Goal: Task Accomplishment & Management: Use online tool/utility

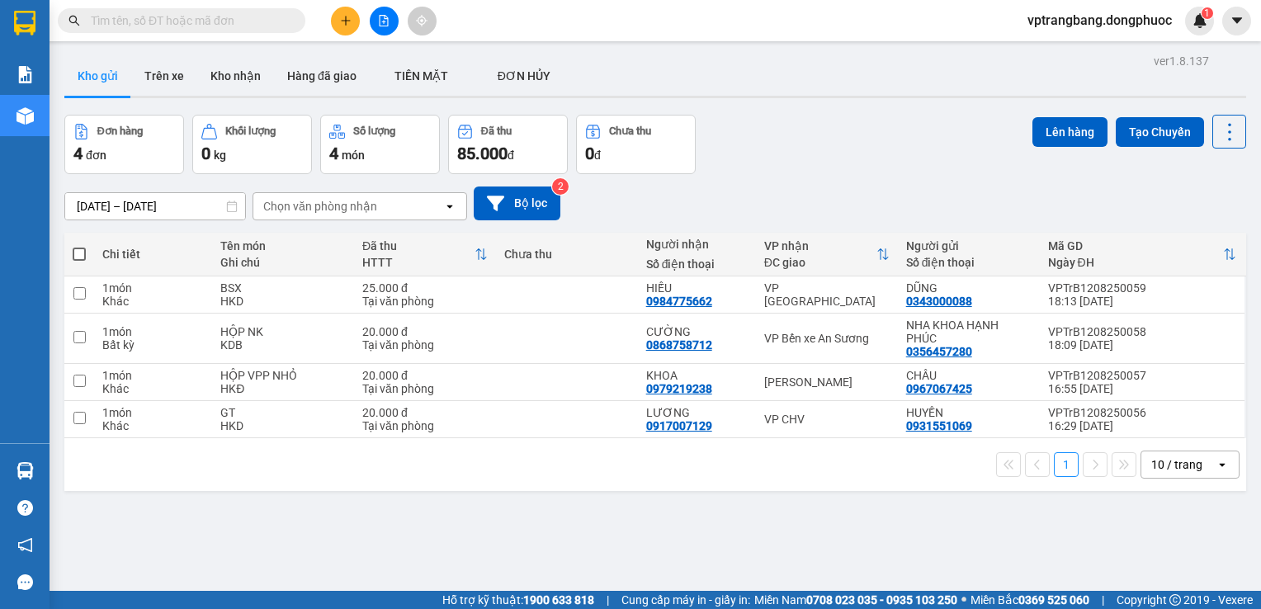
click at [650, 9] on div "Kết quả [PERSON_NAME] ( 0 ) Bộ lọc No Data vptrangbang.dongphuoc 1" at bounding box center [630, 20] width 1261 height 41
click at [858, 174] on div "10/08/2025 – 12/08/2025 Press the down arrow key to interact with the calendar …" at bounding box center [655, 203] width 1182 height 59
click at [848, 172] on div "Đơn hàng 4 đơn Khối lượng 0 kg Số lượng 4 món Đã thu 85.000 đ Chưa thu 0 đ Lên …" at bounding box center [655, 144] width 1182 height 59
click at [385, 30] on button at bounding box center [384, 21] width 29 height 29
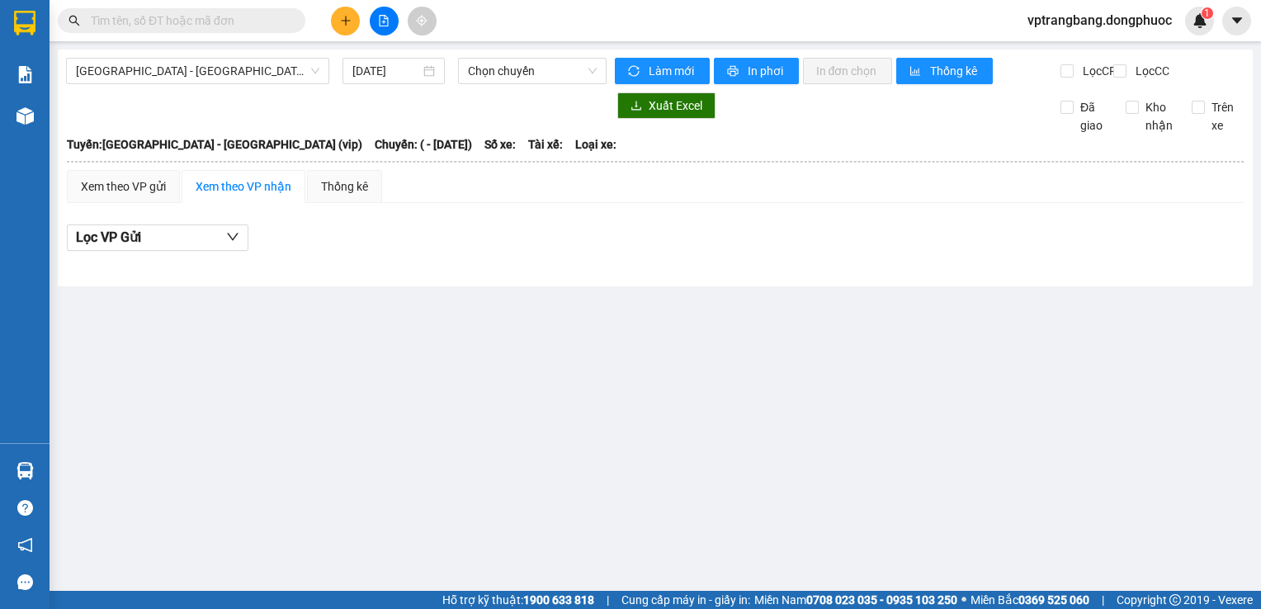
drag, startPoint x: 473, startPoint y: 293, endPoint x: 477, endPoint y: 286, distance: 8.5
click at [474, 286] on div "Hồ Chí Minh - Tây Ninh (vip) 12/08/2025 Chọn chuyến Làm mới In phơi In đơn chọn…" at bounding box center [655, 168] width 1195 height 237
click at [375, 21] on button at bounding box center [384, 21] width 29 height 29
click at [239, 74] on span "Hồ Chí Minh - Tây Ninh (vip)" at bounding box center [197, 71] width 243 height 25
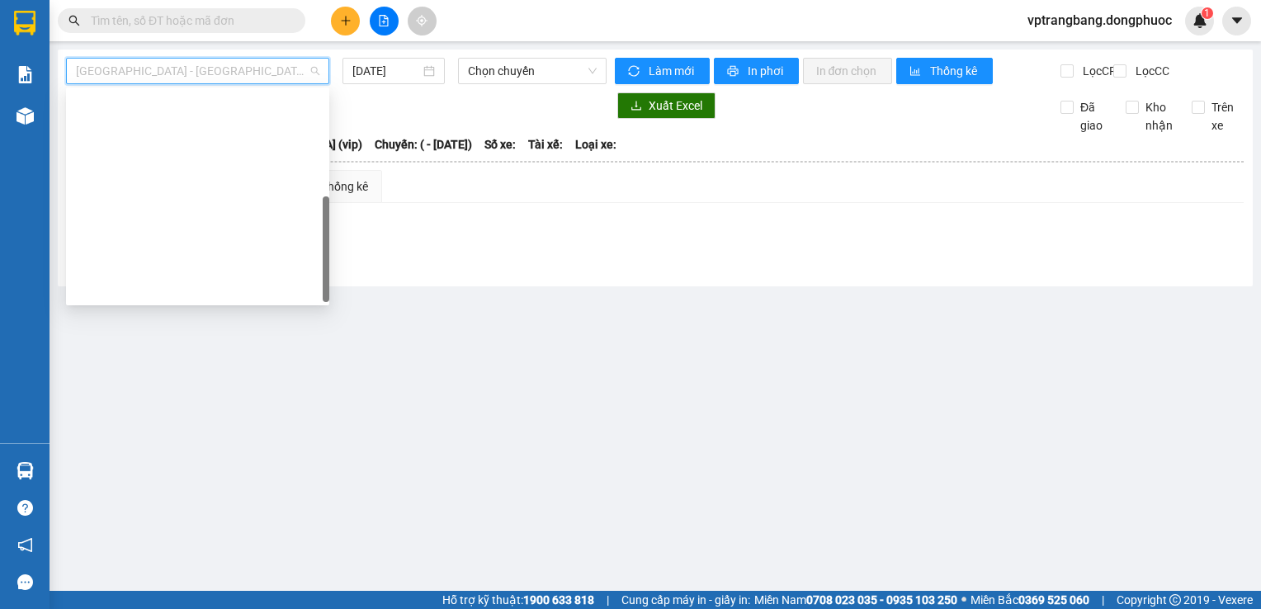
scroll to position [238, 0]
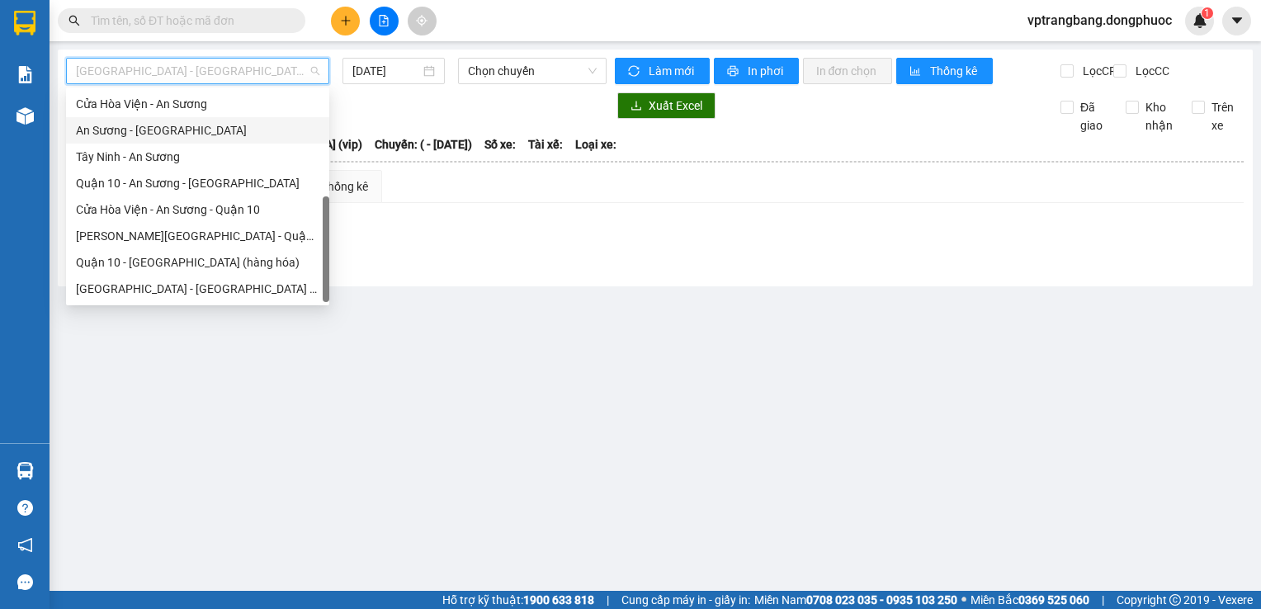
click at [167, 134] on div "An Sương - Tây Ninh" at bounding box center [197, 130] width 243 height 18
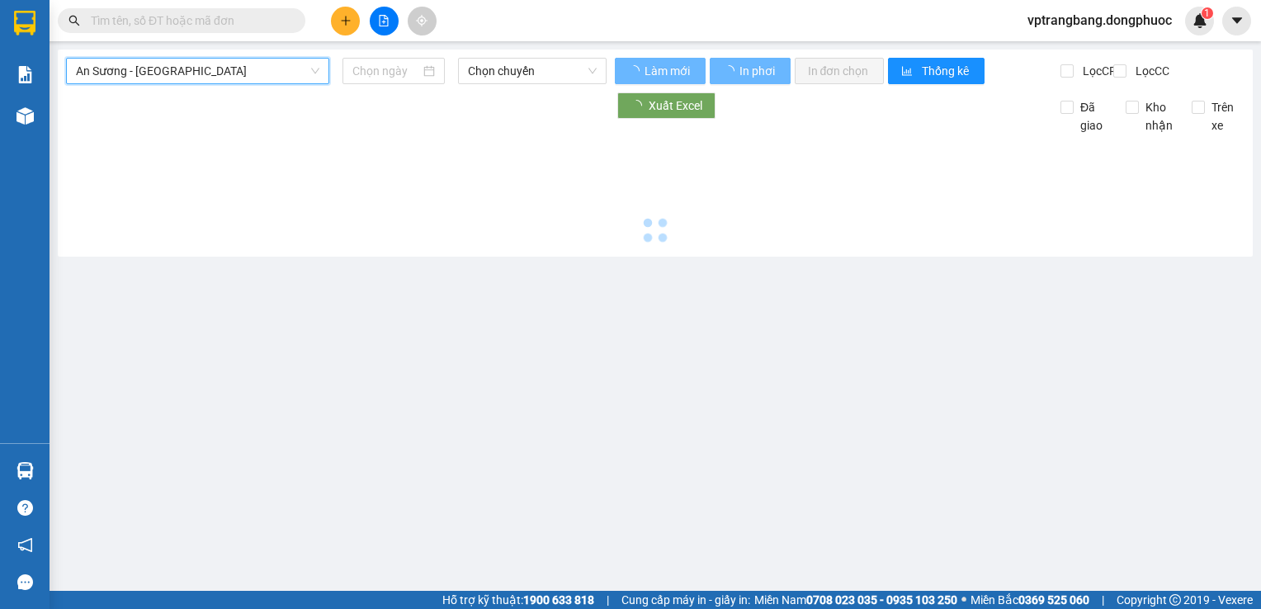
type input "12/08/2025"
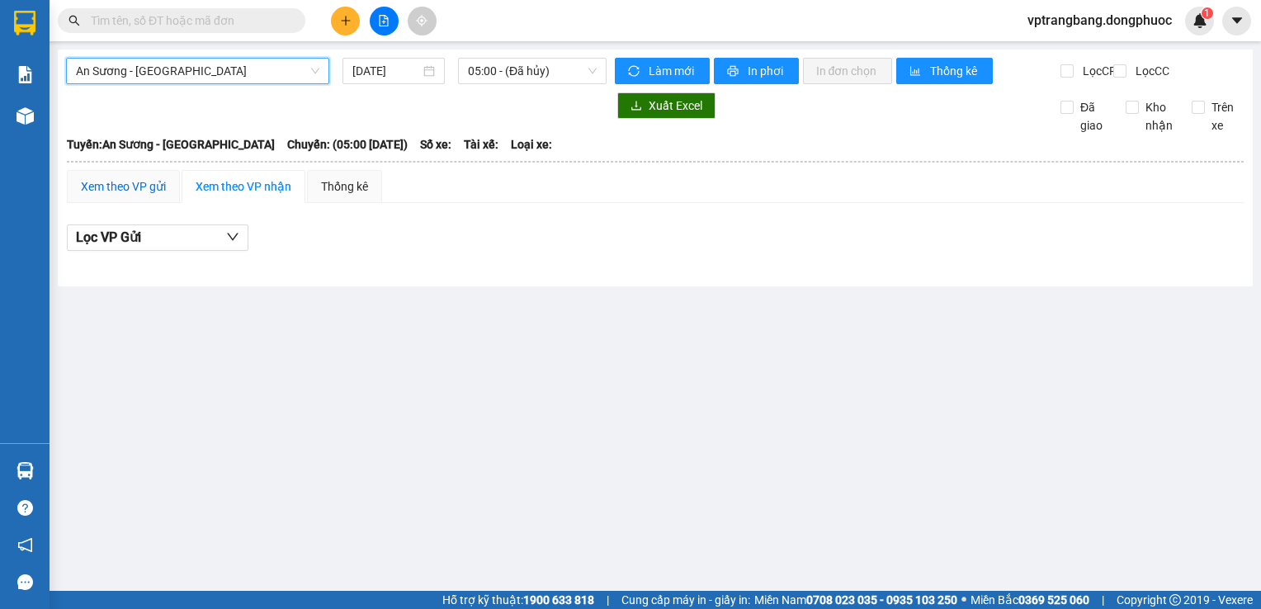
click at [146, 196] on div "Xem theo VP gửi" at bounding box center [123, 186] width 85 height 18
click at [522, 72] on span "05:00 - (Đã hủy)" at bounding box center [532, 71] width 129 height 25
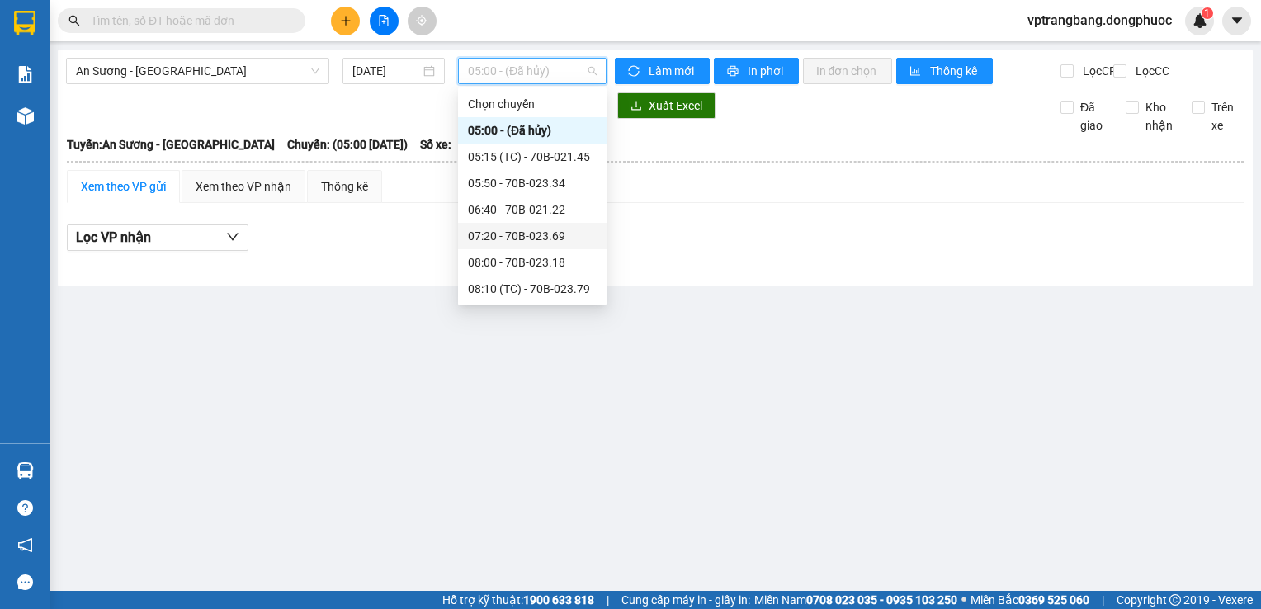
scroll to position [165, 0]
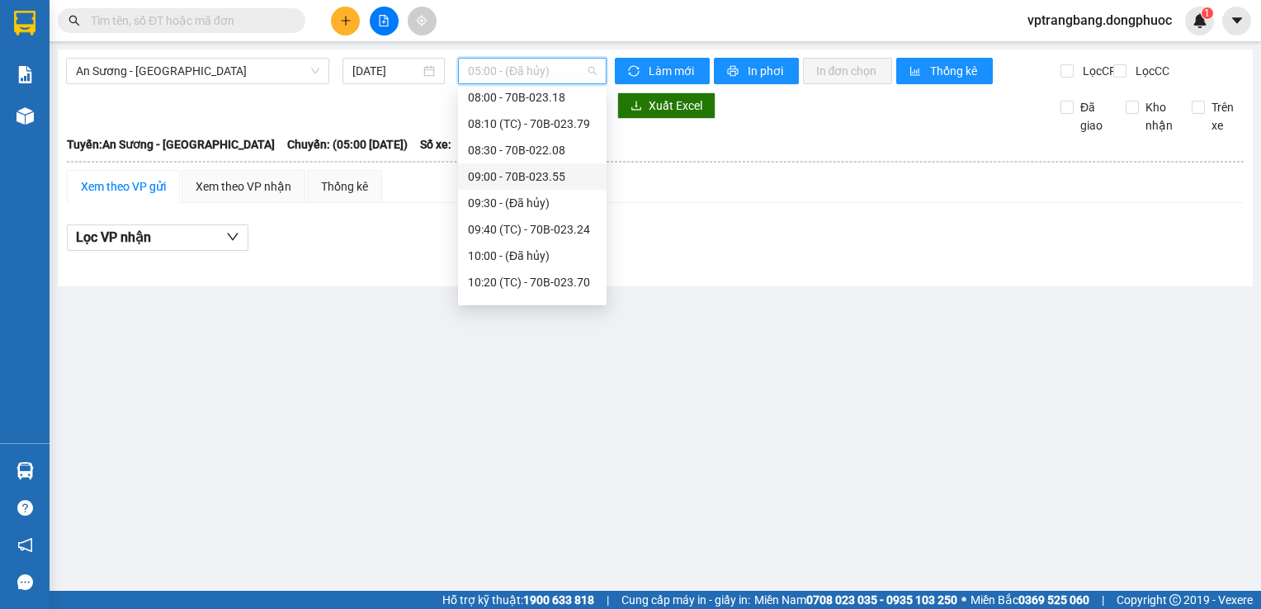
click at [536, 180] on div "09:00 - 70B-023.55" at bounding box center [532, 177] width 129 height 18
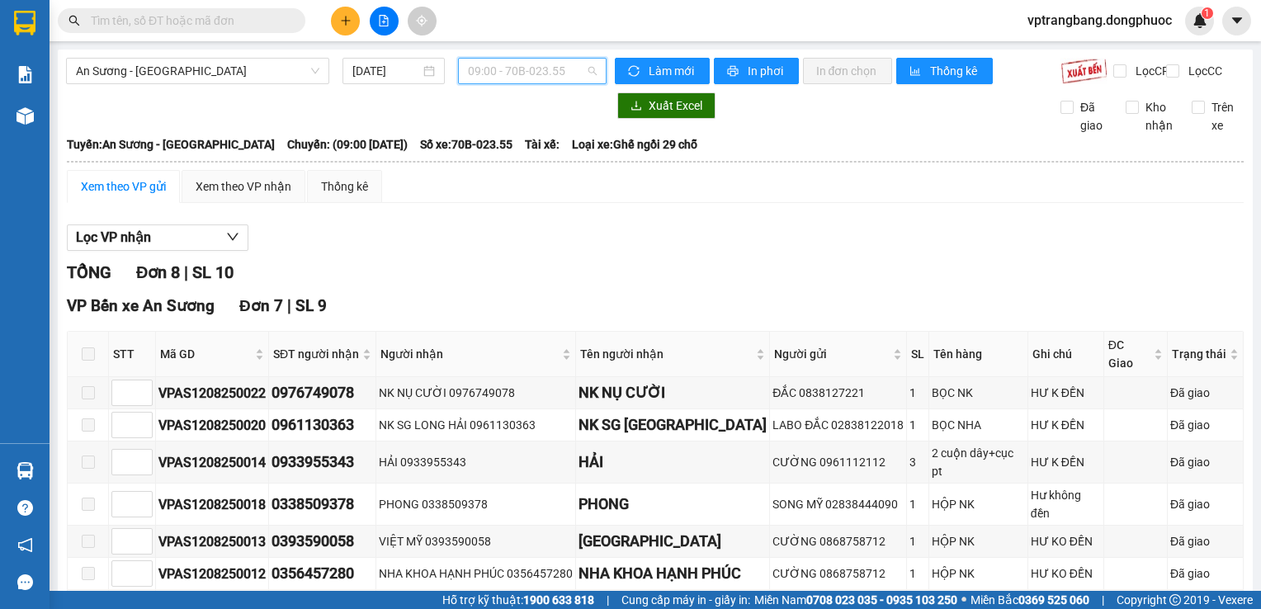
click at [499, 78] on span "09:00 - 70B-023.55" at bounding box center [532, 71] width 129 height 25
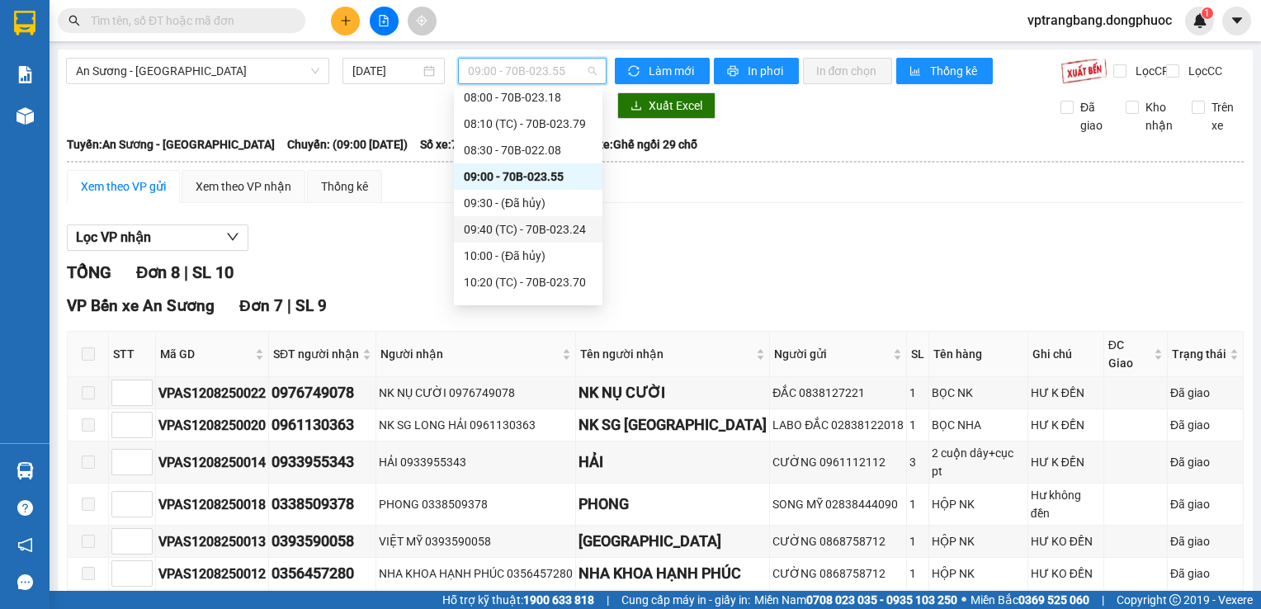
click at [503, 226] on div "09:40 (TC) - 70B-023.24" at bounding box center [528, 229] width 129 height 18
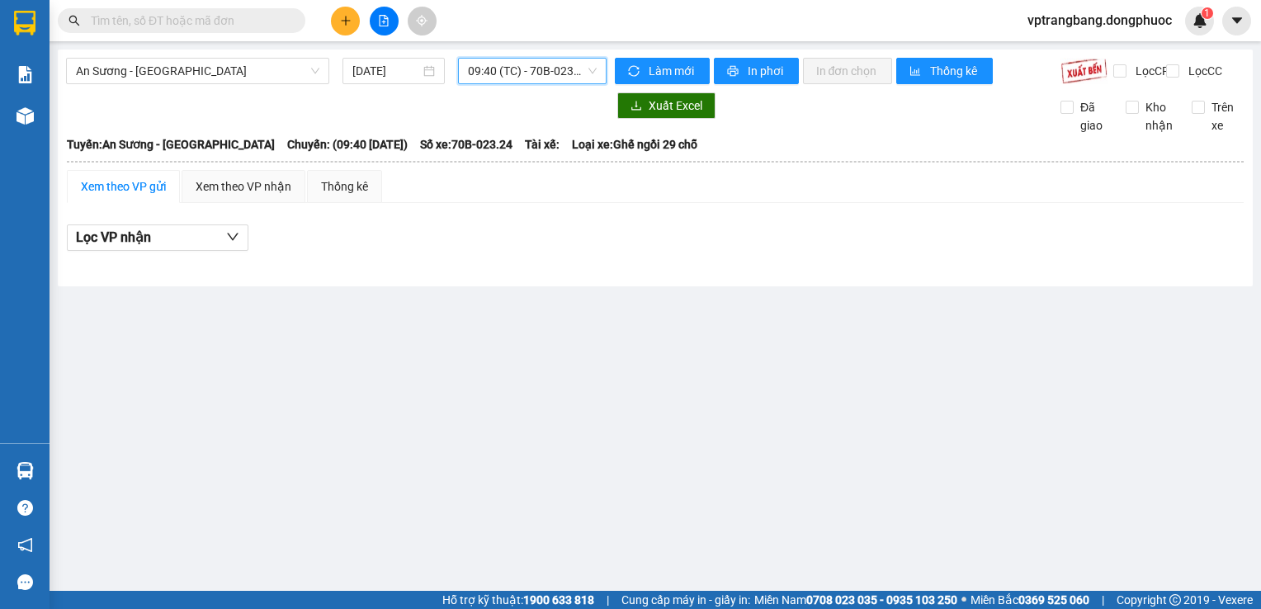
click at [555, 71] on span "09:40 (TC) - 70B-023.24" at bounding box center [532, 71] width 129 height 25
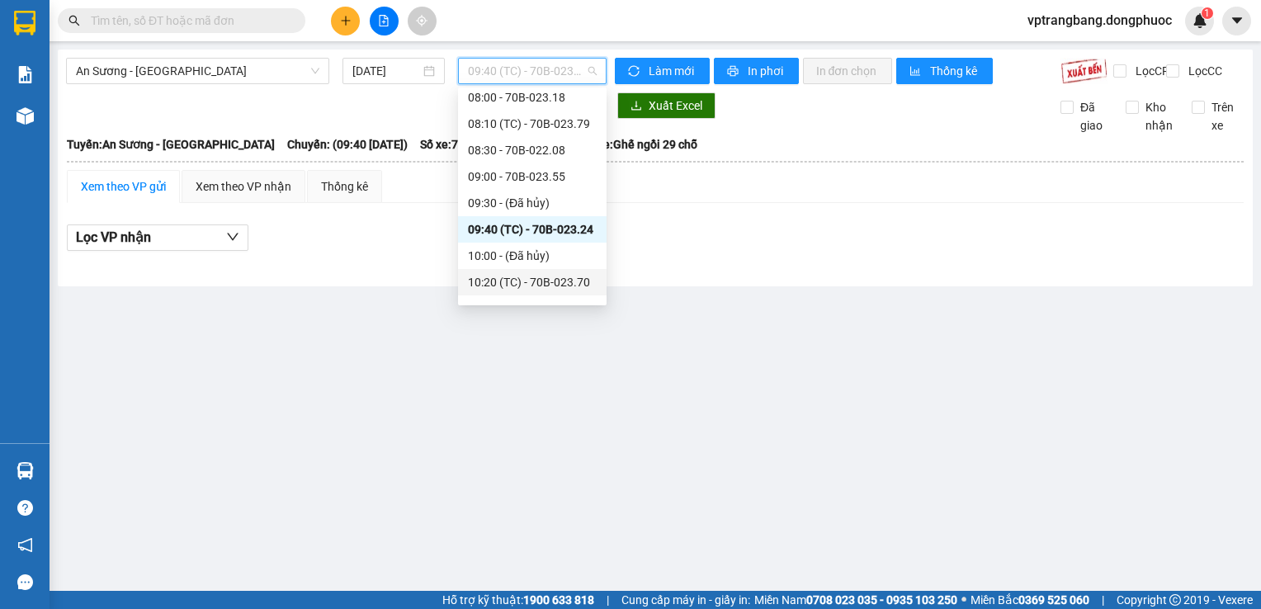
click at [558, 283] on div "10:20 (TC) - 70B-023.70" at bounding box center [532, 282] width 129 height 18
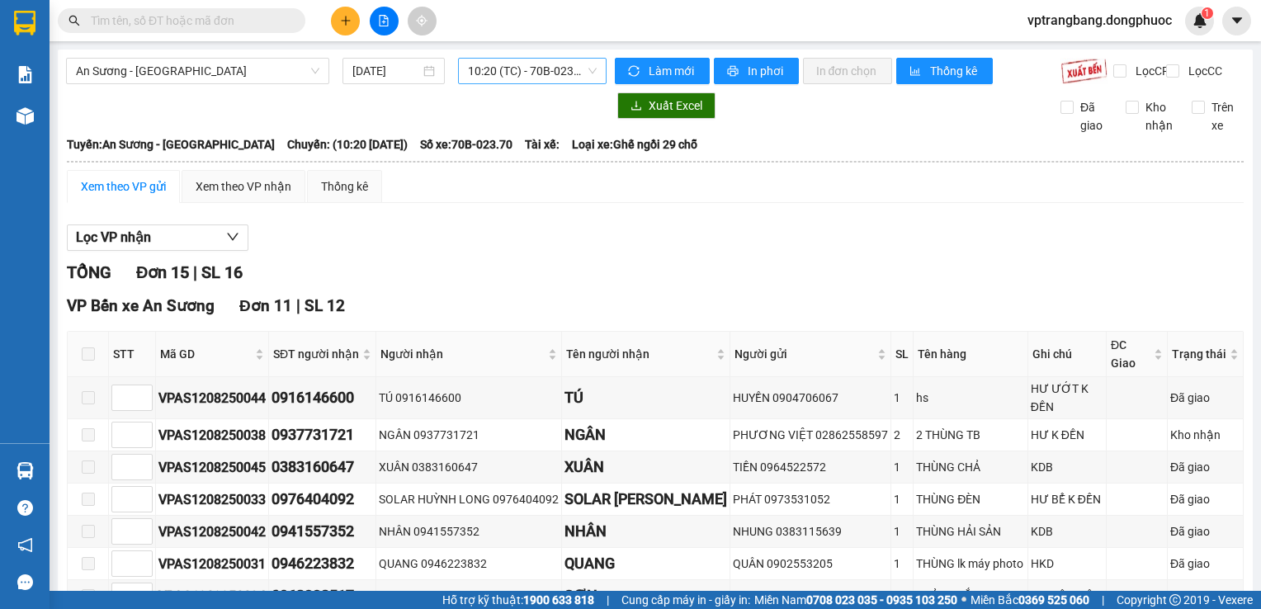
click at [551, 76] on span "10:20 (TC) - 70B-023.70" at bounding box center [532, 71] width 129 height 25
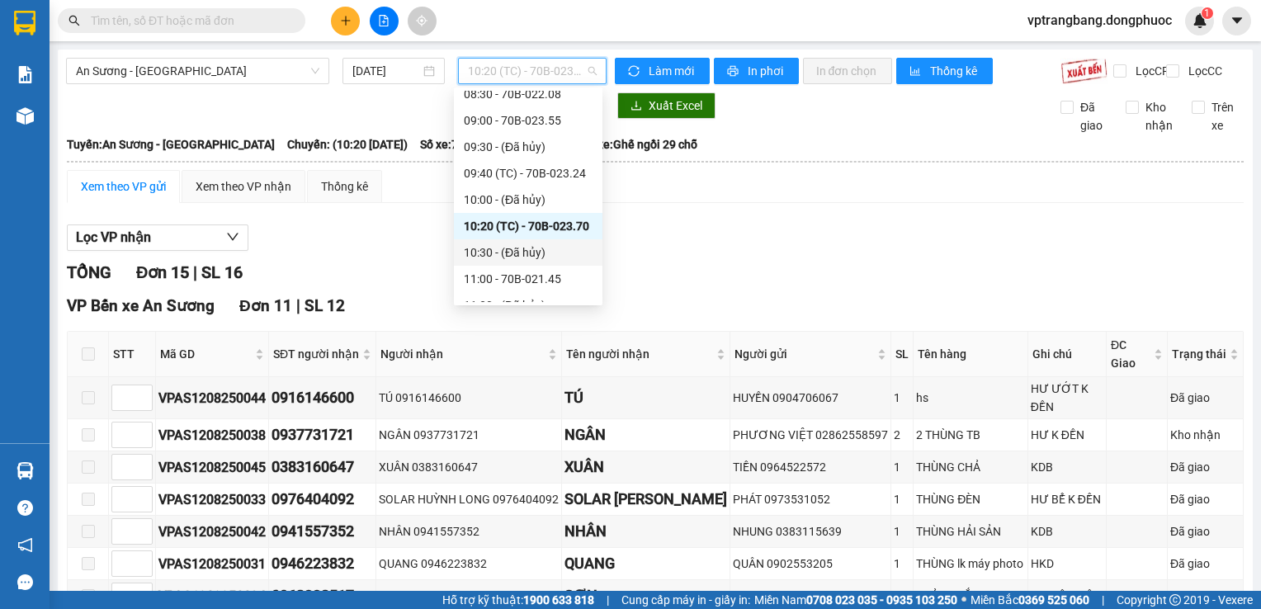
scroll to position [248, 0]
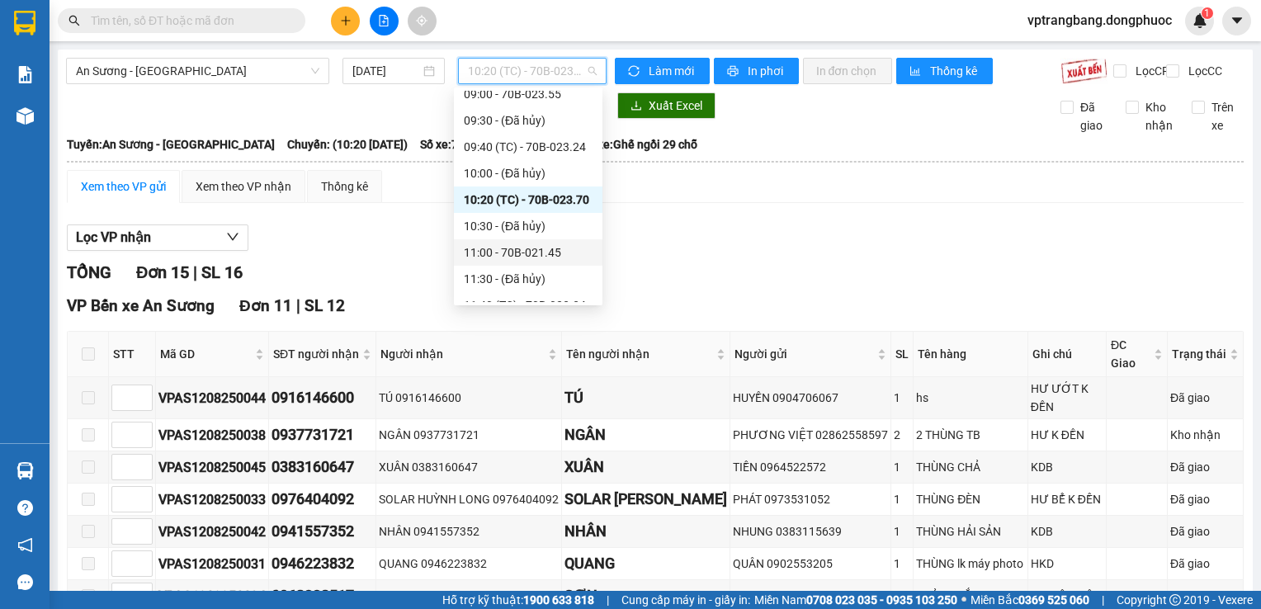
click at [528, 256] on div "11:00 - 70B-021.45" at bounding box center [528, 252] width 129 height 18
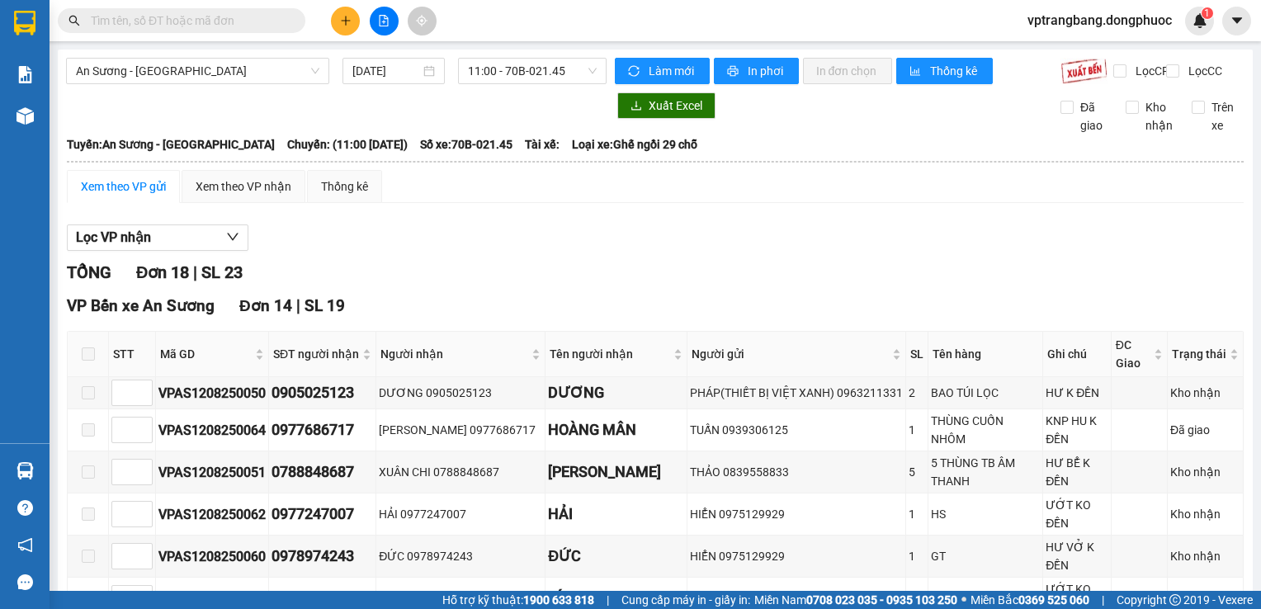
click at [591, 282] on div "TỔNG Đơn 18 | SL 23" at bounding box center [655, 273] width 1177 height 26
click at [532, 71] on span "11:00 - 70B-021.45" at bounding box center [532, 71] width 129 height 25
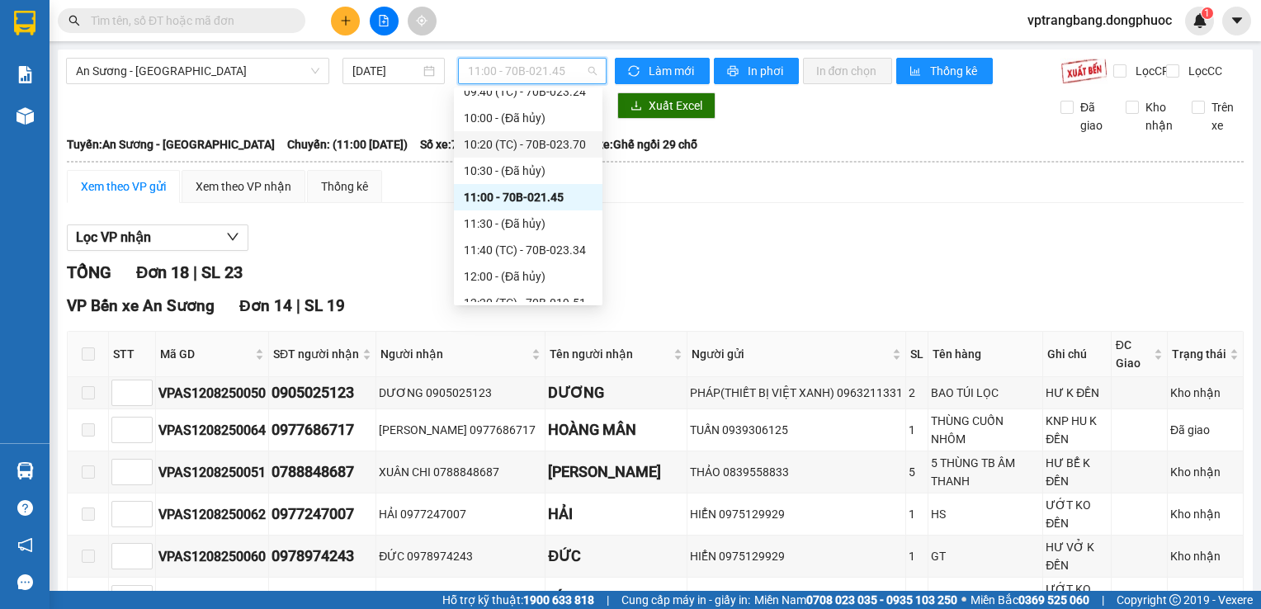
scroll to position [330, 0]
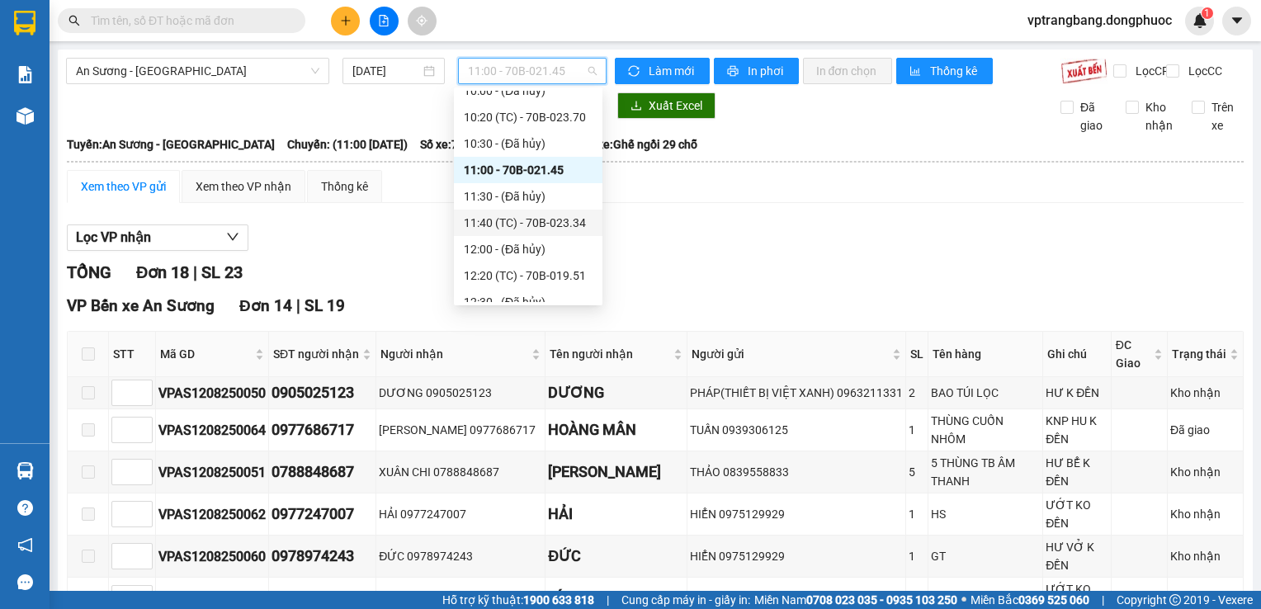
click at [541, 223] on div "11:40 (TC) - 70B-023.34" at bounding box center [528, 223] width 129 height 18
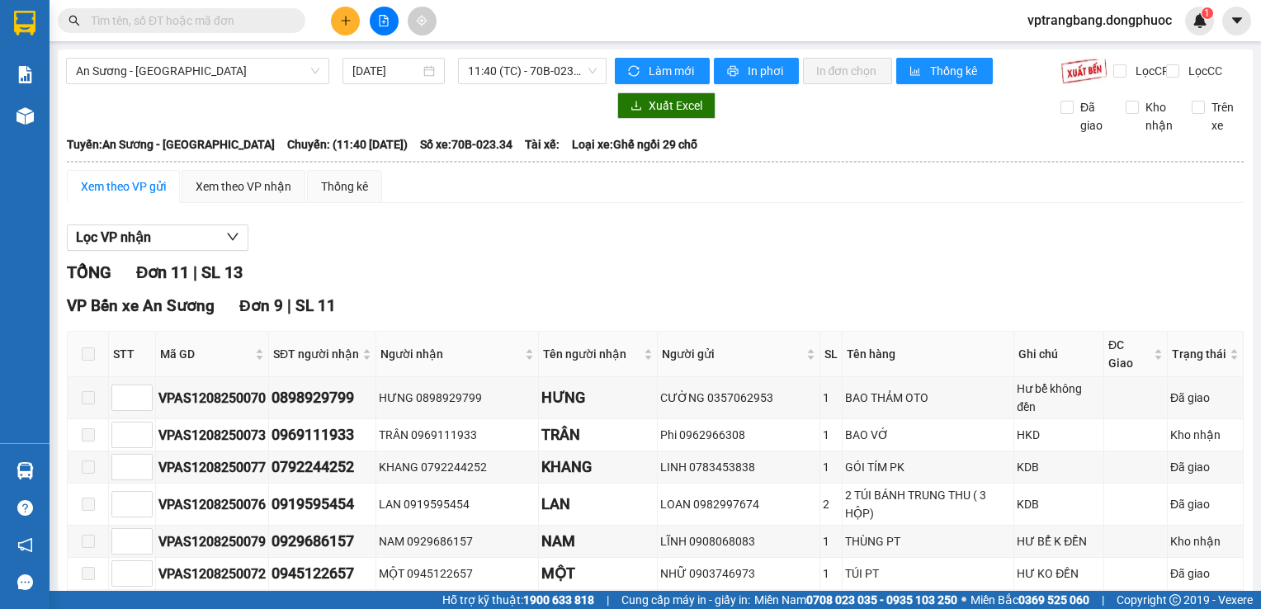
click at [552, 311] on div "VP Bến xe An Sương Đơn 9 | SL 11" at bounding box center [655, 306] width 1177 height 25
click at [535, 78] on span "11:40 (TC) - 70B-023.34" at bounding box center [532, 71] width 129 height 25
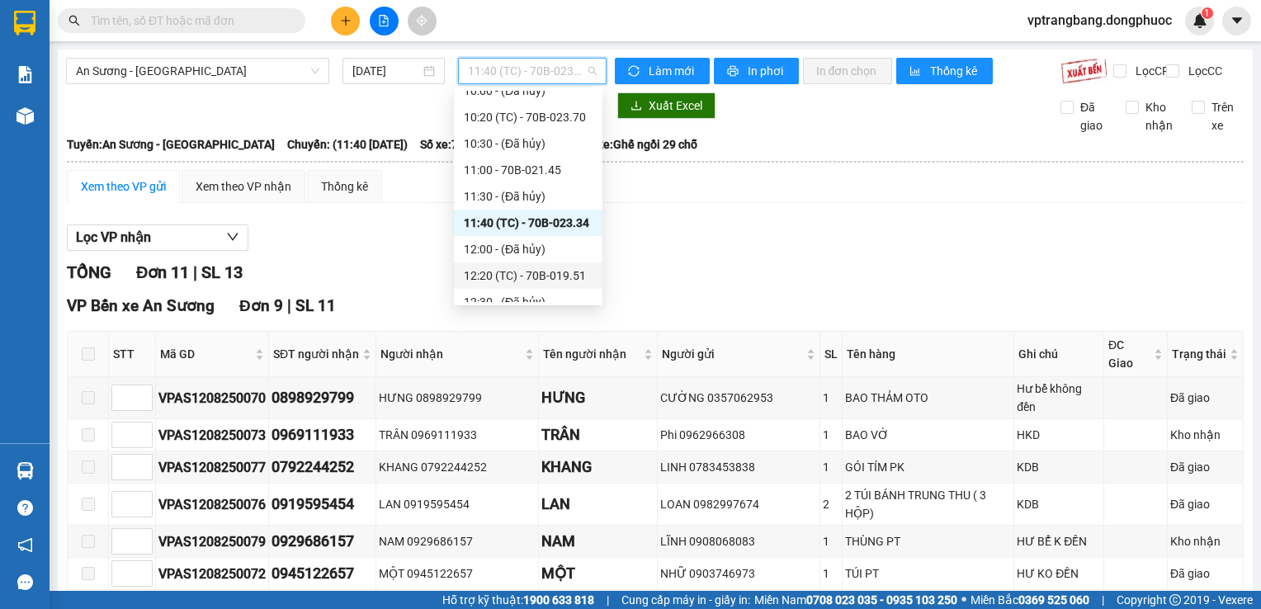
click at [527, 273] on div "12:20 (TC) - 70B-019.51" at bounding box center [528, 276] width 129 height 18
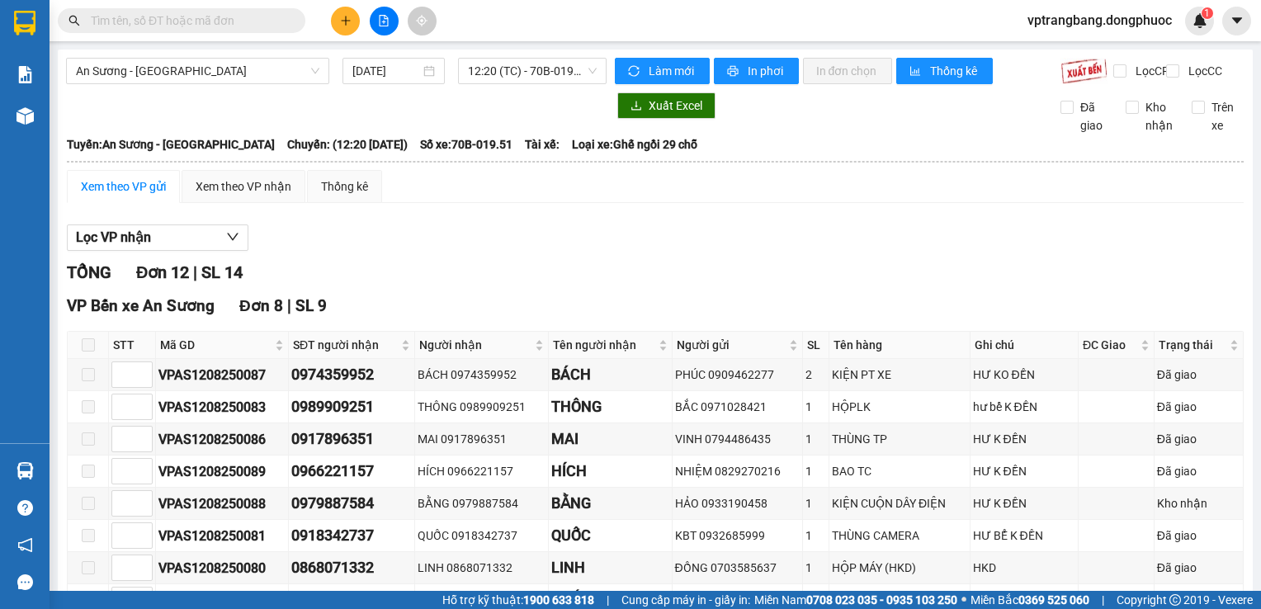
click at [510, 203] on div "Xem theo VP gửi Xem theo VP nhận Thống kê" at bounding box center [655, 186] width 1177 height 33
click at [543, 75] on span "12:20 (TC) - 70B-019.51" at bounding box center [532, 71] width 129 height 25
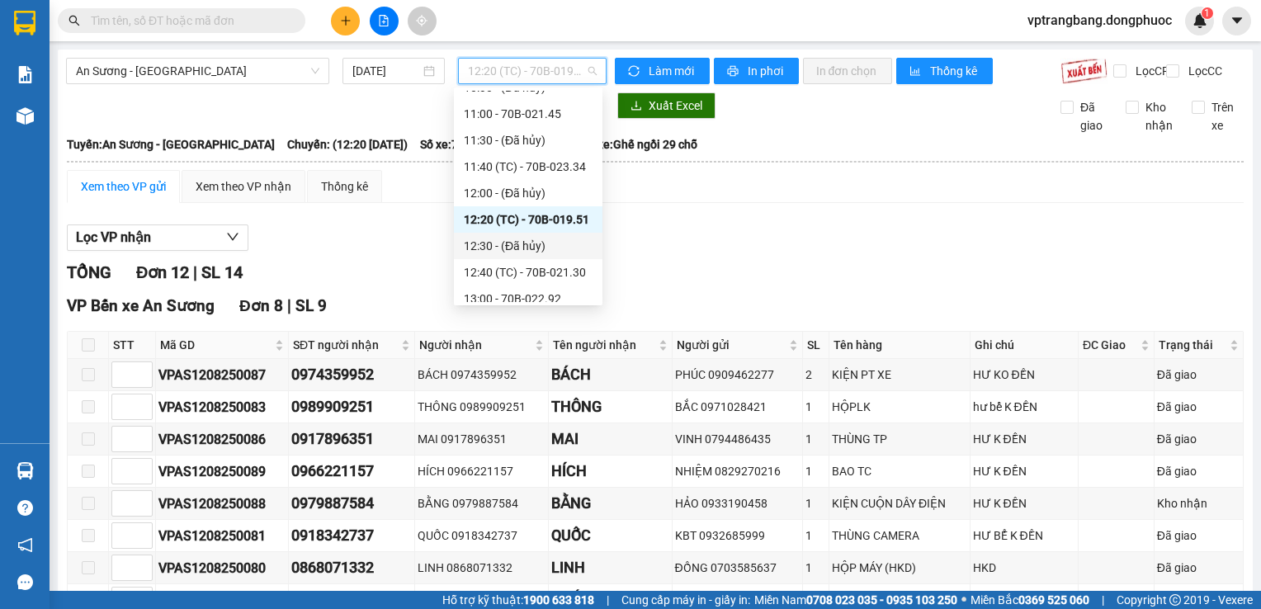
scroll to position [413, 0]
click at [548, 240] on div "12:40 (TC) - 70B-021.30" at bounding box center [528, 246] width 129 height 18
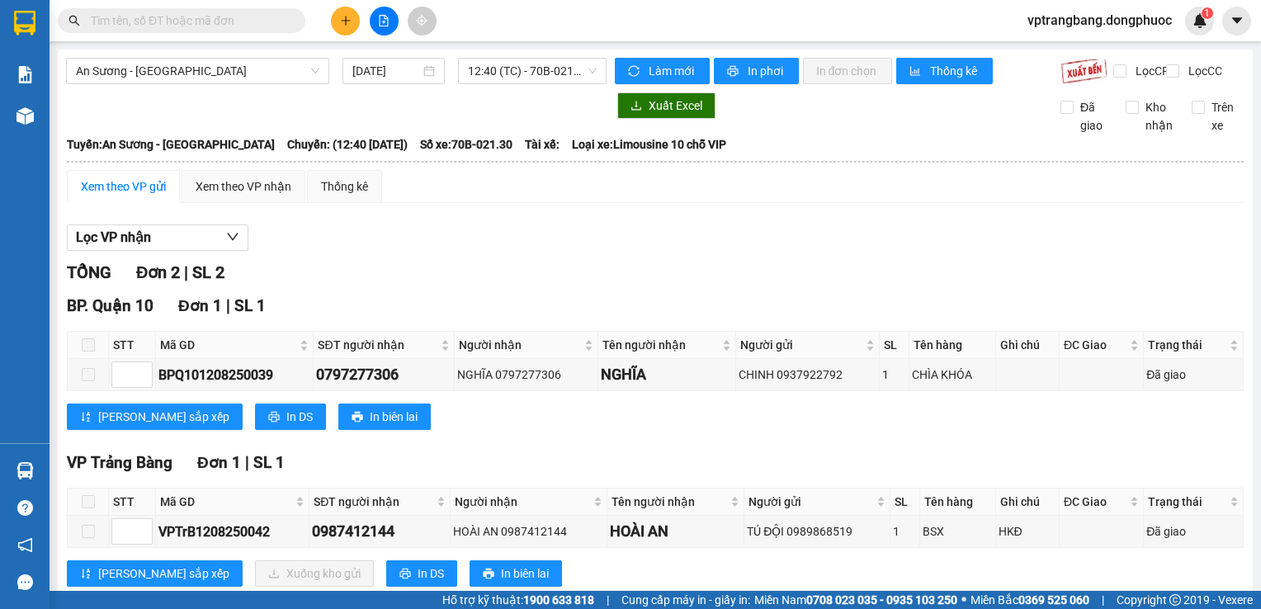
click at [541, 279] on div "TỔNG Đơn 2 | SL 2" at bounding box center [655, 273] width 1177 height 26
click at [647, 276] on div "TỔNG Đơn 2 | SL 2" at bounding box center [655, 273] width 1177 height 26
click at [496, 249] on div "Lọc VP nhận" at bounding box center [655, 237] width 1177 height 27
click at [512, 64] on span "12:40 (TC) - 70B-021.30" at bounding box center [532, 71] width 129 height 25
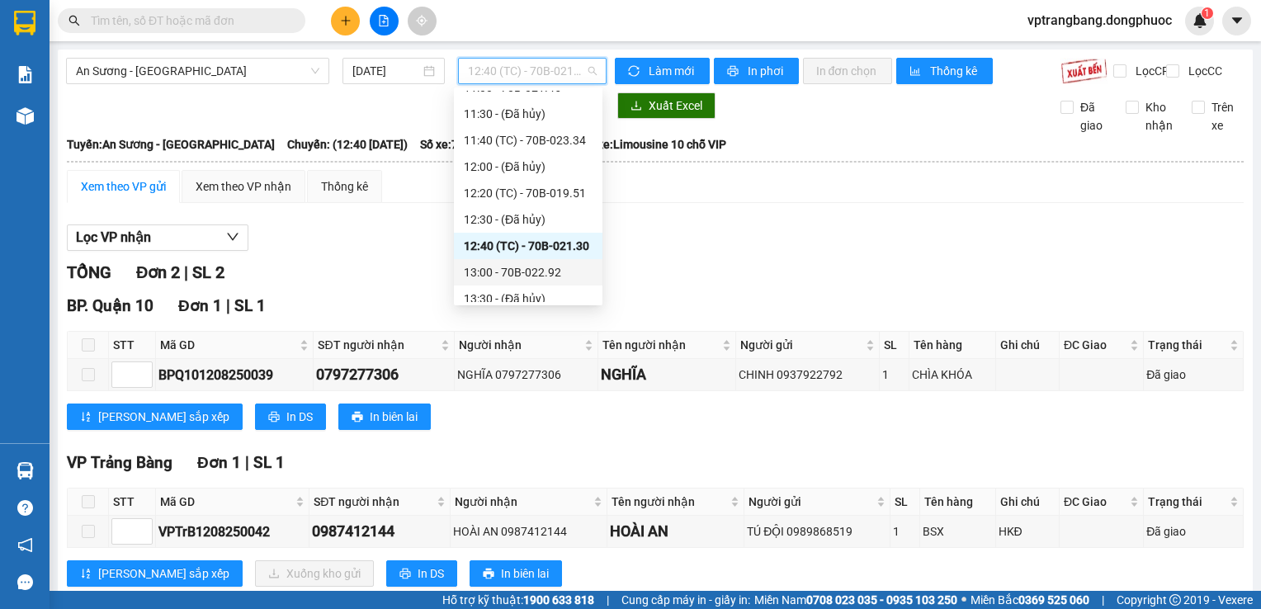
click at [539, 269] on div "13:00 - 70B-022.92" at bounding box center [528, 272] width 129 height 18
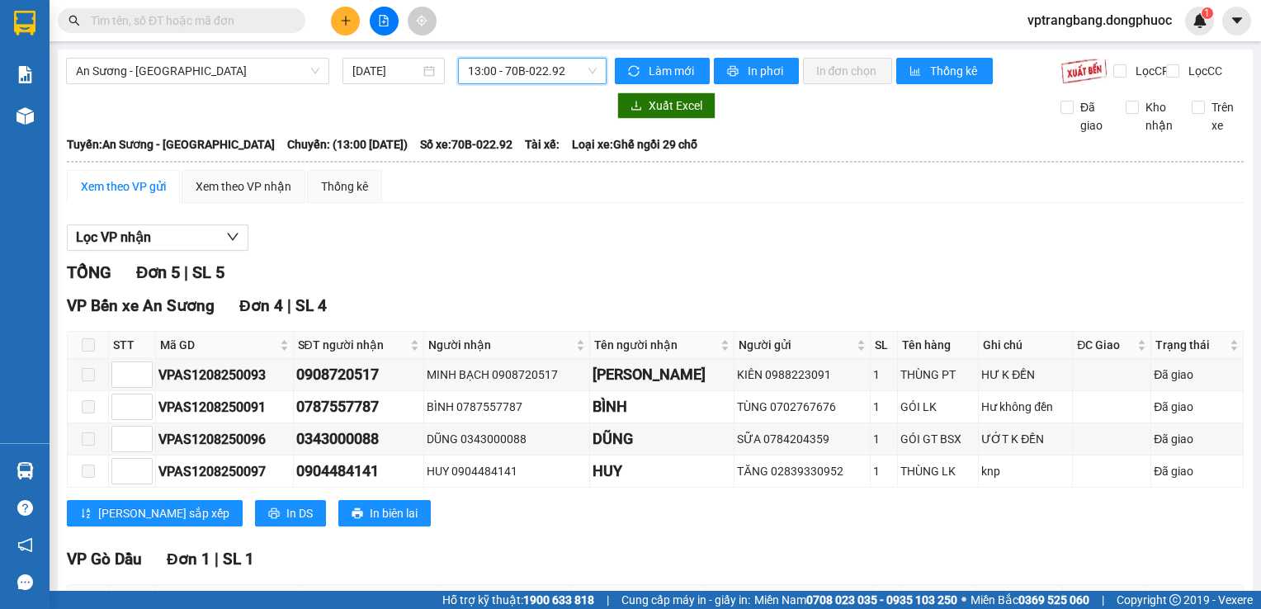
click at [543, 73] on span "13:00 - 70B-022.92" at bounding box center [532, 71] width 129 height 25
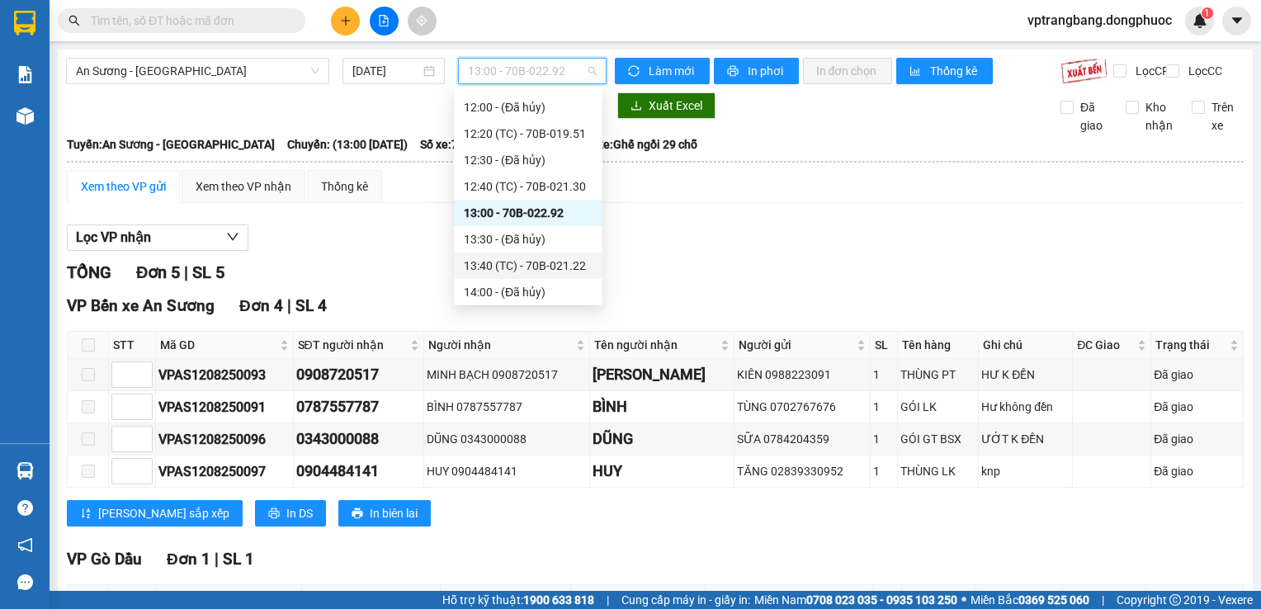
scroll to position [495, 0]
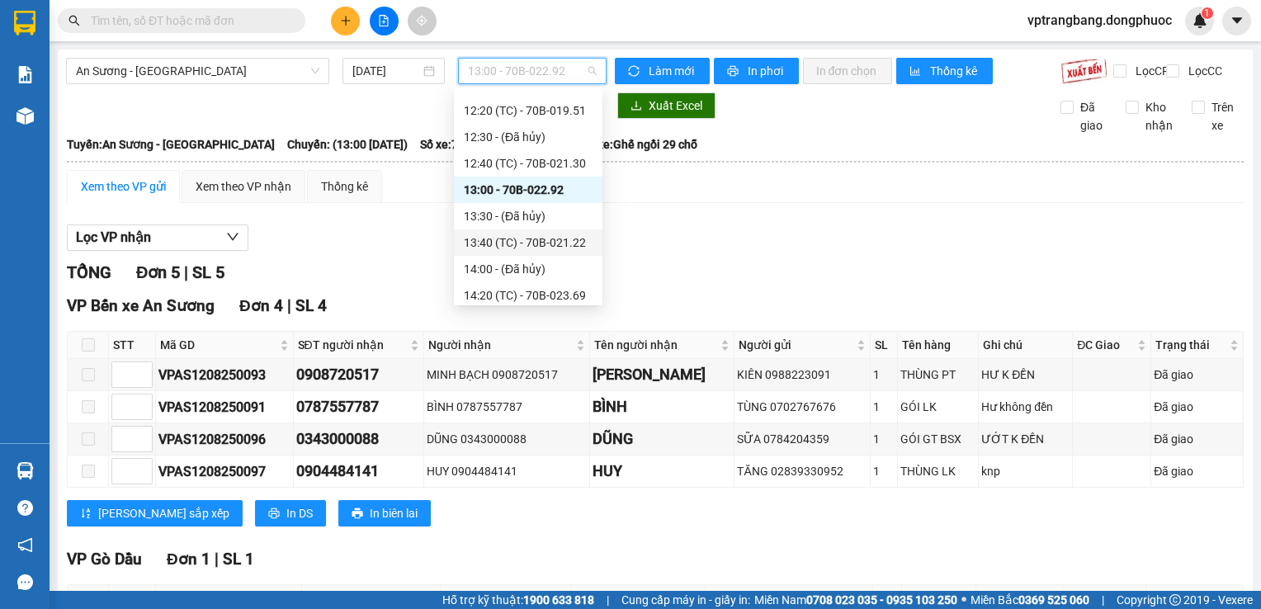
click at [538, 246] on div "13:40 (TC) - 70B-021.22" at bounding box center [528, 243] width 129 height 18
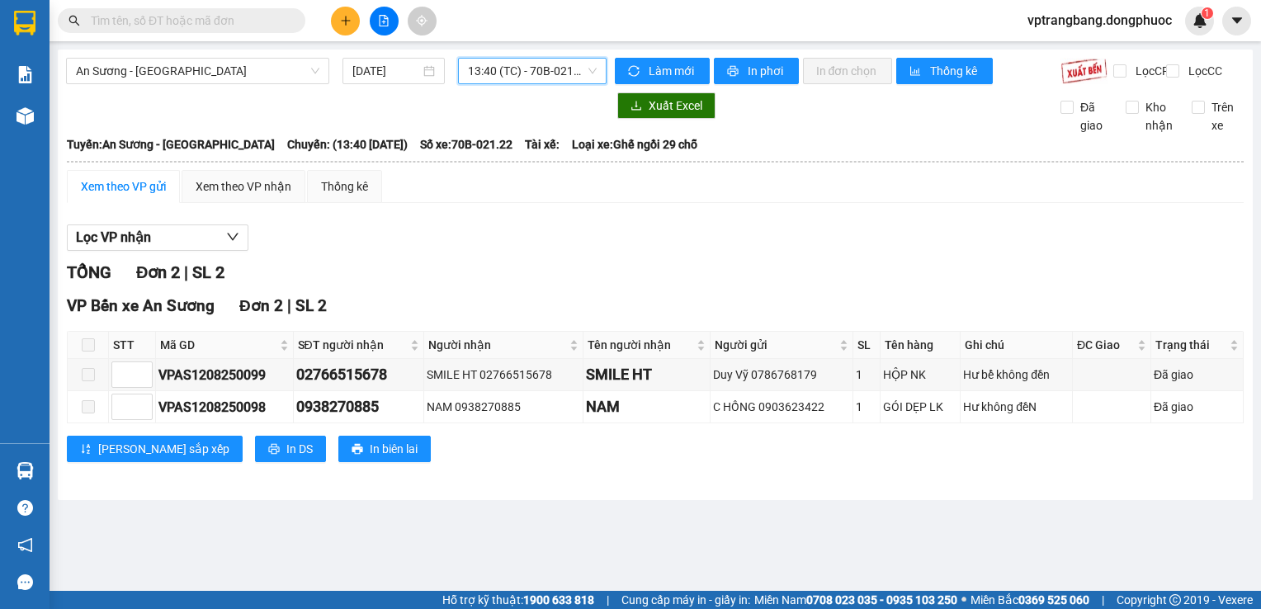
click at [522, 78] on span "13:40 (TC) - 70B-021.22" at bounding box center [532, 71] width 129 height 25
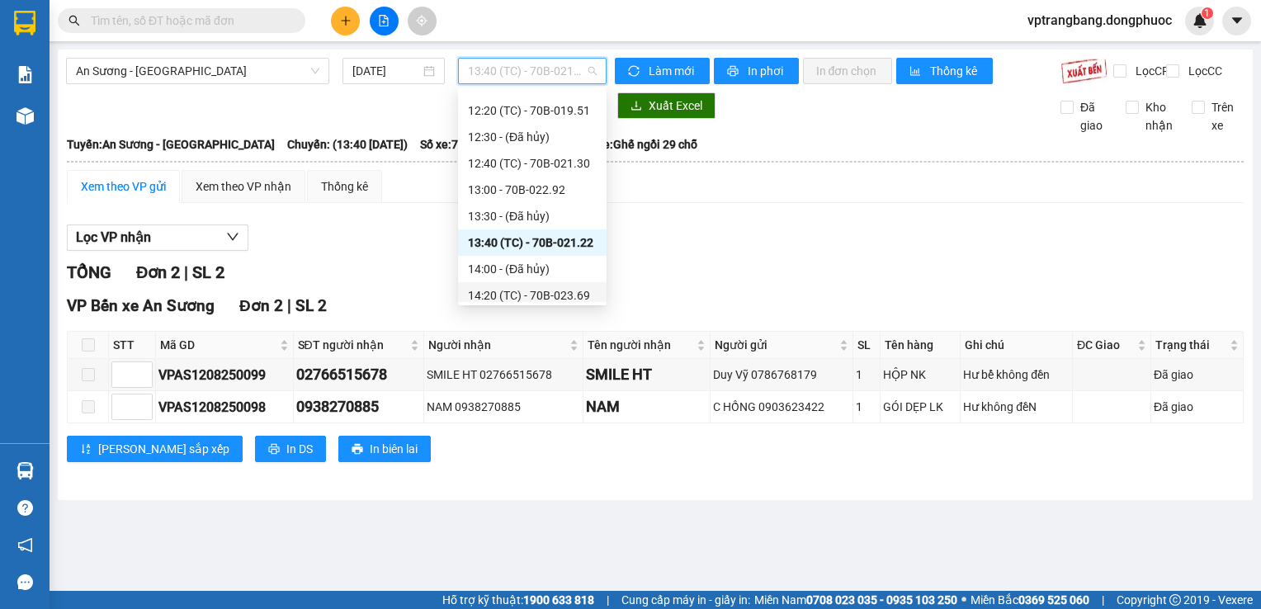
click at [528, 295] on div "14:20 (TC) - 70B-023.69" at bounding box center [532, 295] width 129 height 18
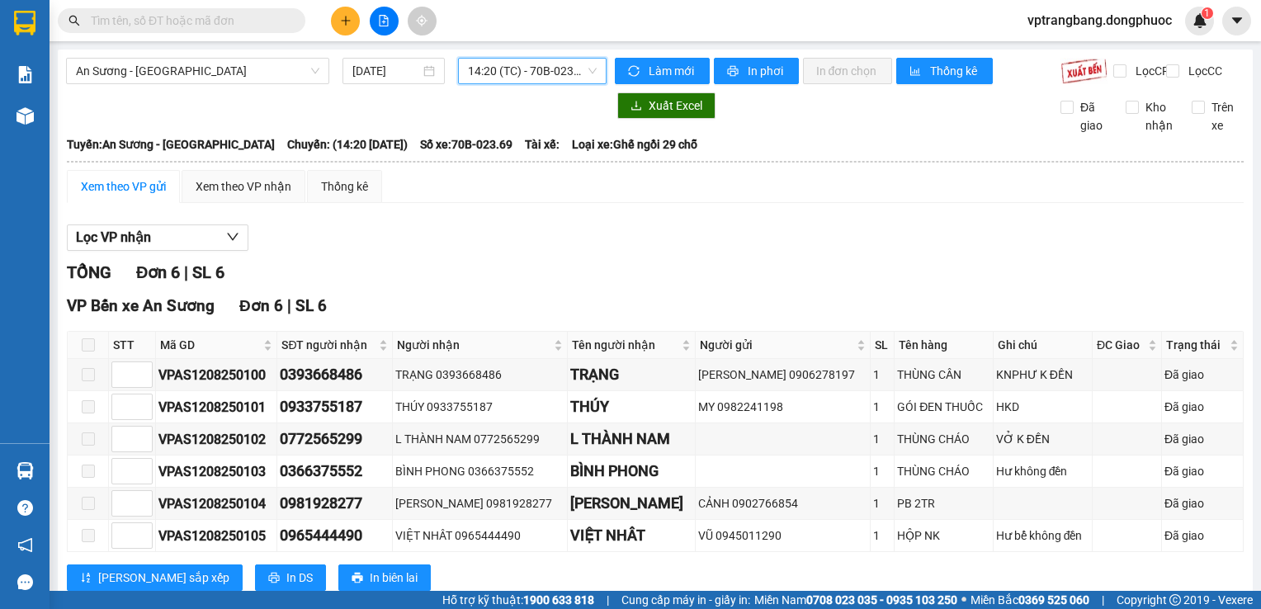
click at [527, 69] on span "14:20 (TC) - 70B-023.69" at bounding box center [532, 71] width 129 height 25
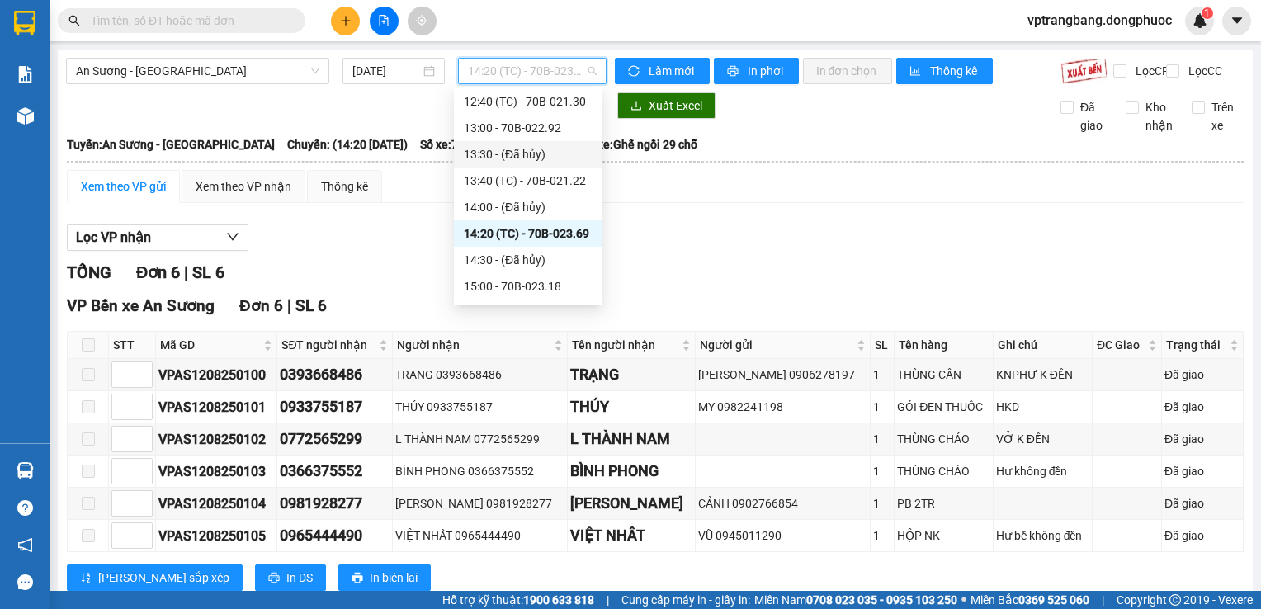
scroll to position [584, 0]
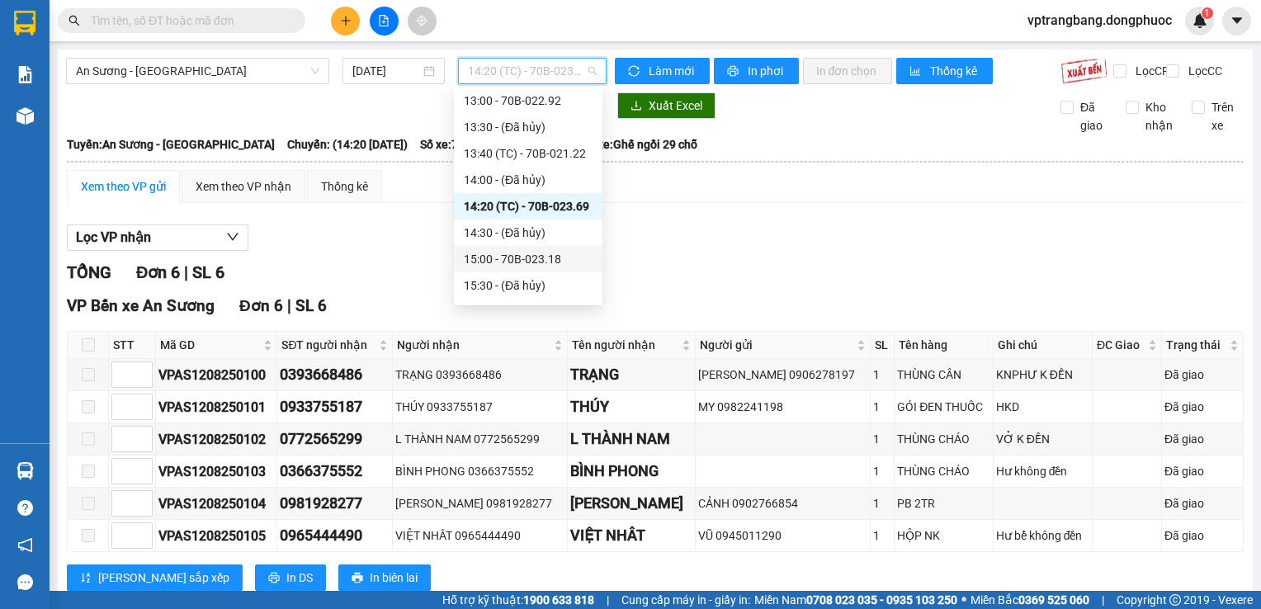
click at [536, 257] on div "15:00 - 70B-023.18" at bounding box center [528, 259] width 129 height 18
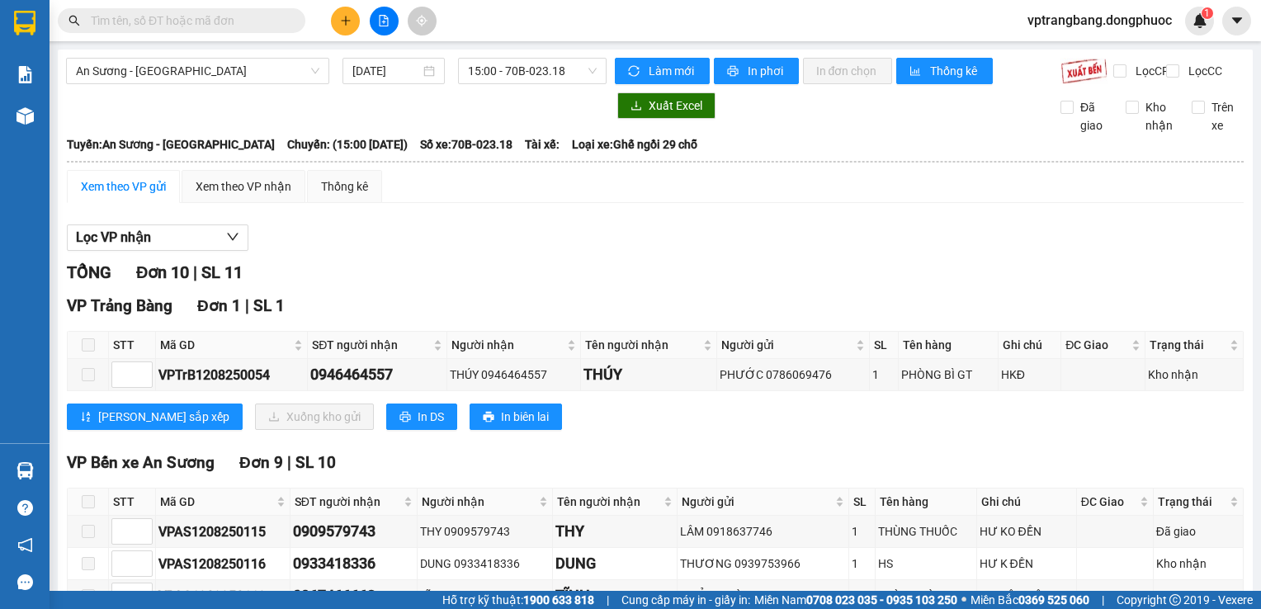
click at [488, 250] on div "Lọc VP nhận" at bounding box center [655, 237] width 1177 height 27
click at [505, 72] on span "15:00 - 70B-023.18" at bounding box center [532, 71] width 129 height 25
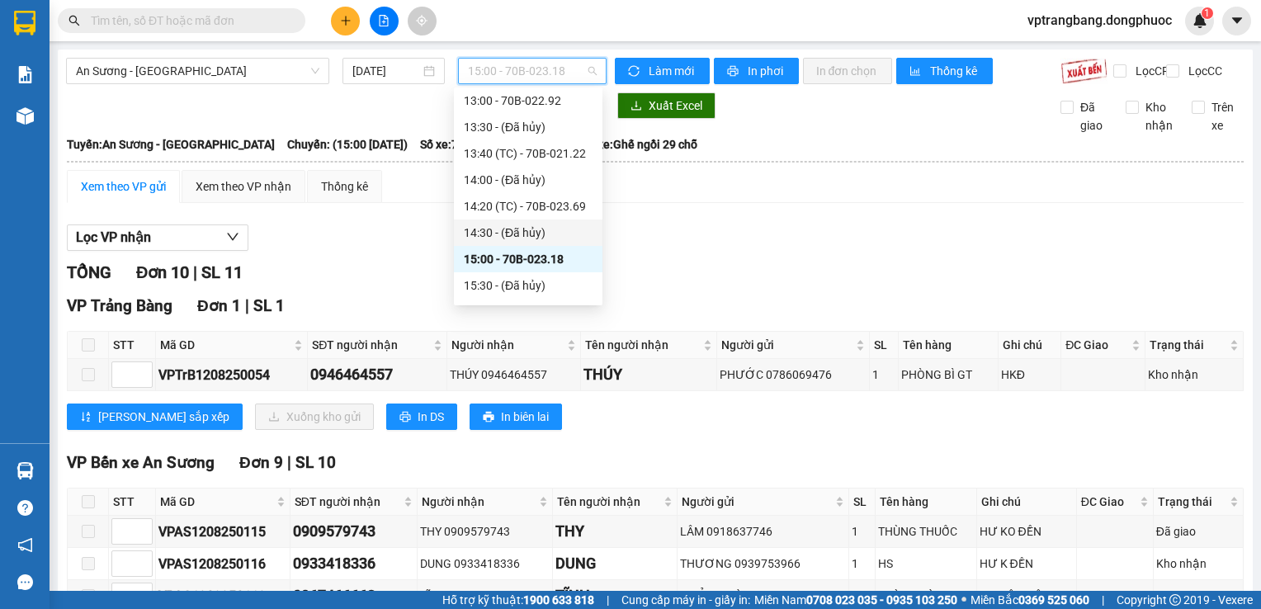
scroll to position [749, 0]
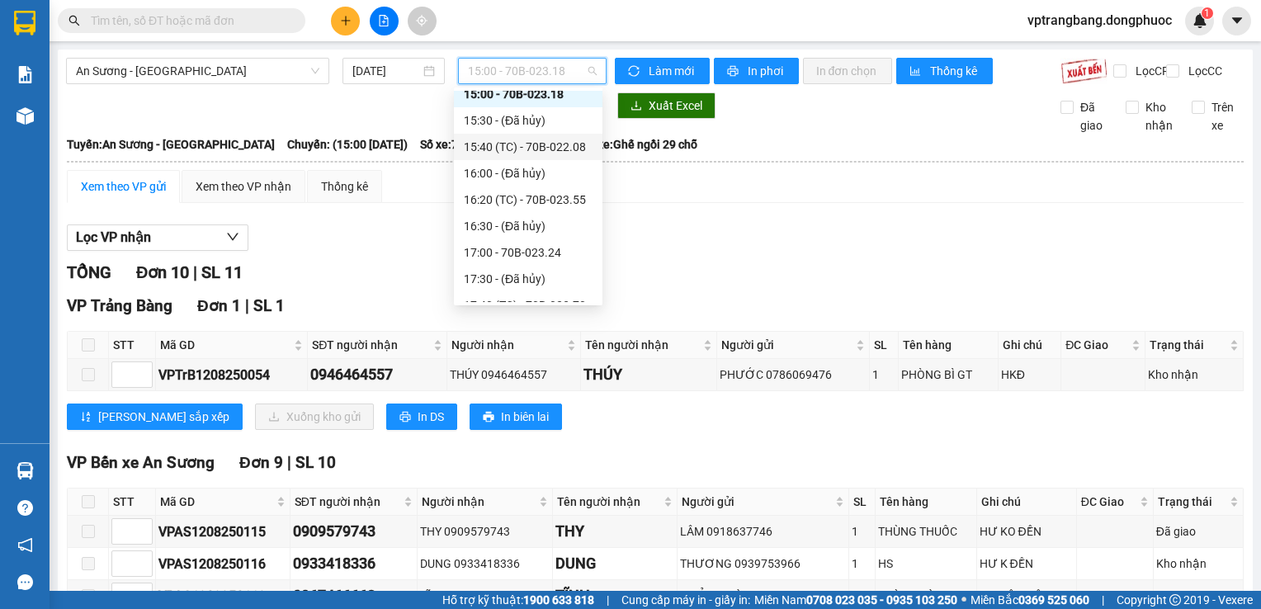
click at [545, 151] on div "15:40 (TC) - 70B-022.08" at bounding box center [528, 147] width 129 height 18
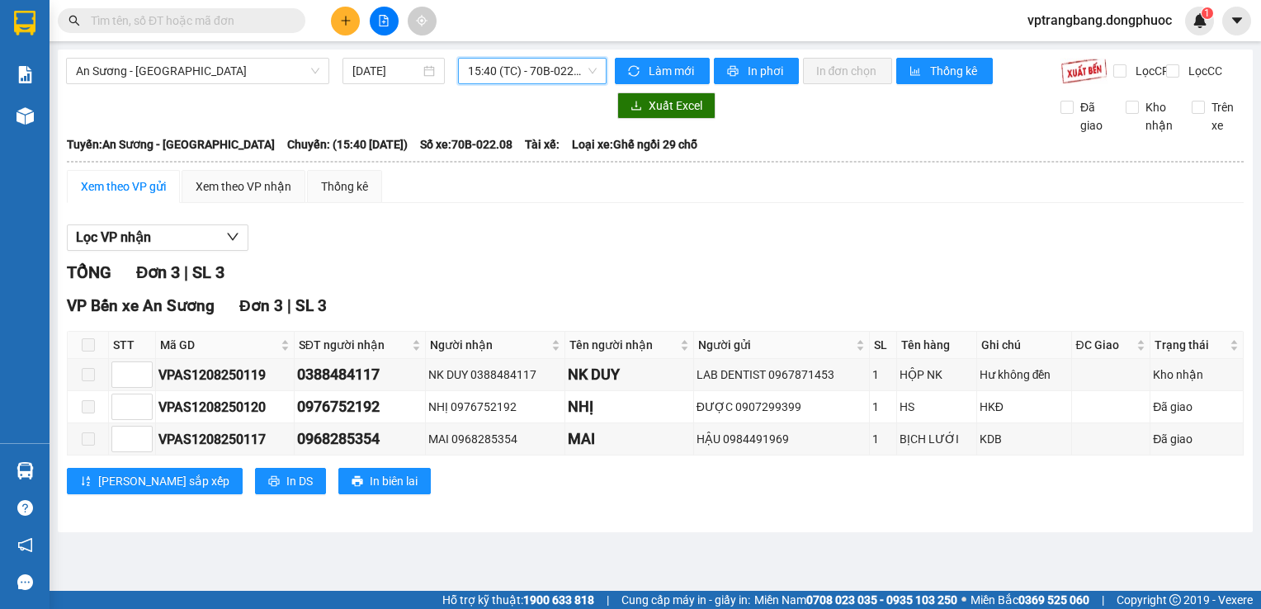
click at [544, 75] on span "15:40 (TC) - 70B-022.08" at bounding box center [532, 71] width 129 height 25
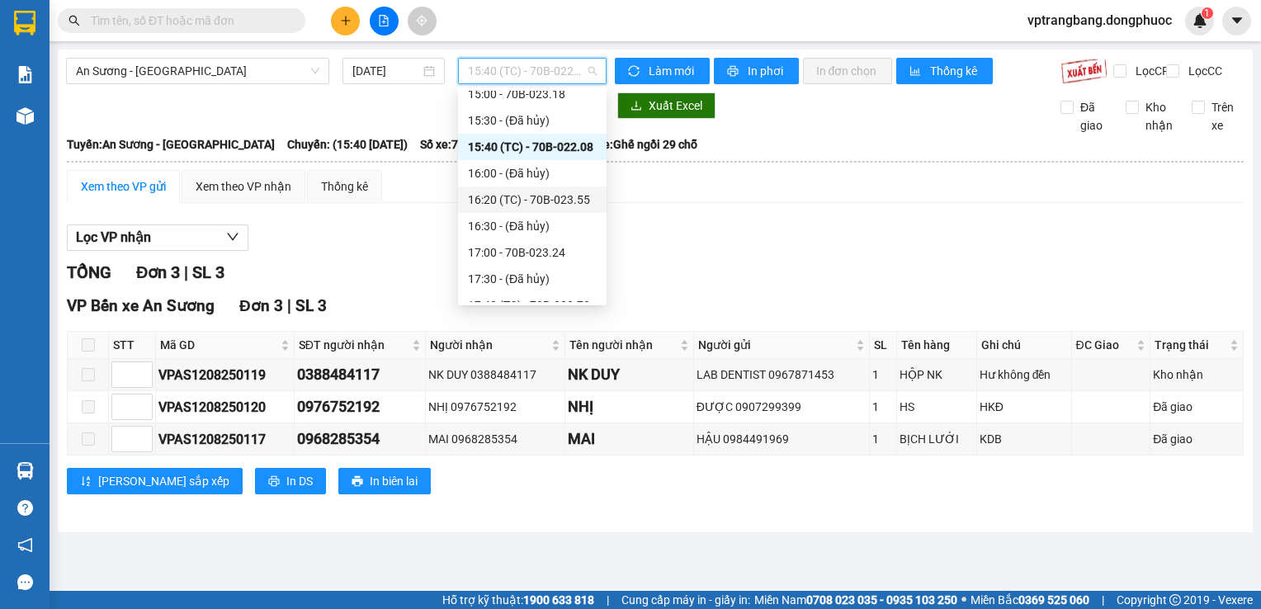
click at [545, 206] on div "16:20 (TC) - 70B-023.55" at bounding box center [532, 200] width 129 height 18
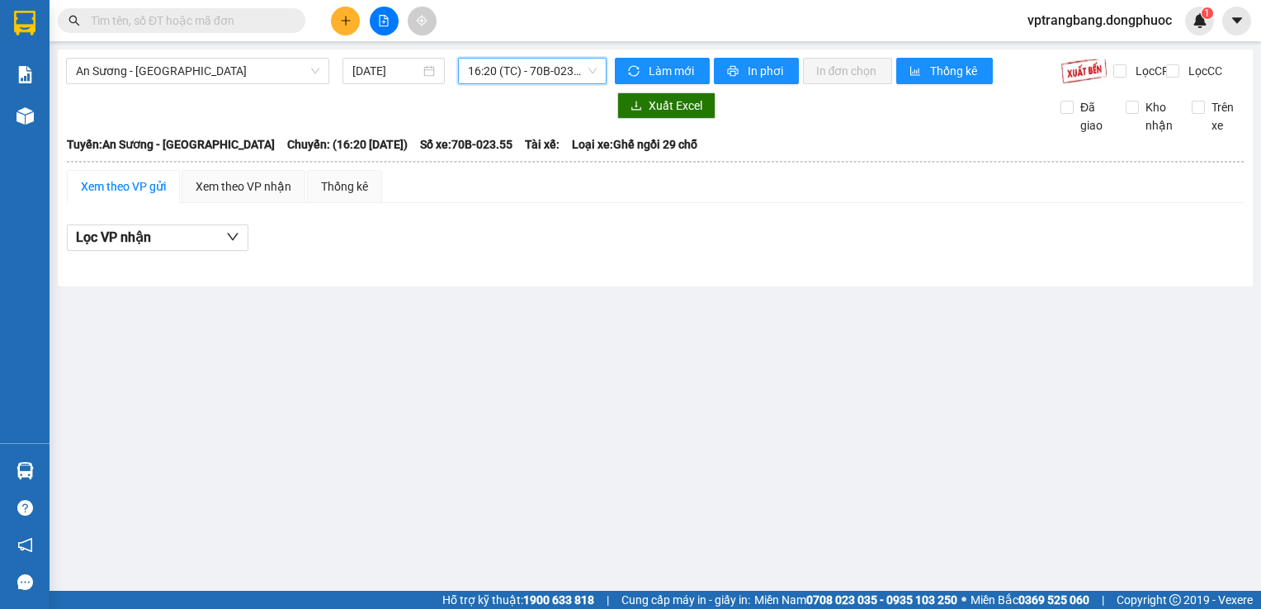
click at [546, 70] on span "16:20 (TC) - 70B-023.55" at bounding box center [532, 71] width 129 height 25
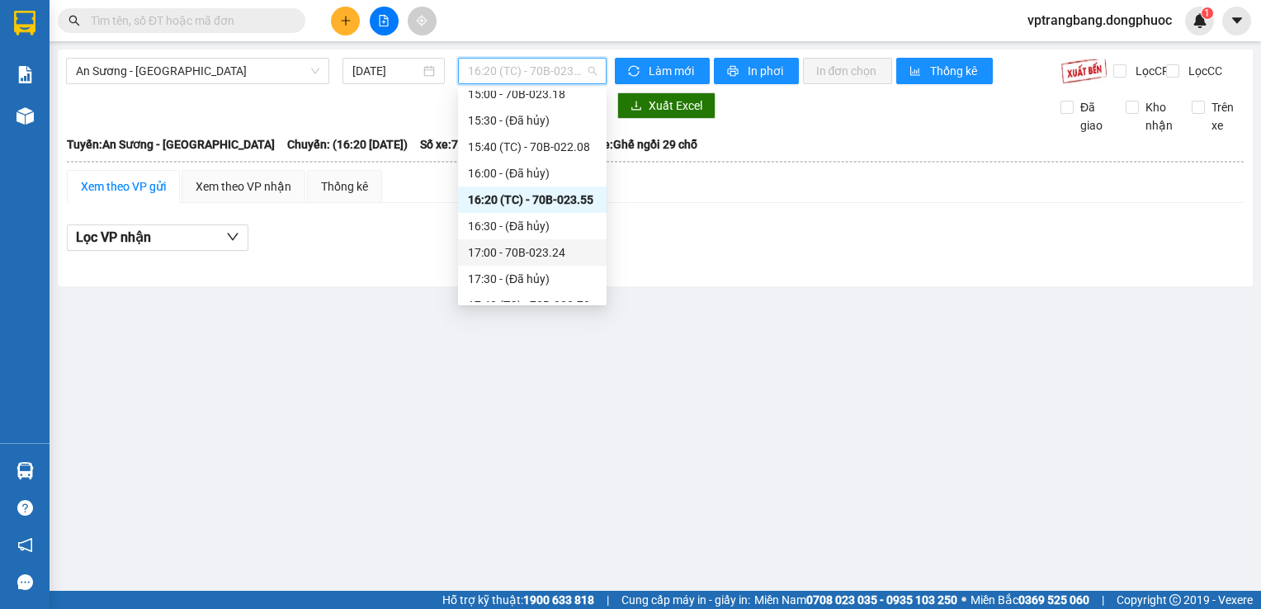
click at [522, 249] on div "17:00 - 70B-023.24" at bounding box center [532, 252] width 129 height 18
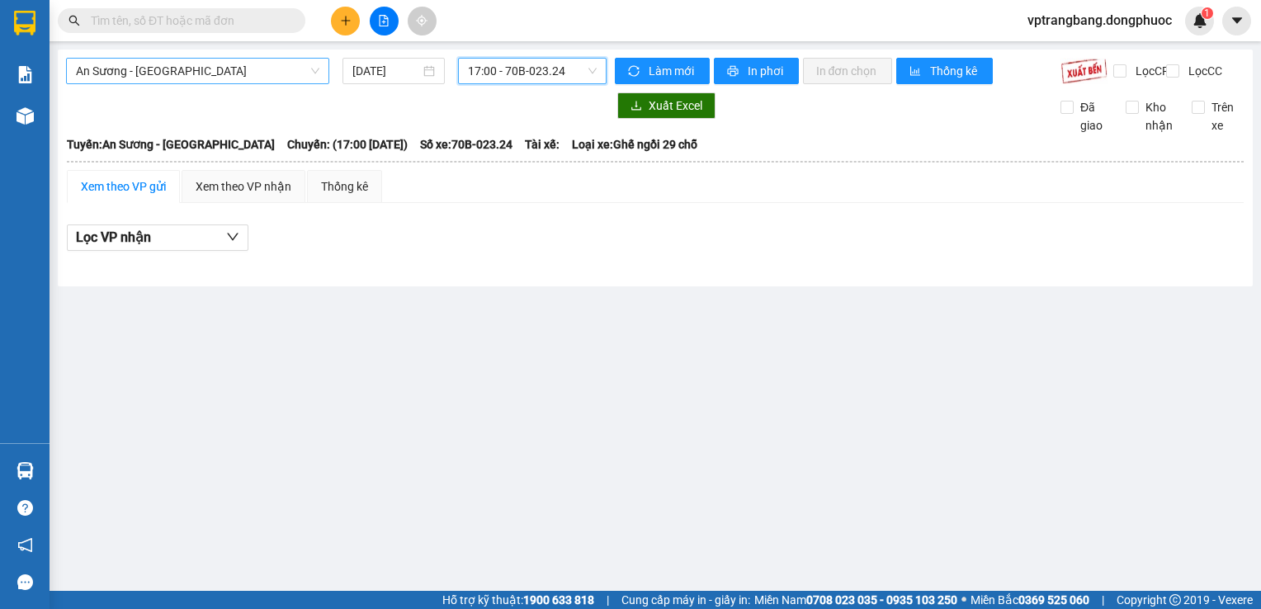
click at [225, 72] on span "An Sương - Tây Ninh" at bounding box center [197, 71] width 243 height 25
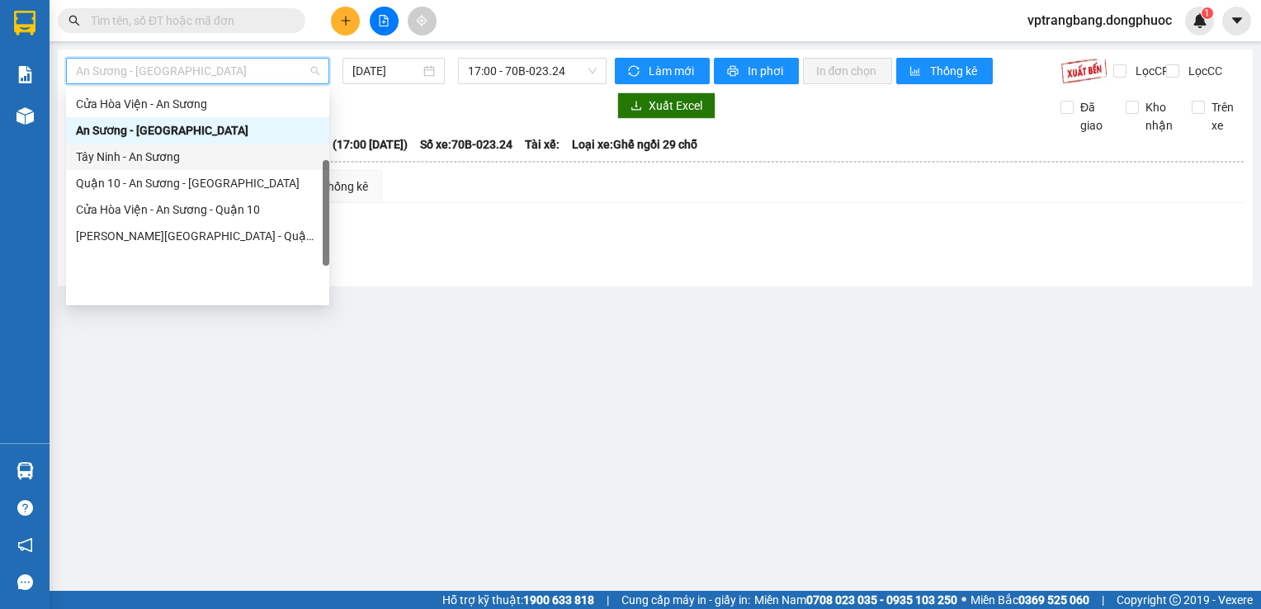
scroll to position [155, 0]
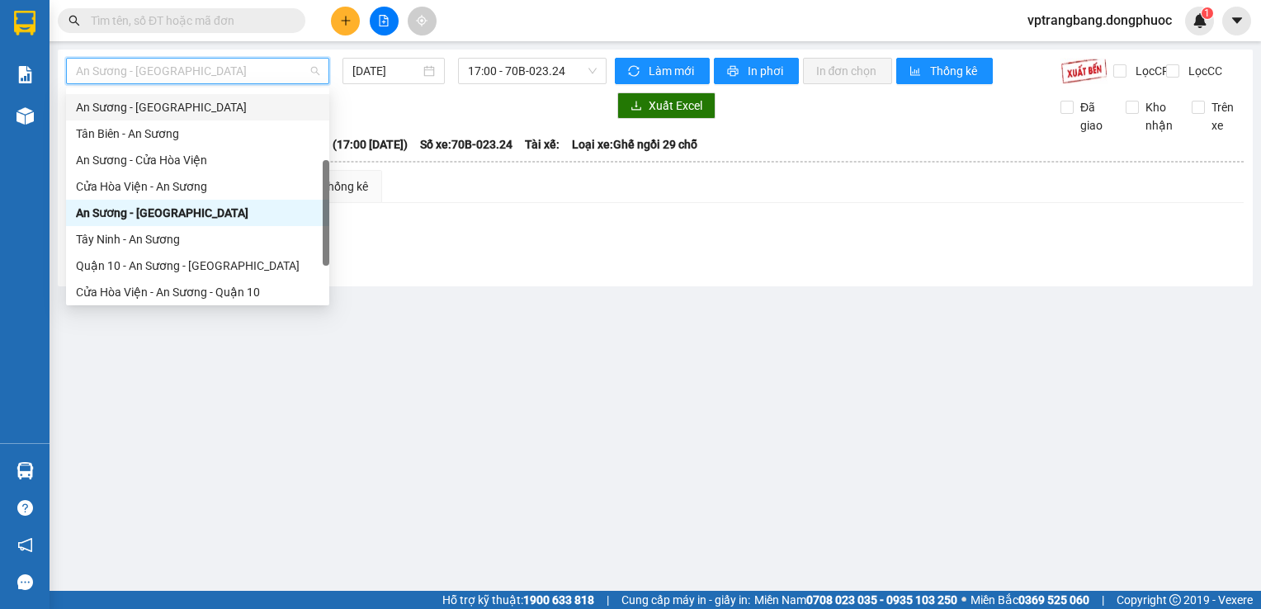
click at [149, 111] on div "An Sương - Tân Biên" at bounding box center [197, 107] width 243 height 18
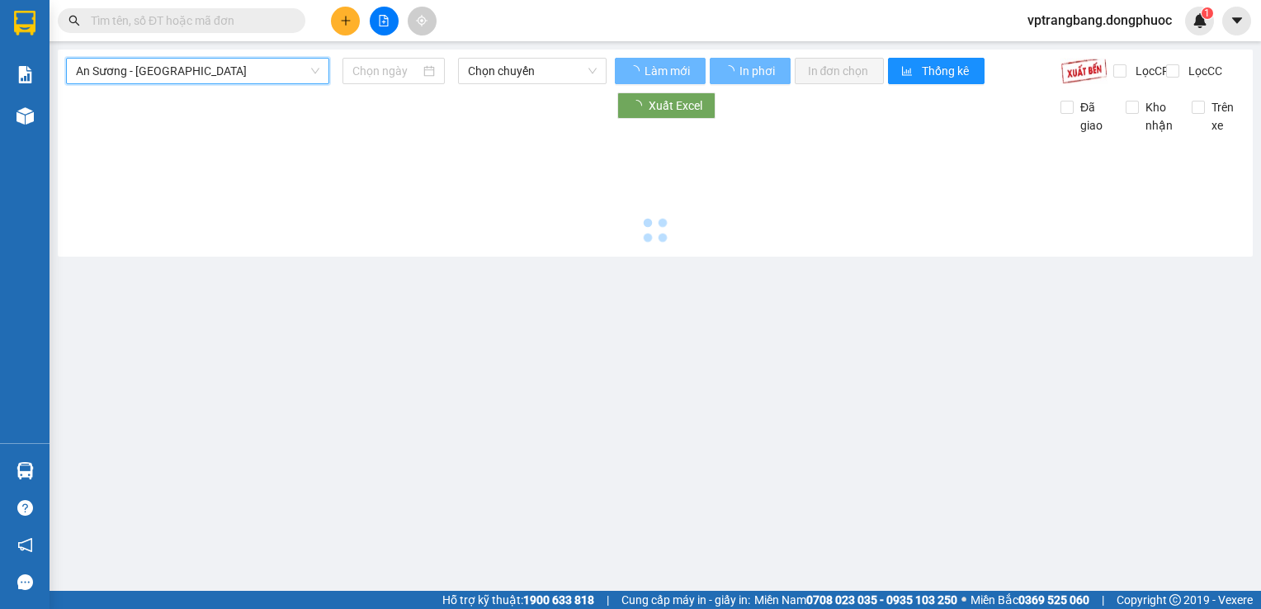
type input "12/08/2025"
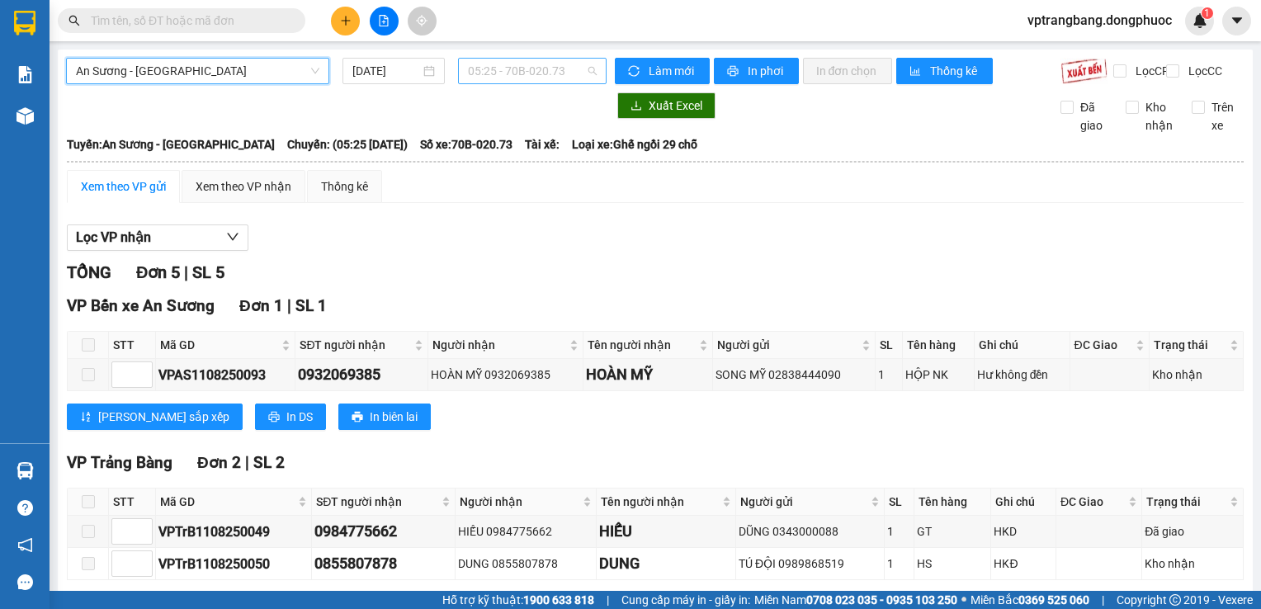
click at [484, 69] on span "05:25 - 70B-020.73" at bounding box center [532, 71] width 129 height 25
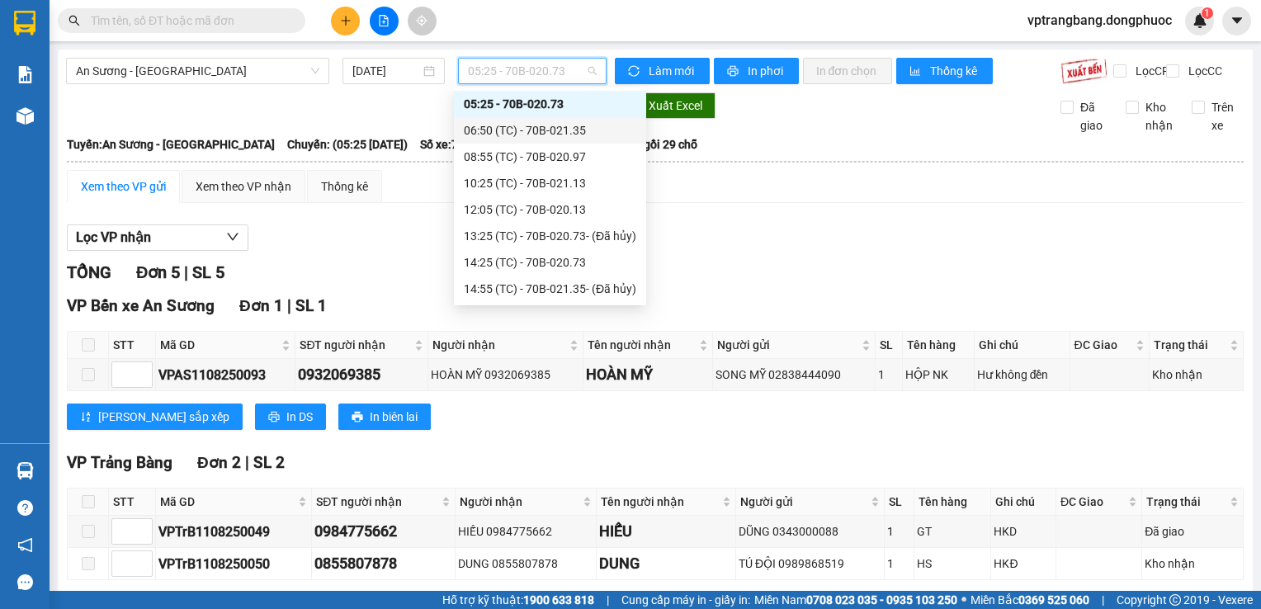
click at [532, 129] on div "06:50 (TC) - 70B-021.35" at bounding box center [550, 130] width 172 height 18
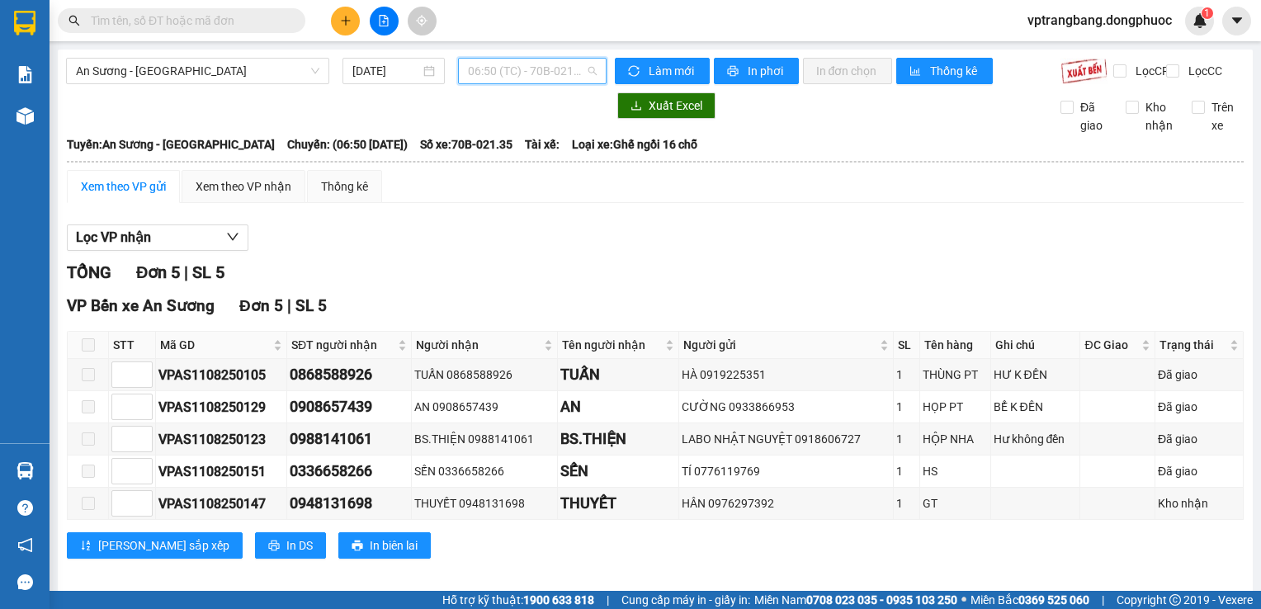
drag, startPoint x: 520, startPoint y: 78, endPoint x: 522, endPoint y: 105, distance: 26.5
click at [520, 78] on span "06:50 (TC) - 70B-021.35" at bounding box center [532, 71] width 129 height 25
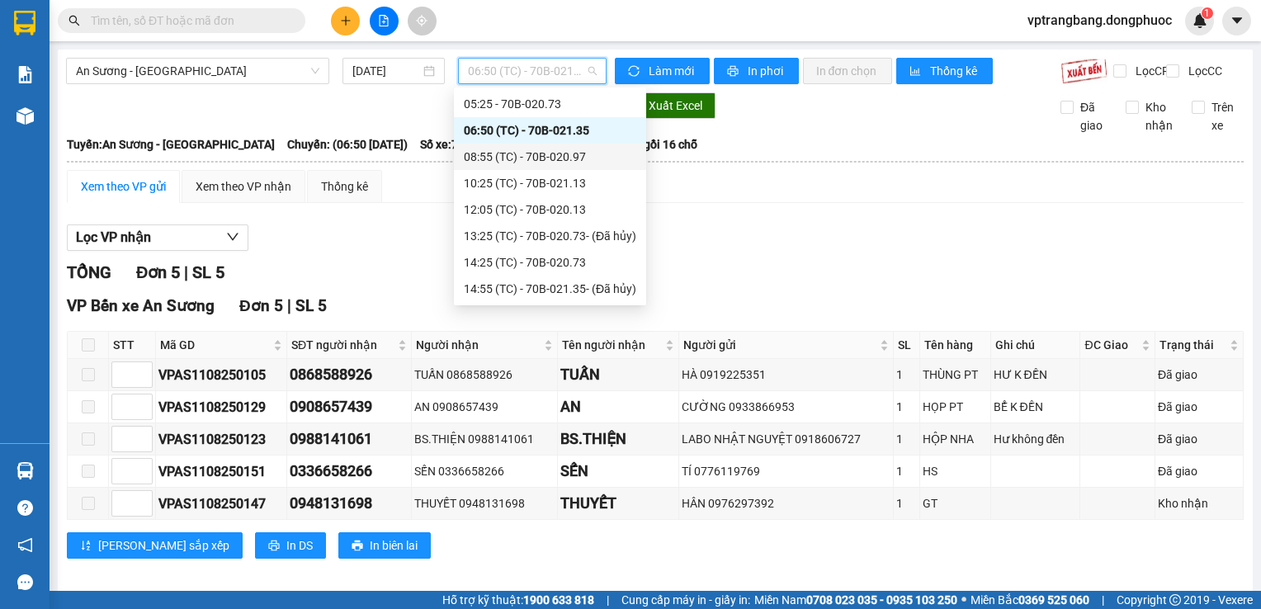
click at [532, 147] on div "08:55 (TC) - 70B-020.97" at bounding box center [550, 157] width 192 height 26
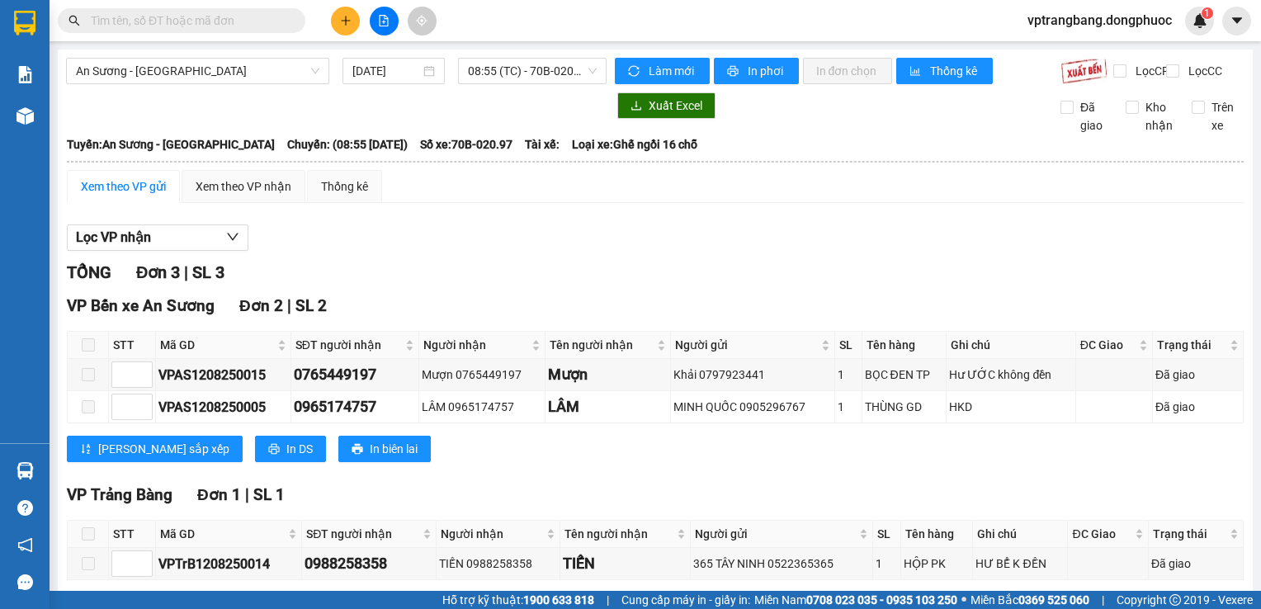
click at [496, 275] on div "TỔNG Đơn 3 | SL 3" at bounding box center [655, 273] width 1177 height 26
click at [502, 74] on span "08:55 (TC) - 70B-020.97" at bounding box center [532, 71] width 129 height 25
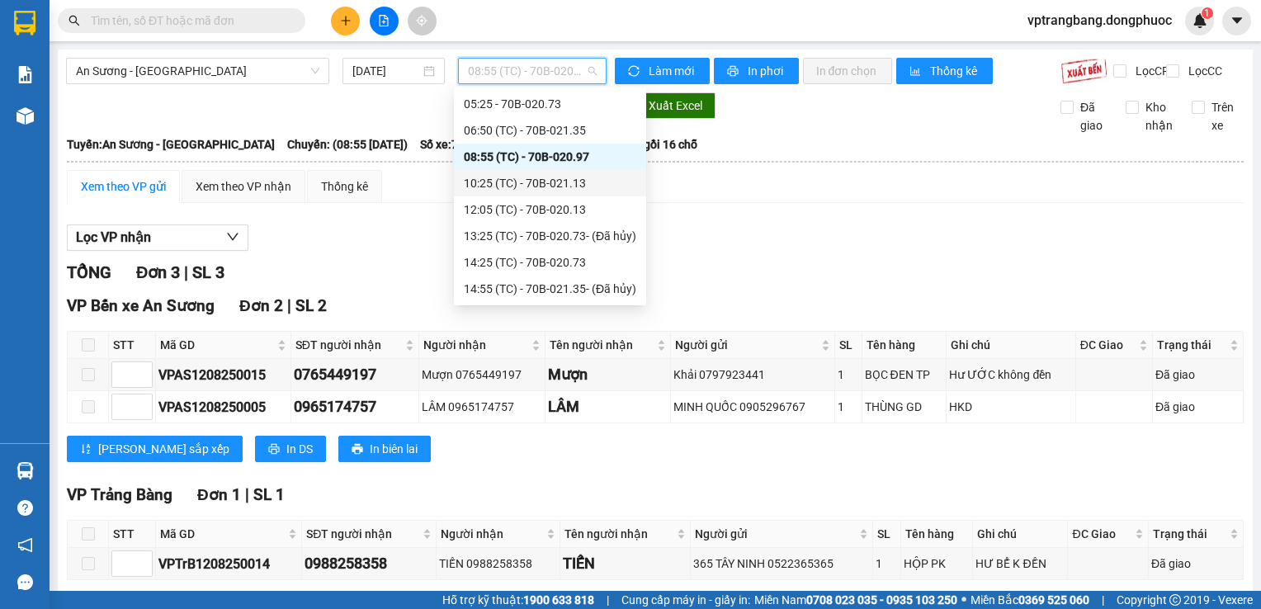
click at [570, 183] on div "10:25 (TC) - 70B-021.13" at bounding box center [550, 183] width 172 height 18
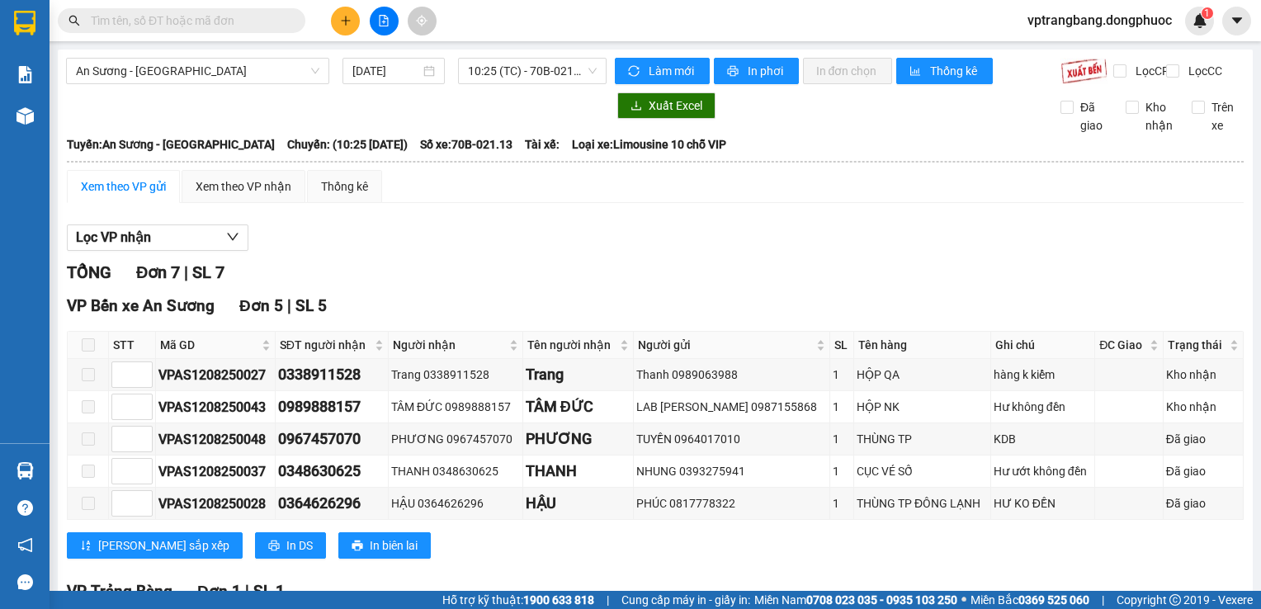
click at [495, 286] on div "TỔNG Đơn 7 | SL 7" at bounding box center [655, 273] width 1177 height 26
click at [545, 70] on span "10:25 (TC) - 70B-021.13" at bounding box center [532, 71] width 129 height 25
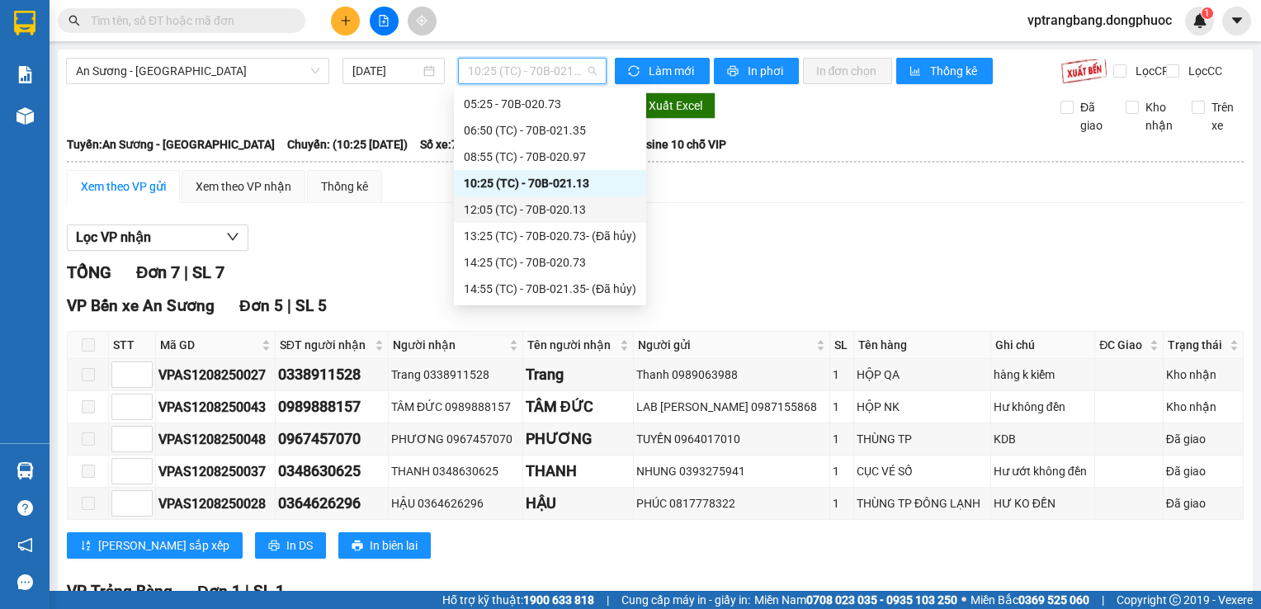
click at [537, 204] on div "12:05 (TC) - 70B-020.13" at bounding box center [550, 210] width 172 height 18
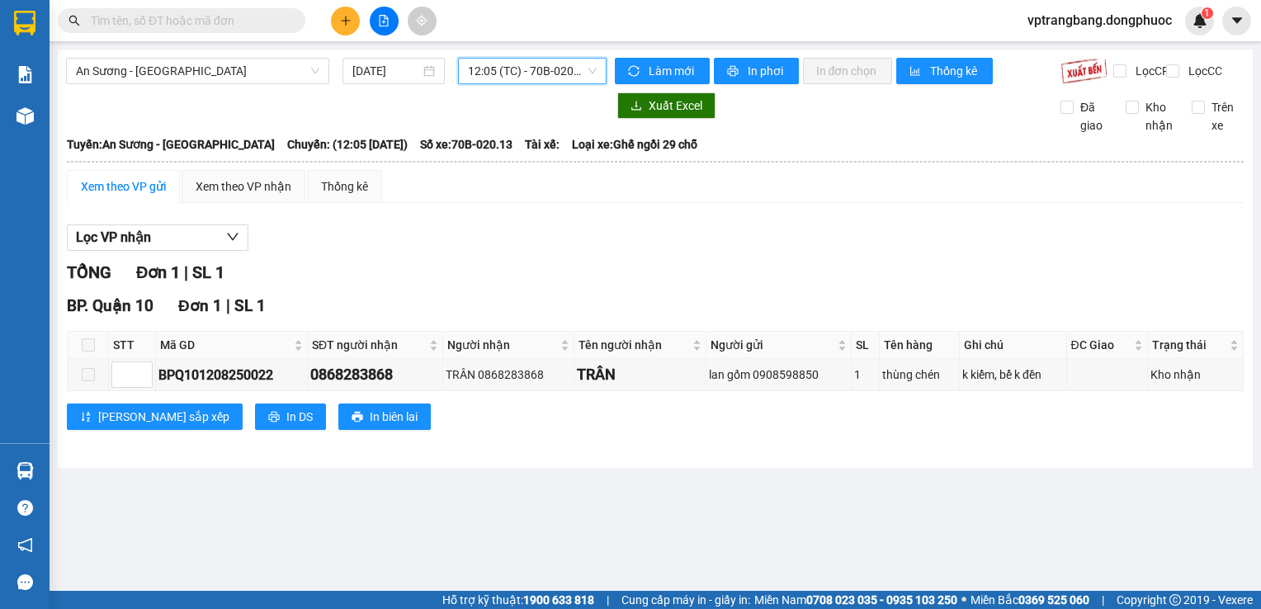
click at [528, 74] on span "12:05 (TC) - 70B-020.13" at bounding box center [532, 71] width 129 height 25
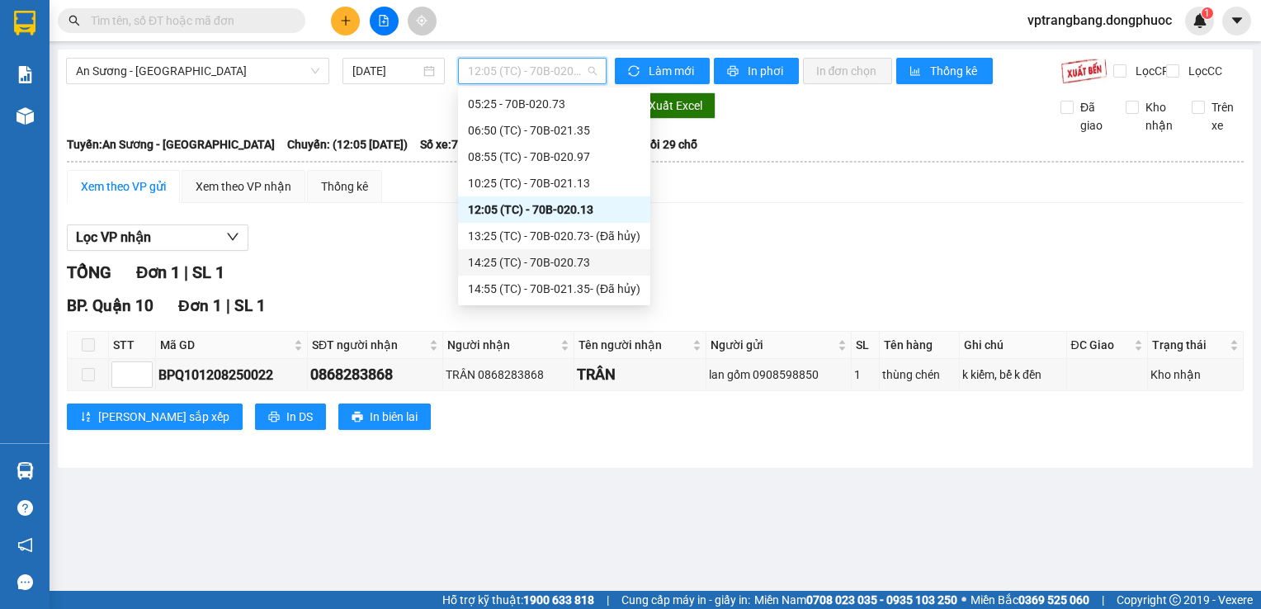
click at [548, 258] on div "14:25 (TC) - 70B-020.73" at bounding box center [554, 262] width 172 height 18
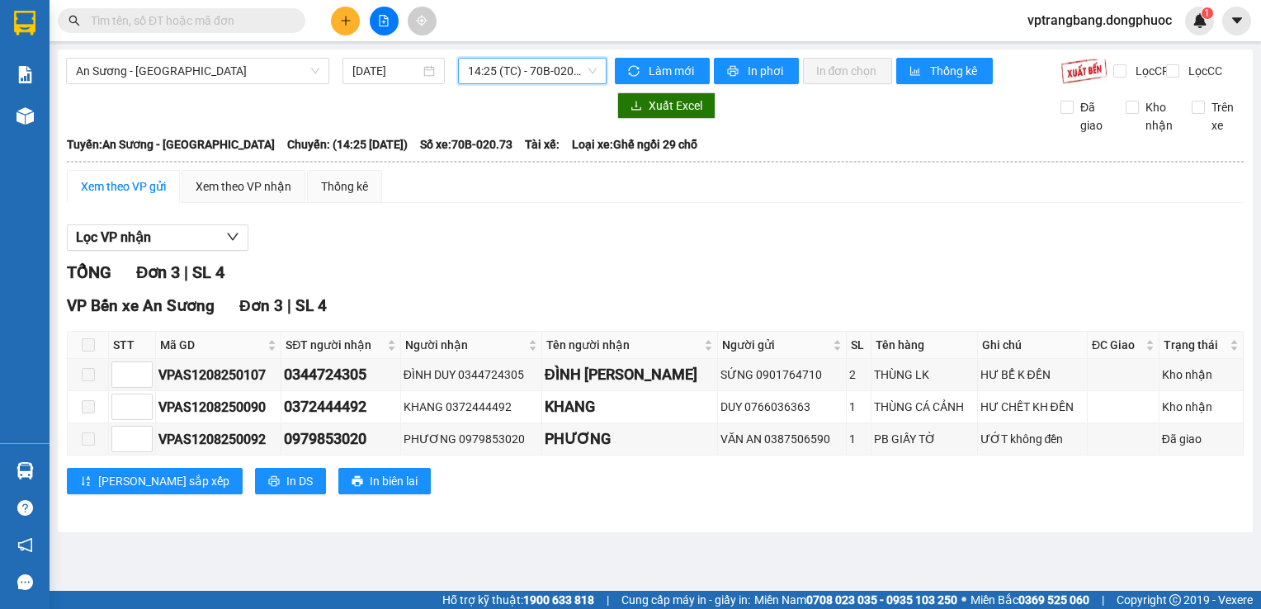
click at [529, 77] on span "14:25 (TC) - 70B-020.73" at bounding box center [532, 71] width 129 height 25
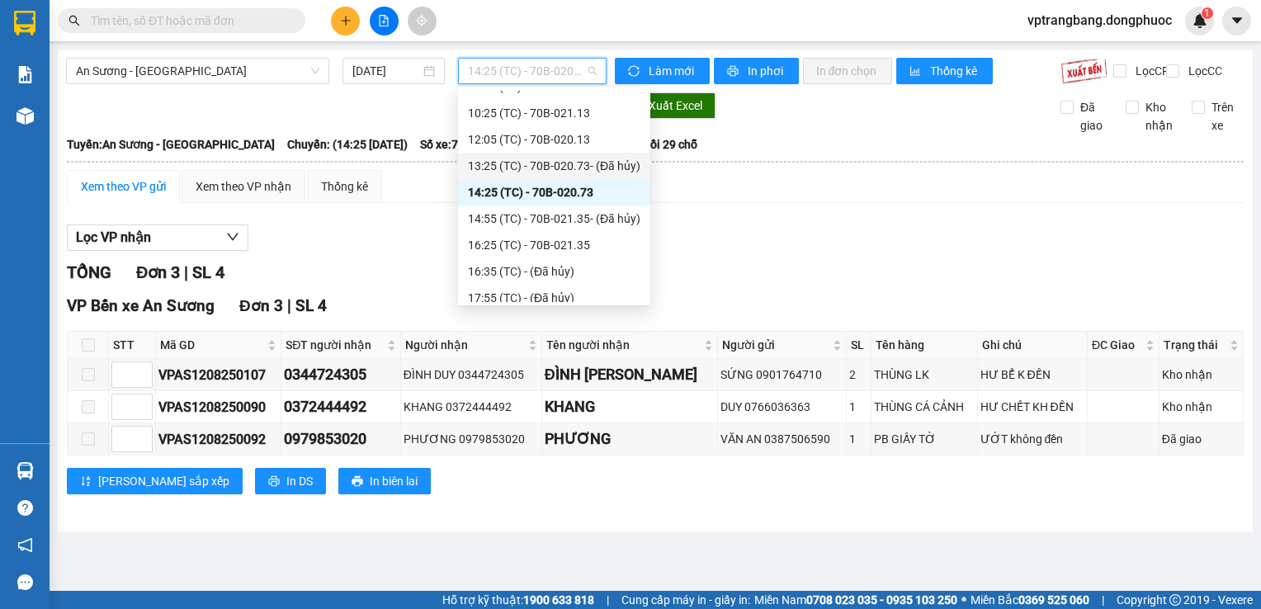
scroll to position [109, 0]
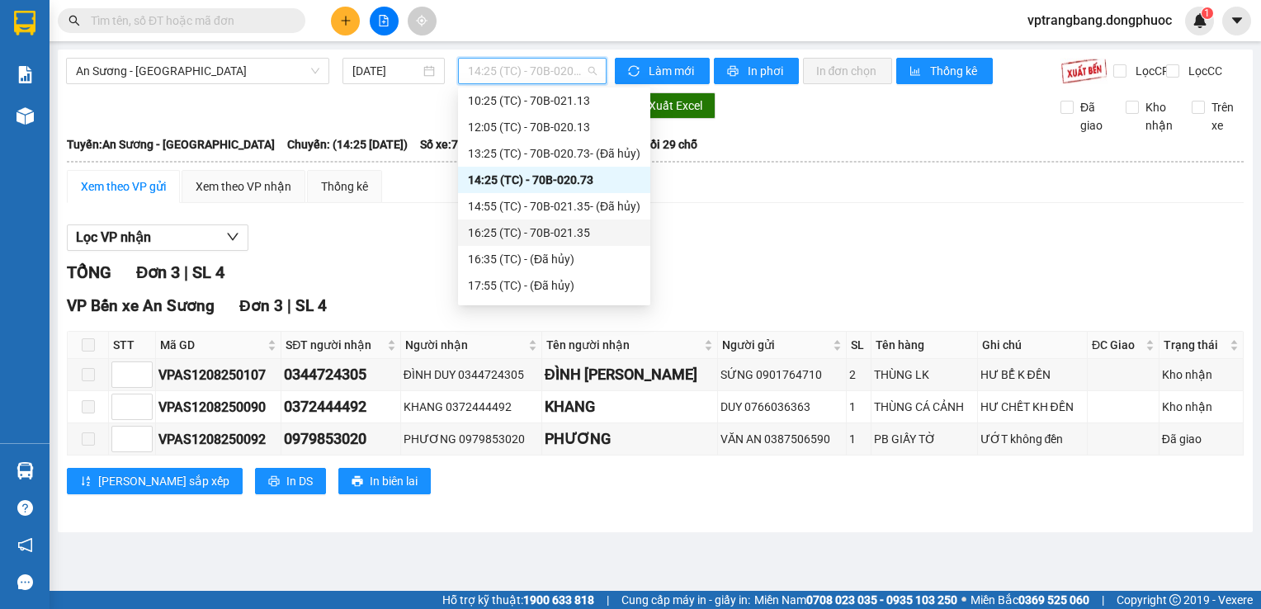
click at [547, 237] on div "16:25 (TC) - 70B-021.35" at bounding box center [554, 233] width 172 height 18
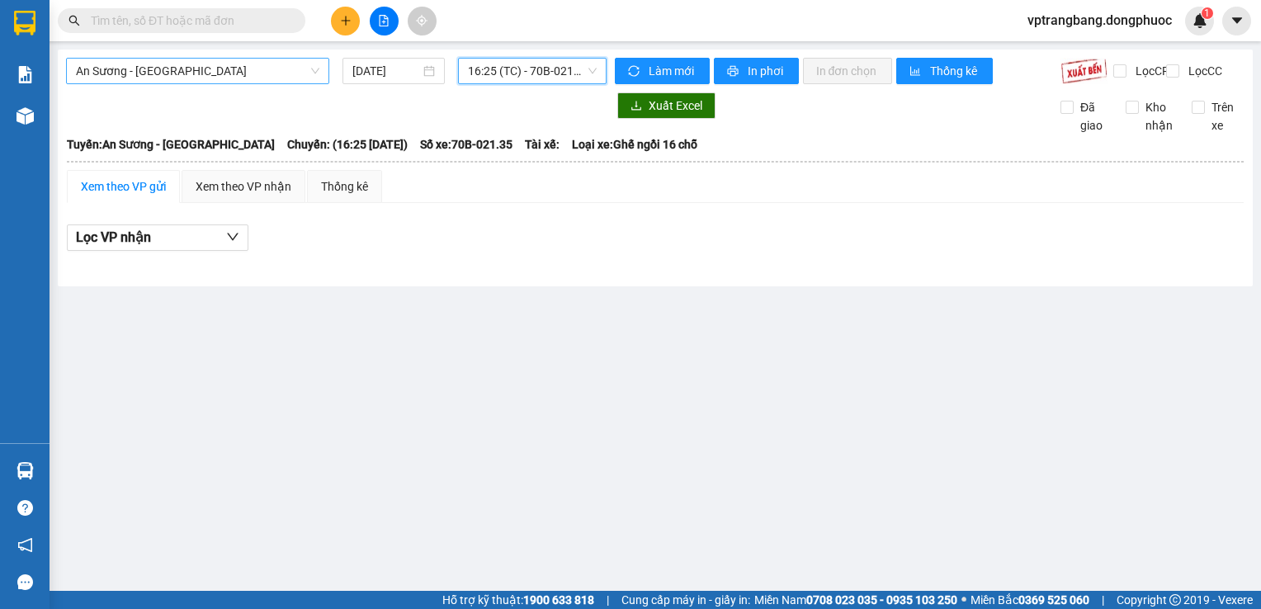
click at [260, 66] on span "An Sương - Tân Biên" at bounding box center [197, 71] width 243 height 25
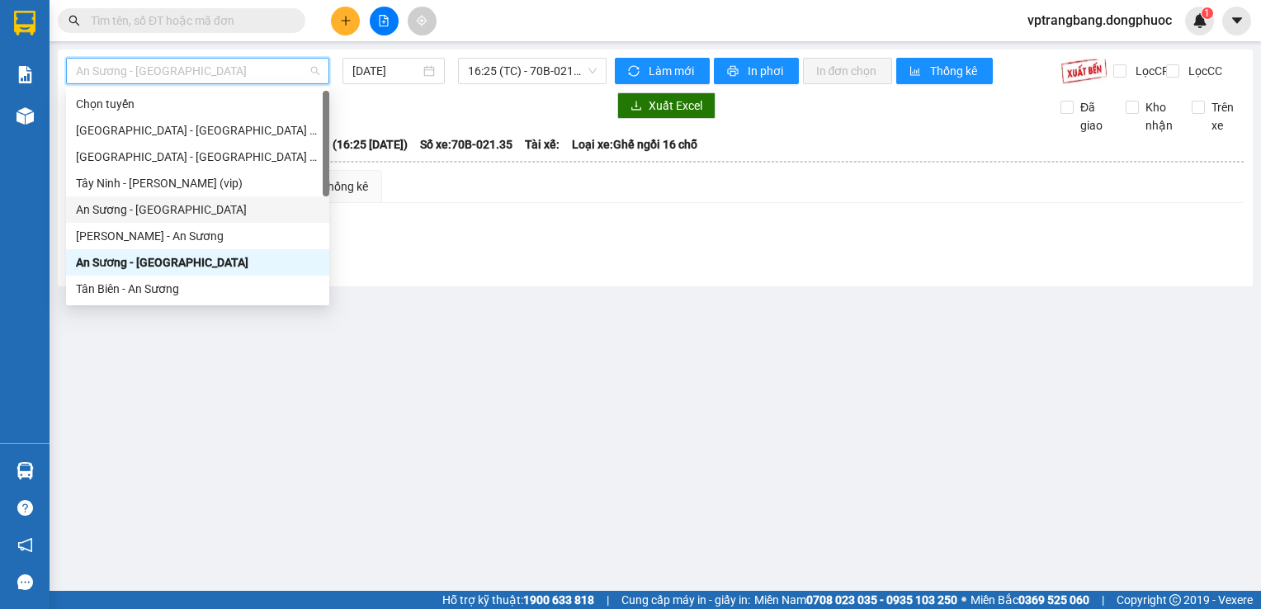
click at [180, 208] on div "An Sương - Châu Thành" at bounding box center [197, 210] width 243 height 18
type input "12/08/2025"
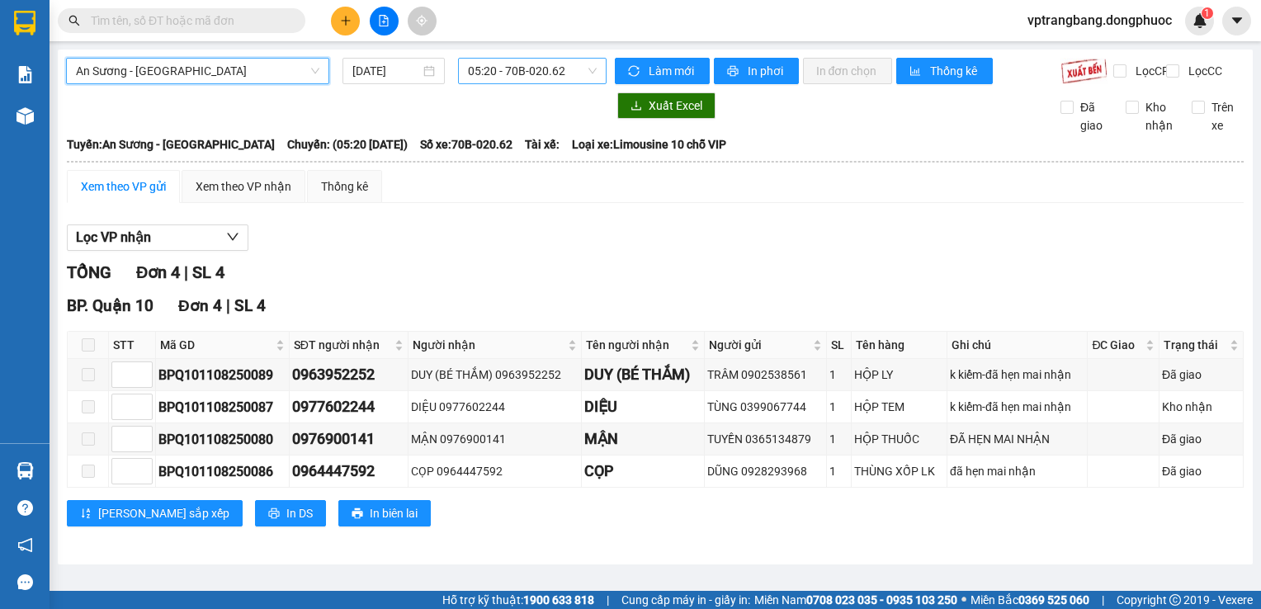
click at [523, 78] on span "05:20 - 70B-020.62" at bounding box center [532, 71] width 129 height 25
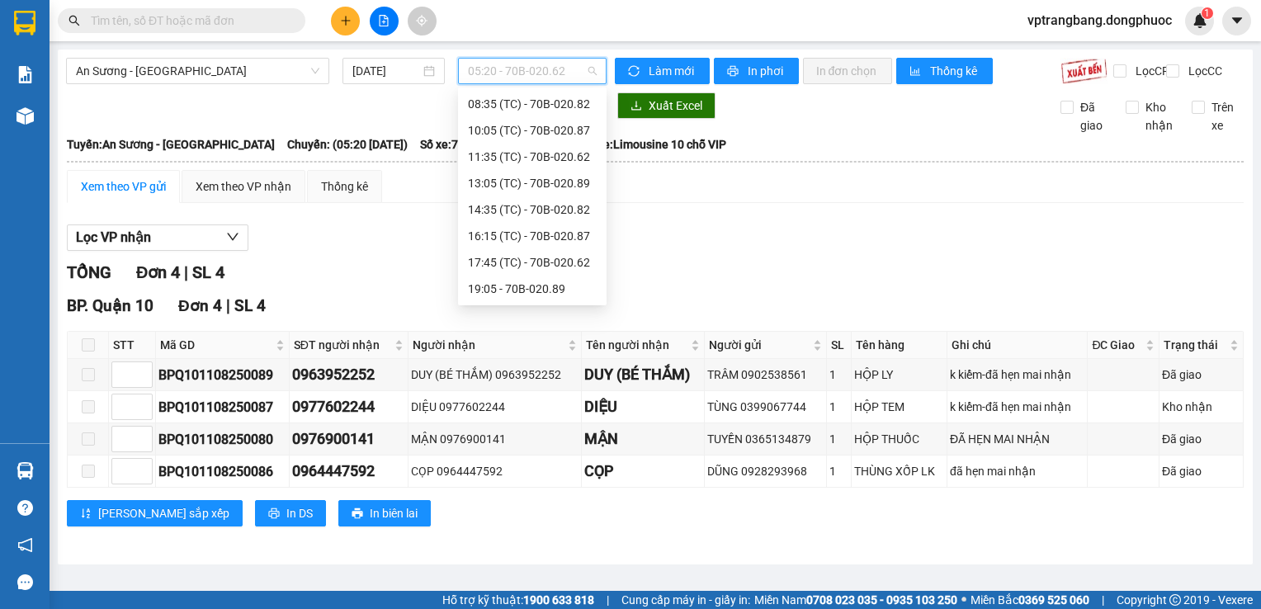
scroll to position [26, 0]
click at [533, 131] on div "06:55 (TC) - 70B-020.89" at bounding box center [532, 130] width 129 height 18
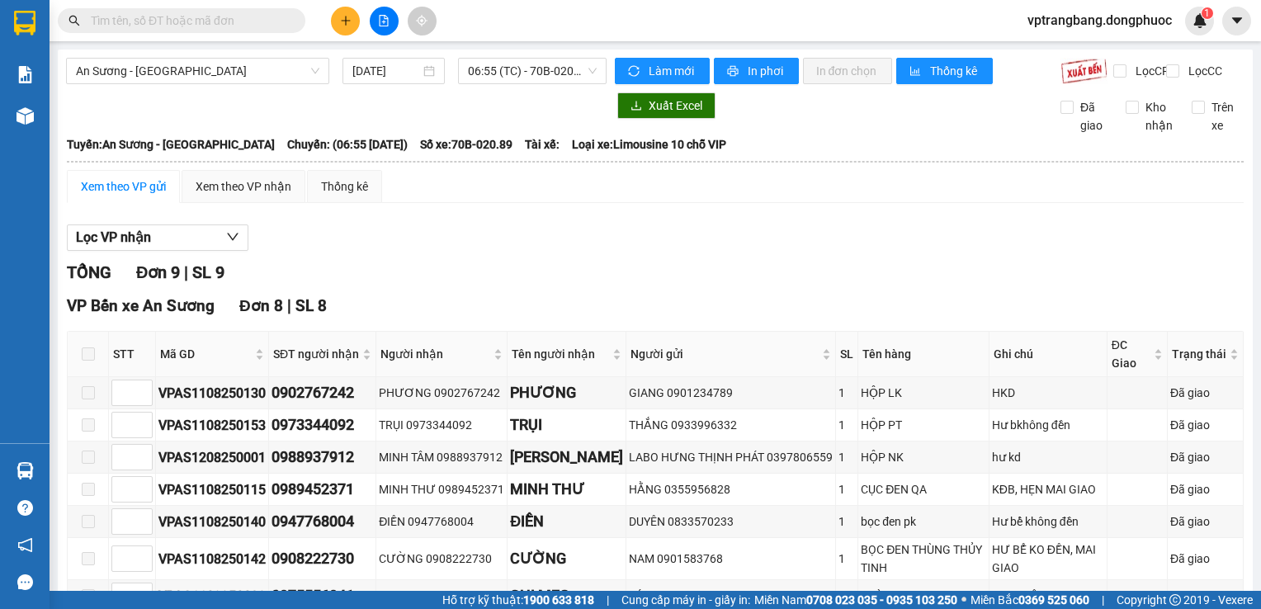
click at [464, 272] on div "Lọc VP nhận TỔNG Đơn 9 | SL 9 VP Bến xe An Sương Đơn 8 | SL 8 STT Mã GD SĐT ngư…" at bounding box center [655, 538] width 1177 height 645
click at [507, 80] on span "06:55 (TC) - 70B-020.89" at bounding box center [532, 71] width 129 height 25
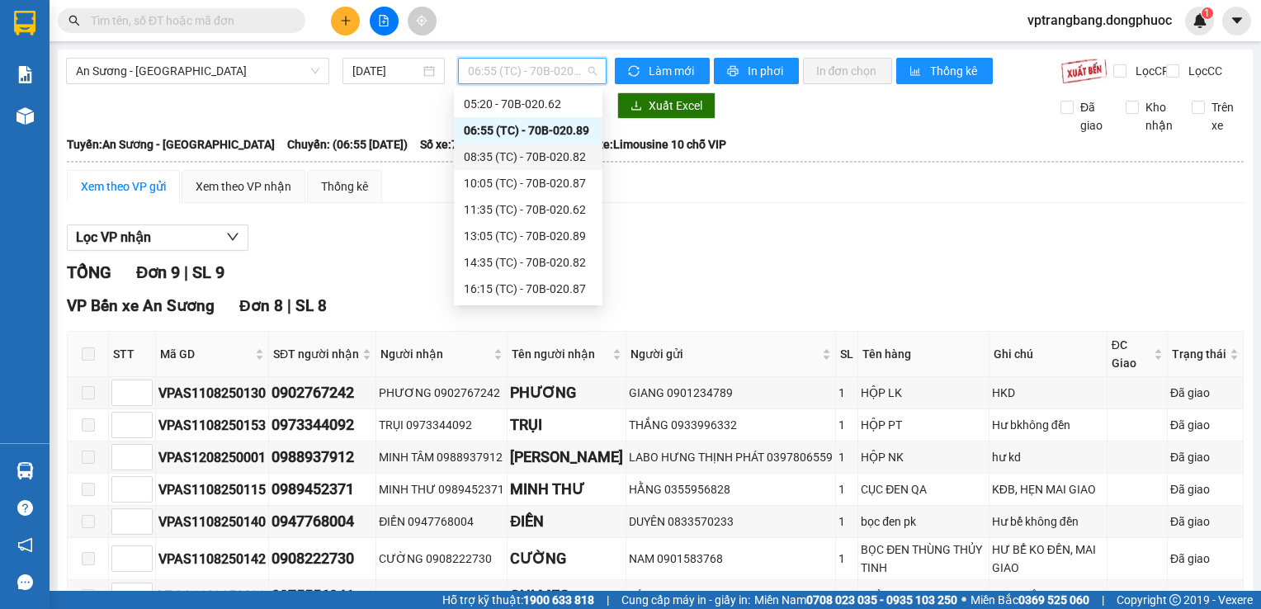
click at [523, 153] on div "08:35 (TC) - 70B-020.82" at bounding box center [528, 157] width 129 height 18
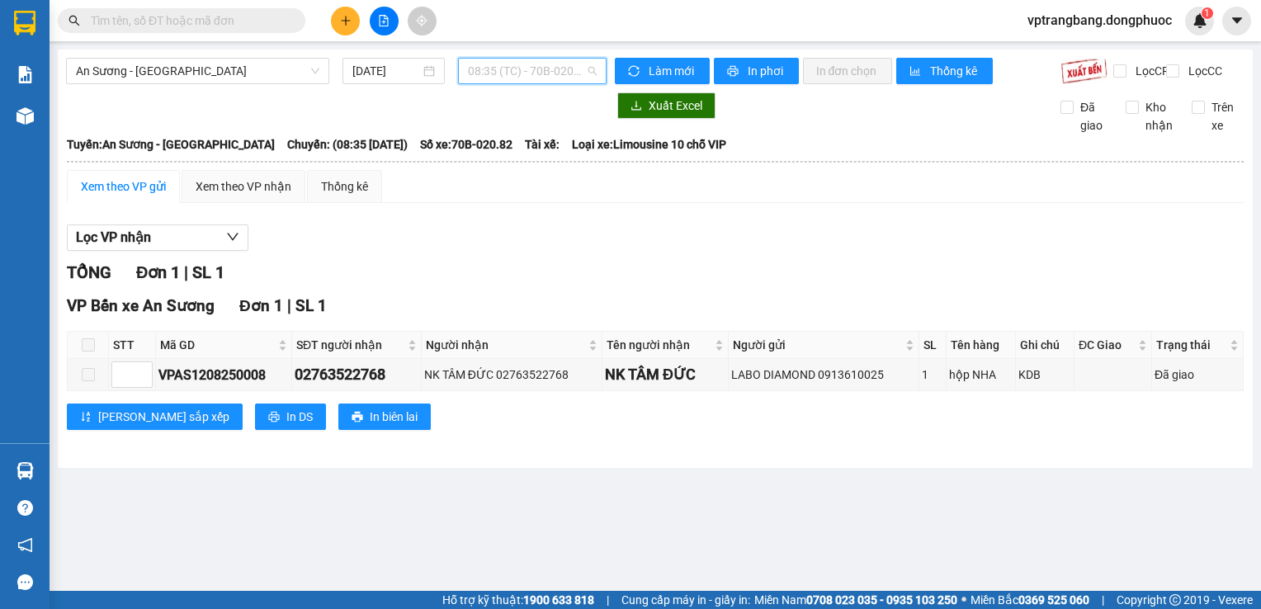
click at [525, 82] on span "08:35 (TC) - 70B-020.82" at bounding box center [532, 71] width 129 height 25
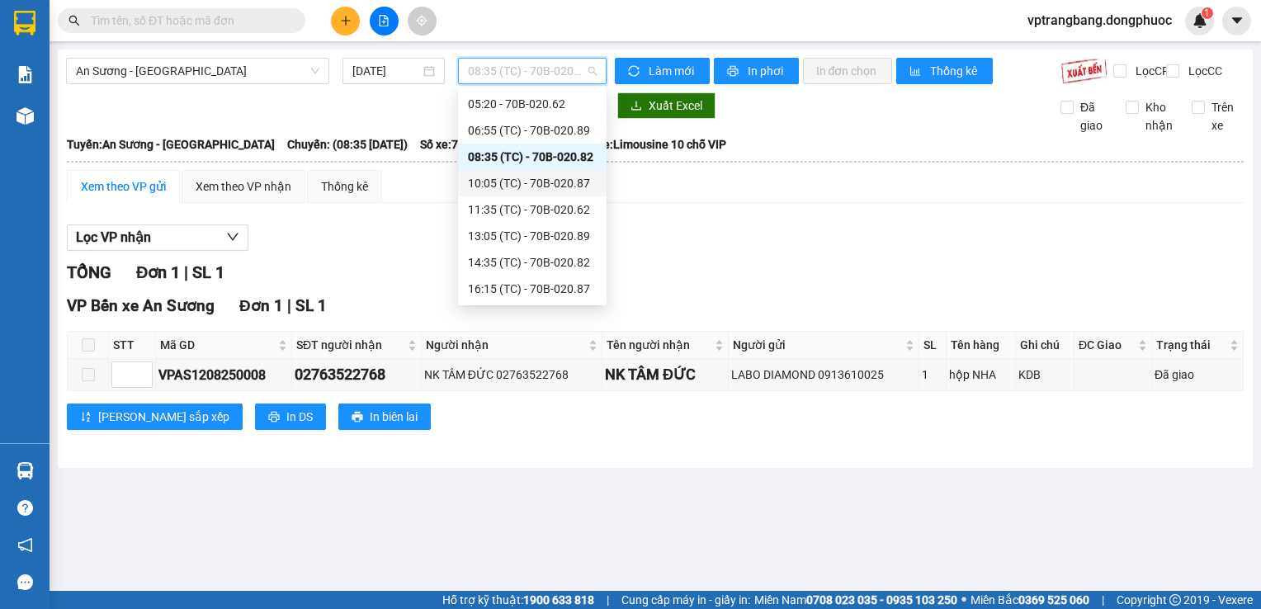
click at [540, 182] on div "10:05 (TC) - 70B-020.87" at bounding box center [532, 183] width 129 height 18
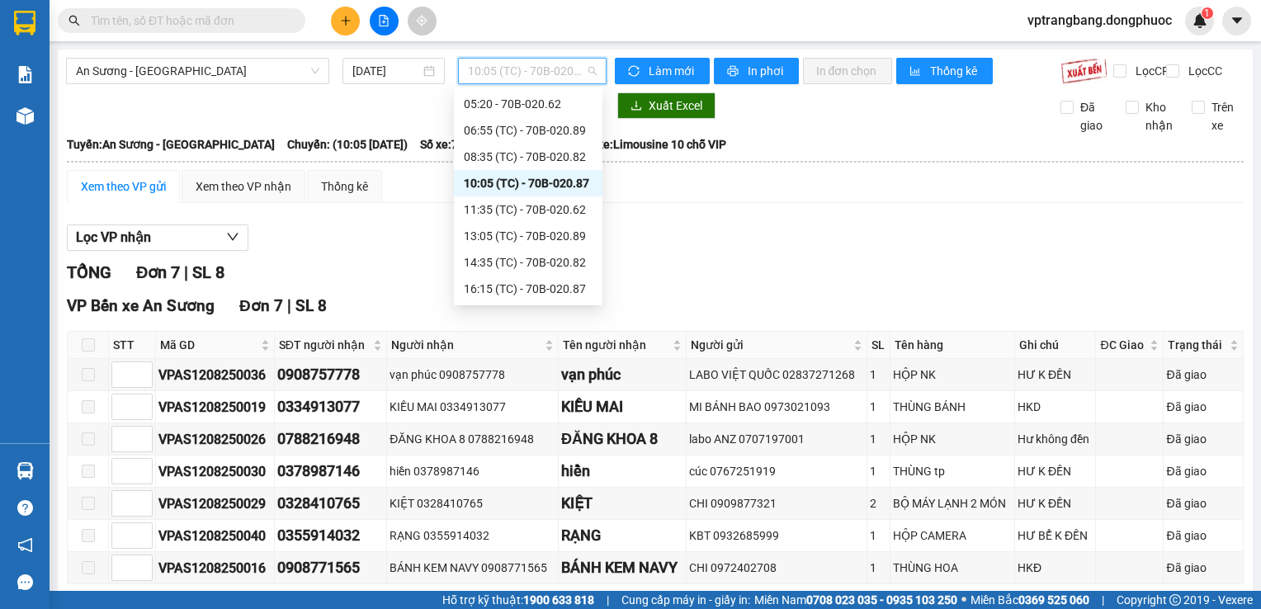
drag, startPoint x: 525, startPoint y: 71, endPoint x: 532, endPoint y: 95, distance: 24.8
click at [526, 73] on span "10:05 (TC) - 70B-020.87" at bounding box center [532, 71] width 129 height 25
click at [555, 214] on div "11:35 (TC) - 70B-020.62" at bounding box center [528, 210] width 129 height 18
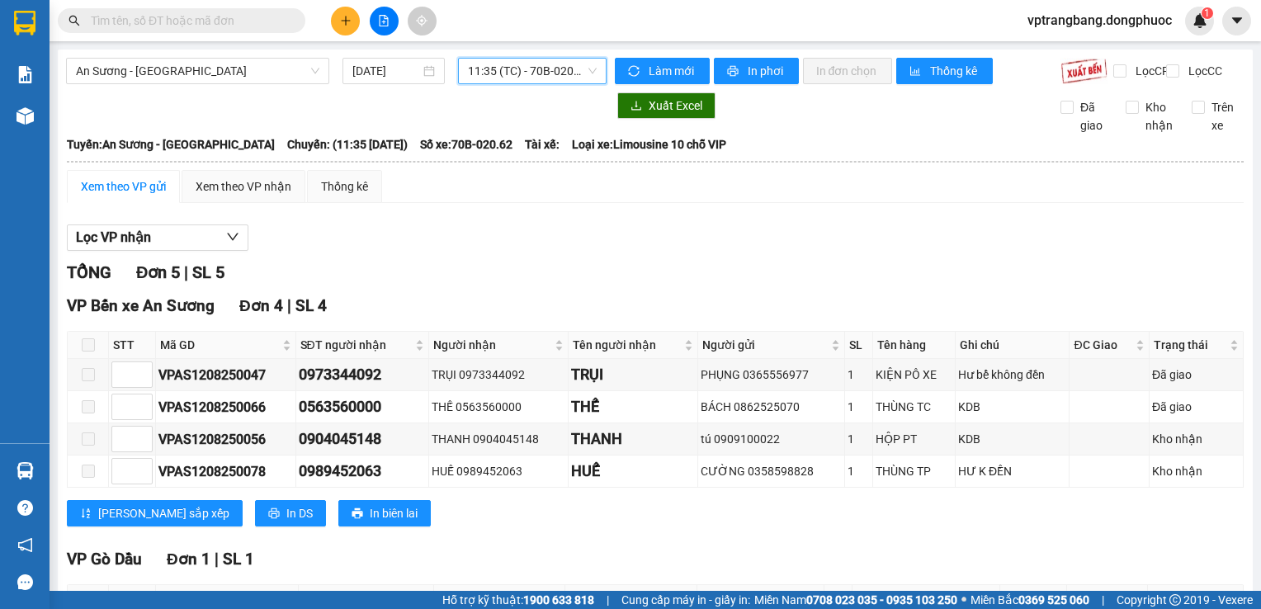
click at [482, 67] on span "11:35 (TC) - 70B-020.62" at bounding box center [532, 71] width 129 height 25
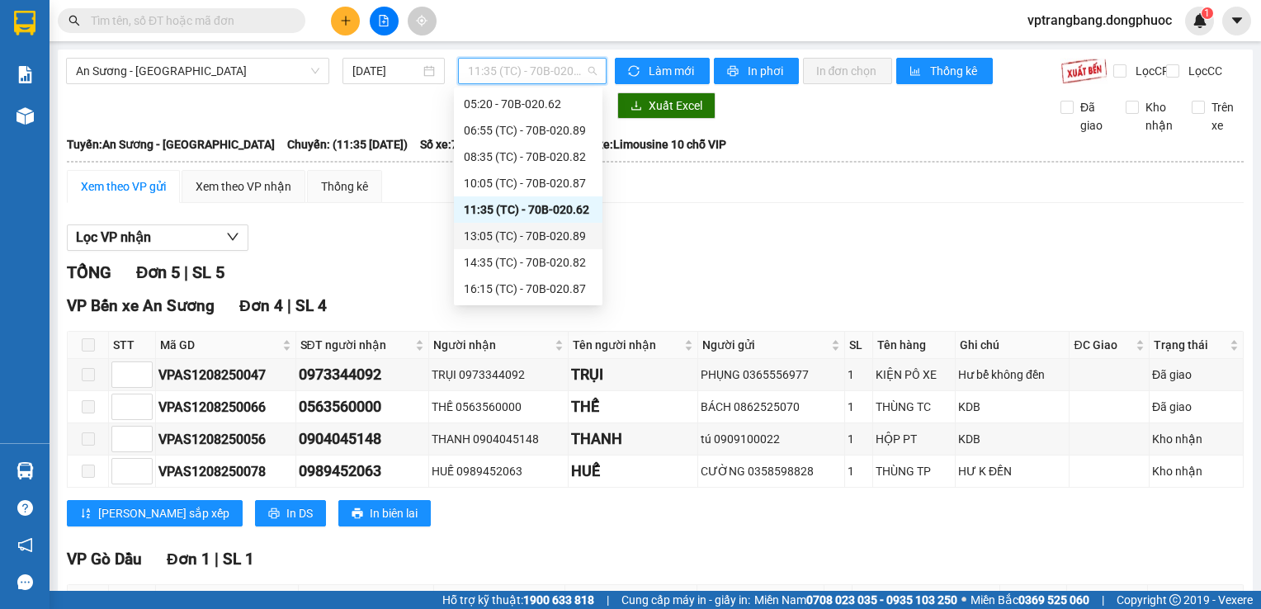
click at [541, 236] on div "13:05 (TC) - 70B-020.89" at bounding box center [528, 236] width 129 height 18
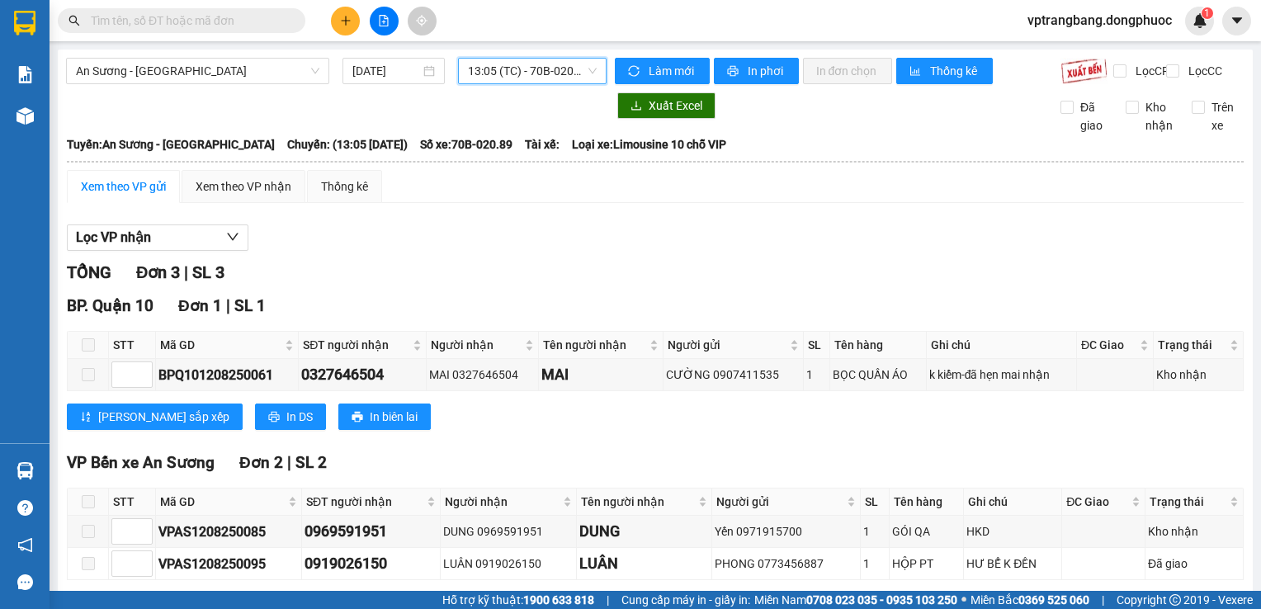
click at [539, 71] on span "13:05 (TC) - 70B-020.89" at bounding box center [532, 71] width 129 height 25
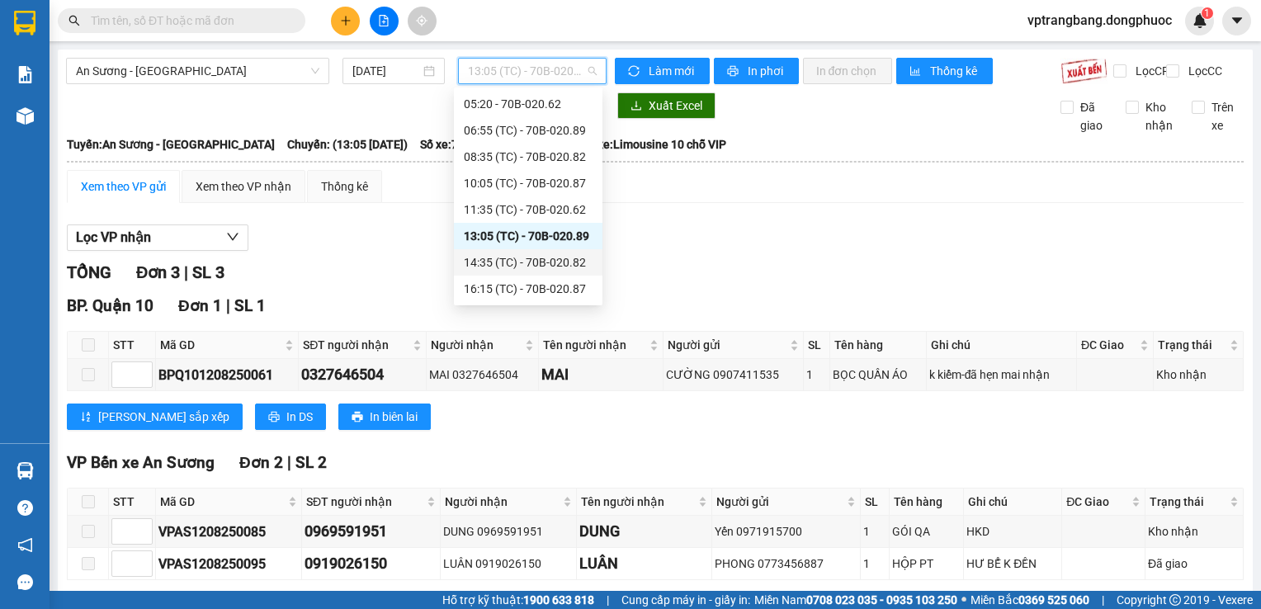
click at [548, 263] on div "14:35 (TC) - 70B-020.82" at bounding box center [528, 262] width 129 height 18
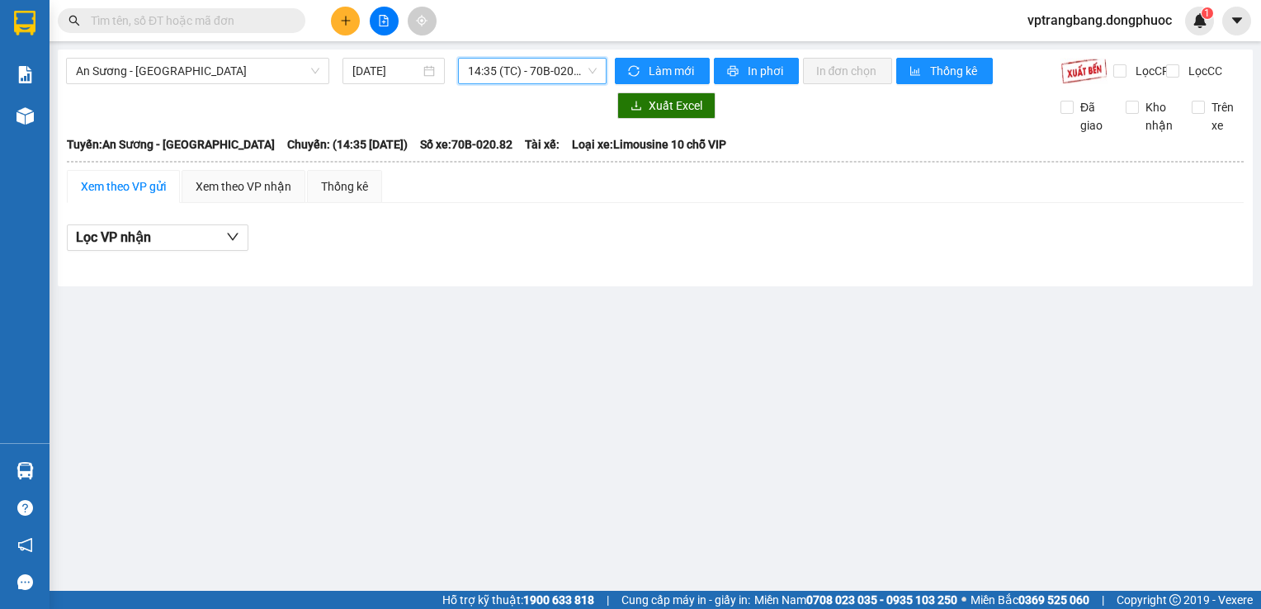
click at [529, 68] on span "14:35 (TC) - 70B-020.82" at bounding box center [532, 71] width 129 height 25
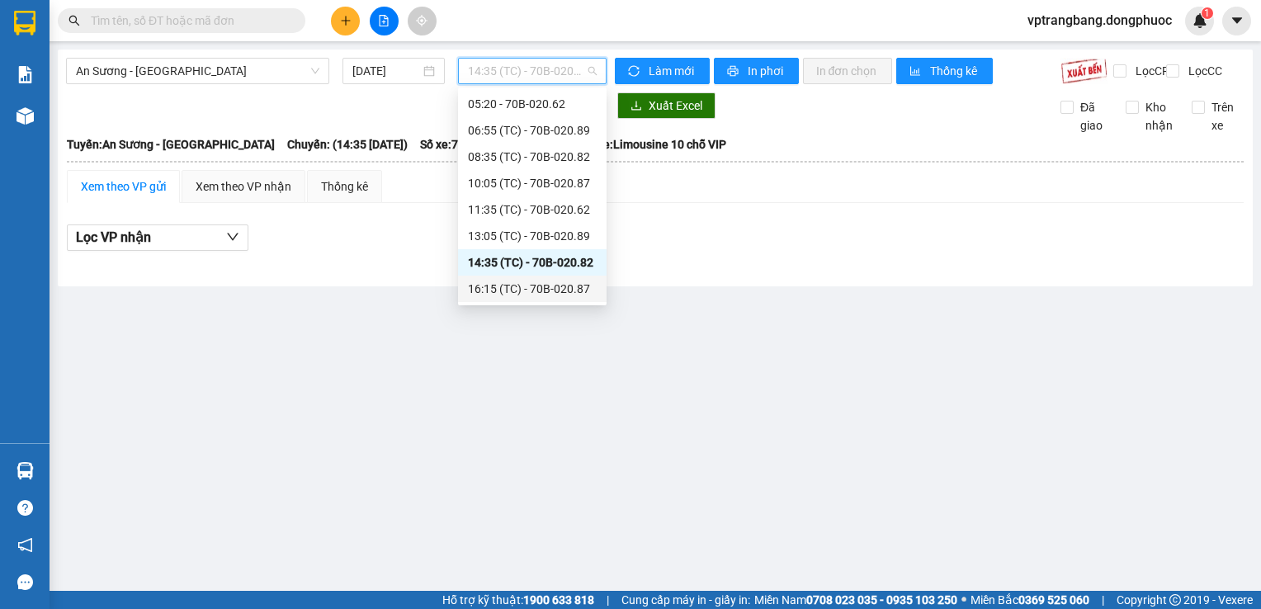
click at [559, 286] on div "16:15 (TC) - 70B-020.87" at bounding box center [532, 289] width 129 height 18
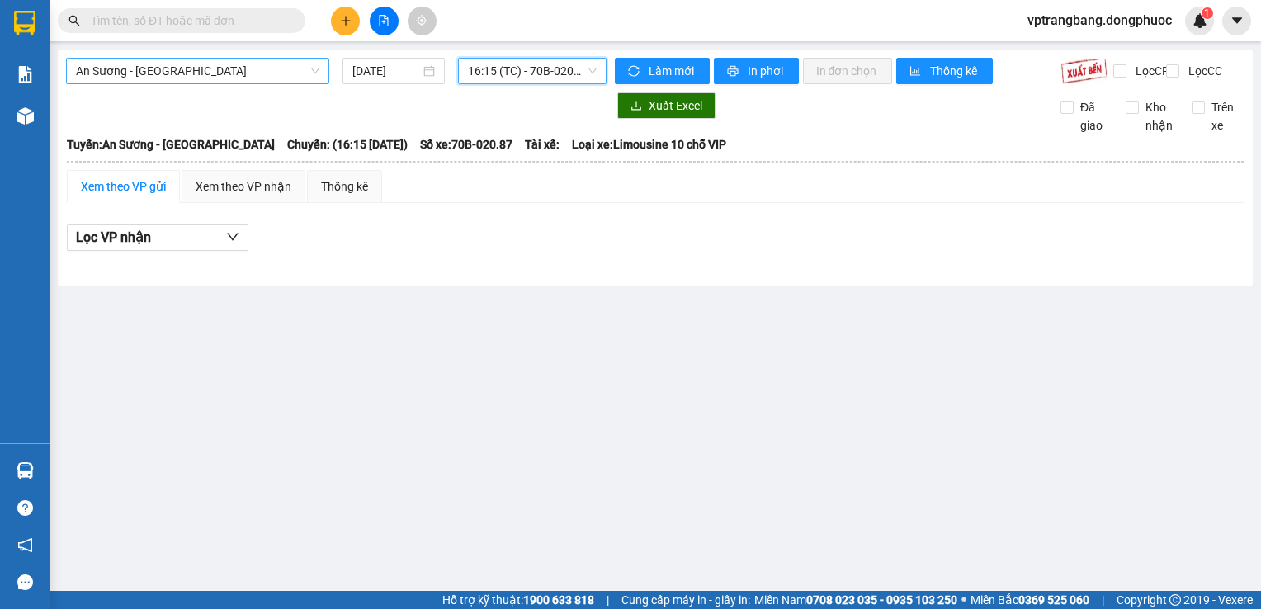
click at [238, 68] on span "An Sương - Châu Thành" at bounding box center [197, 71] width 243 height 25
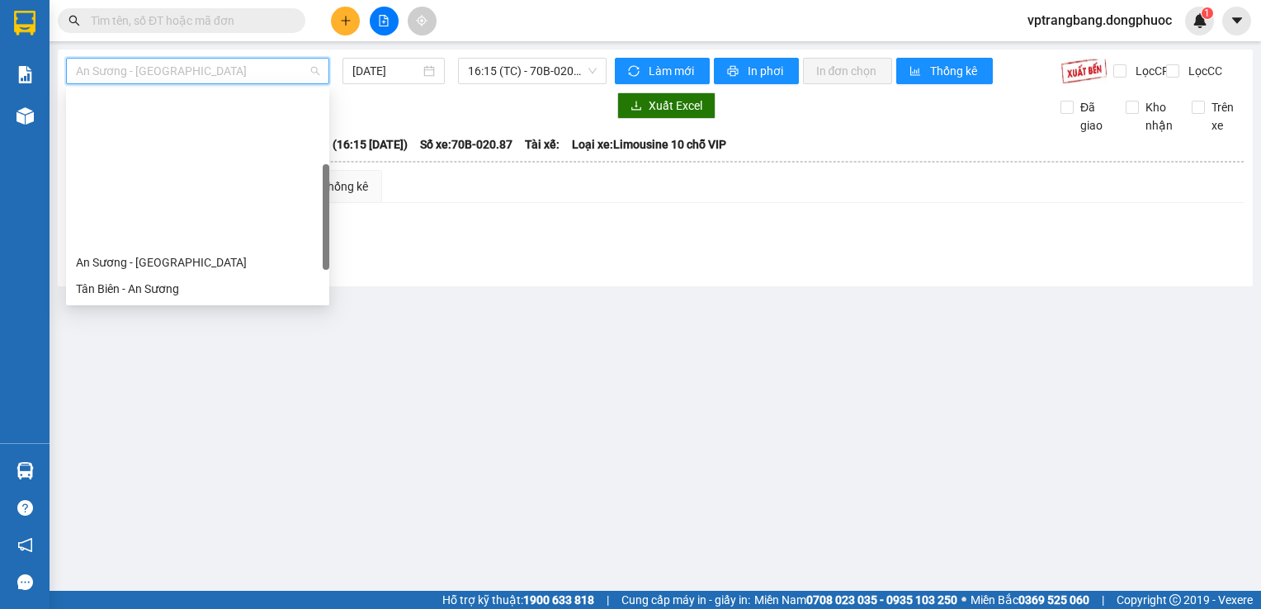
scroll to position [165, 0]
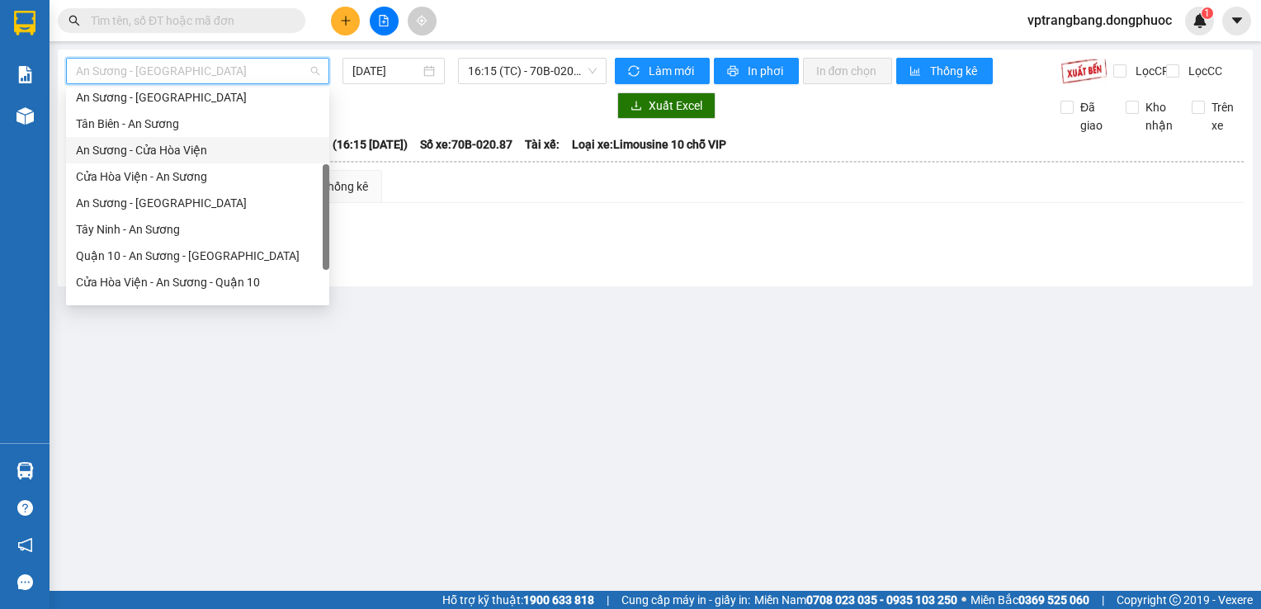
click at [198, 150] on div "An Sương - Cửa Hòa Viện" at bounding box center [197, 150] width 243 height 18
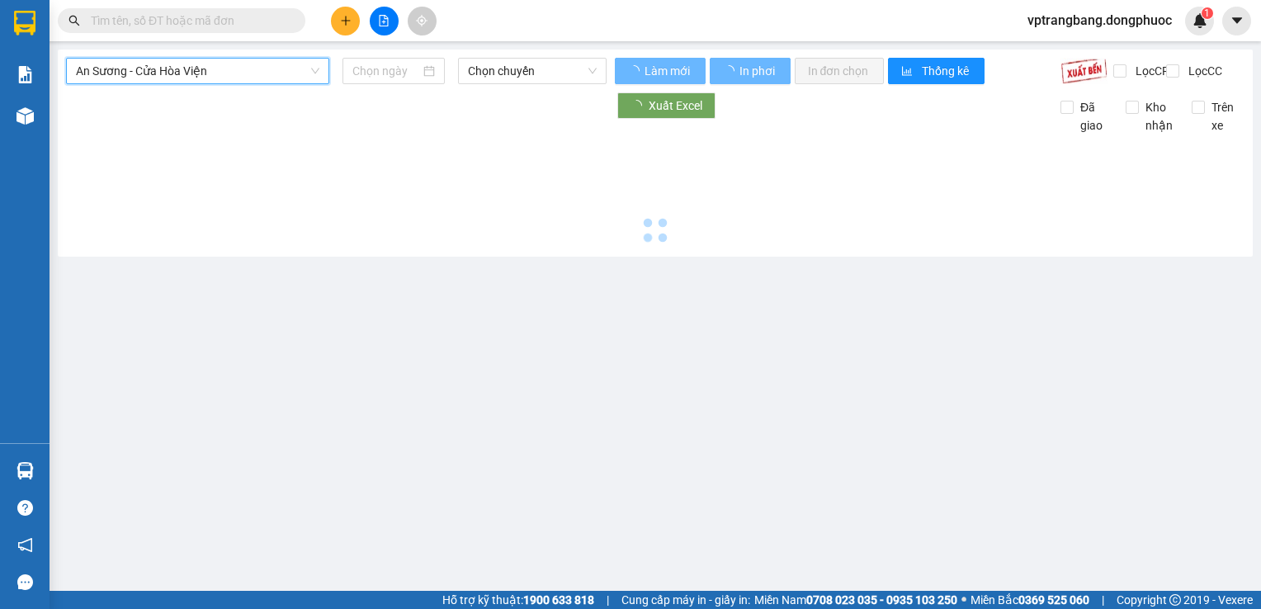
type input "12/08/2025"
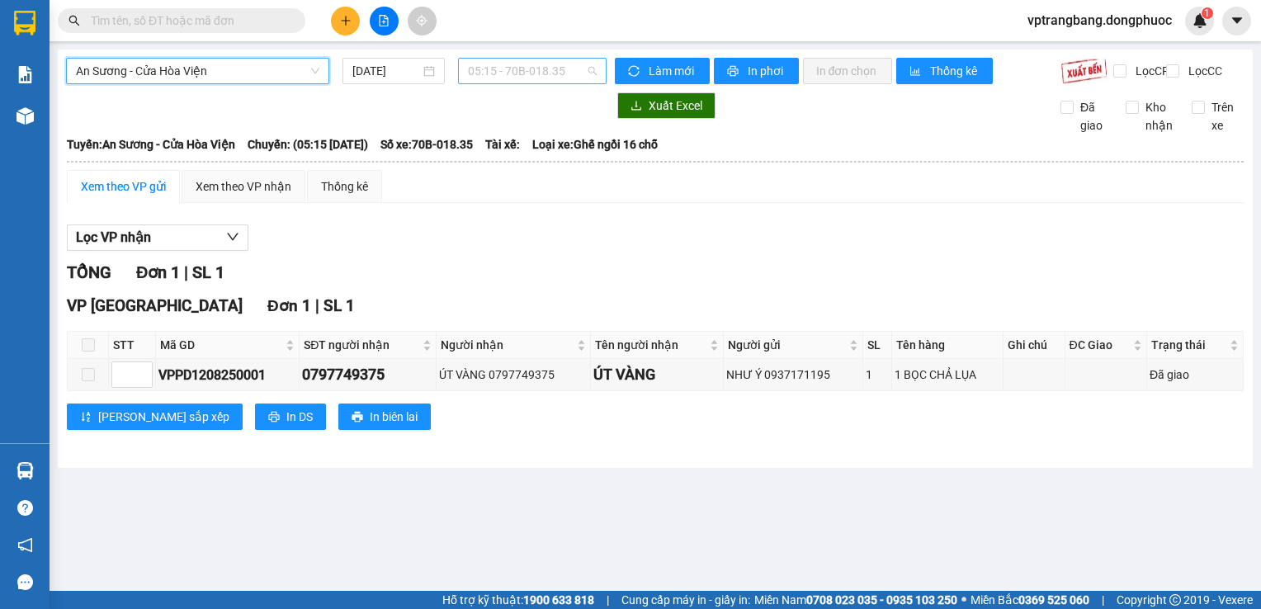
click at [494, 69] on span "05:15 - 70B-018.35" at bounding box center [532, 71] width 129 height 25
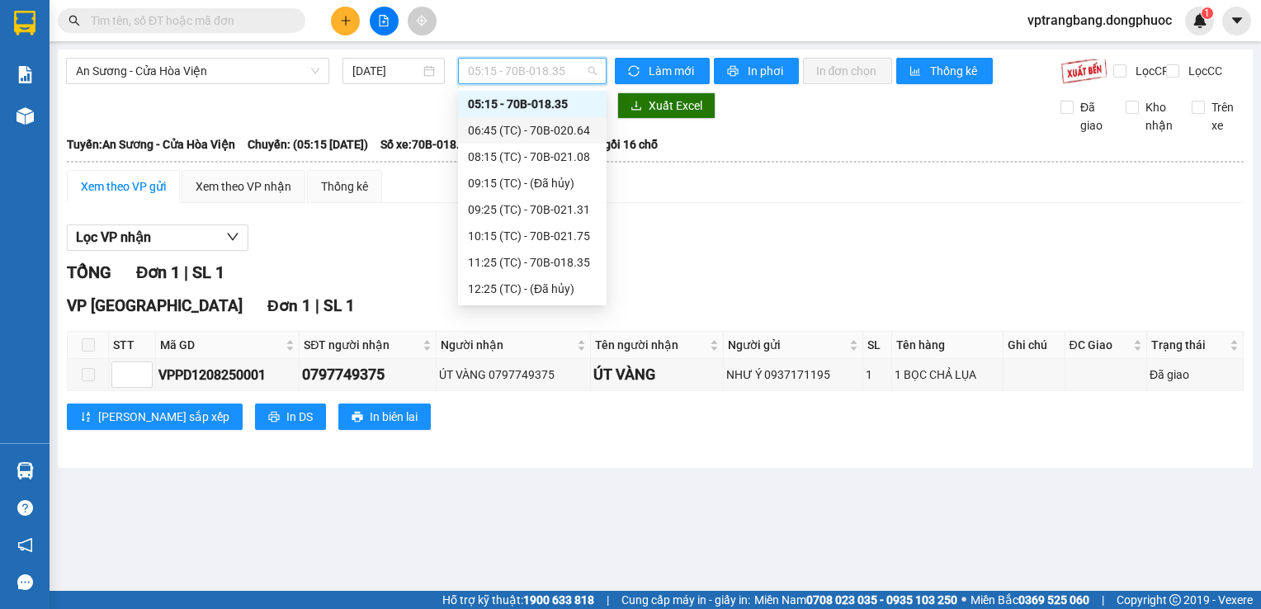
click at [508, 121] on div "06:45 (TC) - 70B-020.64" at bounding box center [532, 130] width 129 height 18
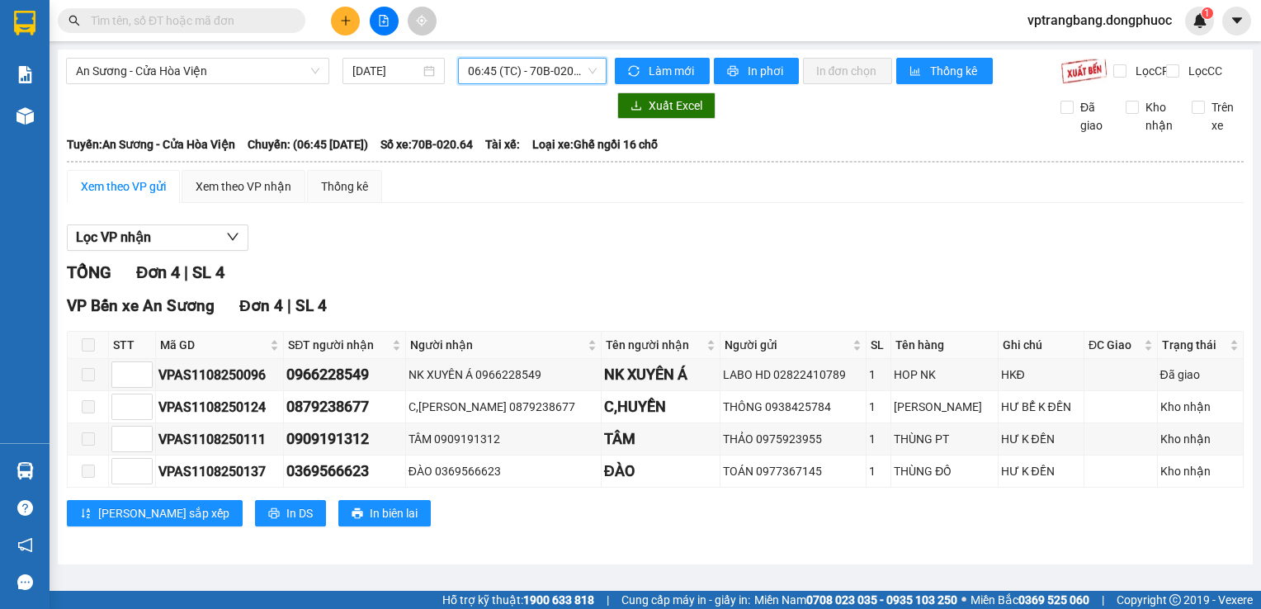
click at [512, 81] on span "06:45 (TC) - 70B-020.64" at bounding box center [532, 71] width 129 height 25
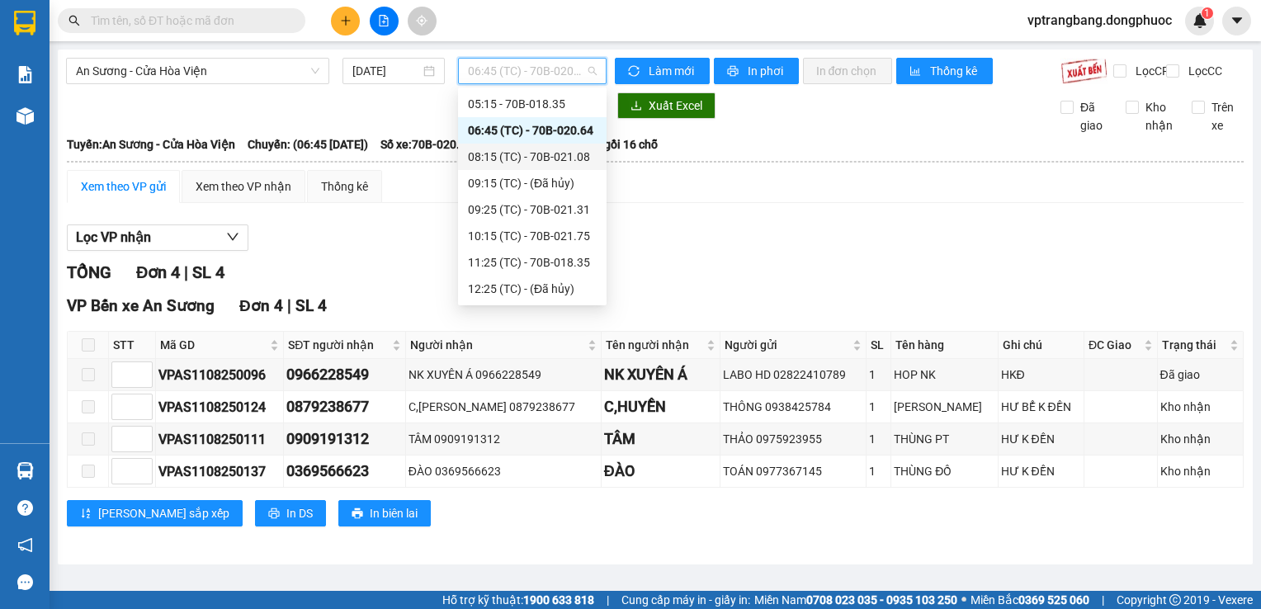
click at [535, 158] on div "08:15 (TC) - 70B-021.08" at bounding box center [532, 157] width 129 height 18
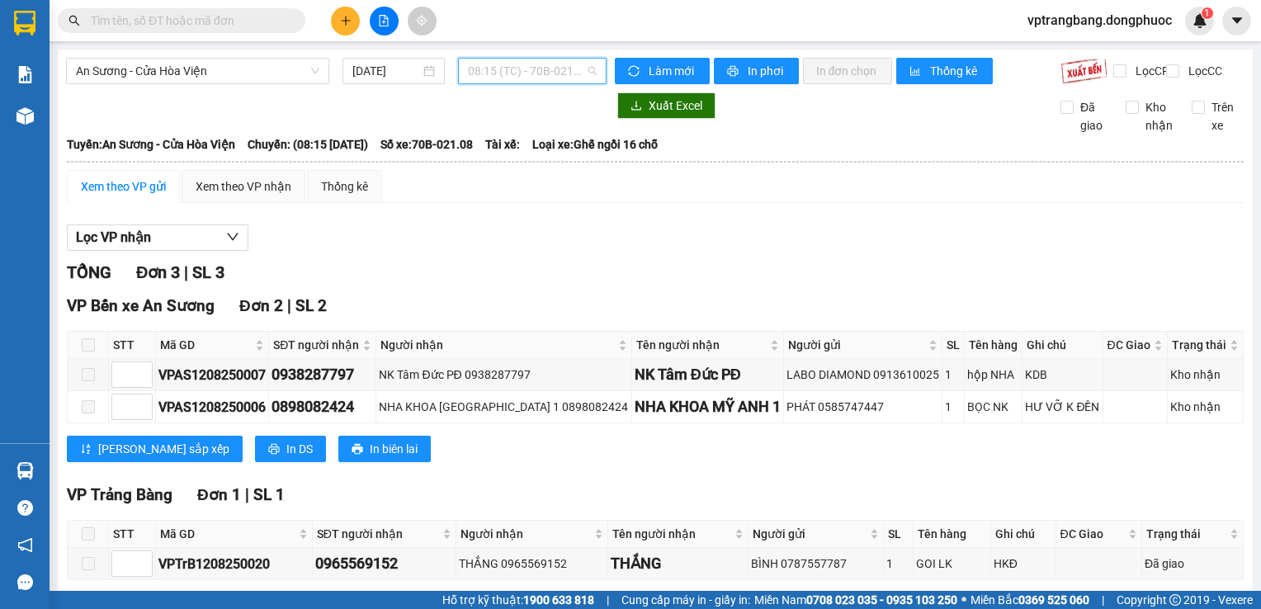
click at [485, 59] on span "08:15 (TC) - 70B-021.08" at bounding box center [532, 71] width 129 height 25
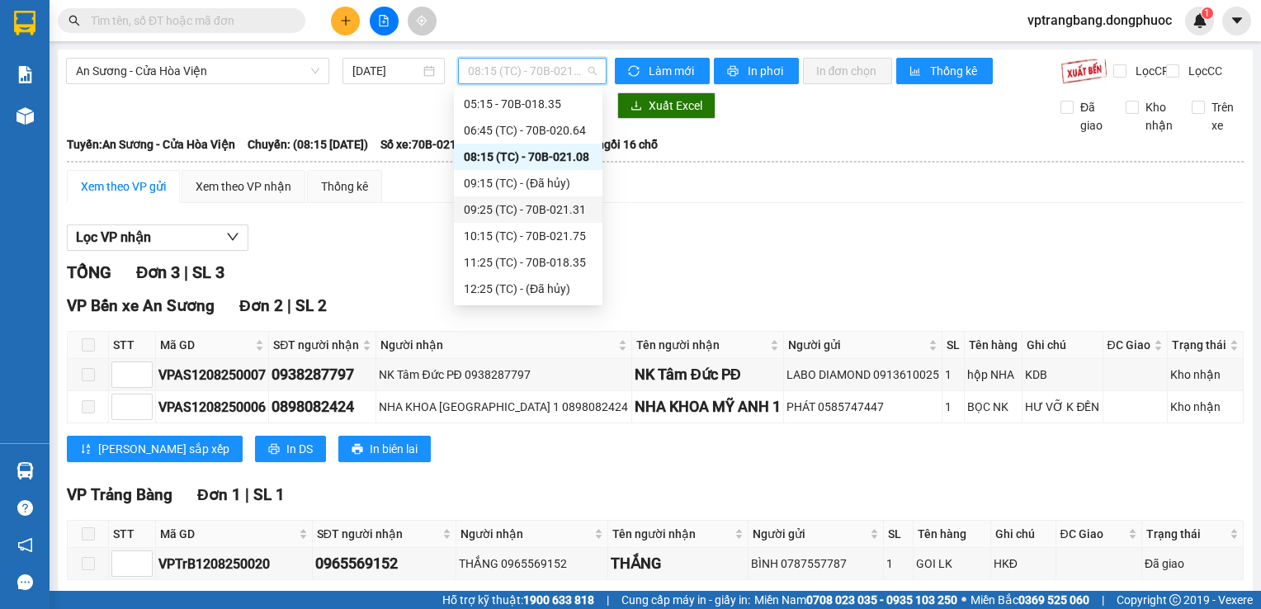
click at [515, 206] on div "09:25 (TC) - 70B-021.31" at bounding box center [528, 210] width 129 height 18
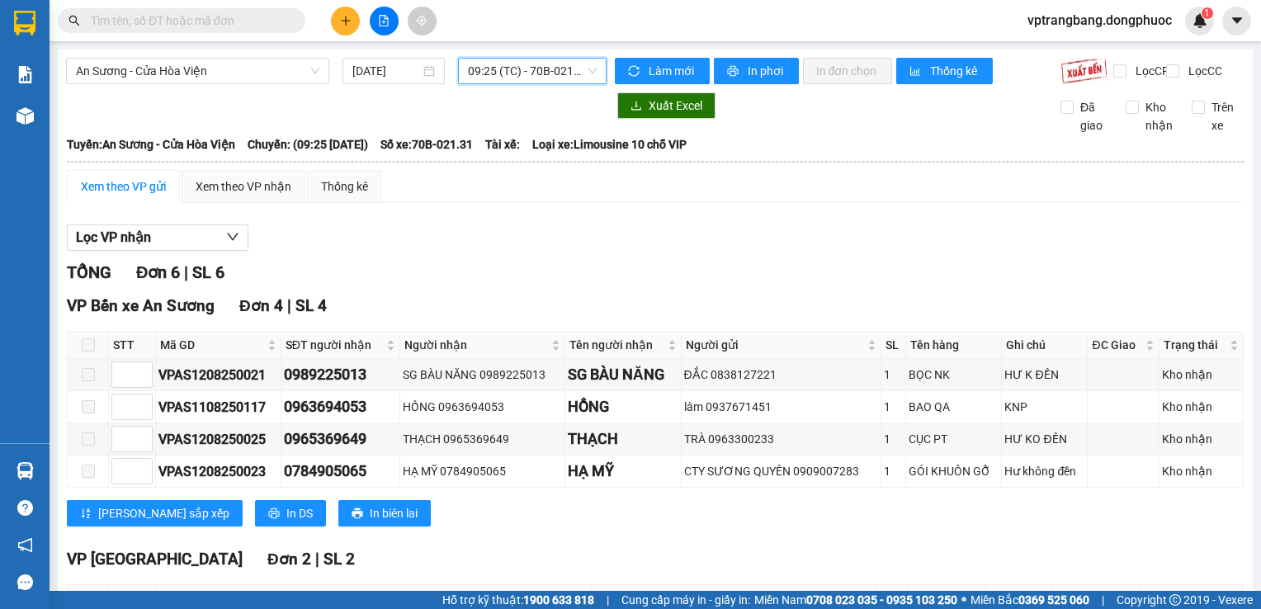
click at [532, 74] on span "09:25 (TC) - 70B-021.31" at bounding box center [532, 71] width 129 height 25
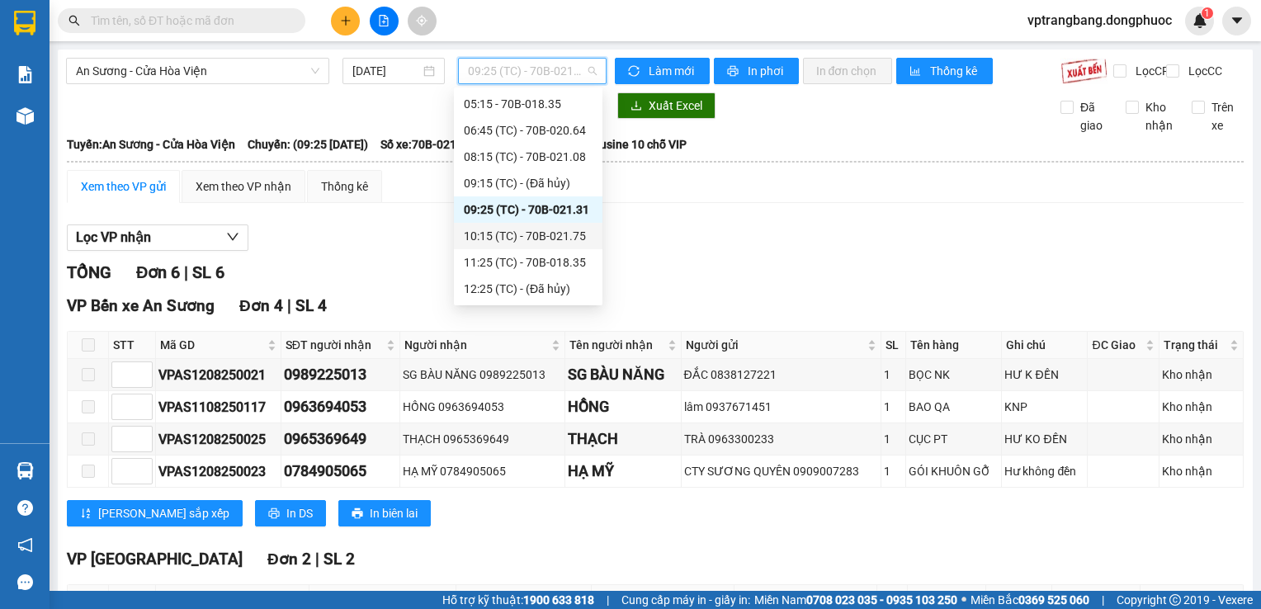
click at [544, 242] on div "10:15 (TC) - 70B-021.75" at bounding box center [528, 236] width 129 height 18
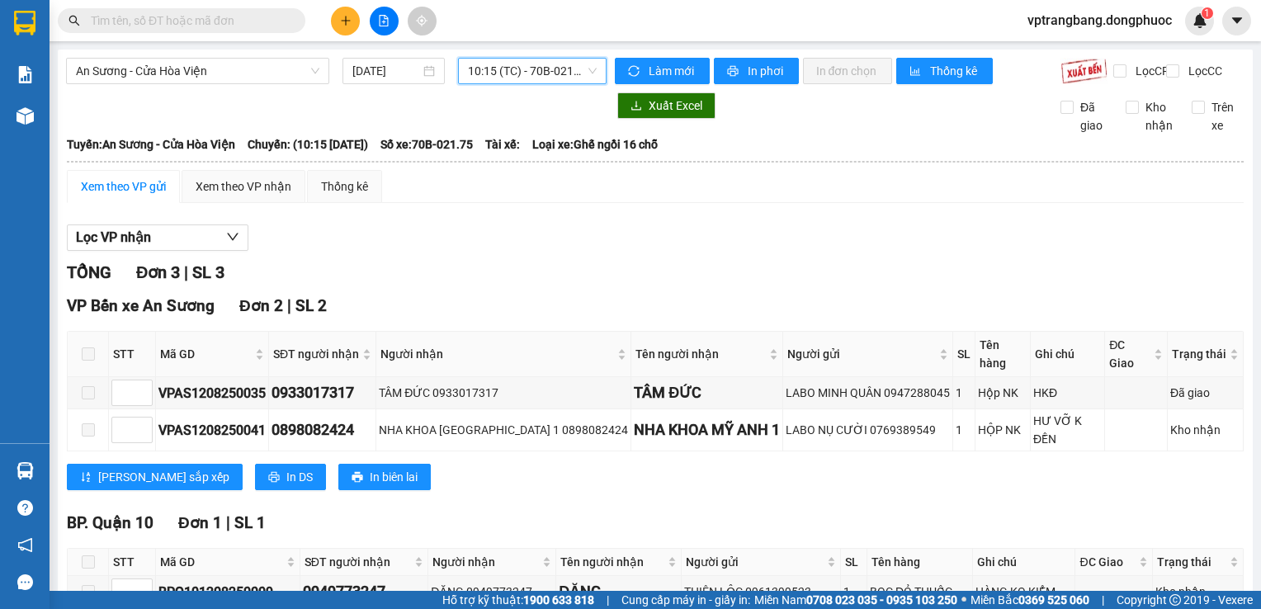
click at [512, 53] on div "An Sương - Cửa Hòa Viện 12/08/2025 10:15 10:15 (TC) - 70B-021.75 Làm mới In phơ…" at bounding box center [655, 368] width 1195 height 636
click at [513, 69] on span "10:15 (TC) - 70B-021.75" at bounding box center [532, 71] width 129 height 25
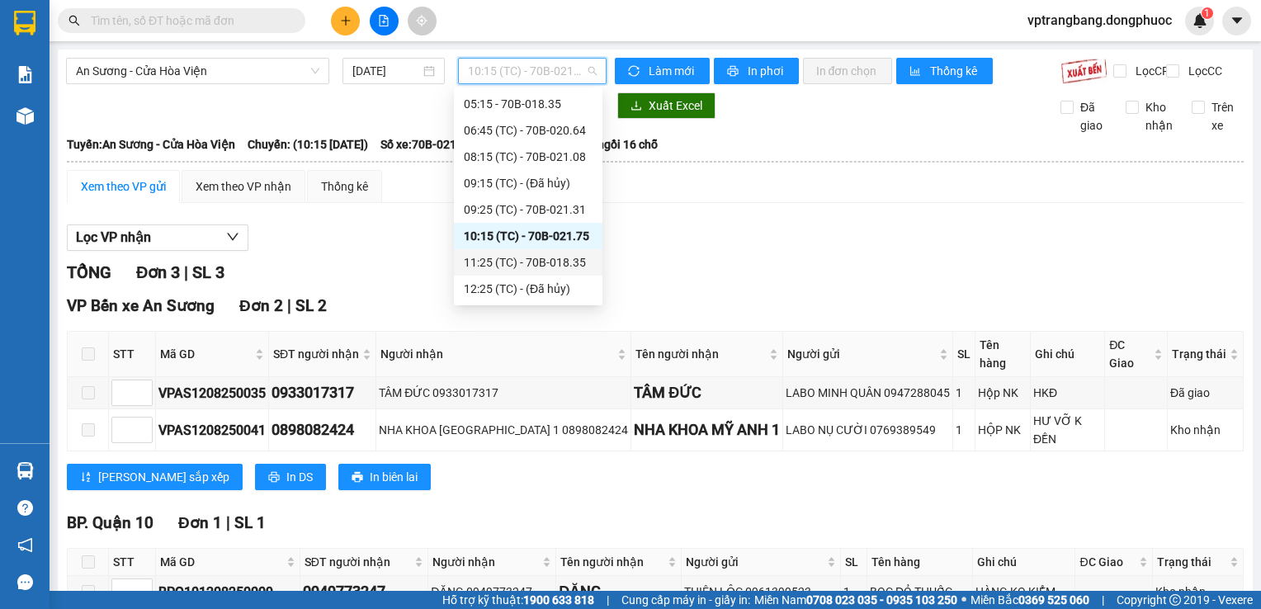
click at [561, 259] on div "11:25 (TC) - 70B-018.35" at bounding box center [528, 262] width 129 height 18
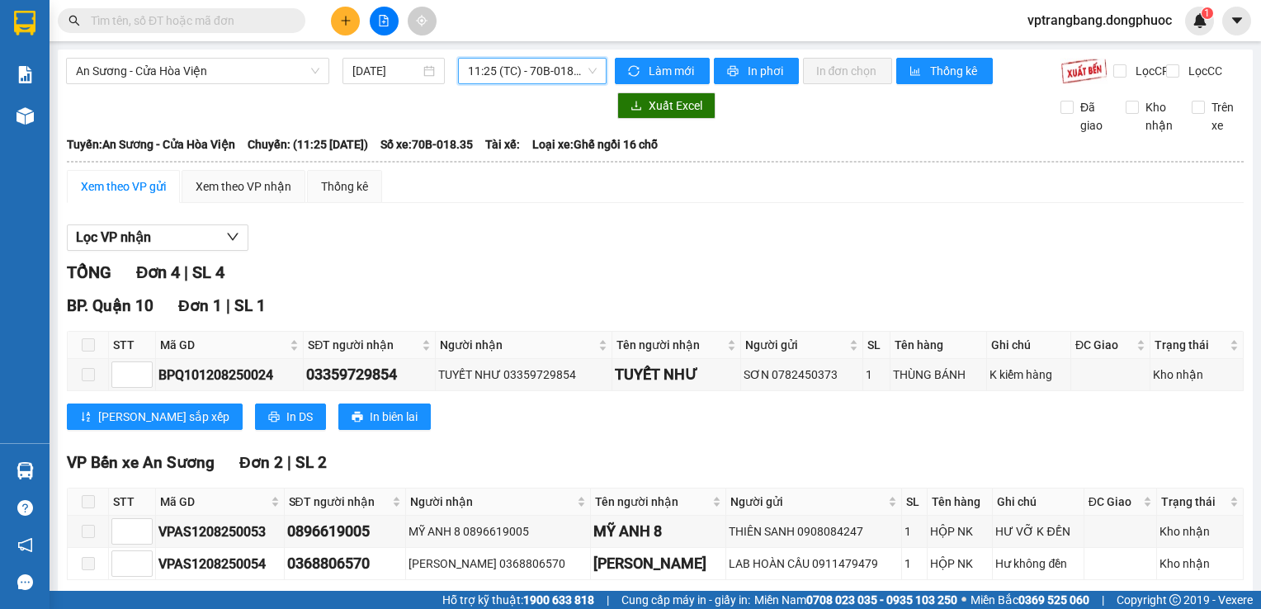
click at [546, 70] on span "11:25 (TC) - 70B-018.35" at bounding box center [532, 71] width 129 height 25
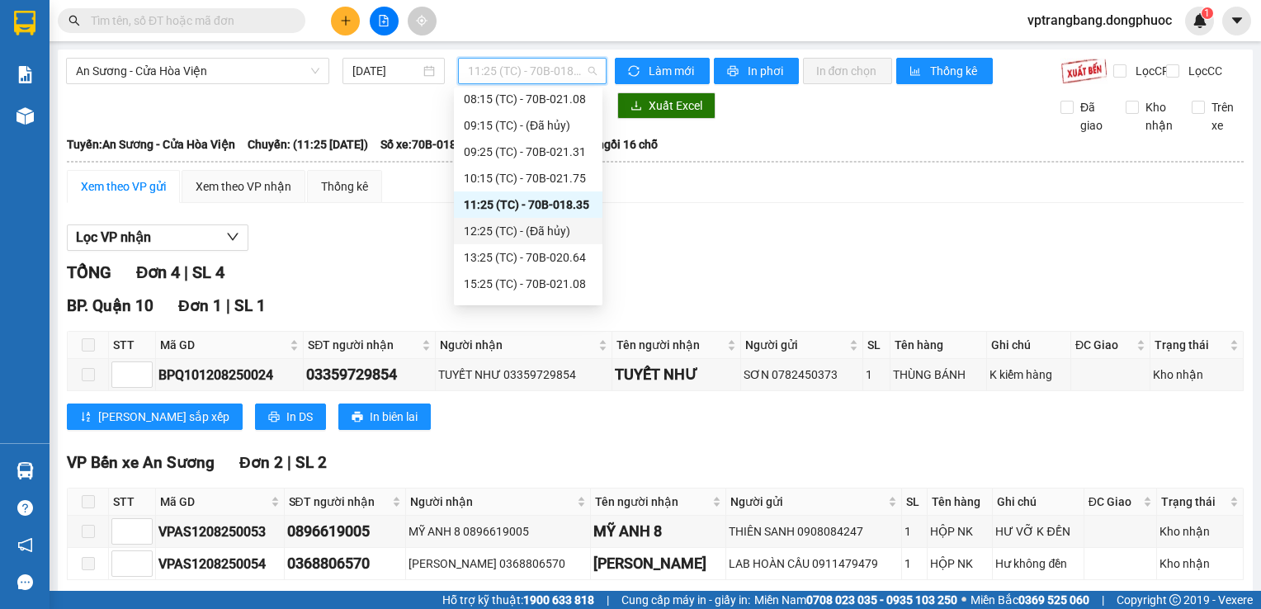
scroll to position [109, 0]
click at [537, 239] on div "13:25 (TC) - 70B-020.64" at bounding box center [528, 233] width 129 height 18
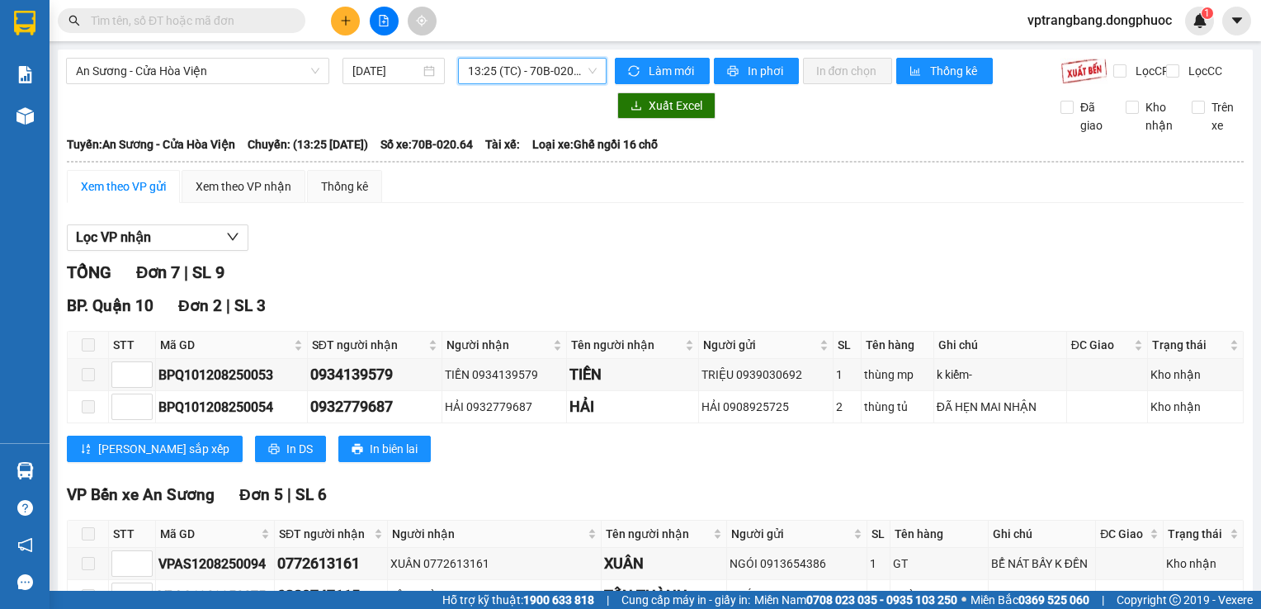
drag, startPoint x: 491, startPoint y: 78, endPoint x: 489, endPoint y: 91, distance: 13.4
click at [491, 78] on span "13:25 (TC) - 70B-020.64" at bounding box center [532, 71] width 129 height 25
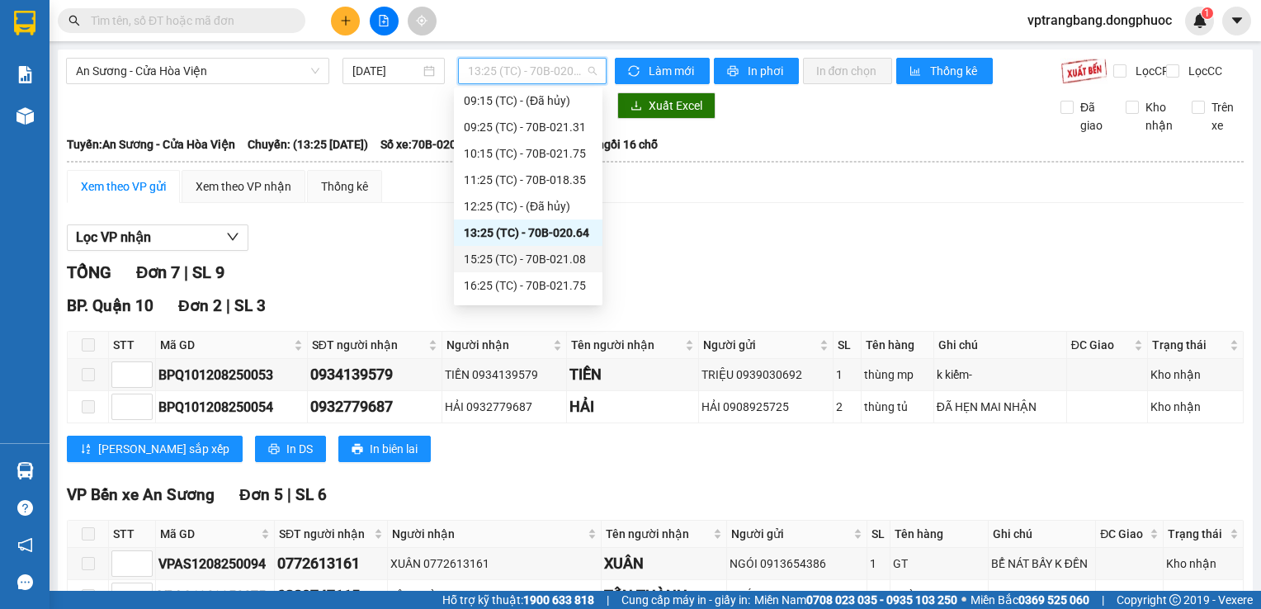
click at [495, 269] on div "15:25 (TC) - 70B-021.08" at bounding box center [528, 259] width 149 height 26
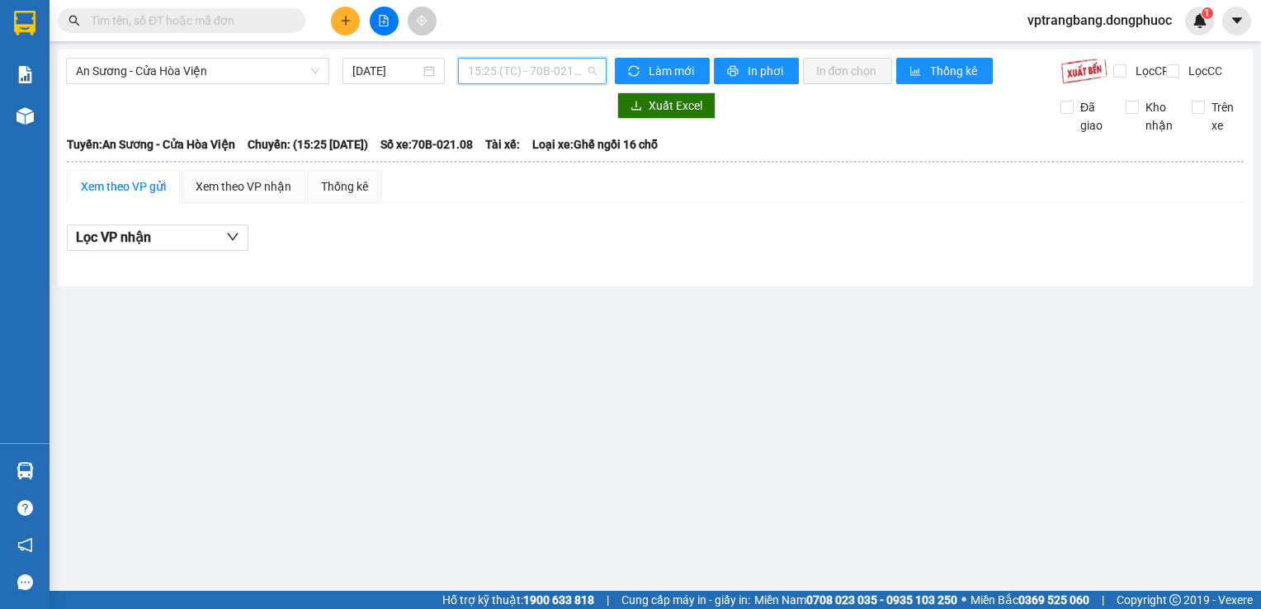
click at [523, 73] on span "15:25 (TC) - 70B-021.08" at bounding box center [532, 71] width 129 height 25
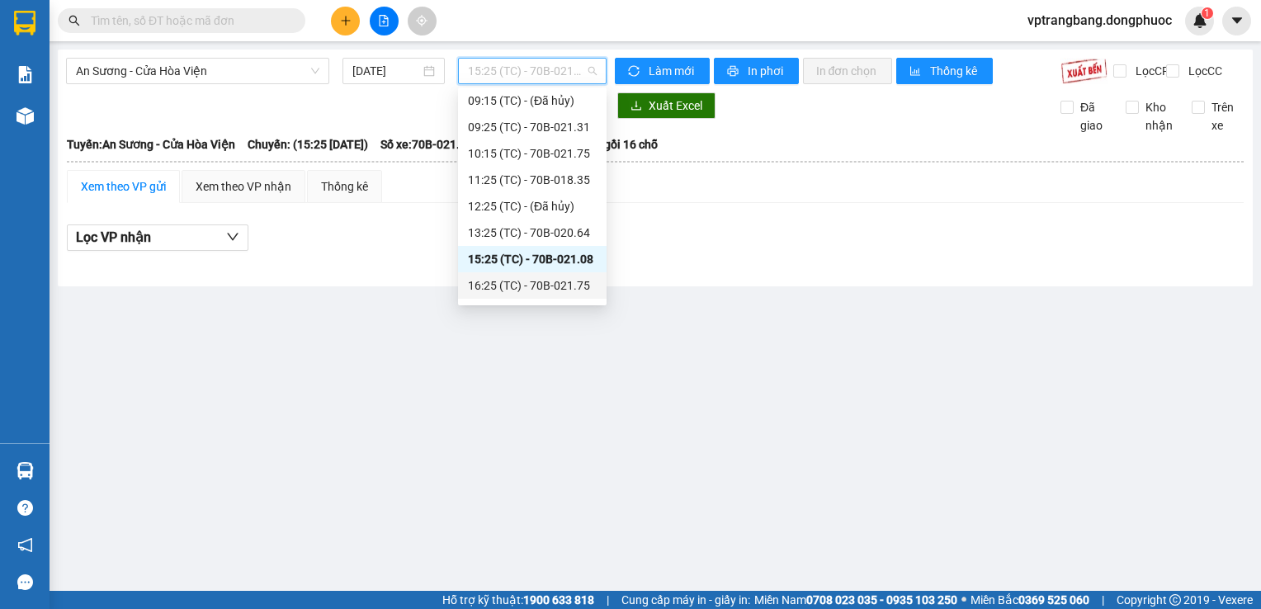
click at [510, 285] on div "16:25 (TC) - 70B-021.75" at bounding box center [532, 285] width 129 height 18
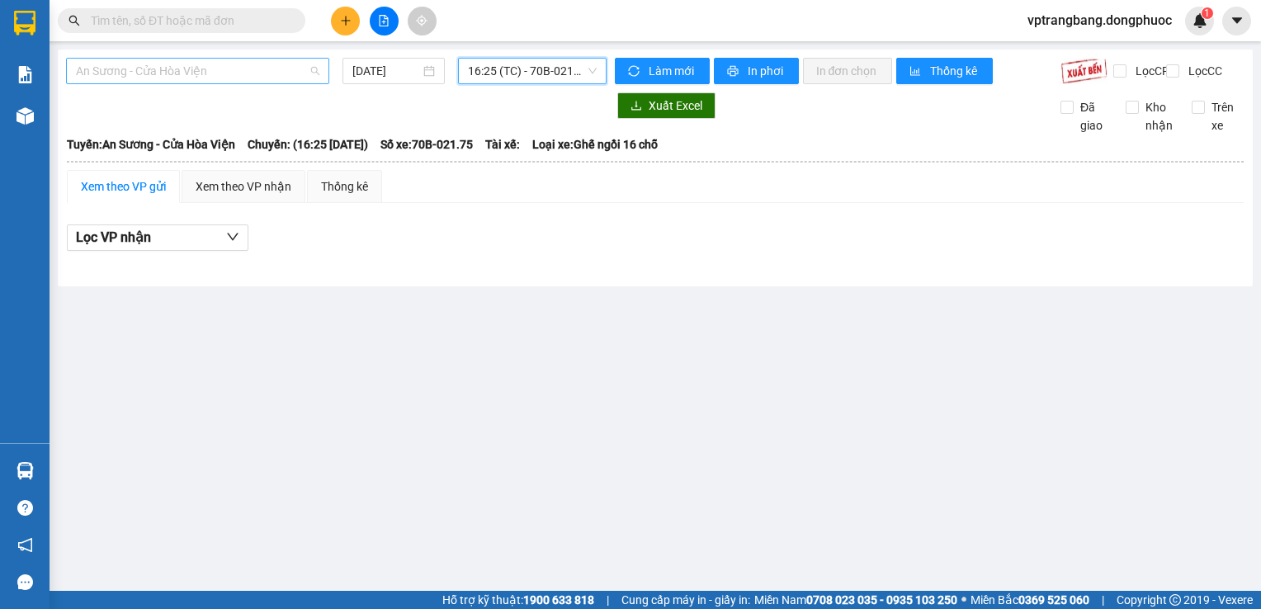
click at [229, 72] on span "An Sương - Cửa Hòa Viện" at bounding box center [197, 71] width 243 height 25
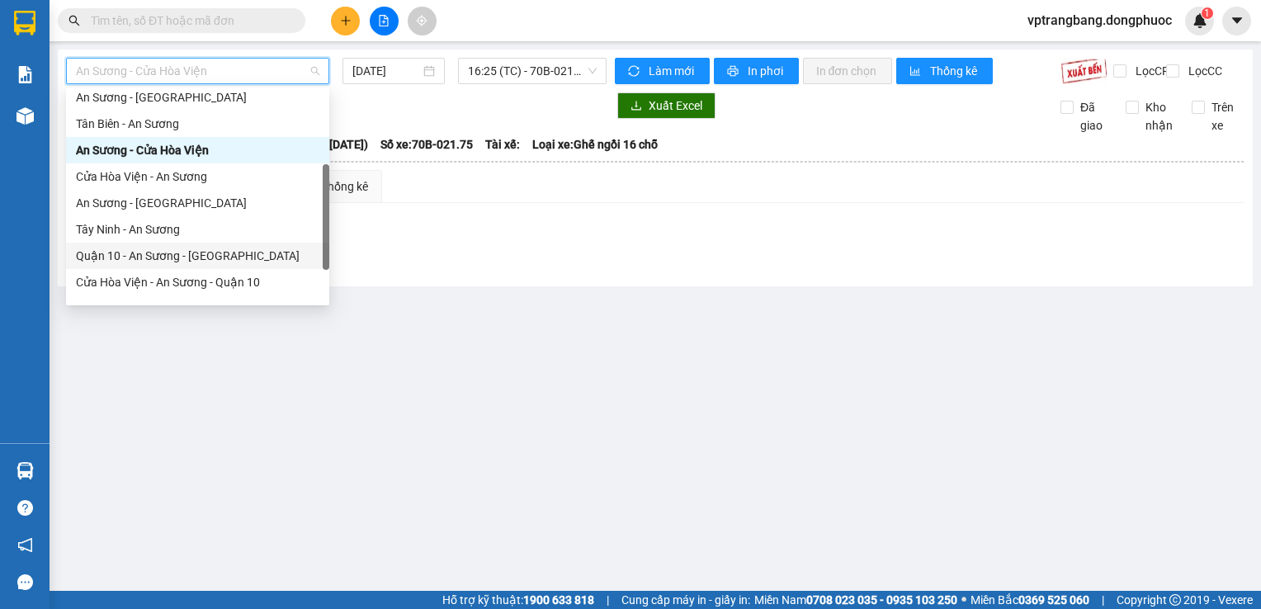
click at [243, 258] on div "Quận 10 - An Sương - Cửa Hòa Viện" at bounding box center [197, 256] width 243 height 18
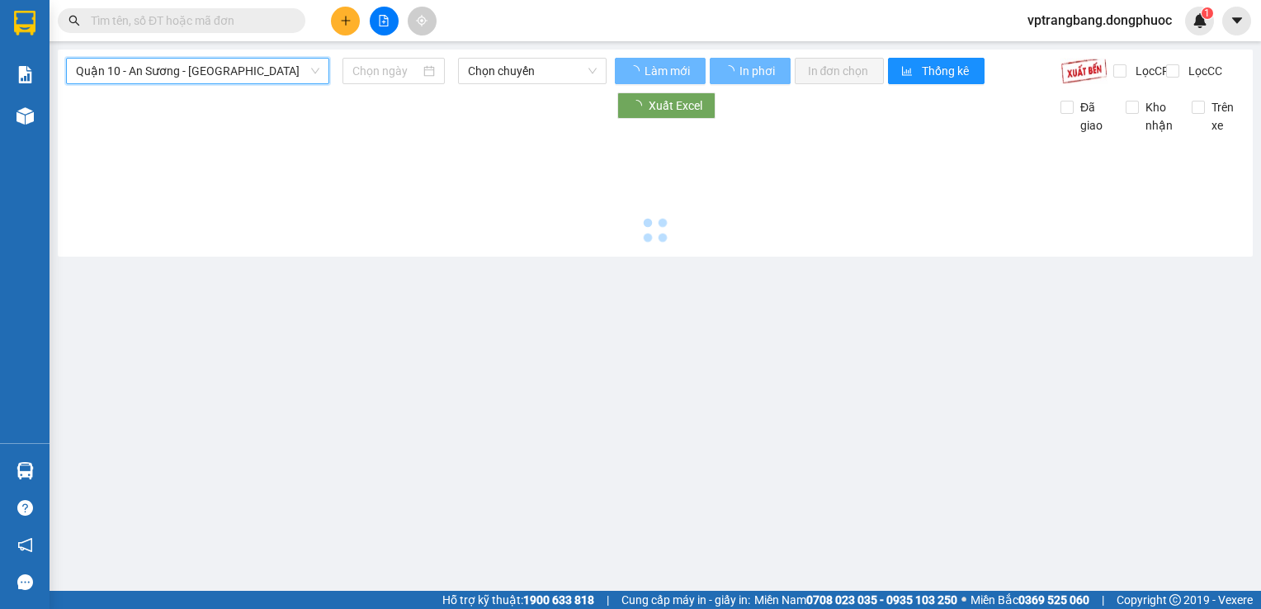
type input "12/08/2025"
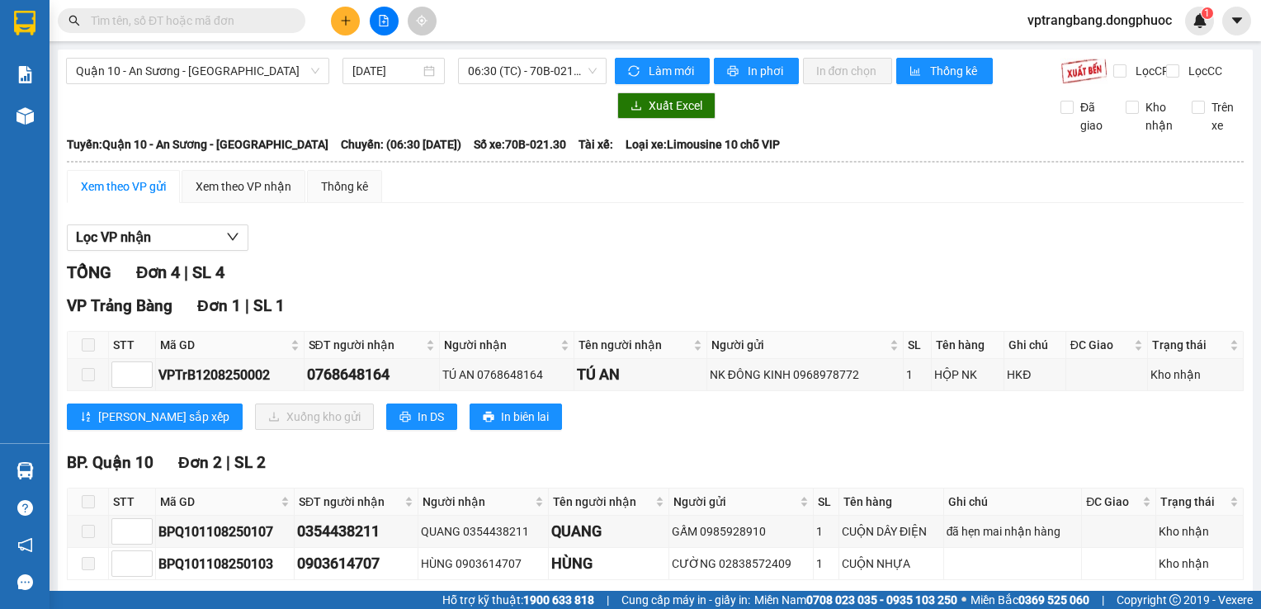
click at [469, 203] on div "Xem theo VP gửi Xem theo VP nhận Thống kê" at bounding box center [655, 186] width 1177 height 33
click at [481, 65] on span "06:30 (TC) - 70B-021.30" at bounding box center [532, 71] width 129 height 25
click at [269, 76] on span "Quận 10 - An Sương - Cửa Hòa Viện" at bounding box center [197, 71] width 243 height 25
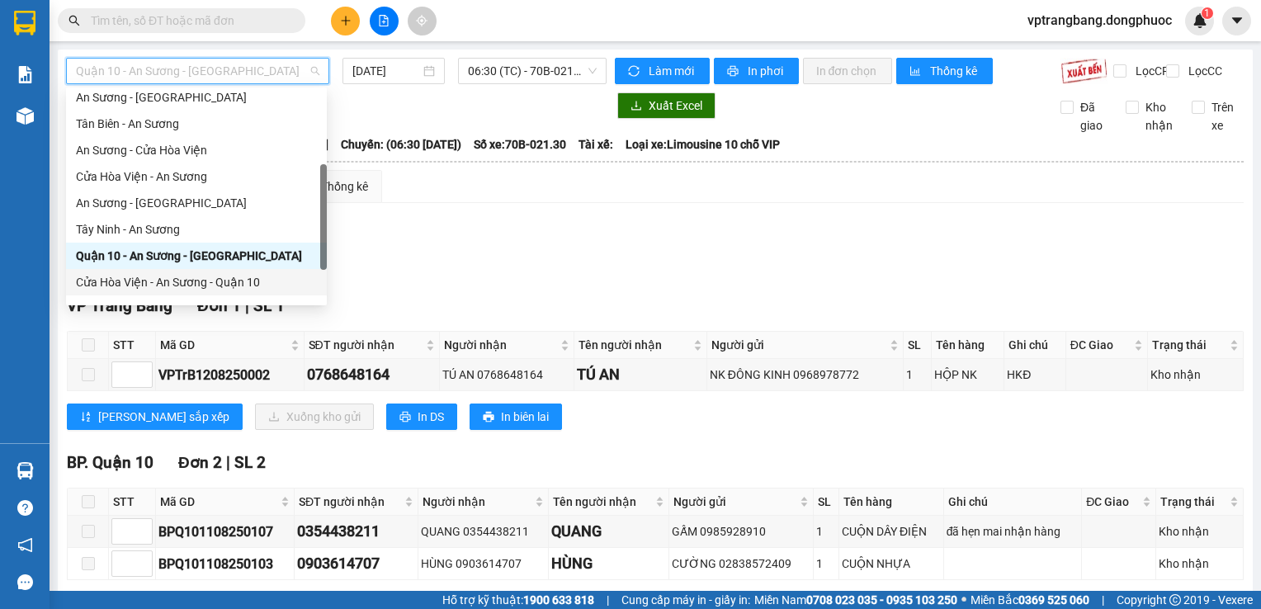
click at [219, 282] on div "Cửa Hòa Viện - An Sương - Quận 10" at bounding box center [196, 282] width 241 height 18
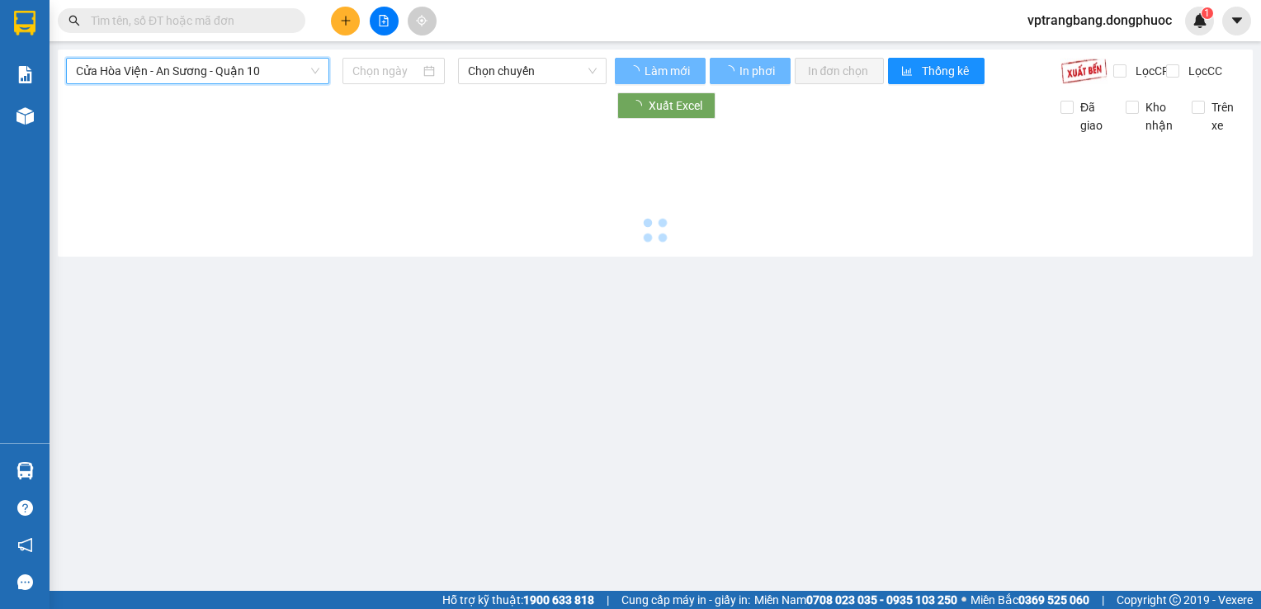
type input "12/08/2025"
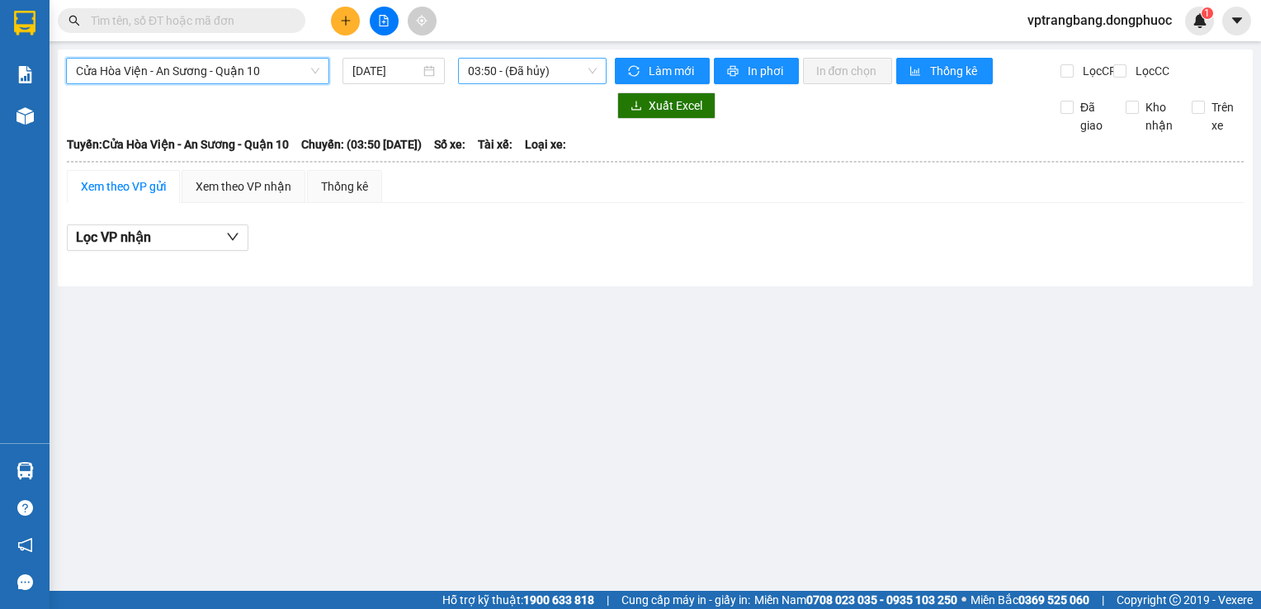
click at [482, 73] on span "03:50 - (Đã hủy)" at bounding box center [532, 71] width 129 height 25
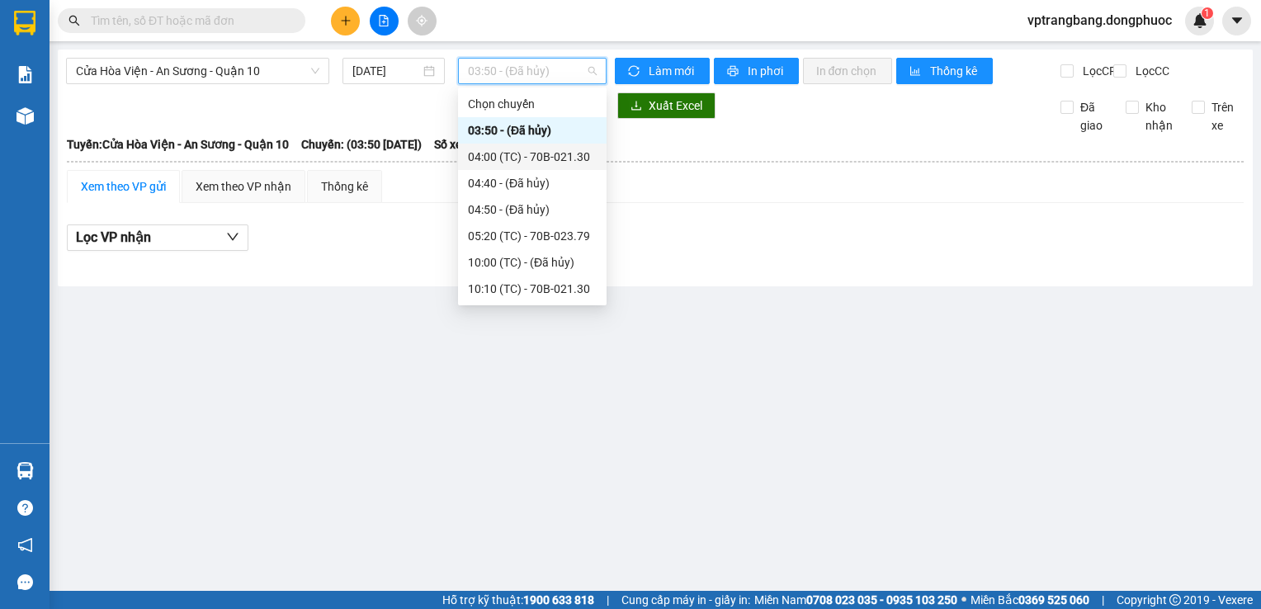
click at [530, 160] on div "04:00 (TC) - 70B-021.30" at bounding box center [532, 157] width 129 height 18
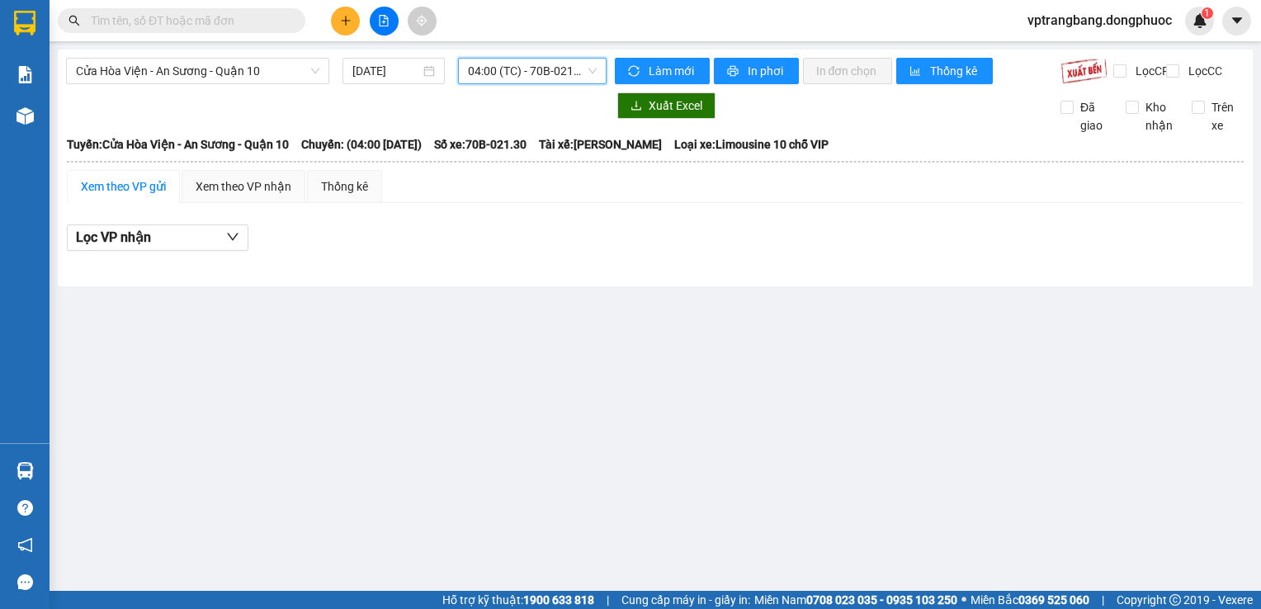
click at [513, 73] on span "04:00 (TC) - 70B-021.30" at bounding box center [532, 71] width 129 height 25
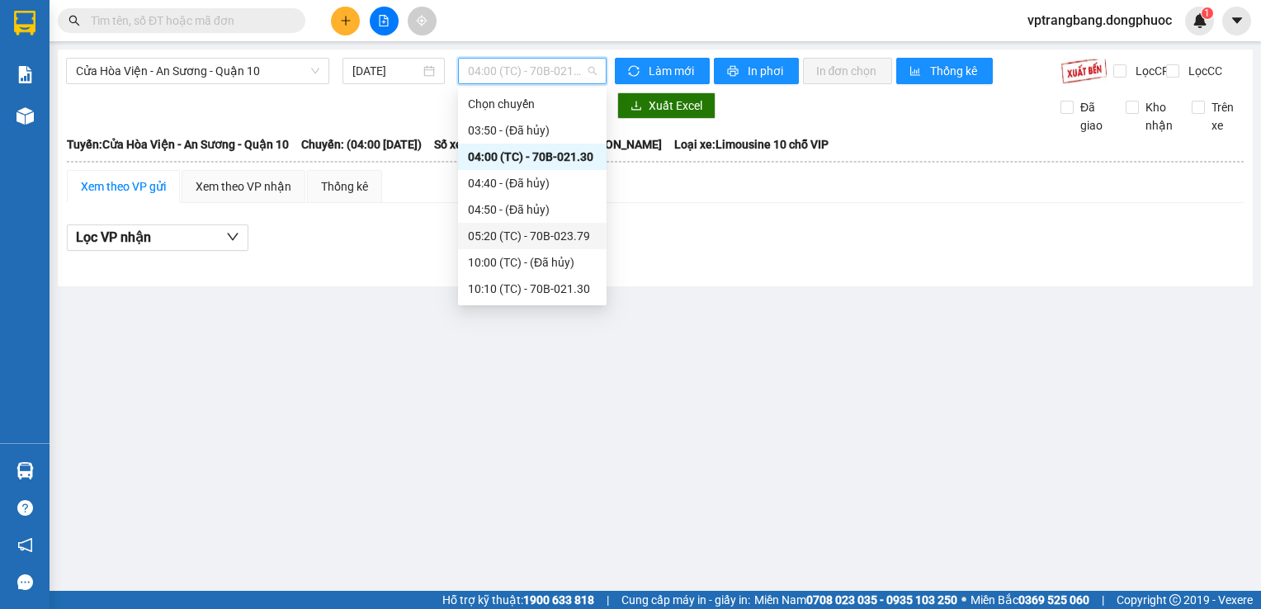
click at [535, 235] on div "05:20 (TC) - 70B-023.79" at bounding box center [532, 236] width 129 height 18
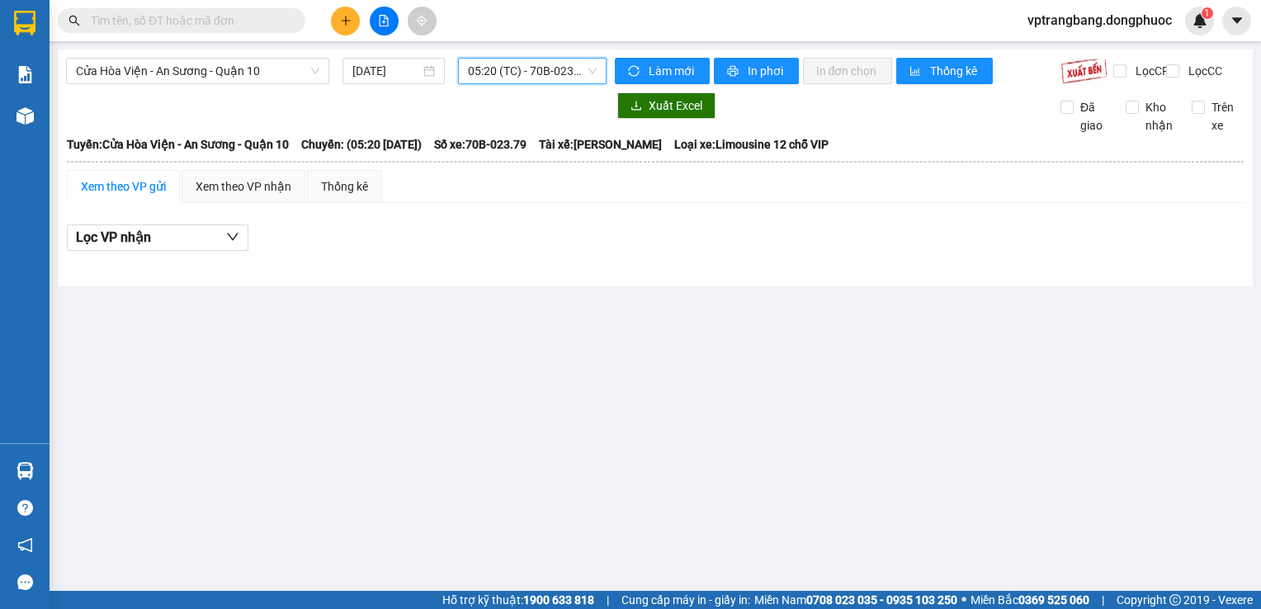
click at [518, 74] on span "05:20 (TC) - 70B-023.79" at bounding box center [532, 71] width 129 height 25
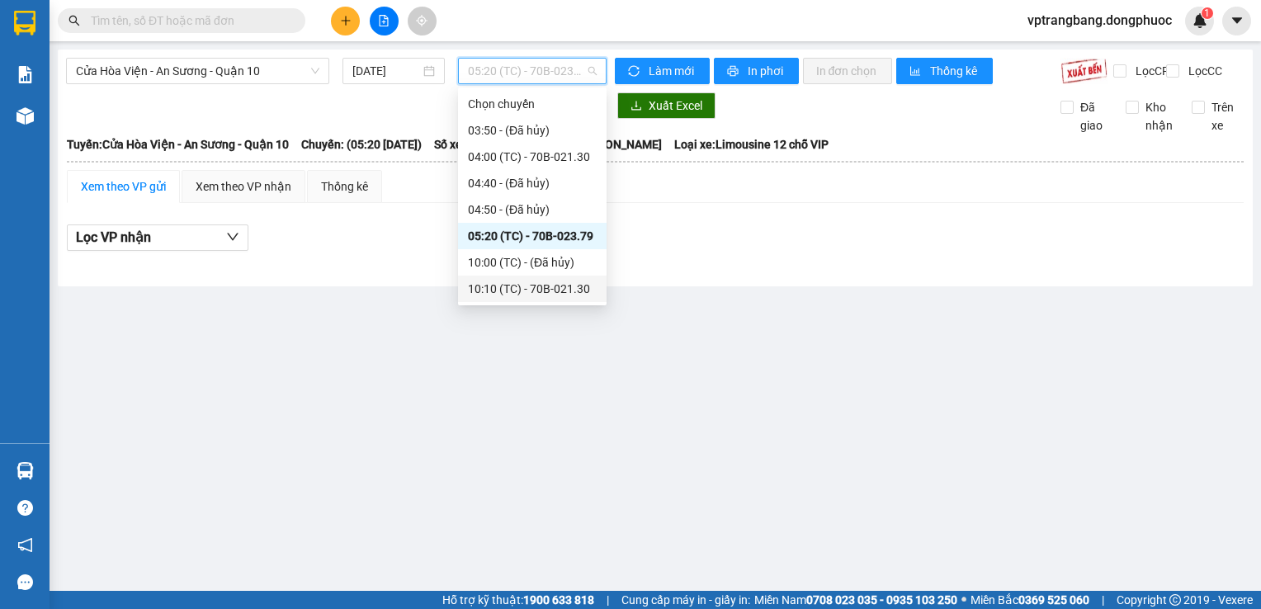
click at [538, 286] on div "10:10 (TC) - 70B-021.30" at bounding box center [532, 289] width 129 height 18
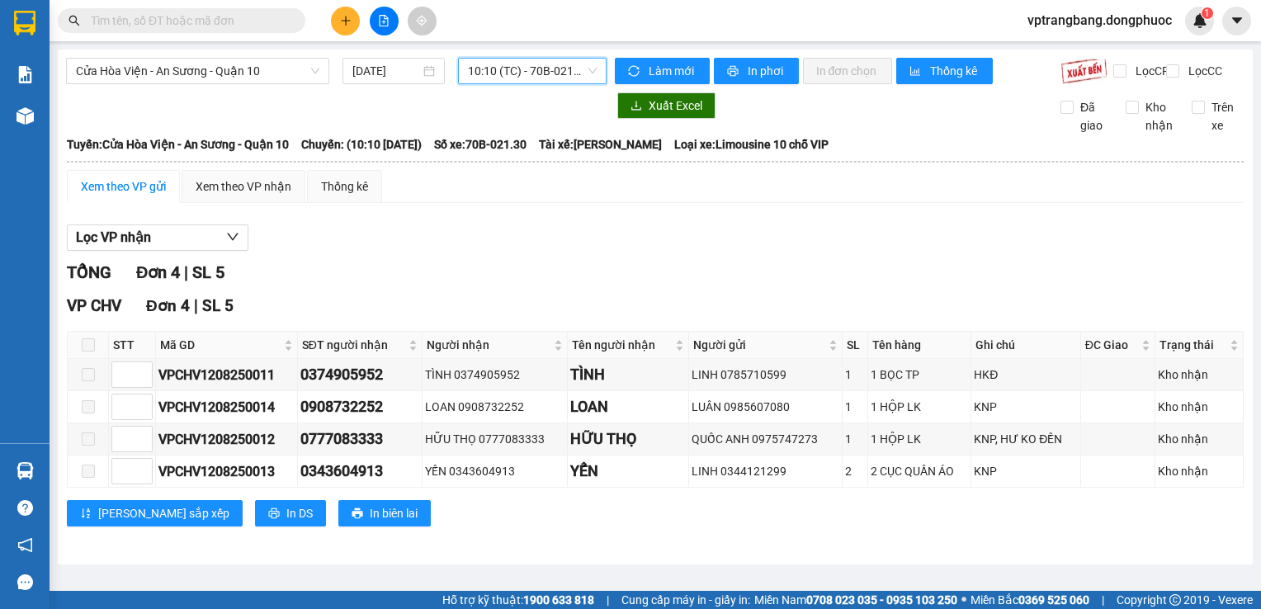
click at [530, 71] on span "10:10 (TC) - 70B-021.30" at bounding box center [532, 71] width 129 height 25
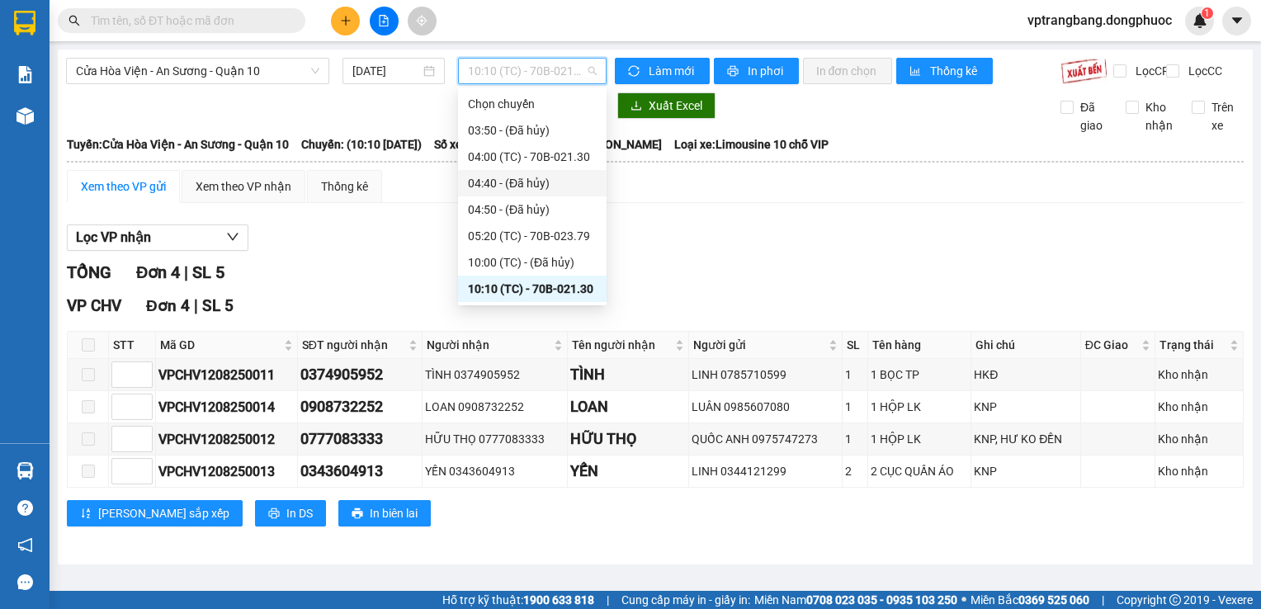
scroll to position [53, 0]
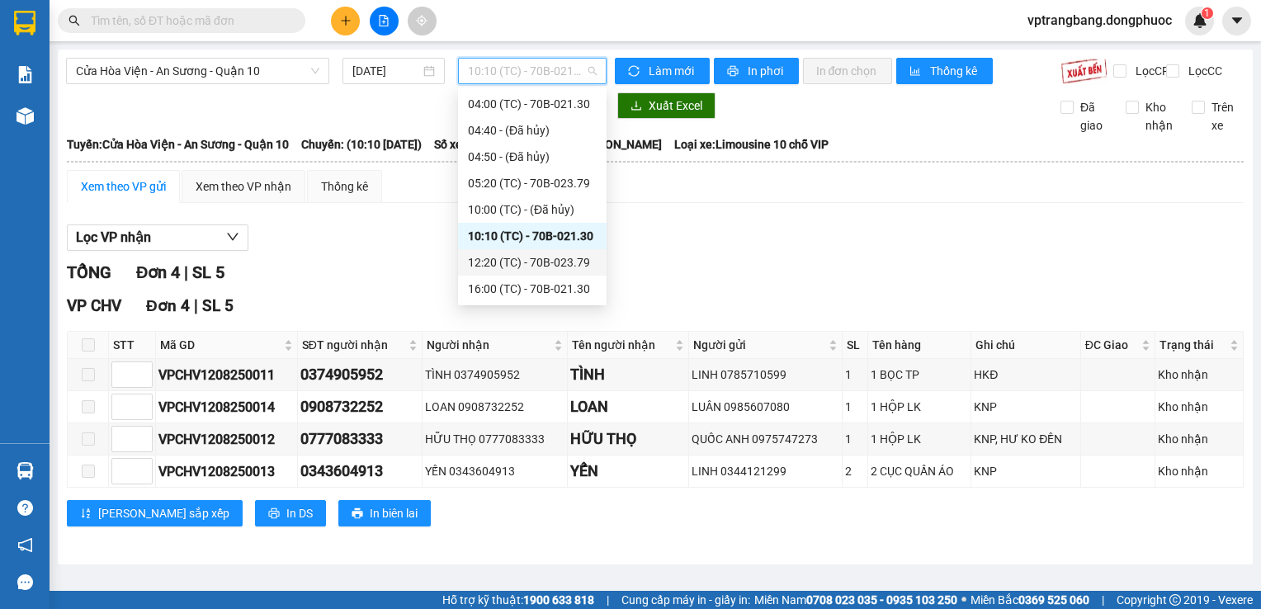
click at [548, 269] on div "12:20 (TC) - 70B-023.79" at bounding box center [532, 262] width 129 height 18
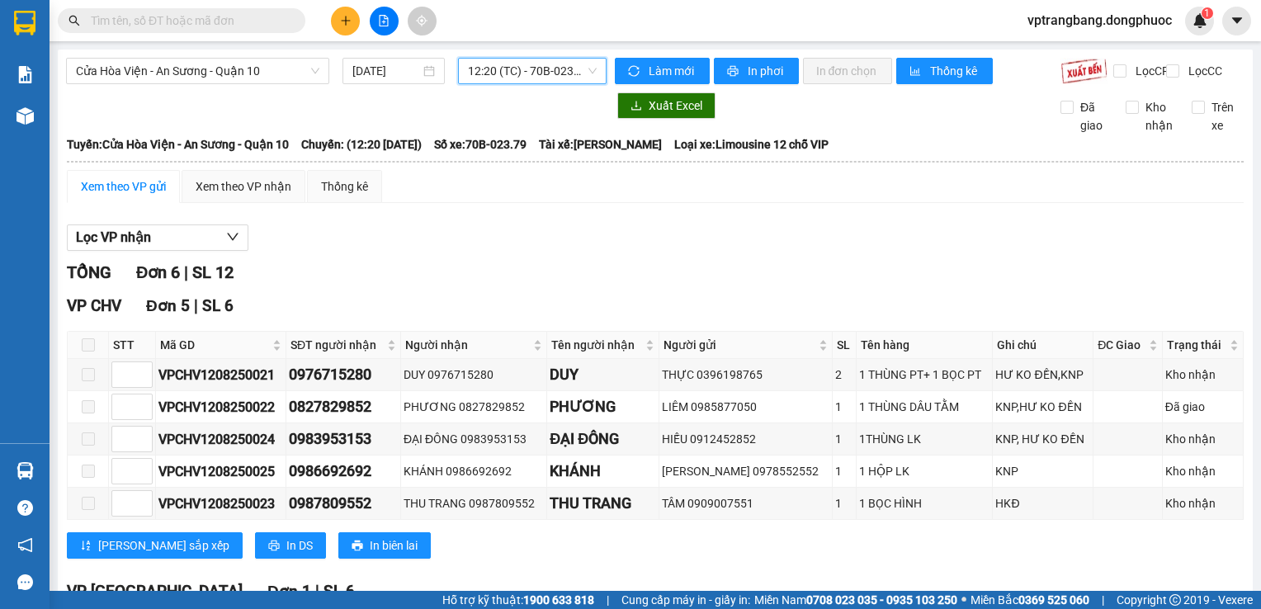
click at [507, 74] on span "12:20 (TC) - 70B-023.79" at bounding box center [532, 71] width 129 height 25
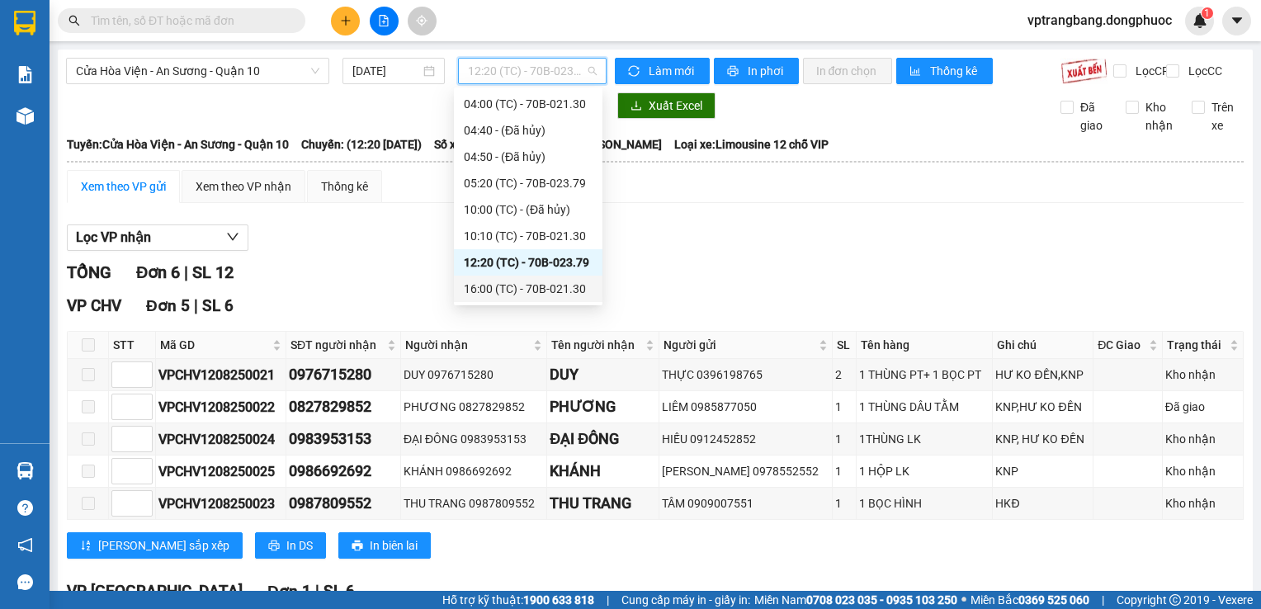
click at [532, 288] on div "16:00 (TC) - 70B-021.30" at bounding box center [528, 289] width 129 height 18
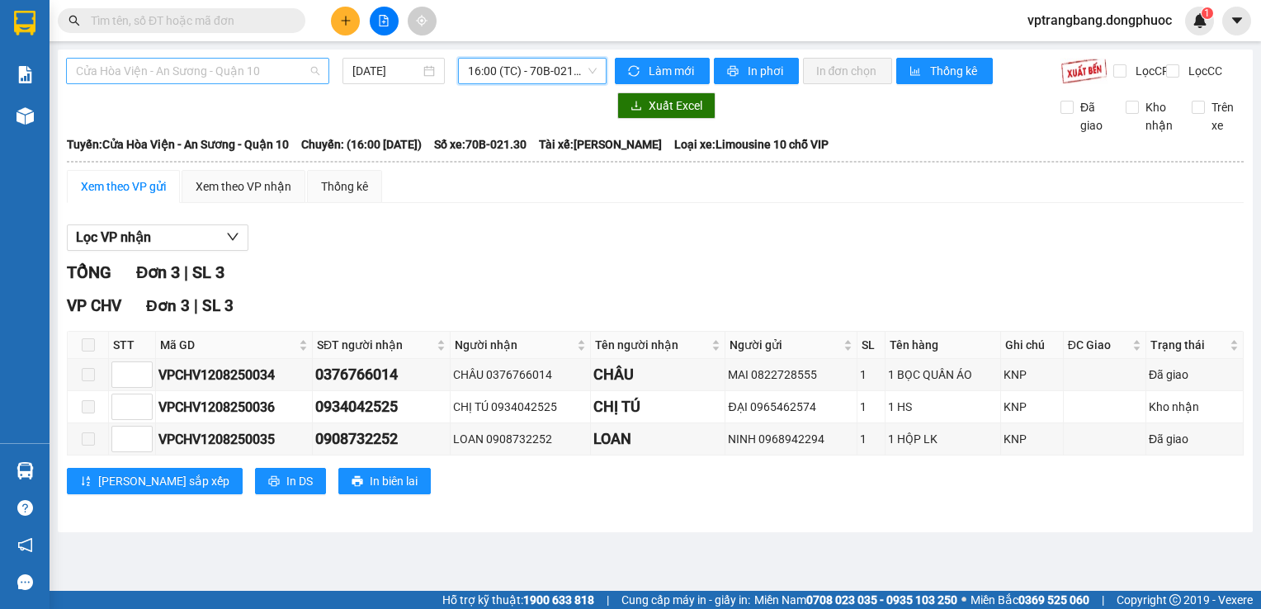
click at [248, 70] on span "Cửa Hòa Viện - An Sương - Quận 10" at bounding box center [197, 71] width 243 height 25
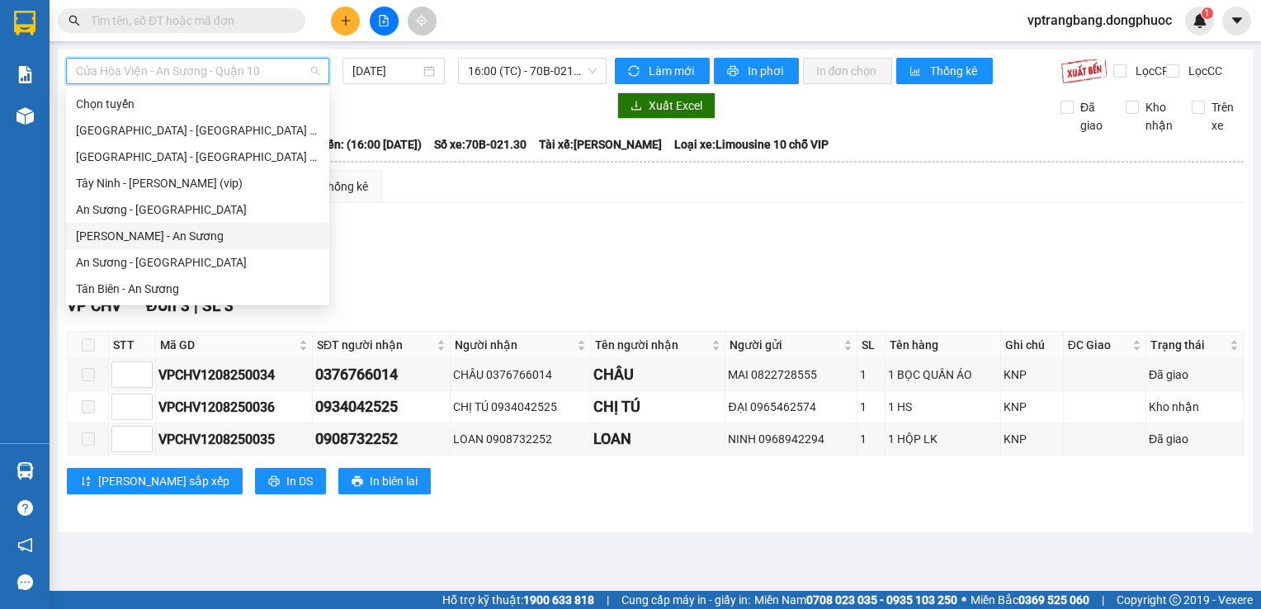
scroll to position [83, 0]
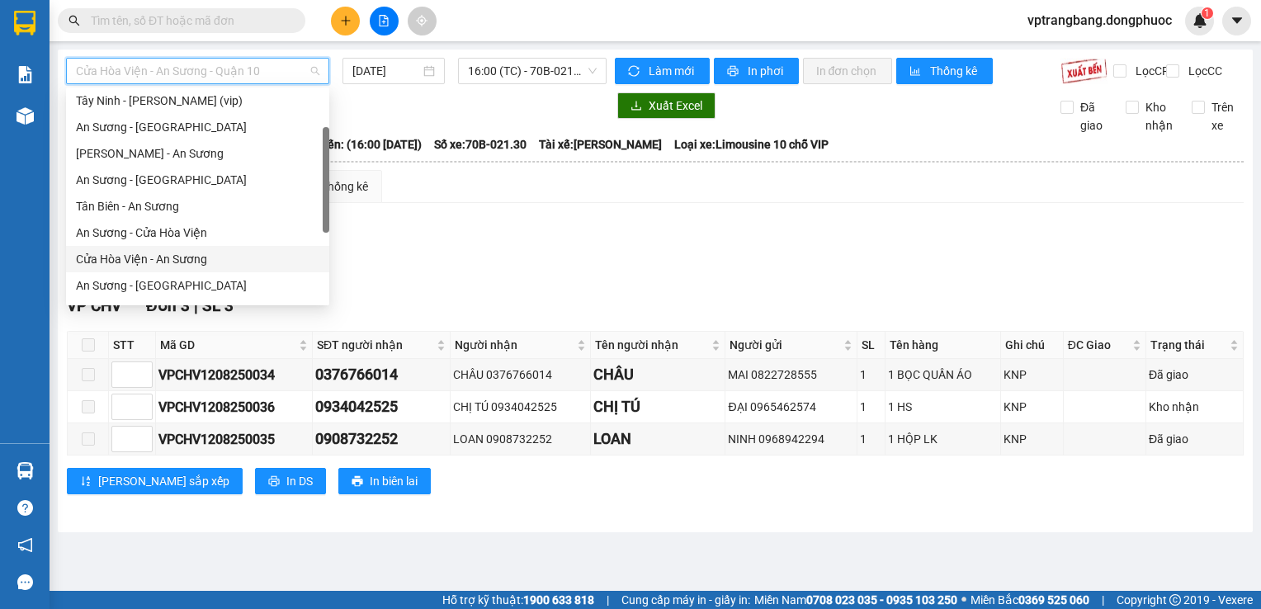
click at [158, 257] on div "Cửa Hòa Viện - An Sương" at bounding box center [197, 259] width 243 height 18
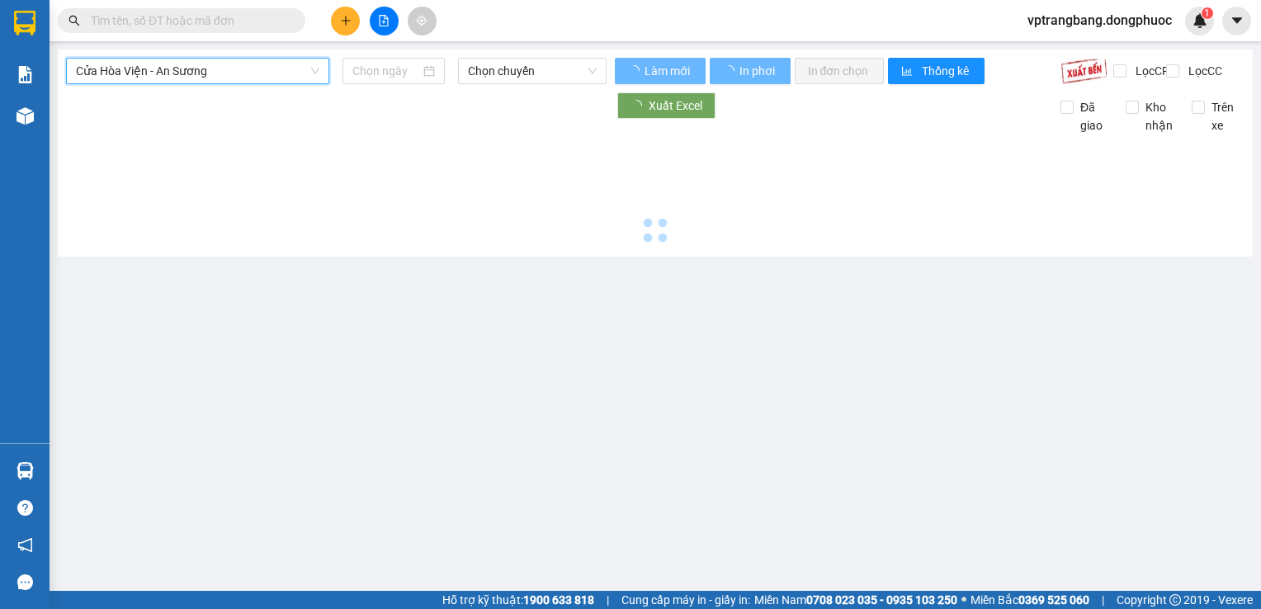
type input "12/08/2025"
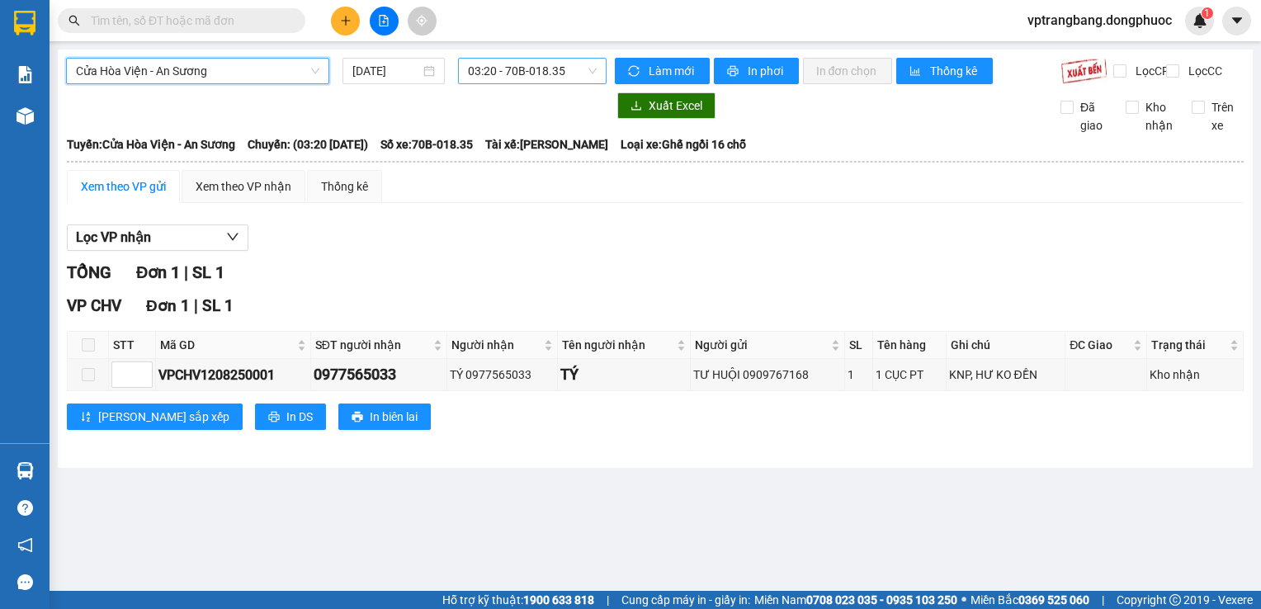
click at [546, 72] on span "03:20 - 70B-018.35" at bounding box center [532, 71] width 129 height 25
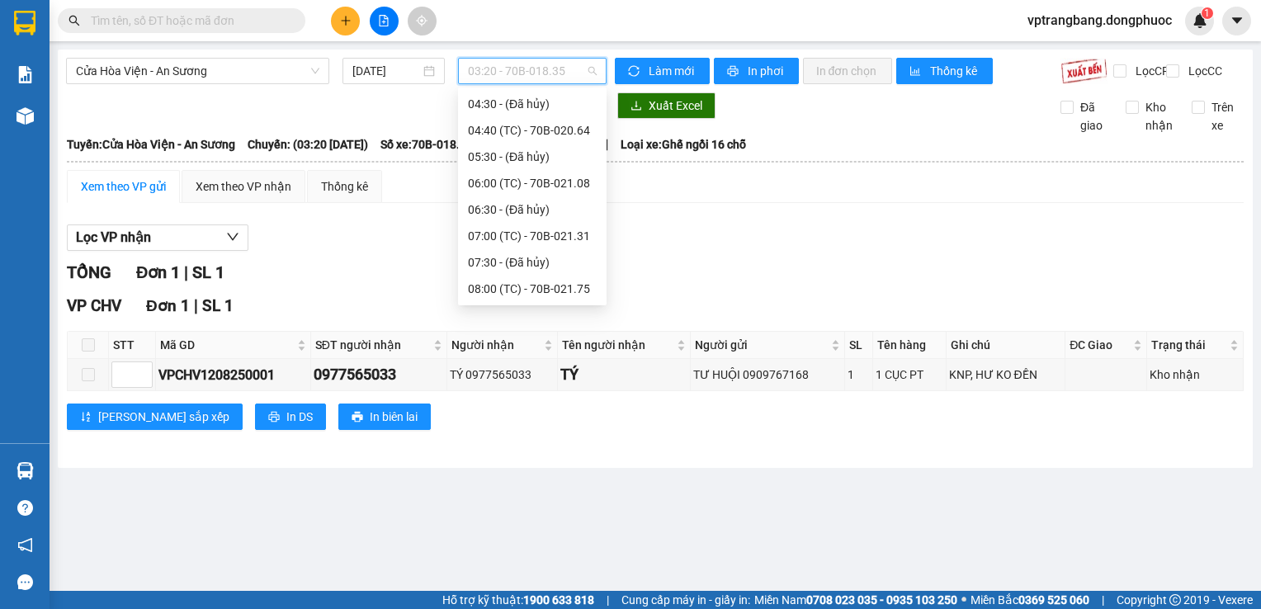
scroll to position [26, 0]
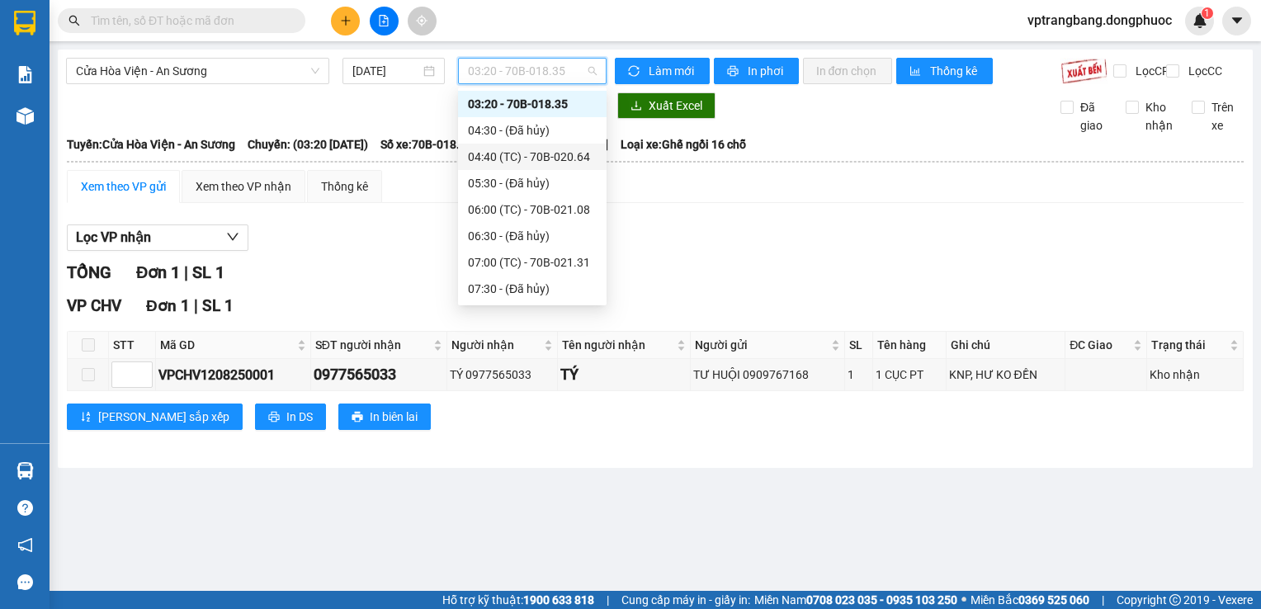
click at [544, 150] on div "04:40 (TC) - 70B-020.64" at bounding box center [532, 157] width 129 height 18
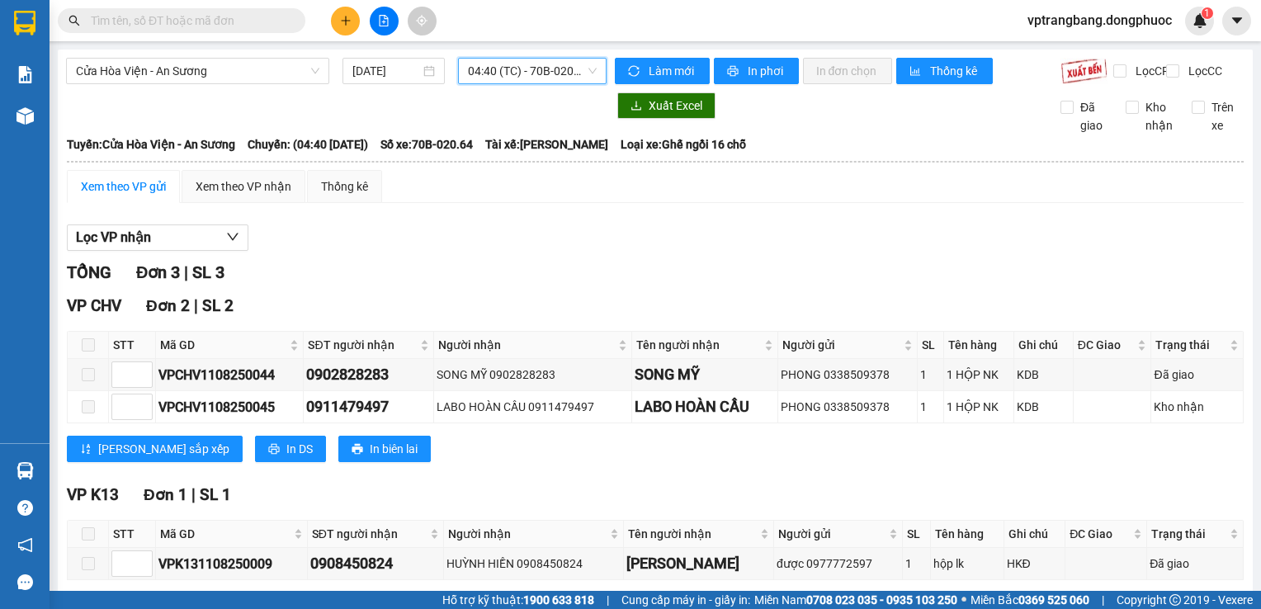
click at [512, 69] on span "04:40 (TC) - 70B-020.64" at bounding box center [532, 71] width 129 height 25
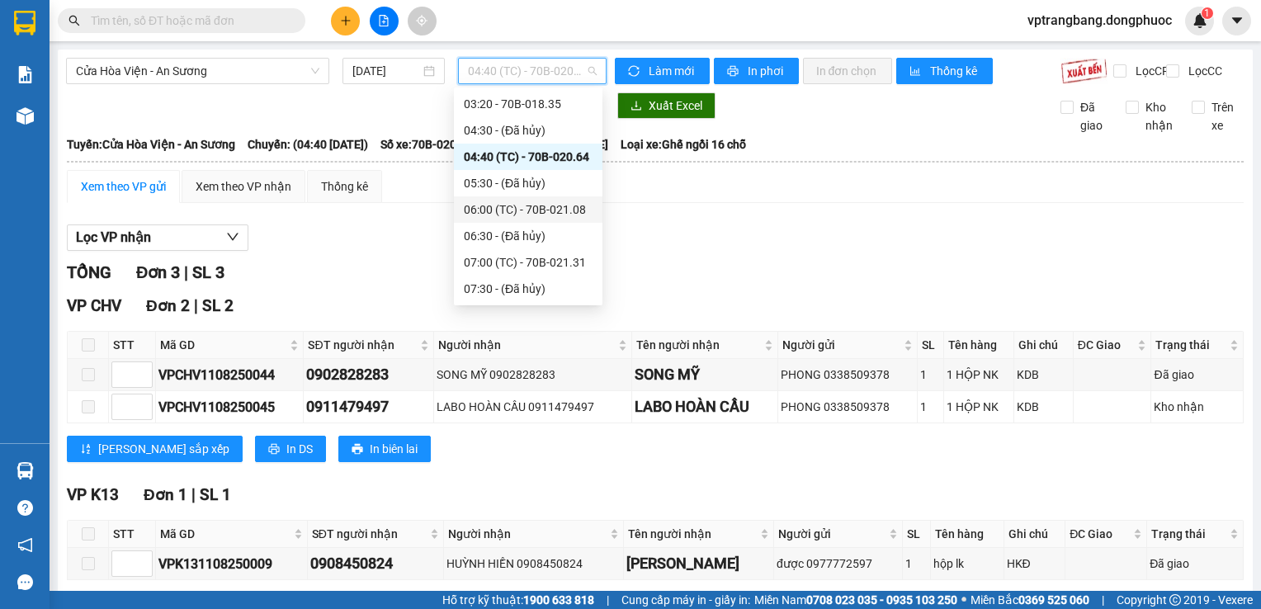
click at [520, 213] on div "06:00 (TC) - 70B-021.08" at bounding box center [528, 209] width 149 height 26
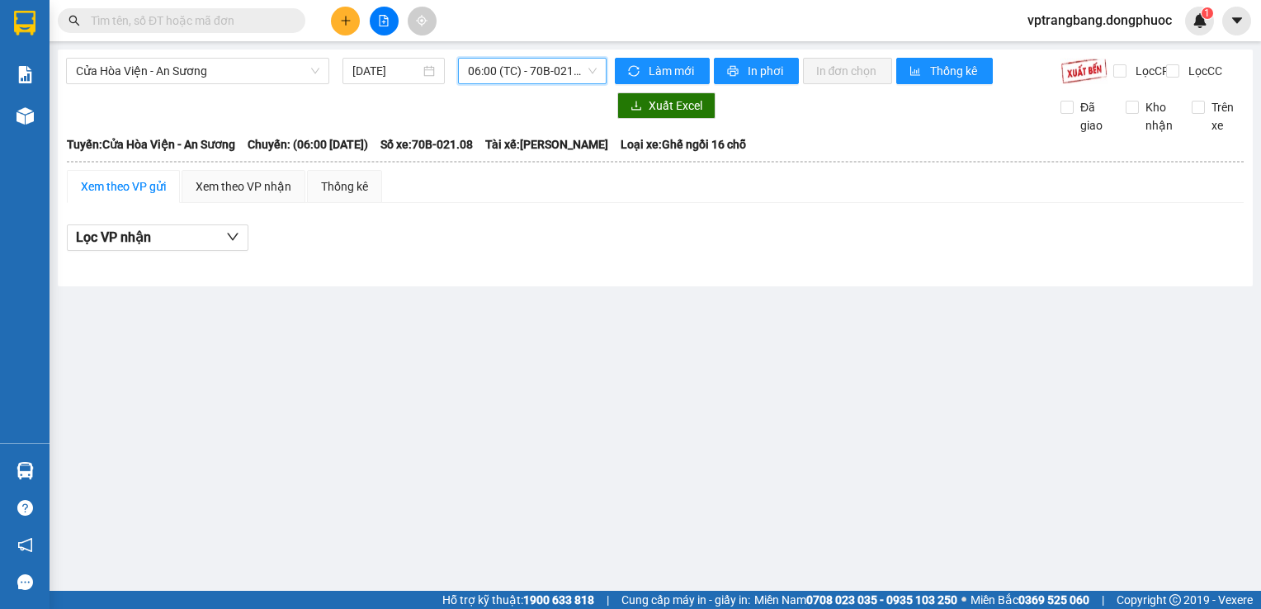
click at [494, 75] on span "06:00 (TC) - 70B-021.08" at bounding box center [532, 71] width 129 height 25
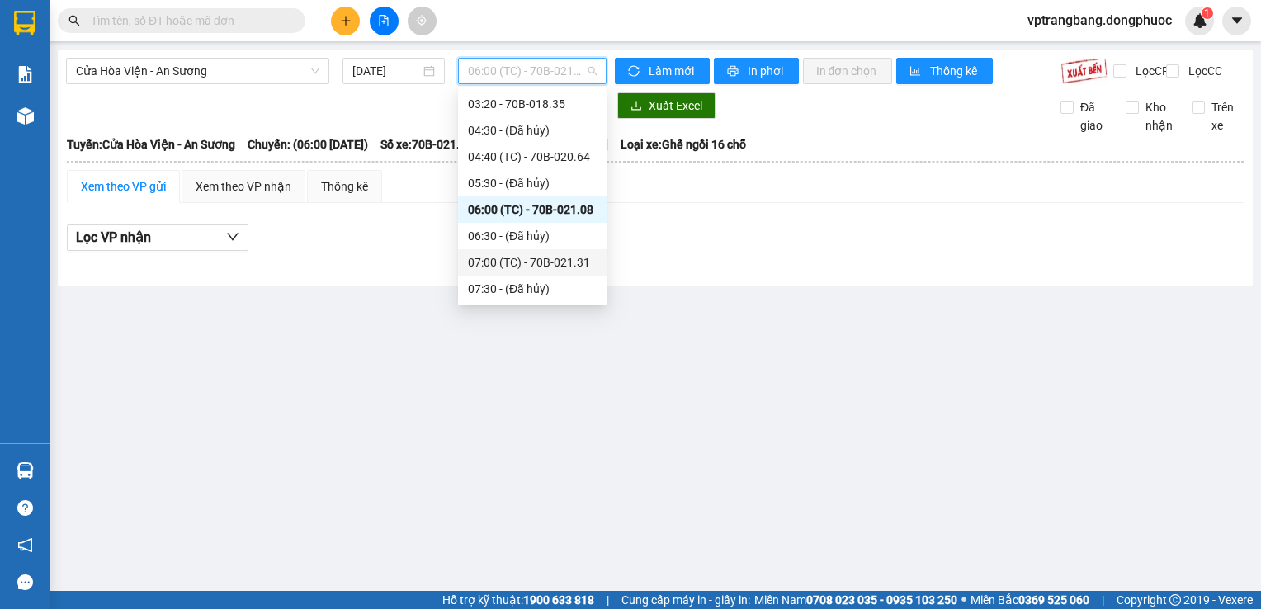
click at [522, 259] on div "07:00 (TC) - 70B-021.31" at bounding box center [532, 262] width 129 height 18
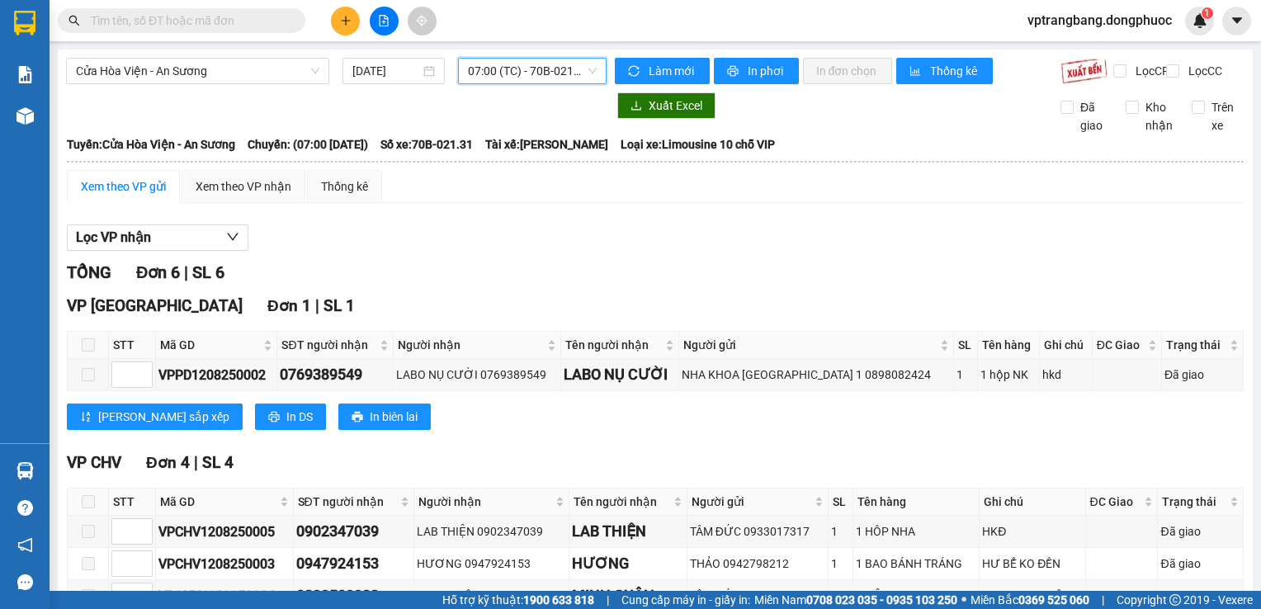
click at [521, 65] on span "07:00 (TC) - 70B-021.31" at bounding box center [532, 71] width 129 height 25
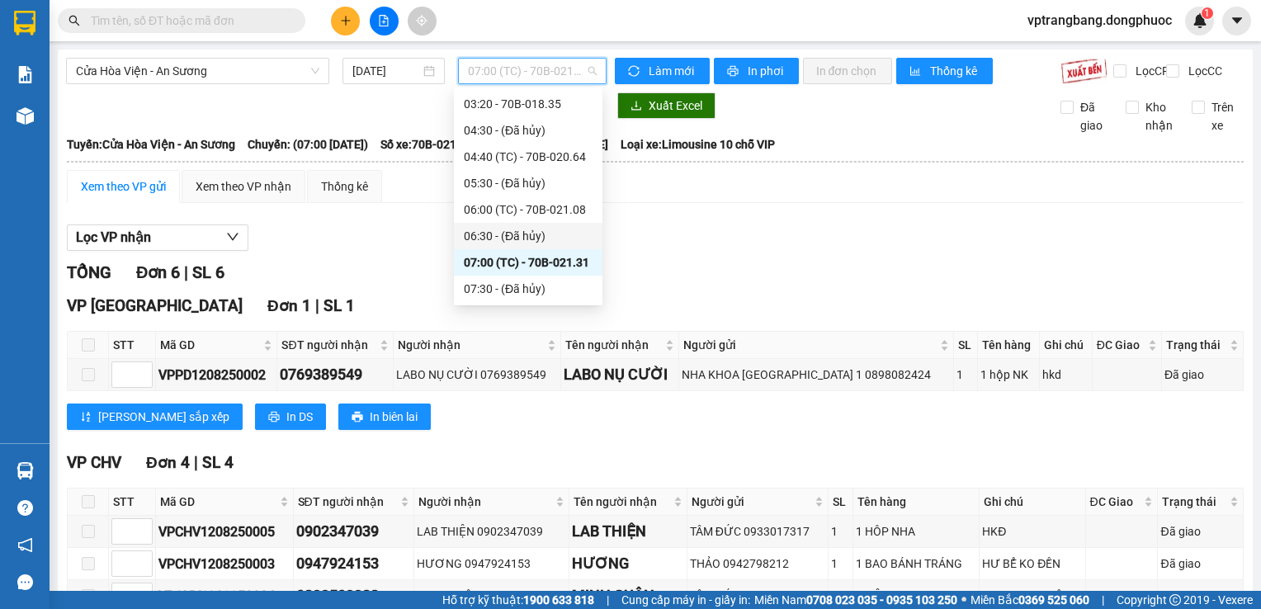
scroll to position [109, 0]
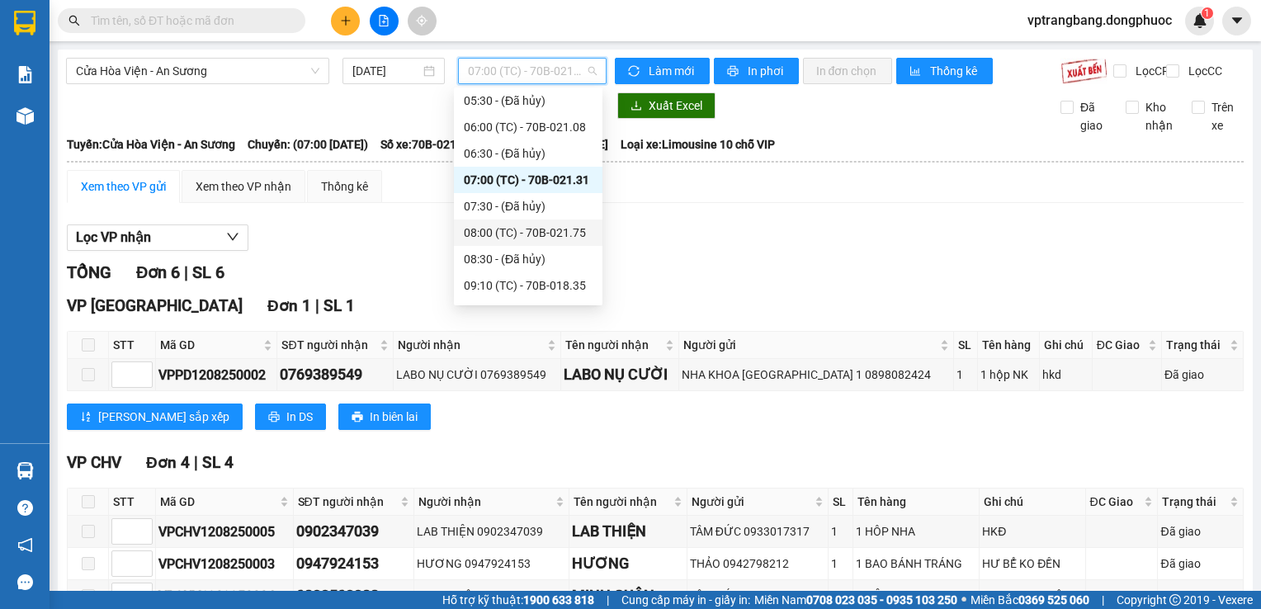
click at [529, 233] on div "08:00 (TC) - 70B-021.75" at bounding box center [528, 233] width 129 height 18
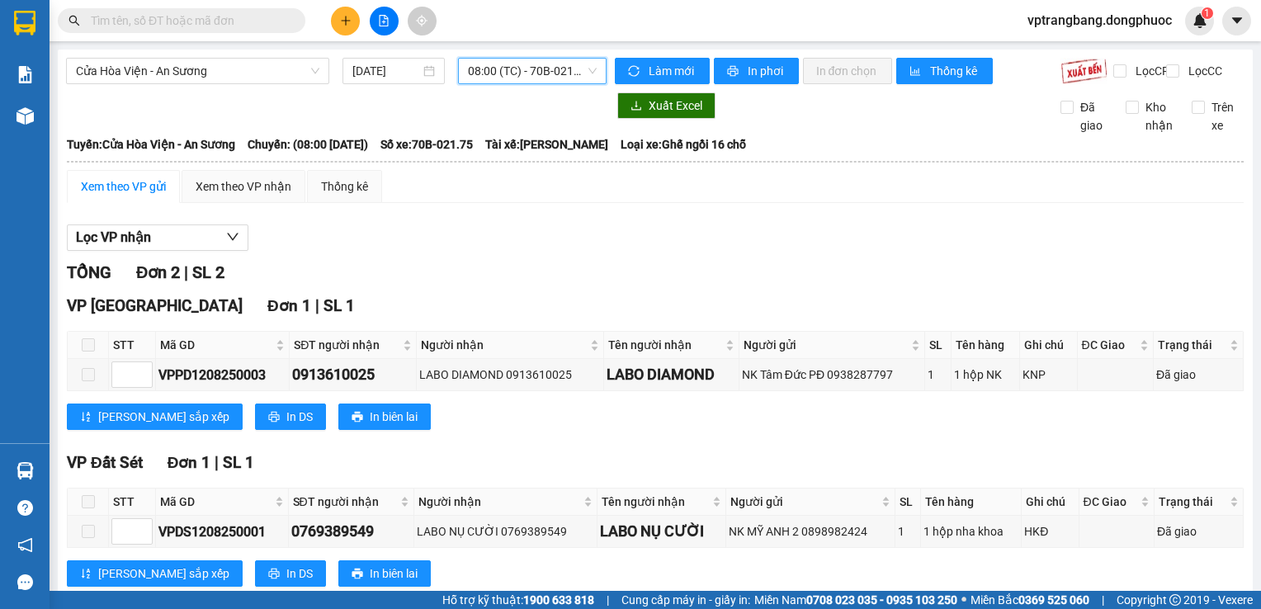
click at [515, 79] on span "08:00 (TC) - 70B-021.75" at bounding box center [532, 71] width 129 height 25
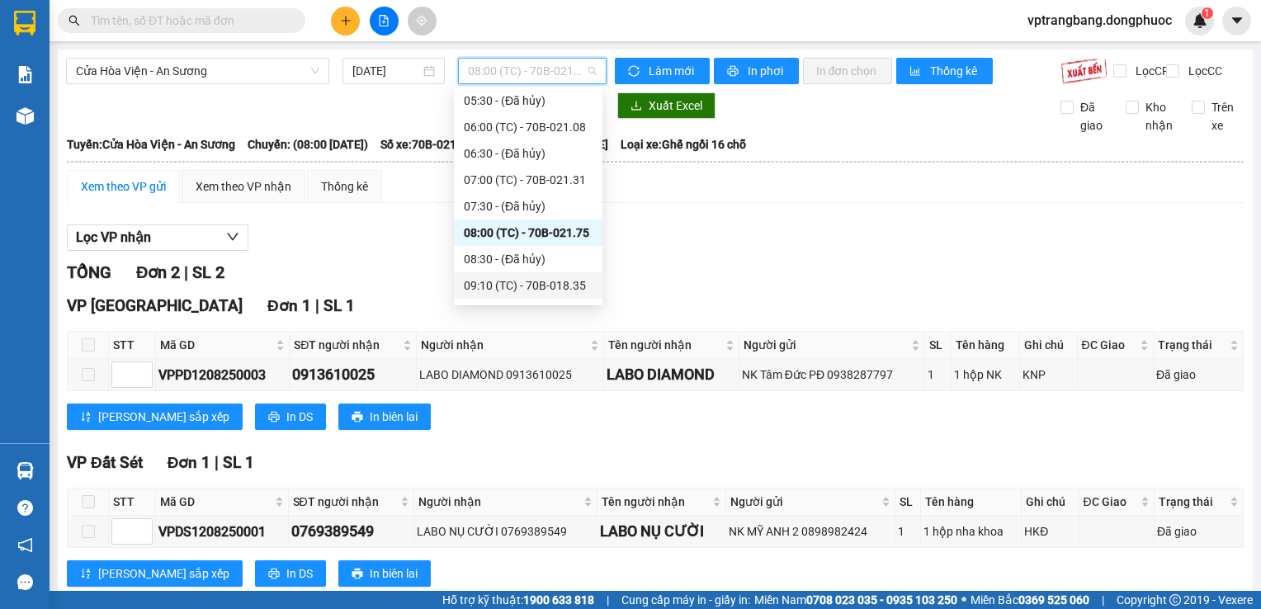
click at [527, 287] on div "09:10 (TC) - 70B-018.35" at bounding box center [528, 285] width 129 height 18
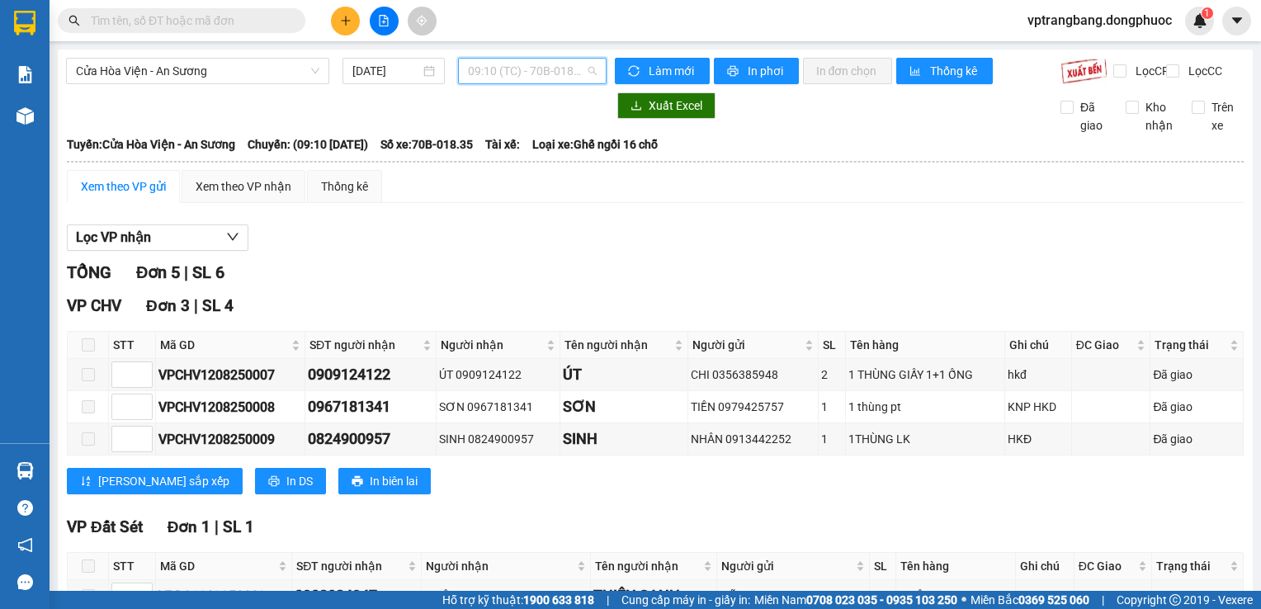
click at [501, 81] on span "09:10 (TC) - 70B-018.35" at bounding box center [532, 71] width 129 height 25
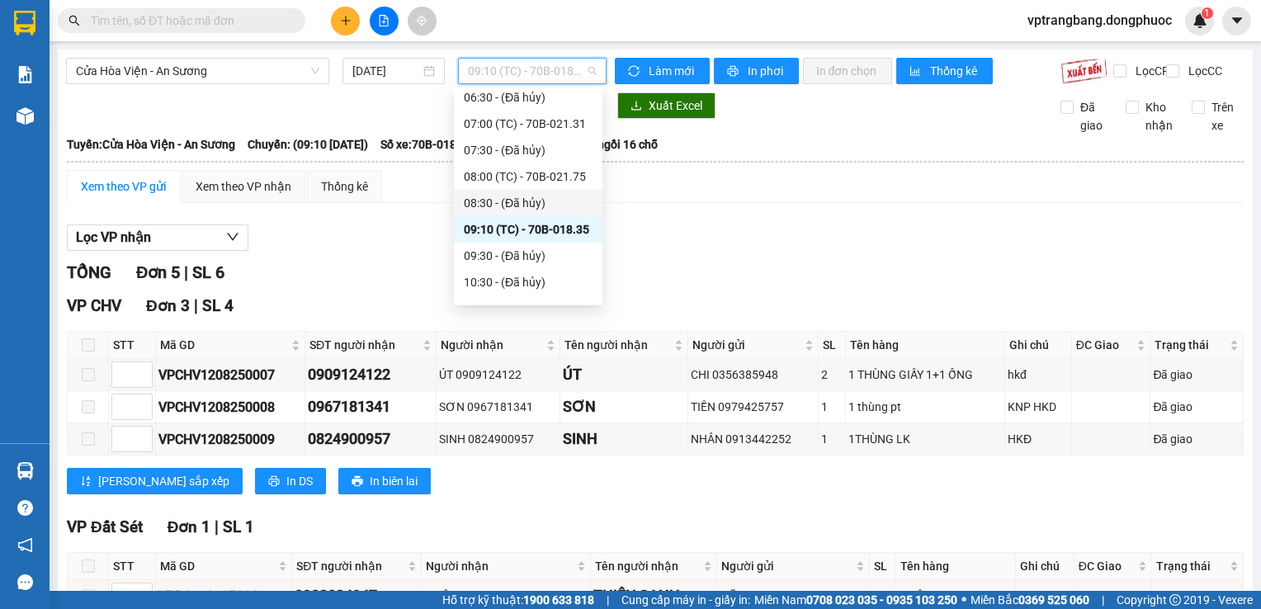
scroll to position [191, 0]
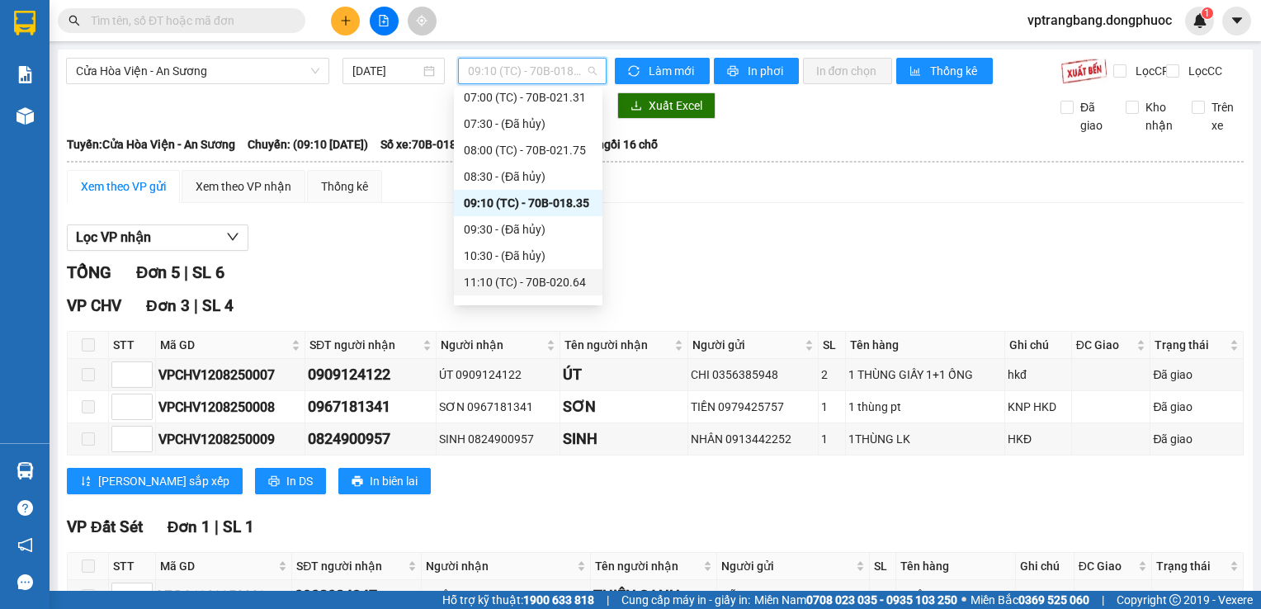
click at [527, 283] on div "11:10 (TC) - 70B-020.64" at bounding box center [528, 282] width 129 height 18
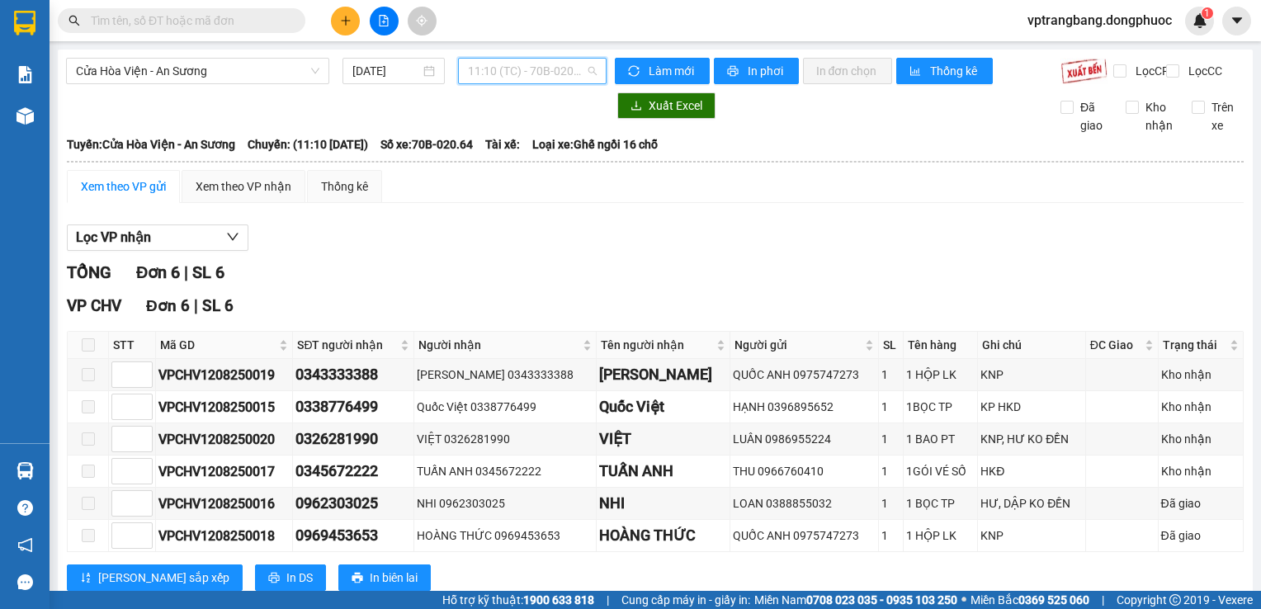
drag, startPoint x: 473, startPoint y: 63, endPoint x: 473, endPoint y: 86, distance: 23.1
click at [473, 64] on span "11:10 (TC) - 70B-020.64" at bounding box center [532, 71] width 129 height 25
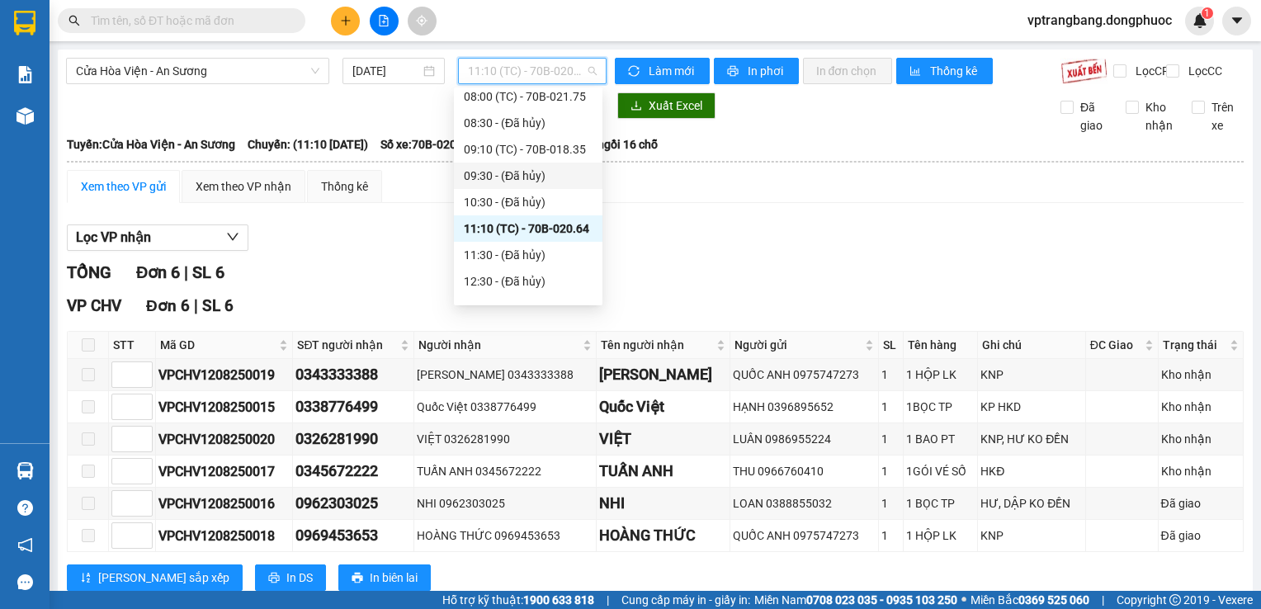
scroll to position [274, 0]
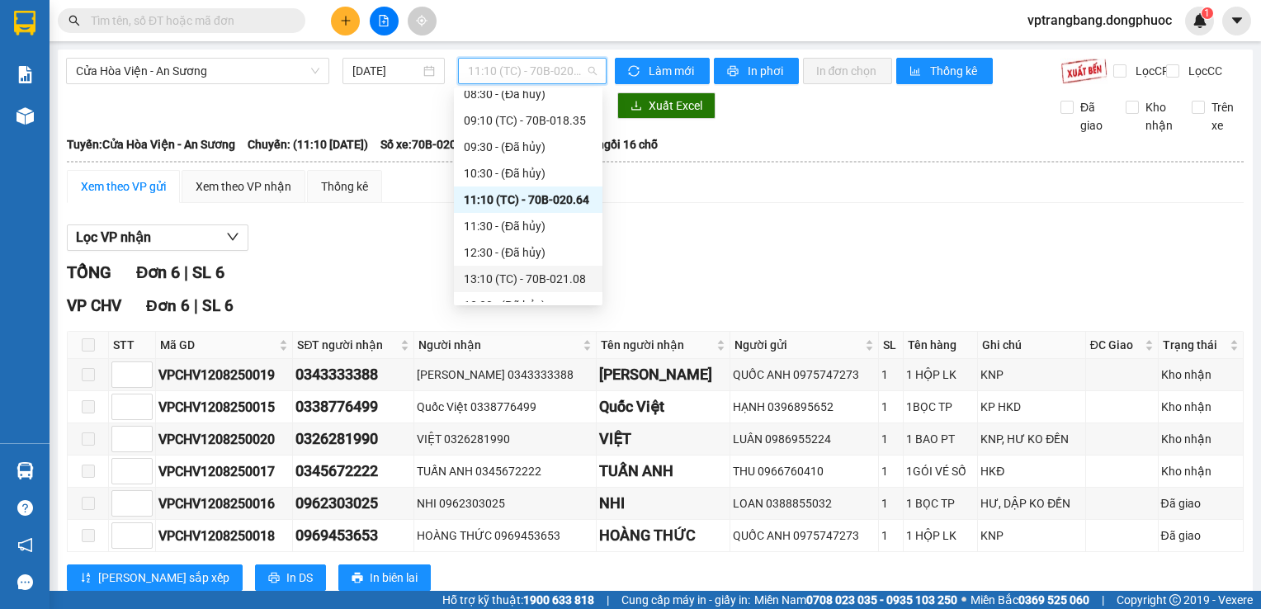
click at [539, 276] on div "13:10 (TC) - 70B-021.08" at bounding box center [528, 279] width 129 height 18
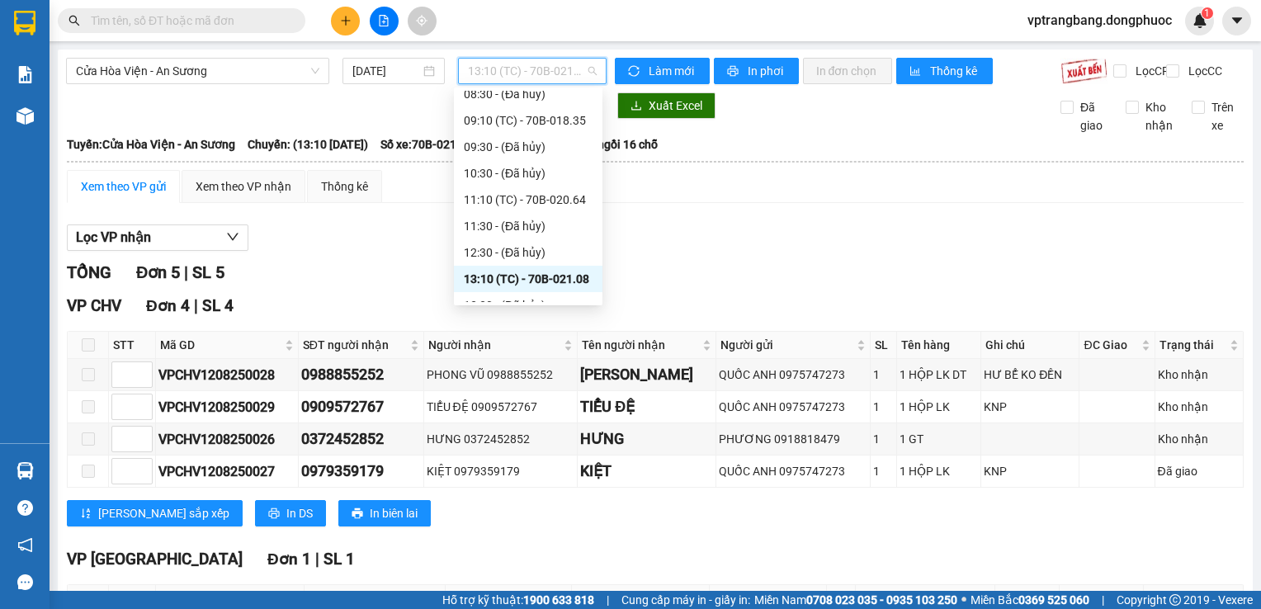
click at [515, 74] on span "13:10 (TC) - 70B-021.08" at bounding box center [532, 71] width 129 height 25
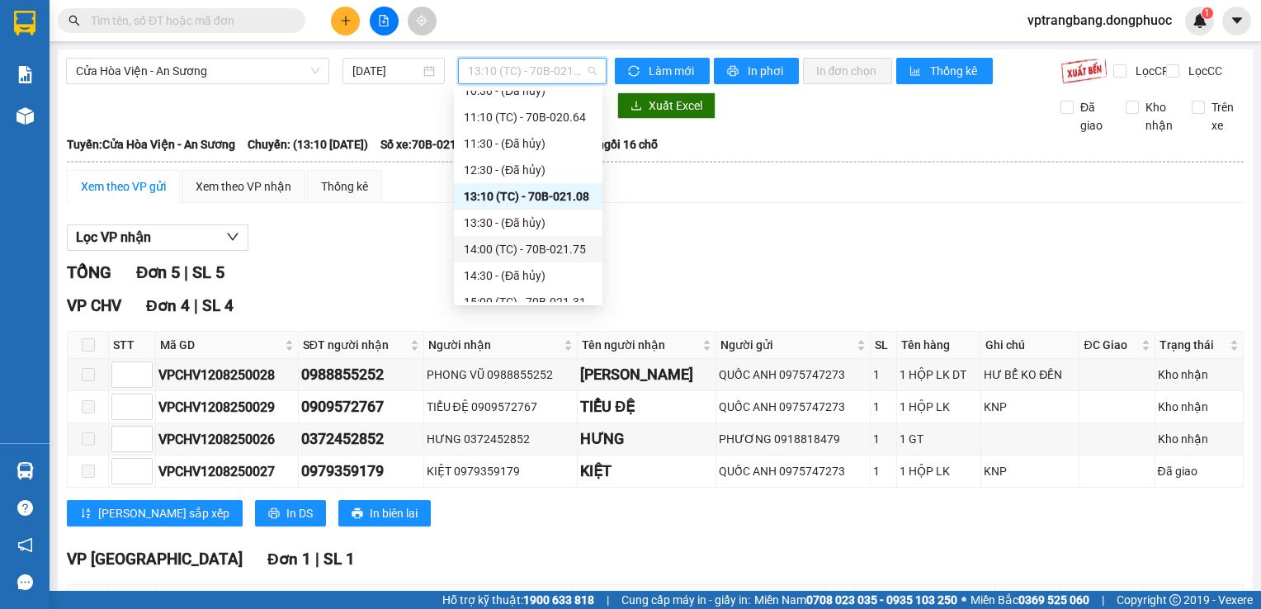
click at [532, 252] on div "14:00 (TC) - 70B-021.75" at bounding box center [528, 249] width 129 height 18
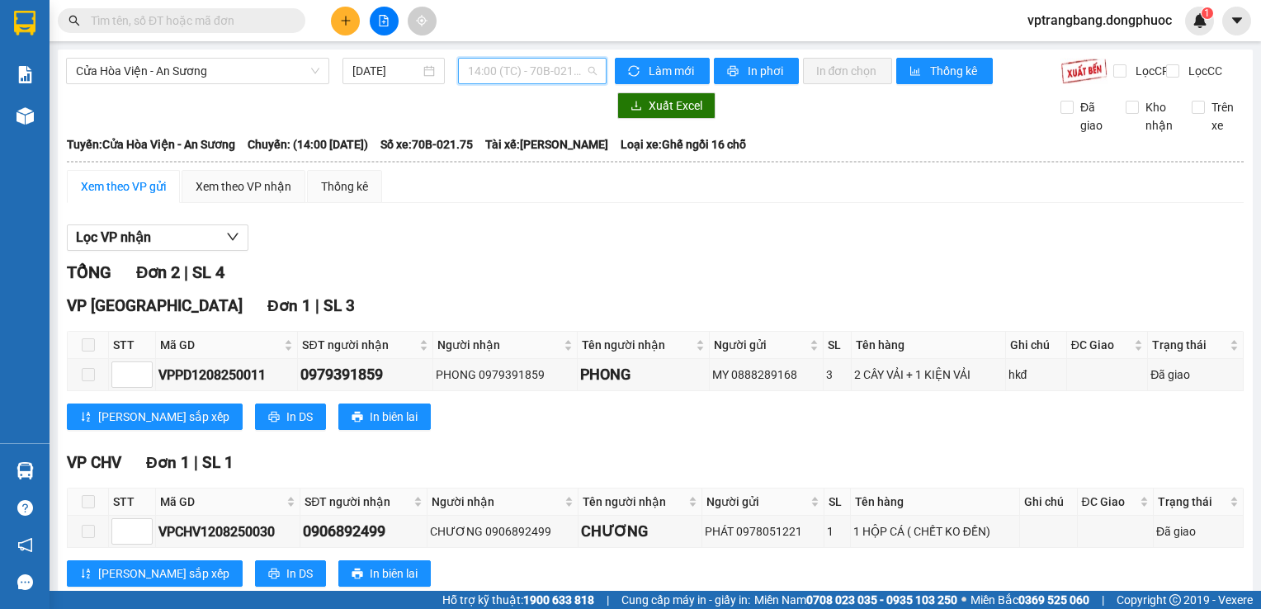
click at [508, 66] on span "14:00 (TC) - 70B-021.75" at bounding box center [532, 71] width 129 height 25
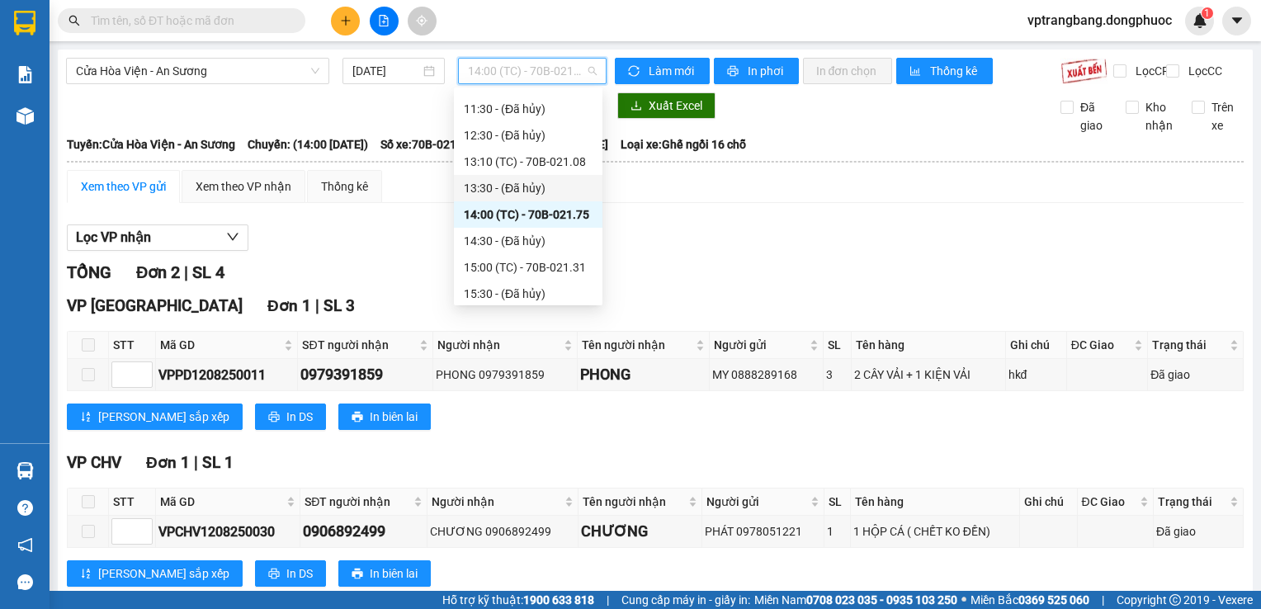
scroll to position [439, 0]
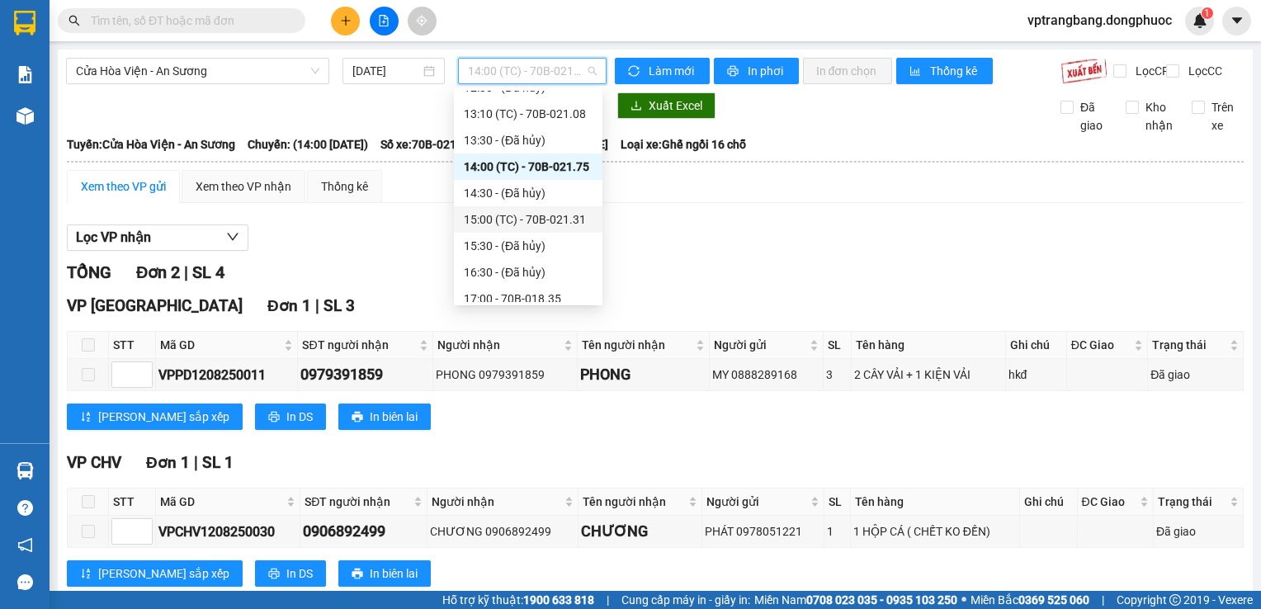
click at [542, 223] on div "15:00 (TC) - 70B-021.31" at bounding box center [528, 219] width 129 height 18
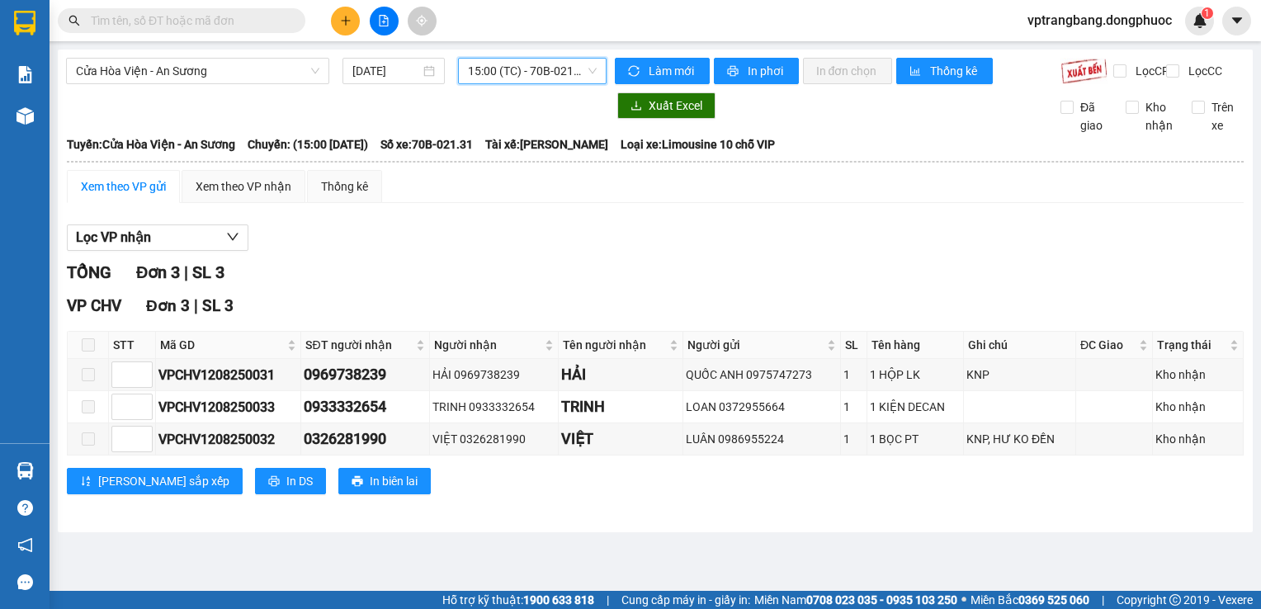
drag, startPoint x: 509, startPoint y: 74, endPoint x: 509, endPoint y: 89, distance: 14.9
click at [509, 75] on span "15:00 (TC) - 70B-021.31" at bounding box center [532, 71] width 129 height 25
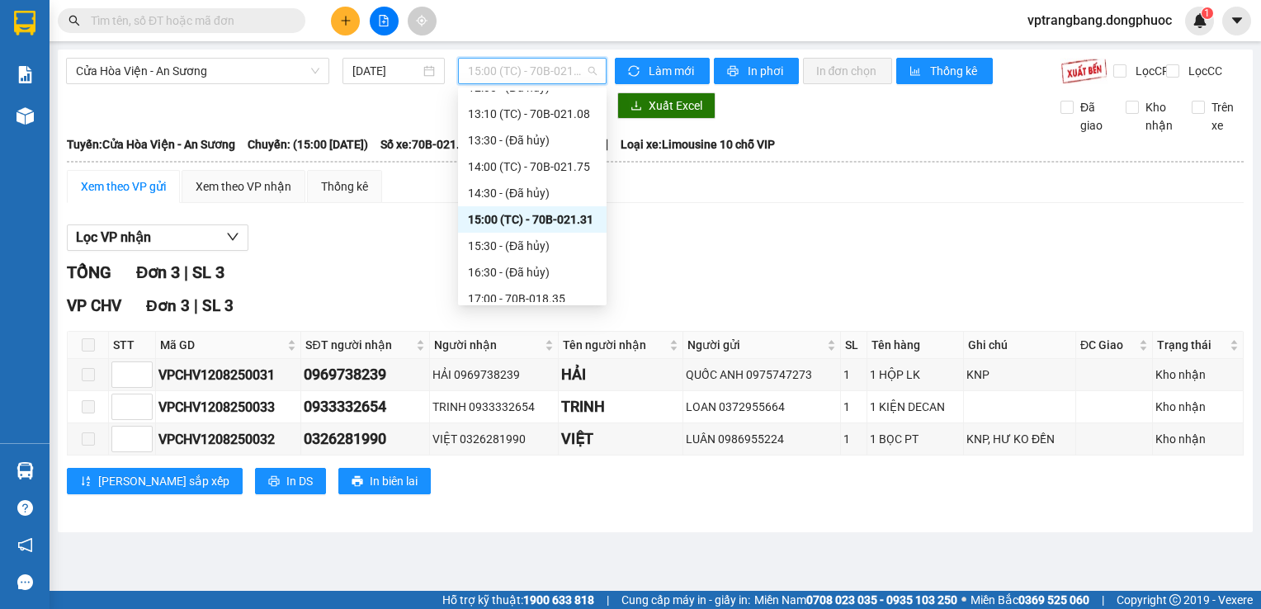
scroll to position [449, 0]
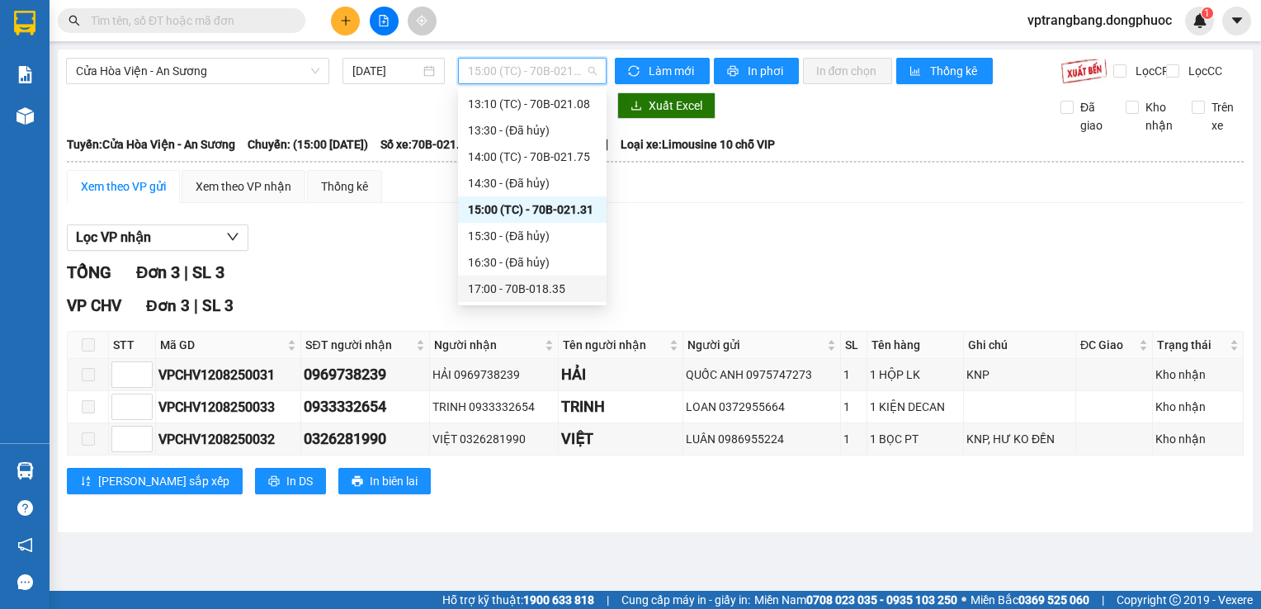
click at [532, 282] on div "17:00 - 70B-018.35" at bounding box center [532, 289] width 129 height 18
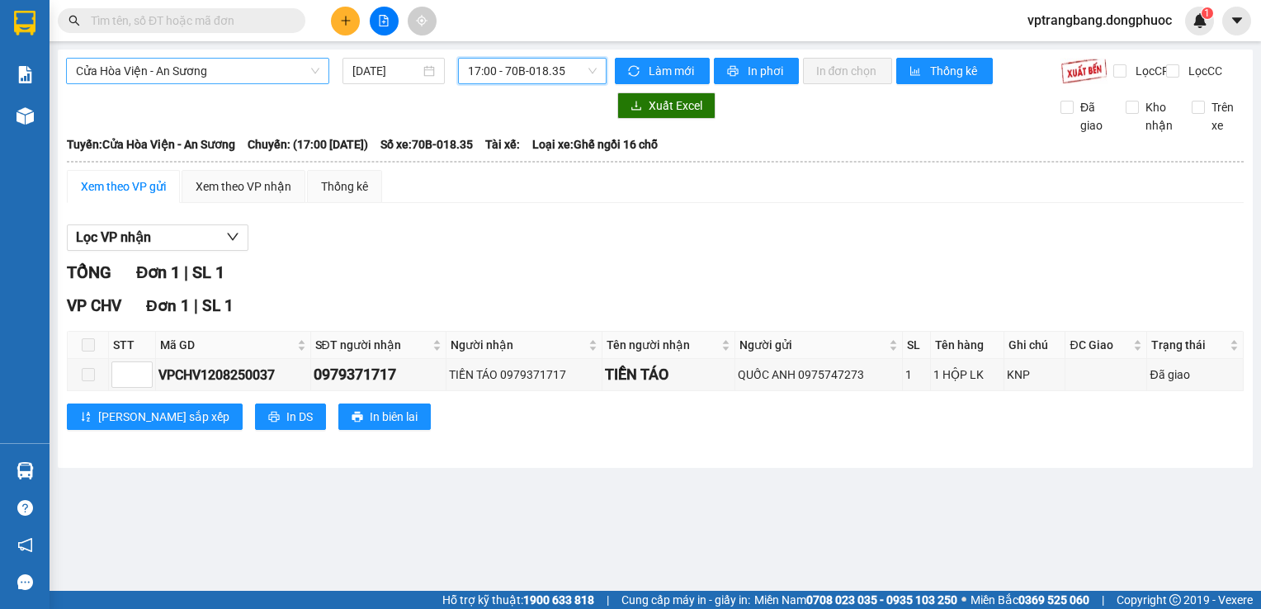
click at [248, 69] on span "Cửa Hòa Viện - An Sương" at bounding box center [197, 71] width 243 height 25
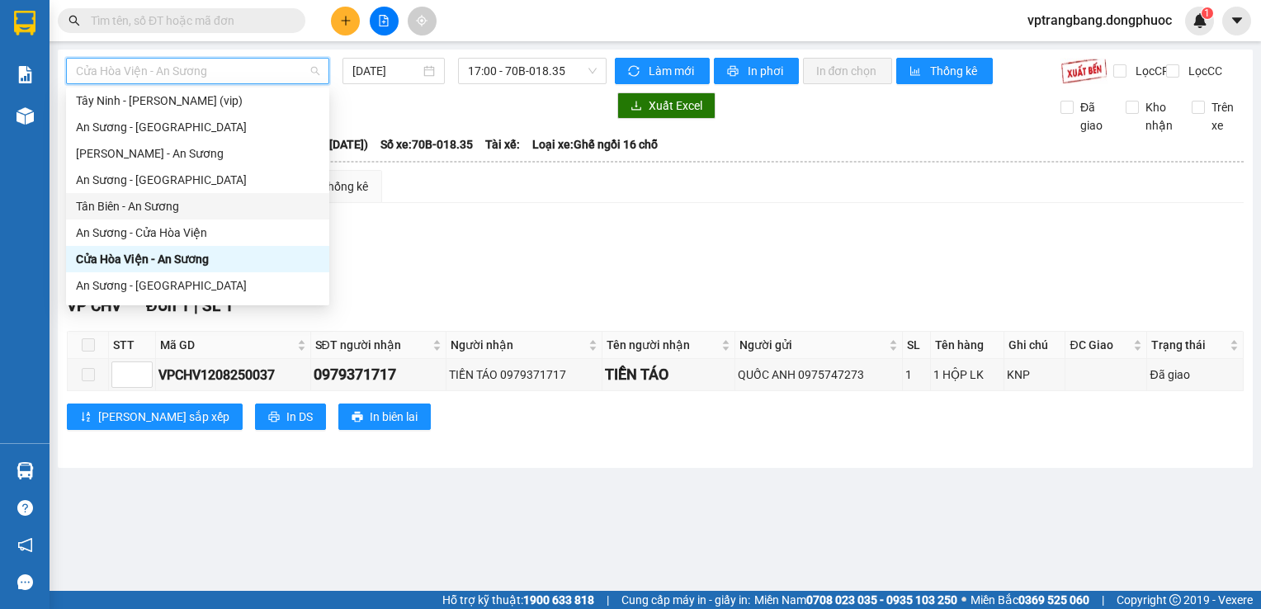
click at [165, 206] on div "Tân Biên - An Sương" at bounding box center [197, 206] width 243 height 18
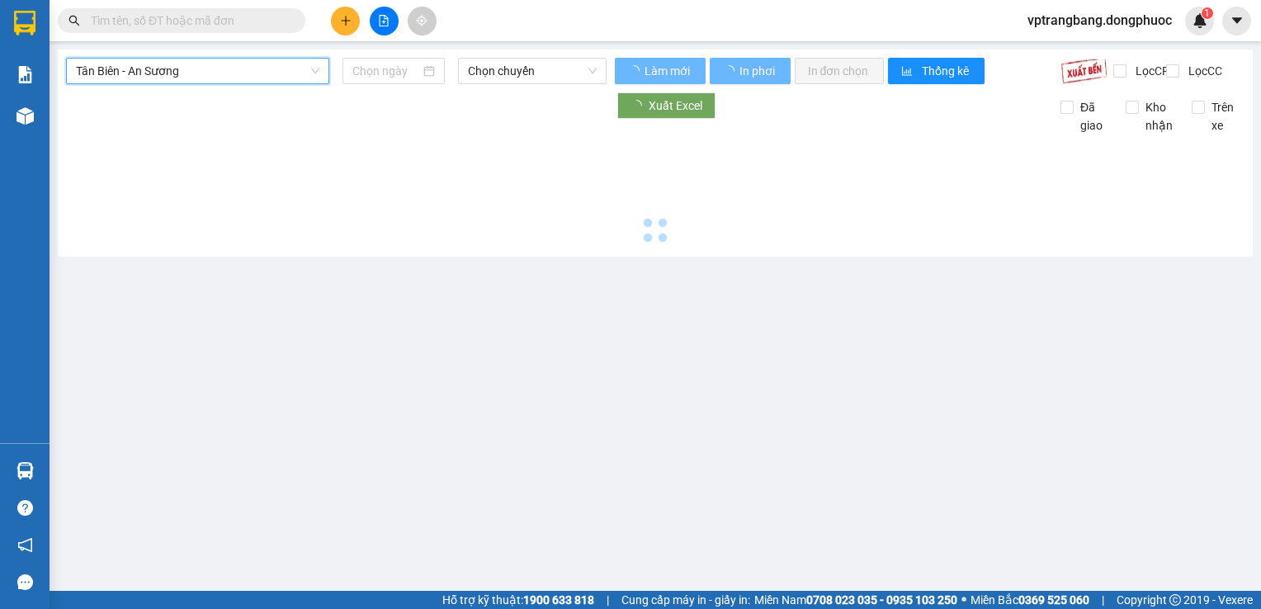
type input "12/08/2025"
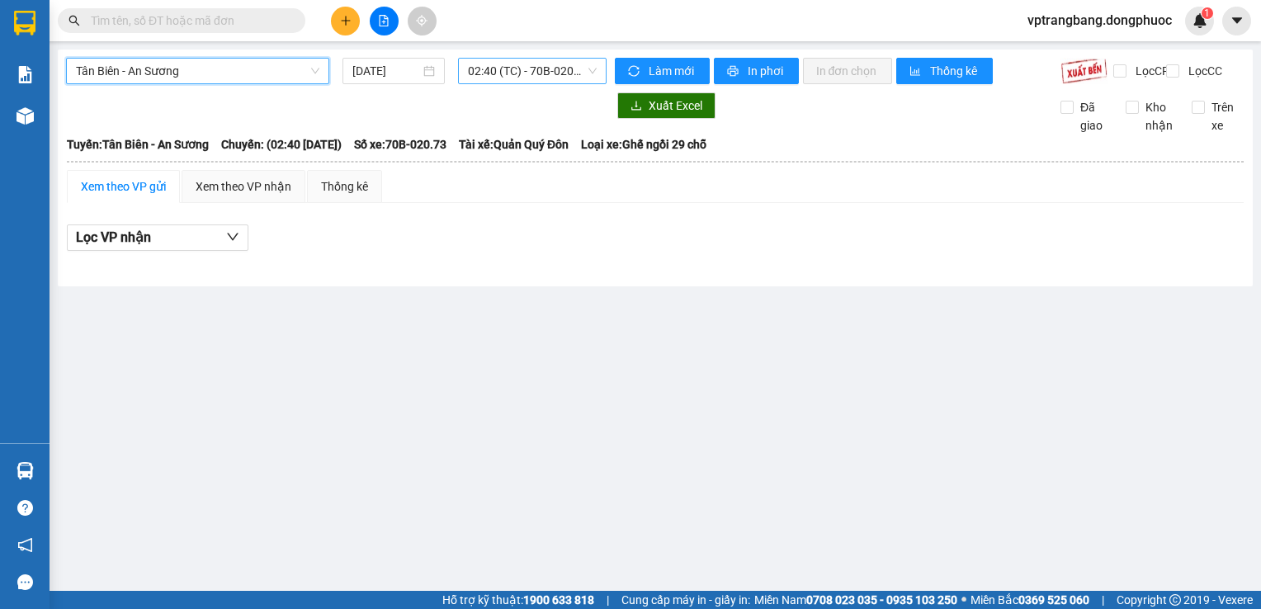
click at [466, 76] on div "02:40 (TC) - 70B-020.73" at bounding box center [532, 71] width 149 height 26
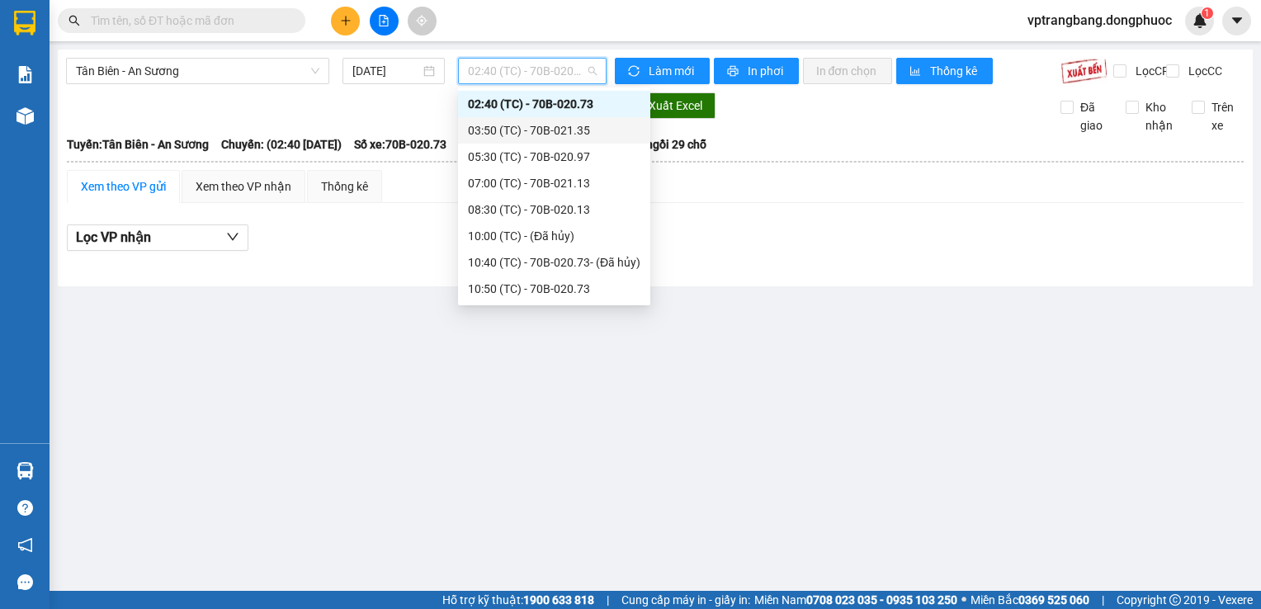
click at [508, 130] on div "03:50 (TC) - 70B-021.35" at bounding box center [554, 130] width 172 height 18
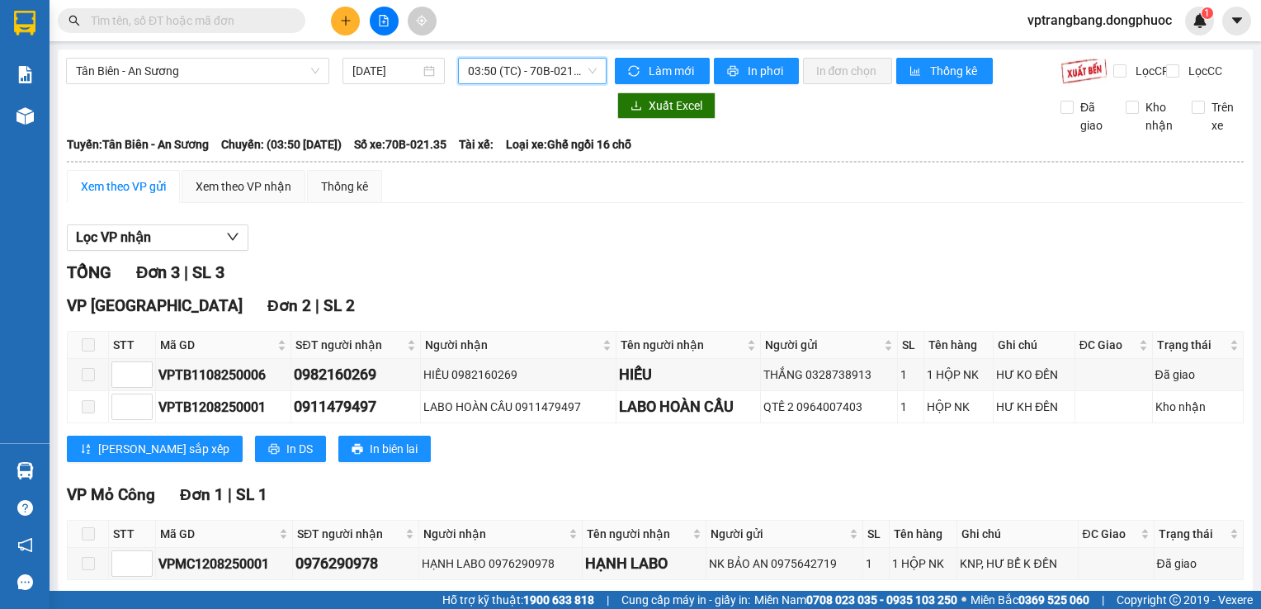
click at [530, 74] on span "03:50 (TC) - 70B-021.35" at bounding box center [532, 71] width 129 height 25
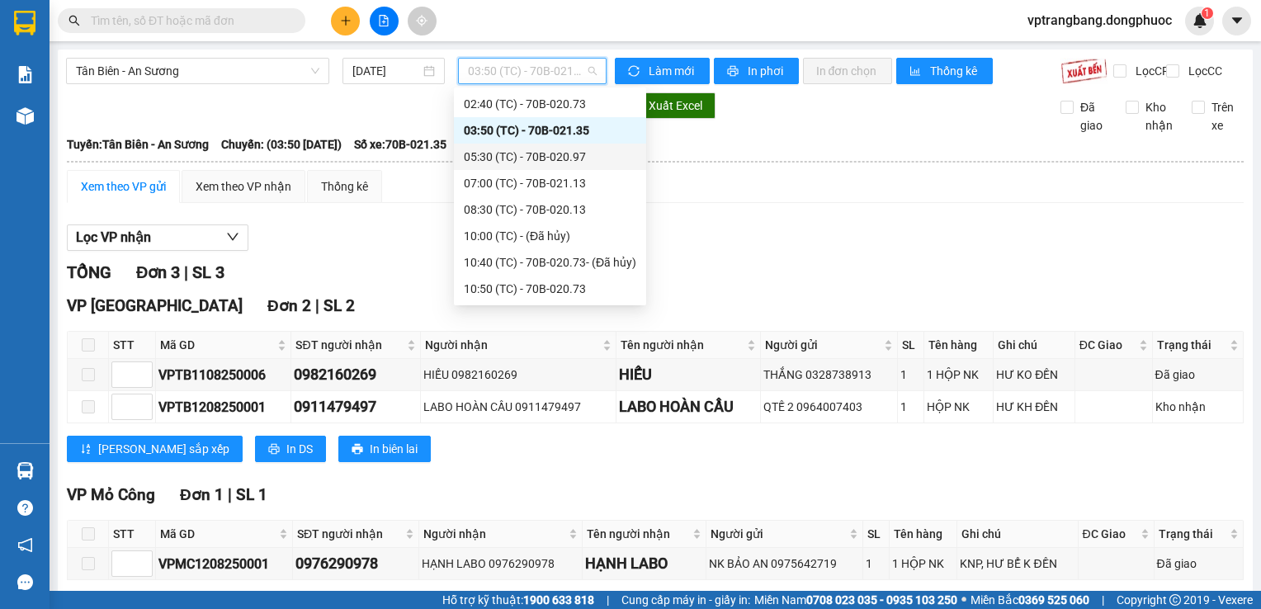
click at [525, 160] on div "05:30 (TC) - 70B-020.97" at bounding box center [550, 157] width 172 height 18
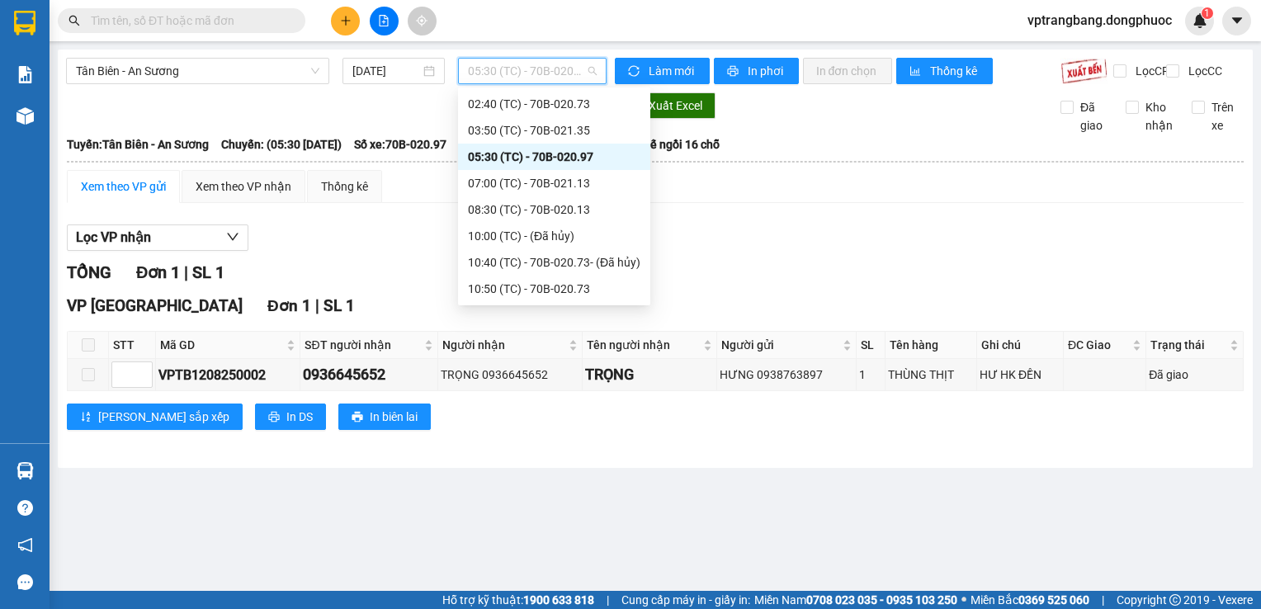
click at [512, 76] on span "05:30 (TC) - 70B-020.97" at bounding box center [532, 71] width 129 height 25
click at [541, 185] on div "07:00 (TC) - 70B-021.13" at bounding box center [554, 183] width 172 height 18
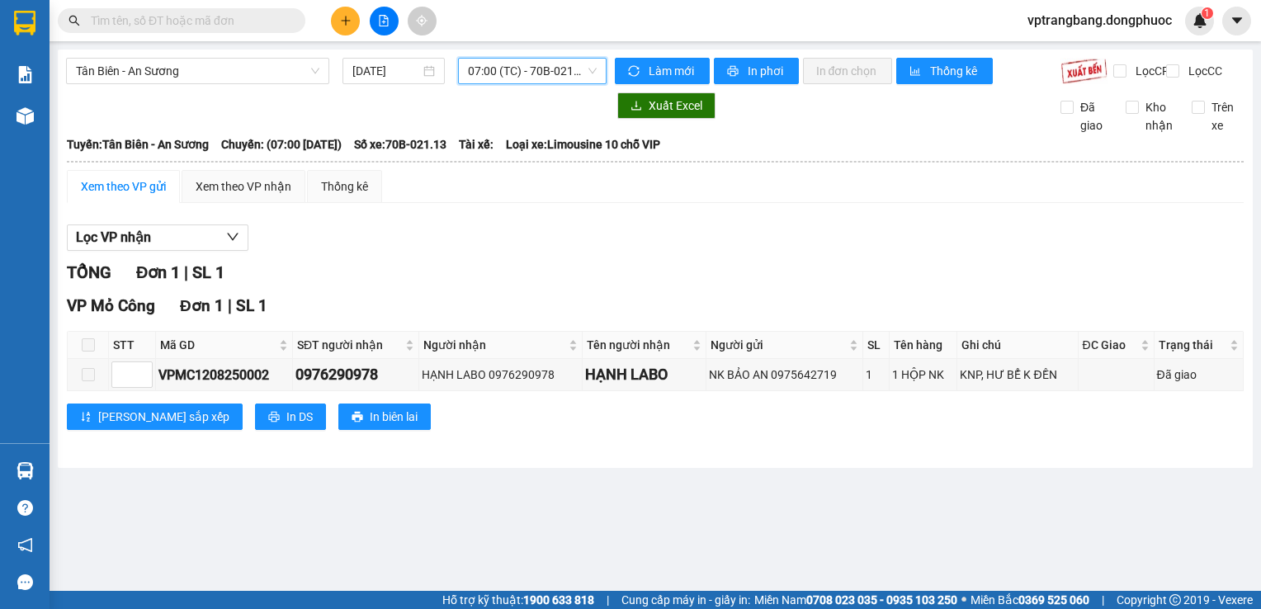
click at [536, 78] on span "07:00 (TC) - 70B-021.13" at bounding box center [532, 71] width 129 height 25
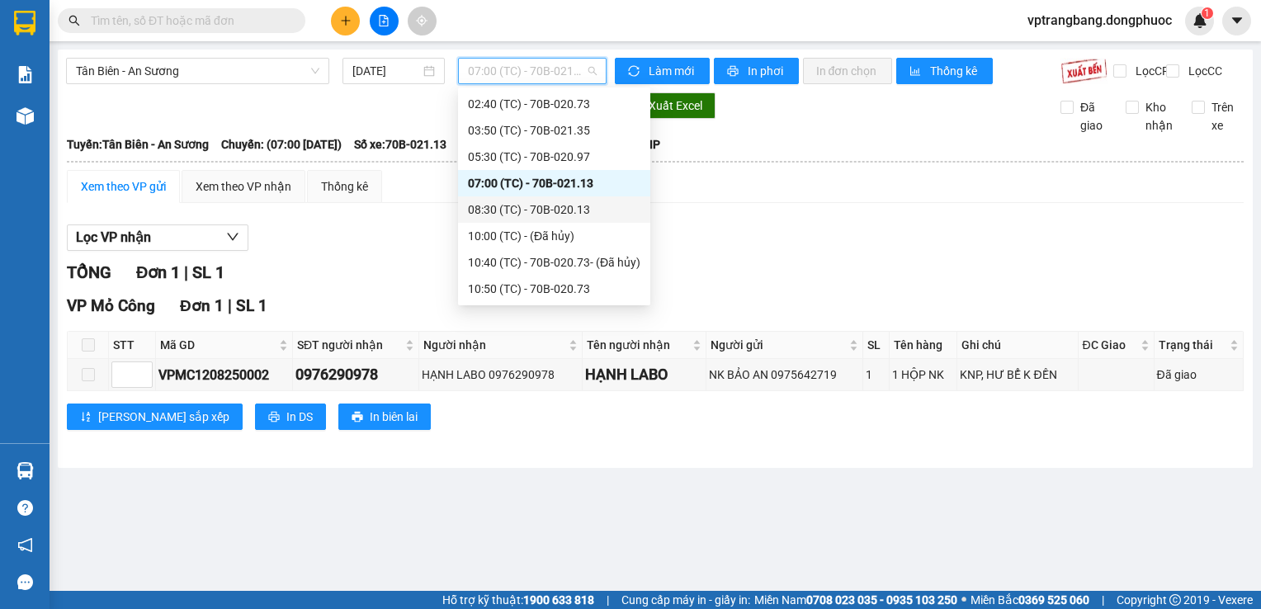
click at [554, 206] on div "08:30 (TC) - 70B-020.13" at bounding box center [554, 210] width 172 height 18
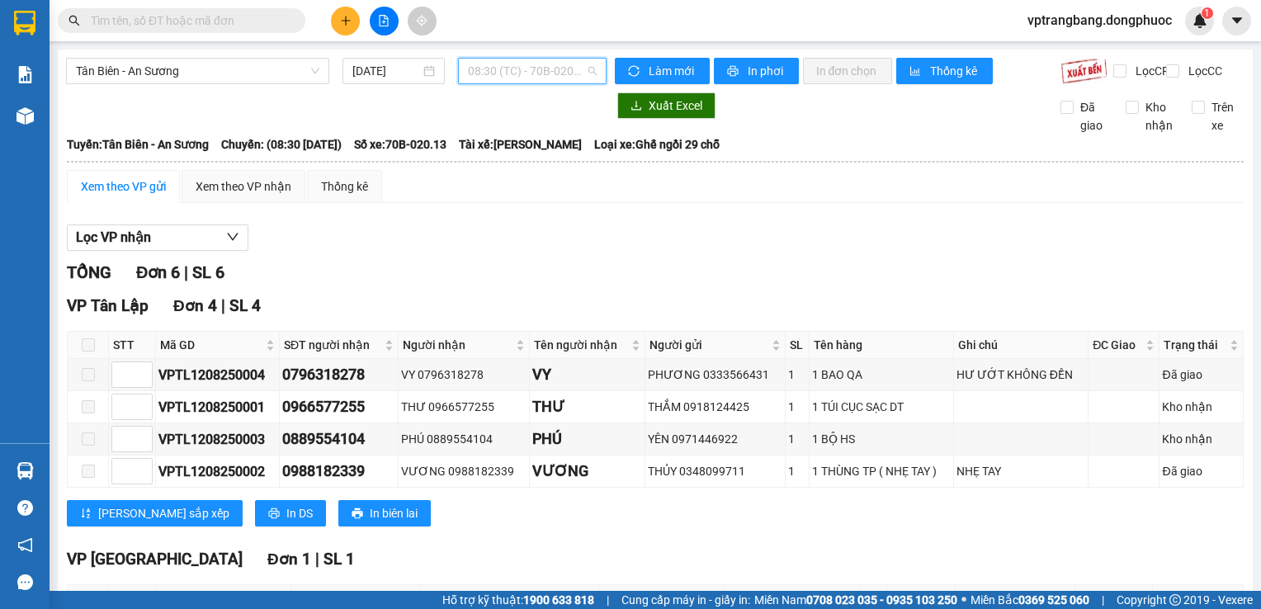
click at [487, 75] on span "08:30 (TC) - 70B-020.13" at bounding box center [532, 71] width 129 height 25
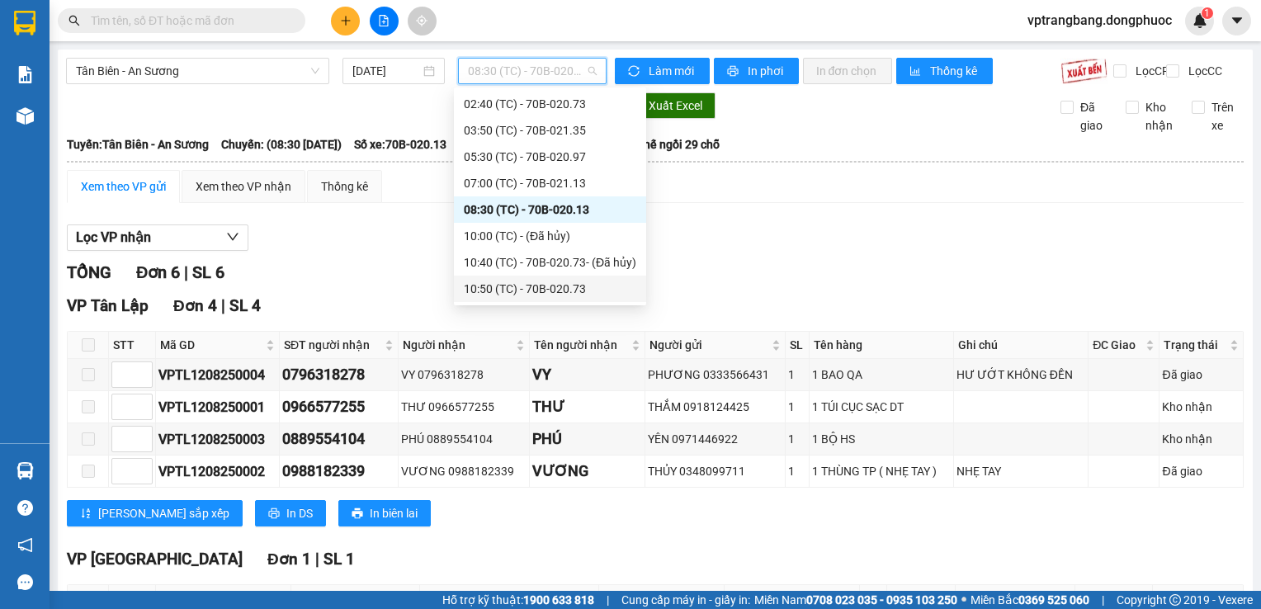
click at [537, 286] on div "10:50 (TC) - 70B-020.73" at bounding box center [550, 289] width 172 height 18
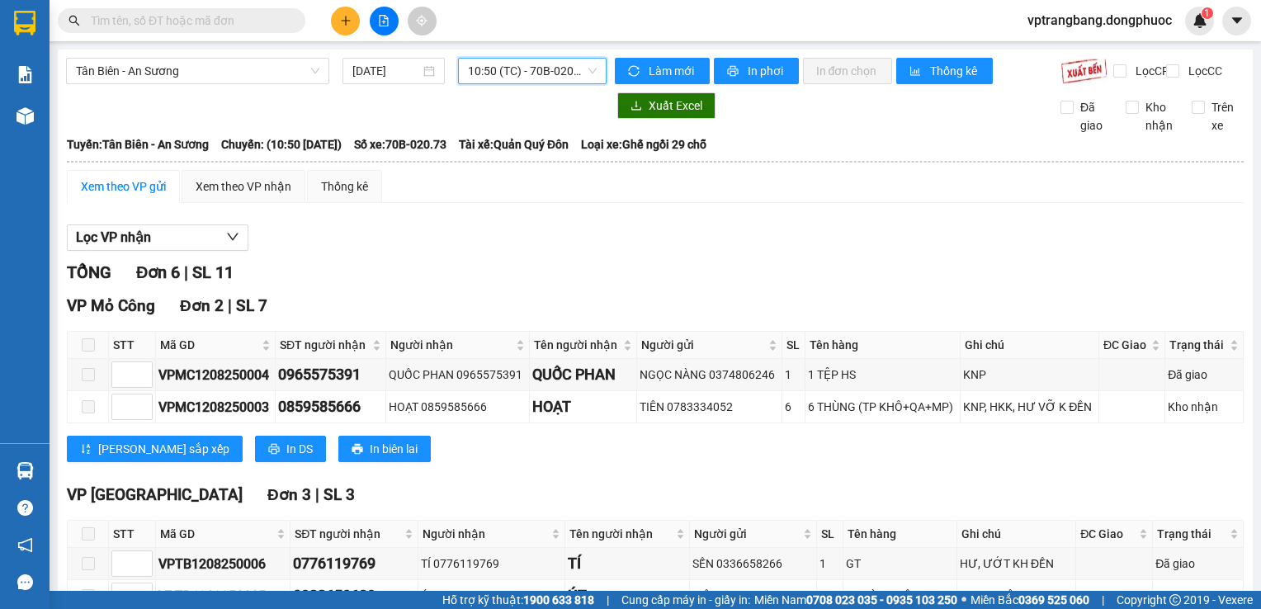
click at [518, 74] on span "10:50 (TC) - 70B-020.73" at bounding box center [532, 71] width 129 height 25
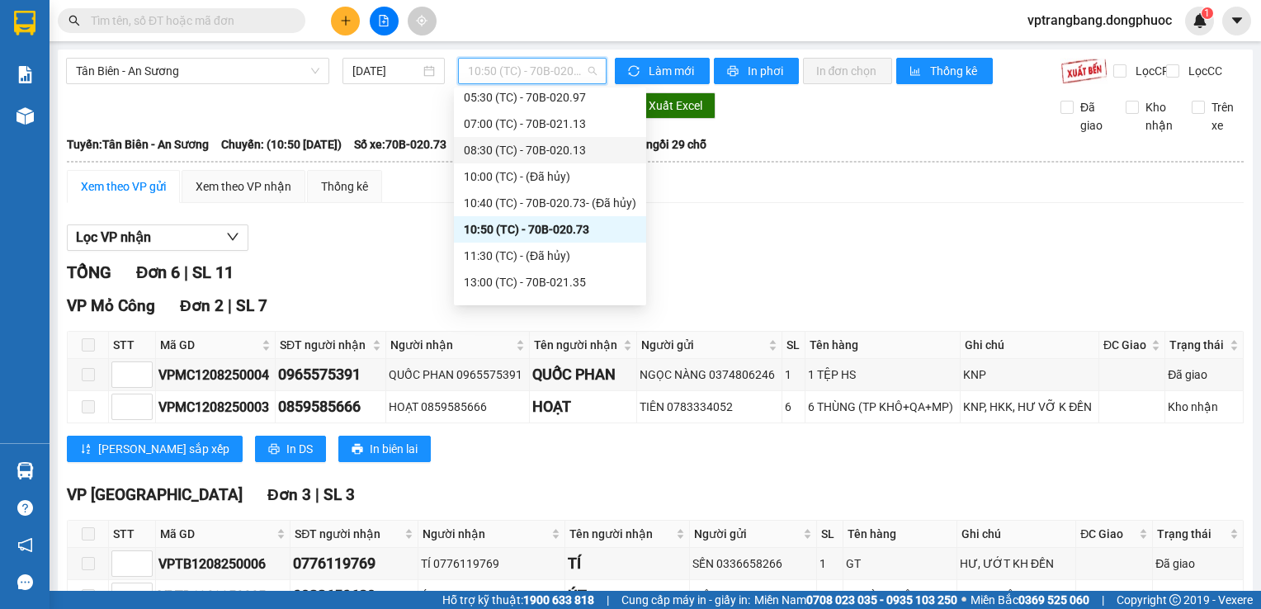
scroll to position [109, 0]
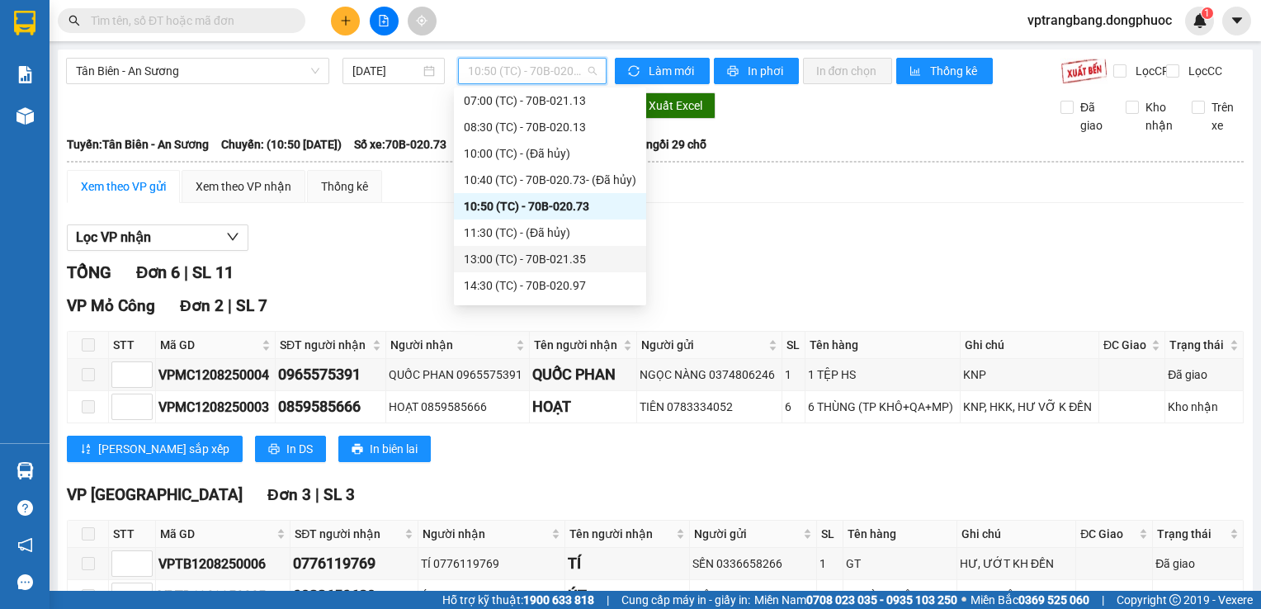
click at [541, 260] on div "13:00 (TC) - 70B-021.35" at bounding box center [550, 259] width 172 height 18
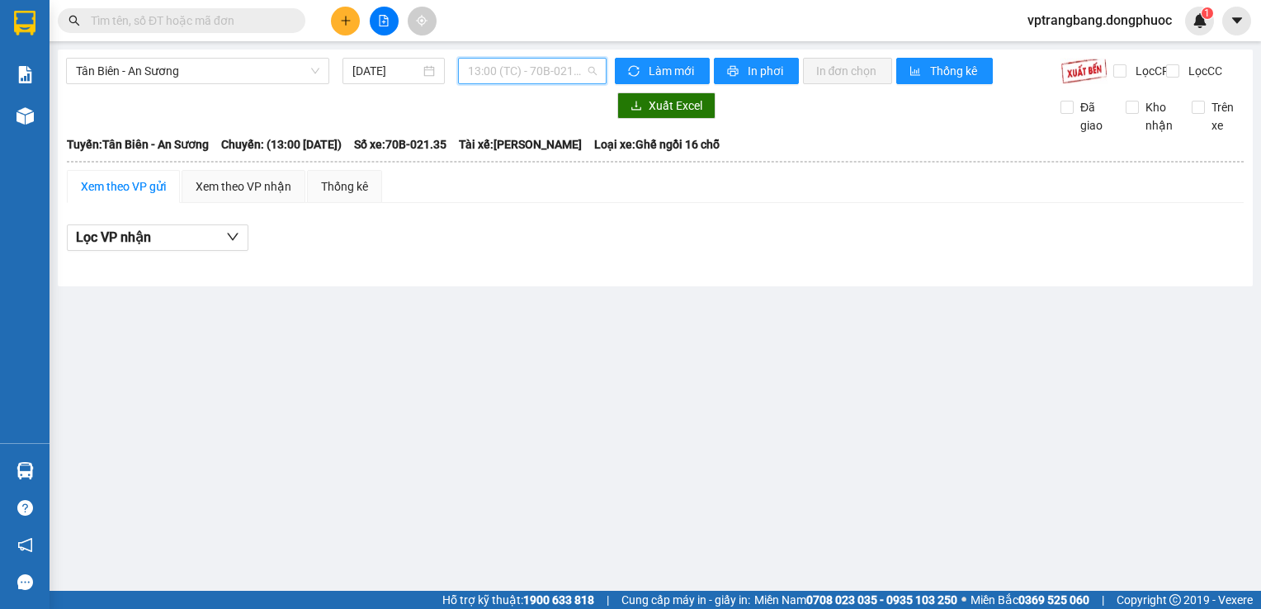
click at [536, 74] on span "13:00 (TC) - 70B-021.35" at bounding box center [532, 71] width 129 height 25
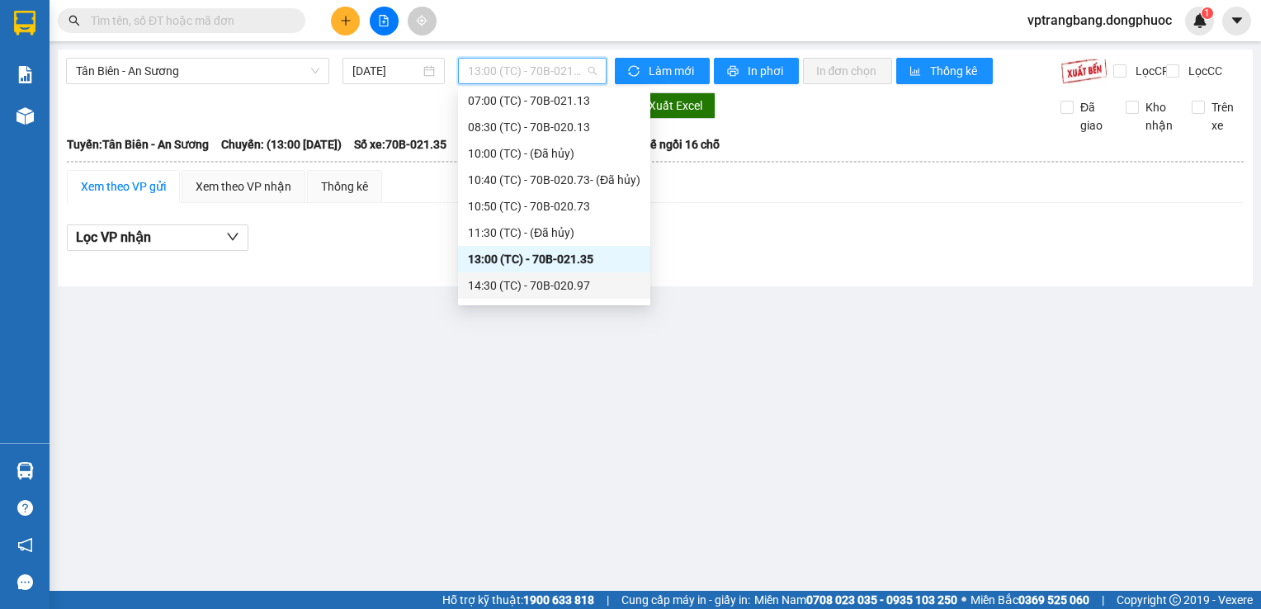
click at [561, 286] on div "14:30 (TC) - 70B-020.97" at bounding box center [554, 285] width 172 height 18
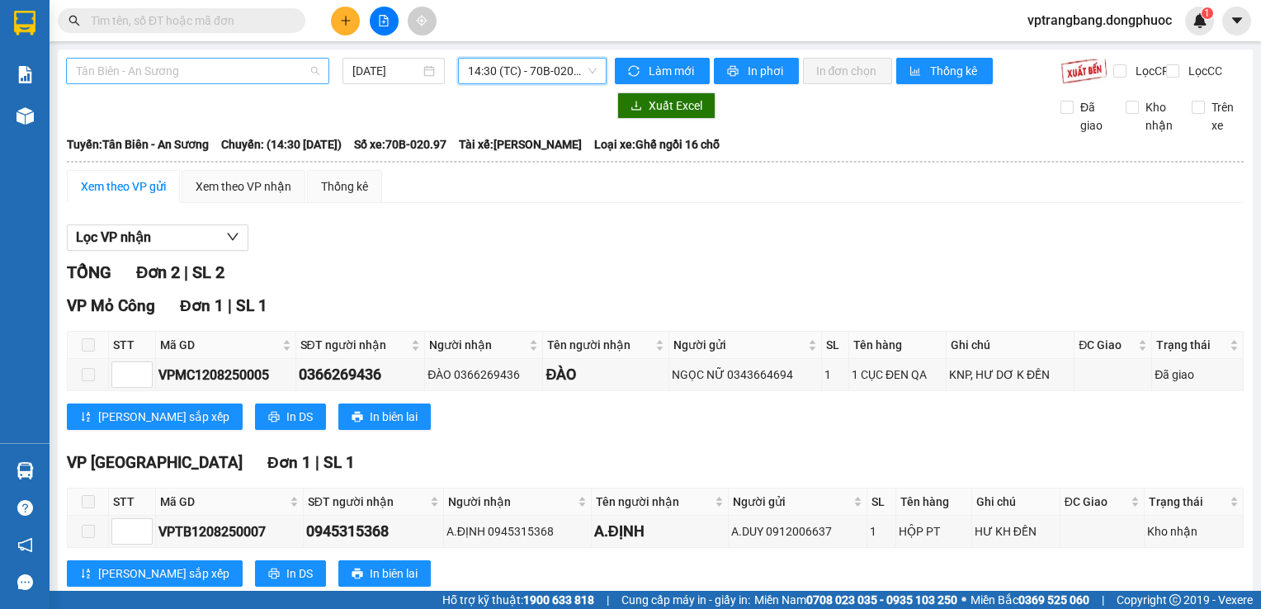
click at [250, 64] on span "Tân Biên - An Sương" at bounding box center [197, 71] width 243 height 25
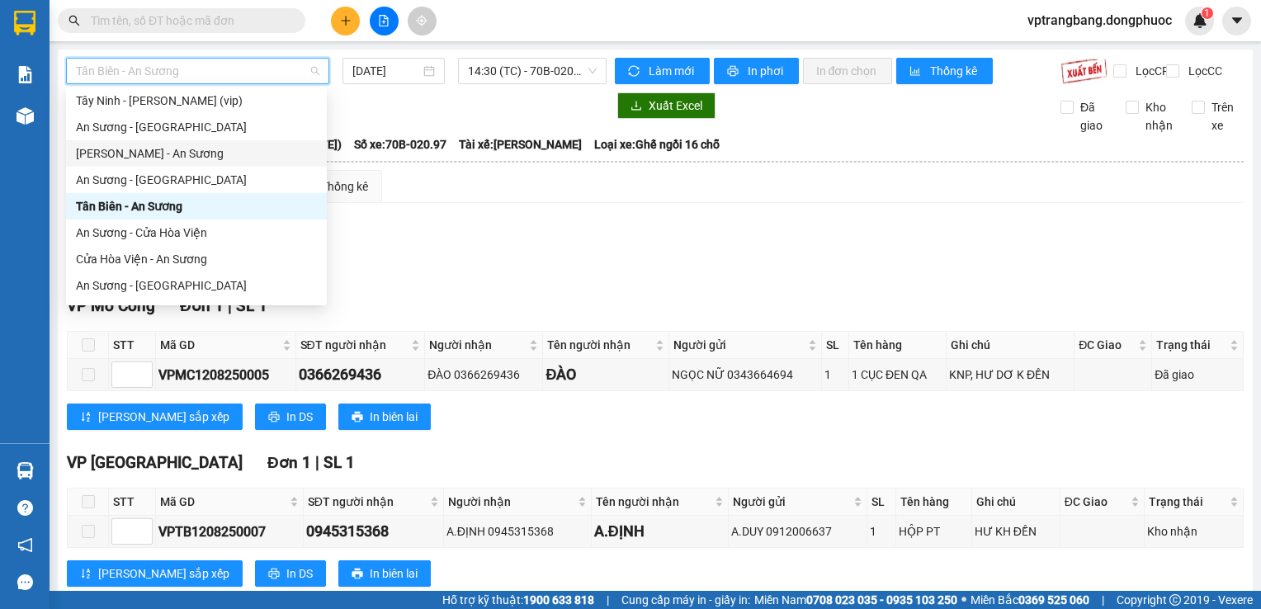
click at [181, 158] on div "Châu Thành - An Sương" at bounding box center [196, 153] width 241 height 18
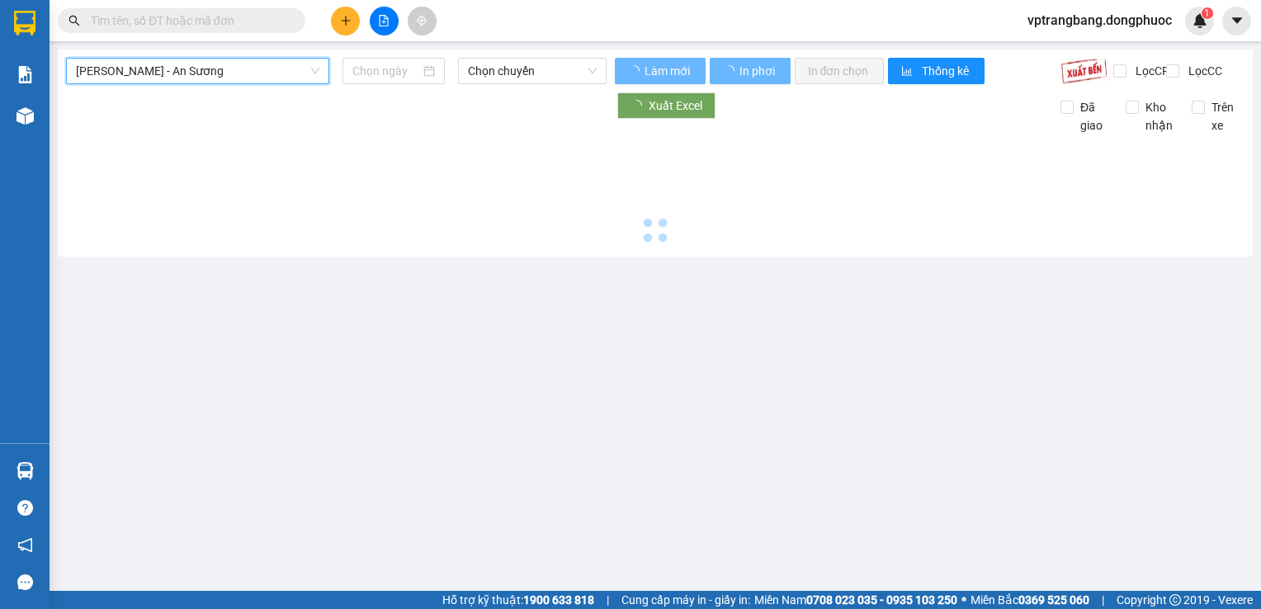
type input "12/08/2025"
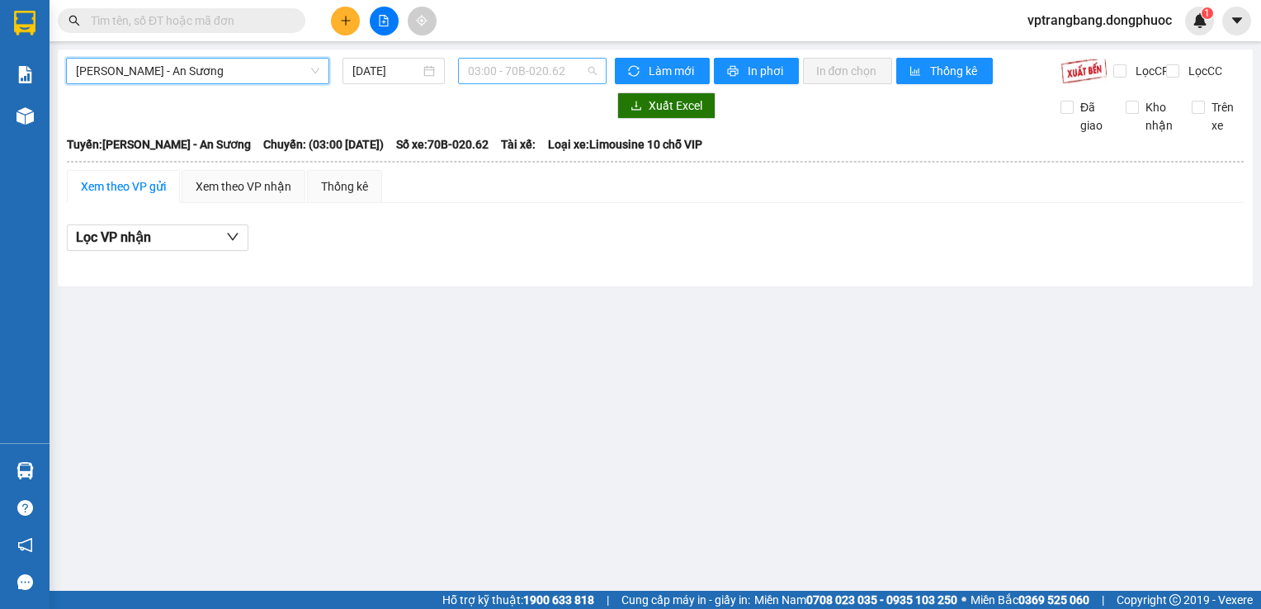
click at [484, 67] on span "03:00 - 70B-020.62" at bounding box center [532, 71] width 129 height 25
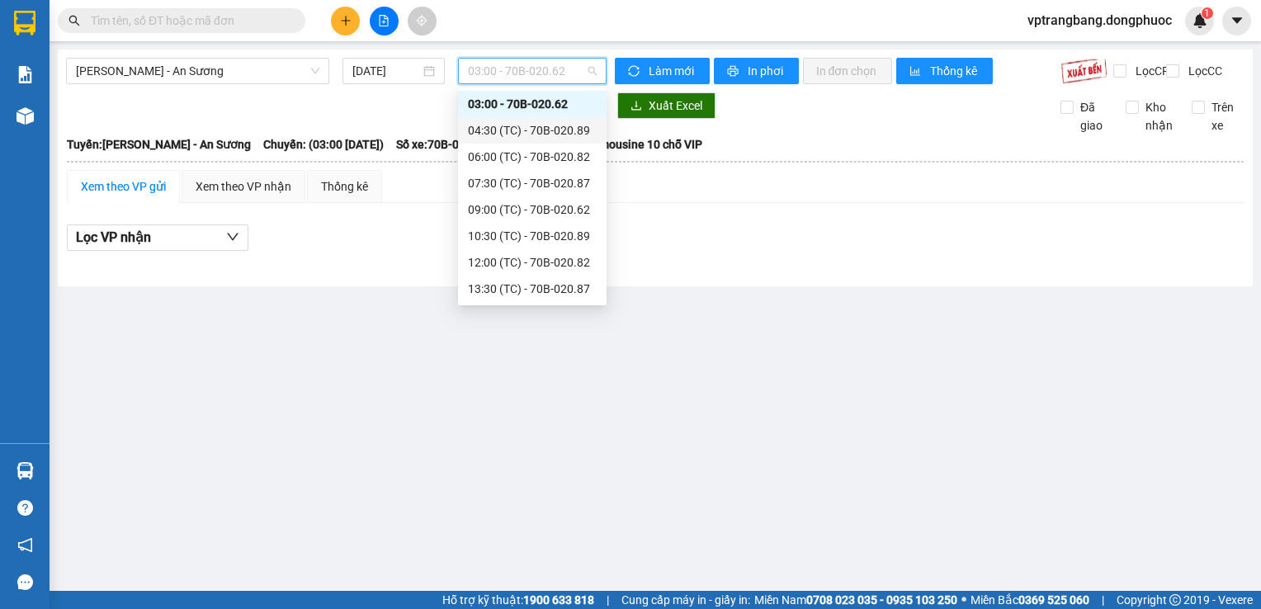
drag, startPoint x: 527, startPoint y: 135, endPoint x: 525, endPoint y: 114, distance: 20.7
click at [527, 132] on div "04:30 (TC) - 70B-020.89" at bounding box center [532, 130] width 129 height 18
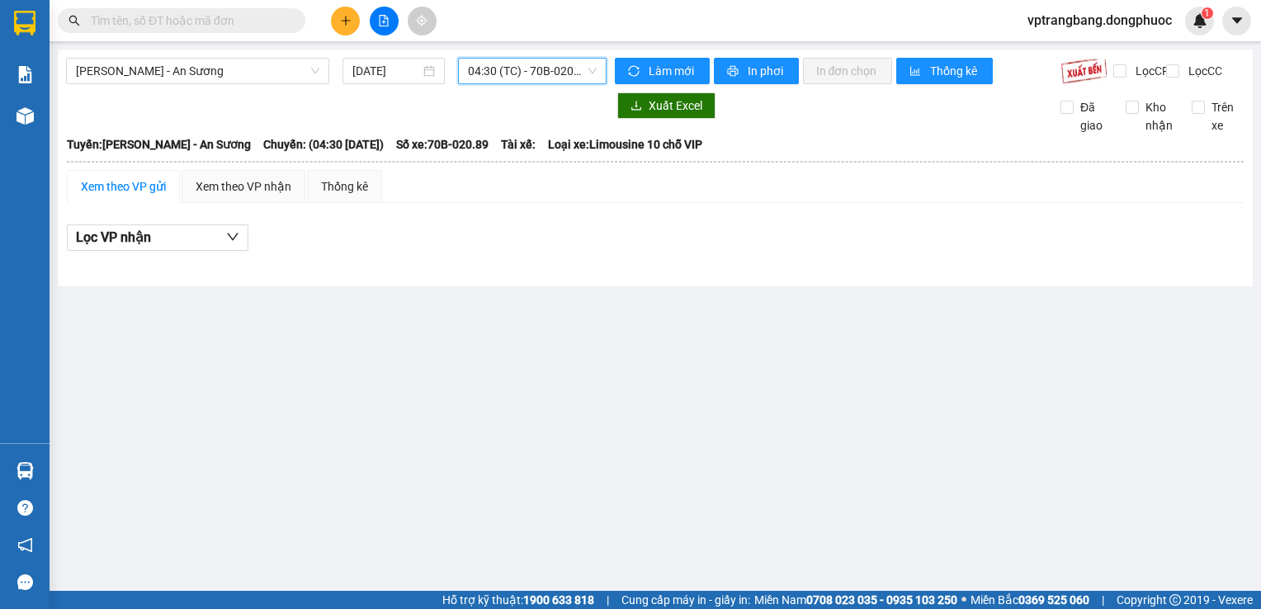
click at [517, 79] on span "04:30 (TC) - 70B-020.89" at bounding box center [532, 71] width 129 height 25
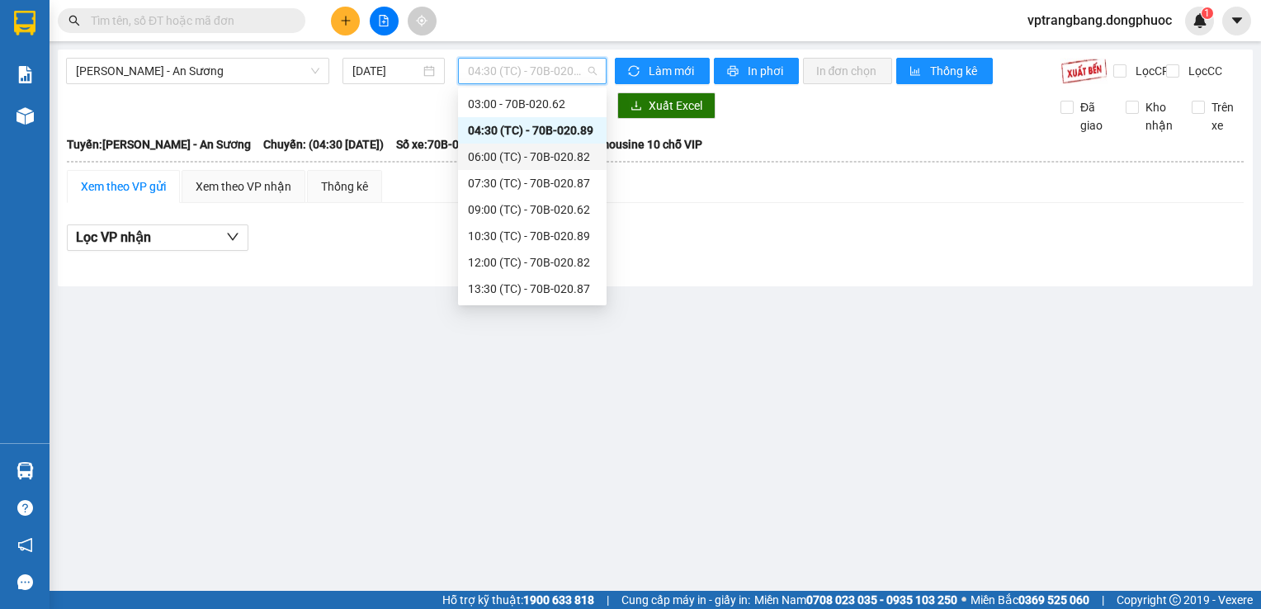
click at [534, 157] on div "06:00 (TC) - 70B-020.82" at bounding box center [532, 157] width 129 height 18
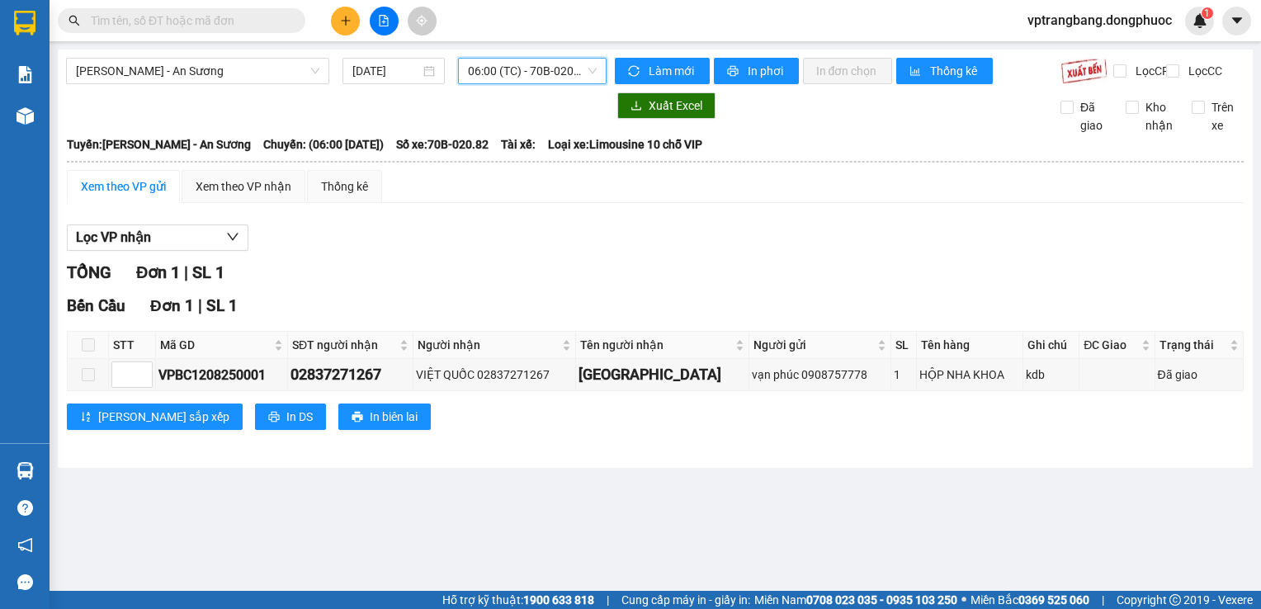
click at [526, 78] on span "06:00 (TC) - 70B-020.82" at bounding box center [532, 71] width 129 height 25
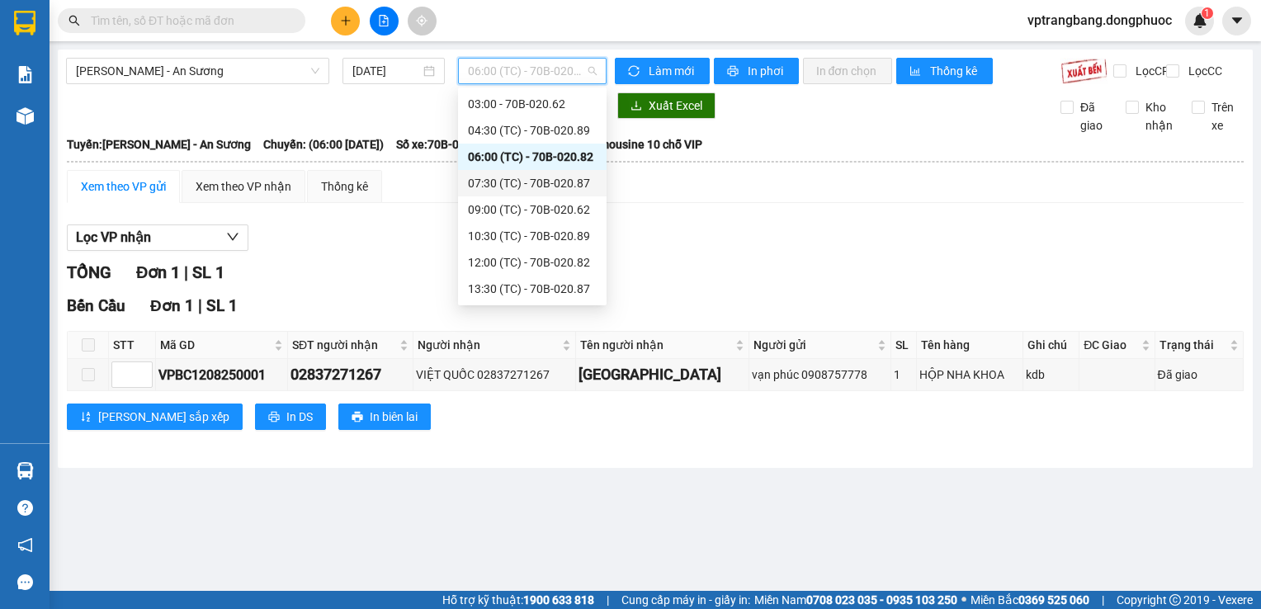
click at [534, 177] on div "07:30 (TC) - 70B-020.87" at bounding box center [532, 183] width 129 height 18
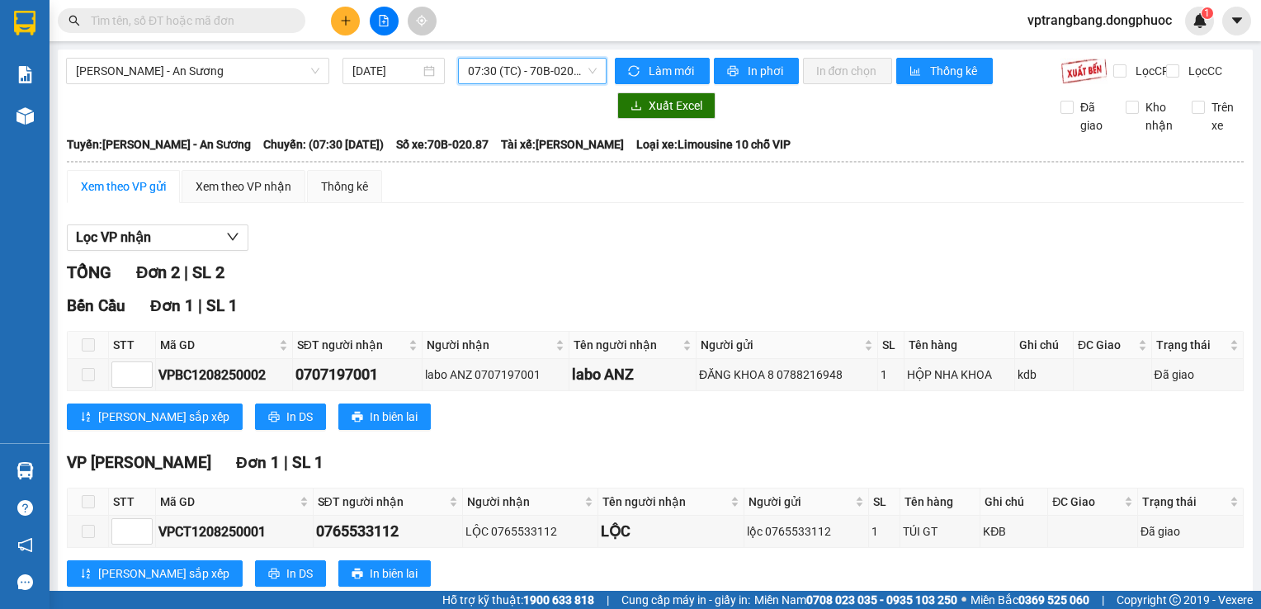
click at [516, 66] on span "07:30 (TC) - 70B-020.87" at bounding box center [532, 71] width 129 height 25
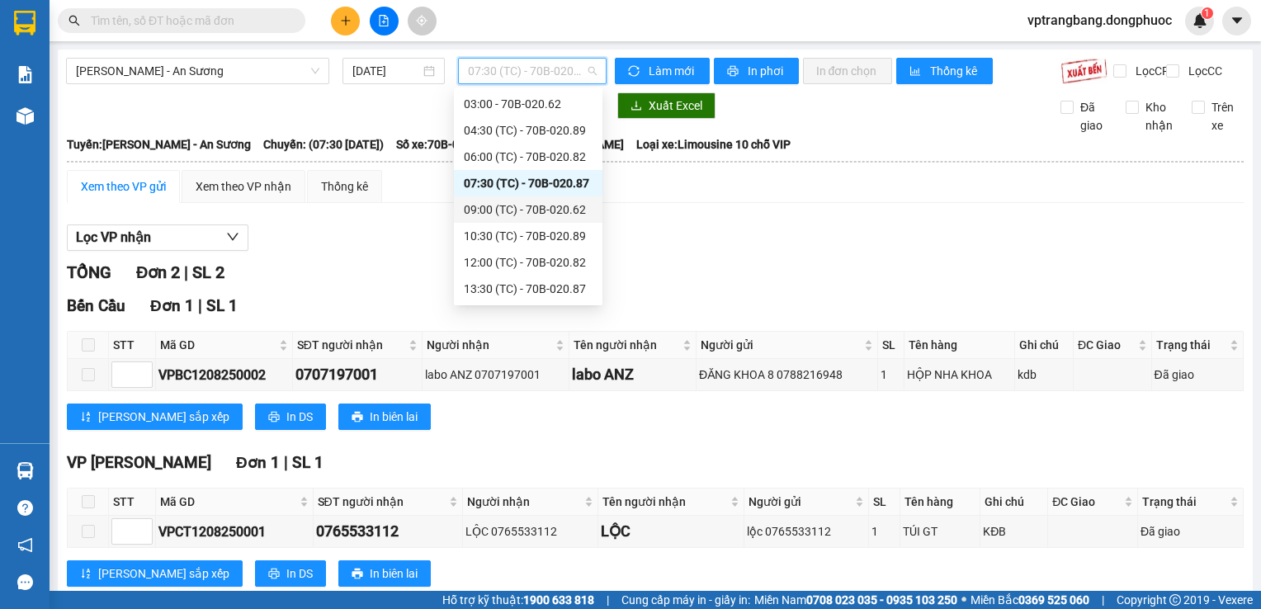
click at [546, 210] on div "09:00 (TC) - 70B-020.62" at bounding box center [528, 210] width 129 height 18
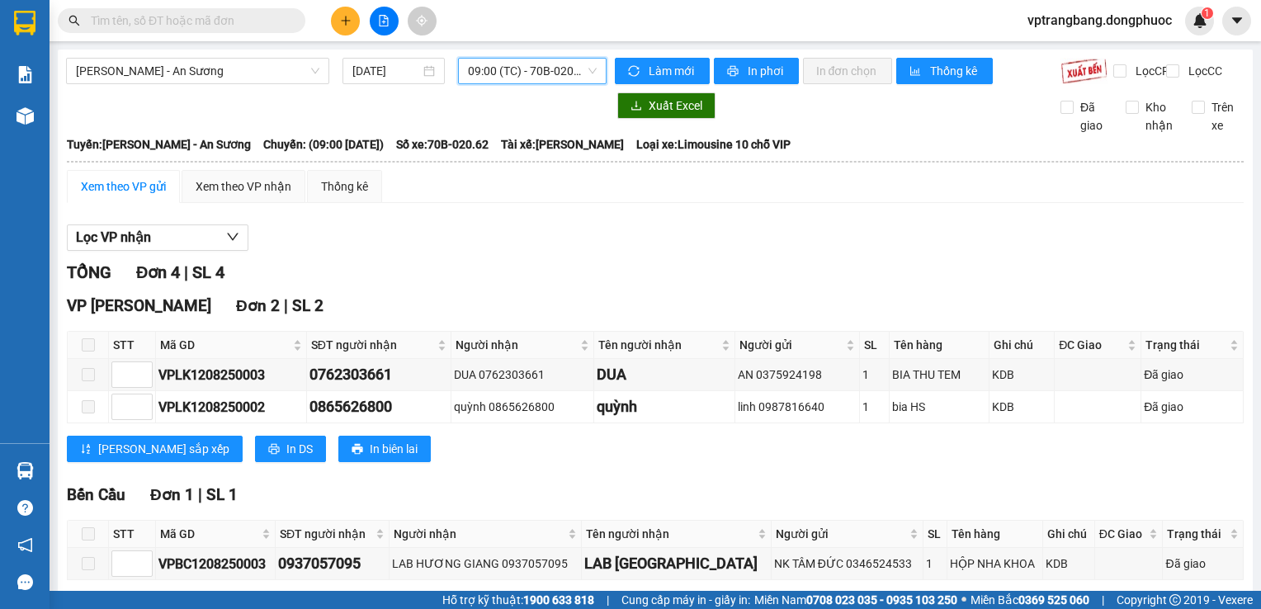
click at [507, 72] on span "09:00 (TC) - 70B-020.62" at bounding box center [532, 71] width 129 height 25
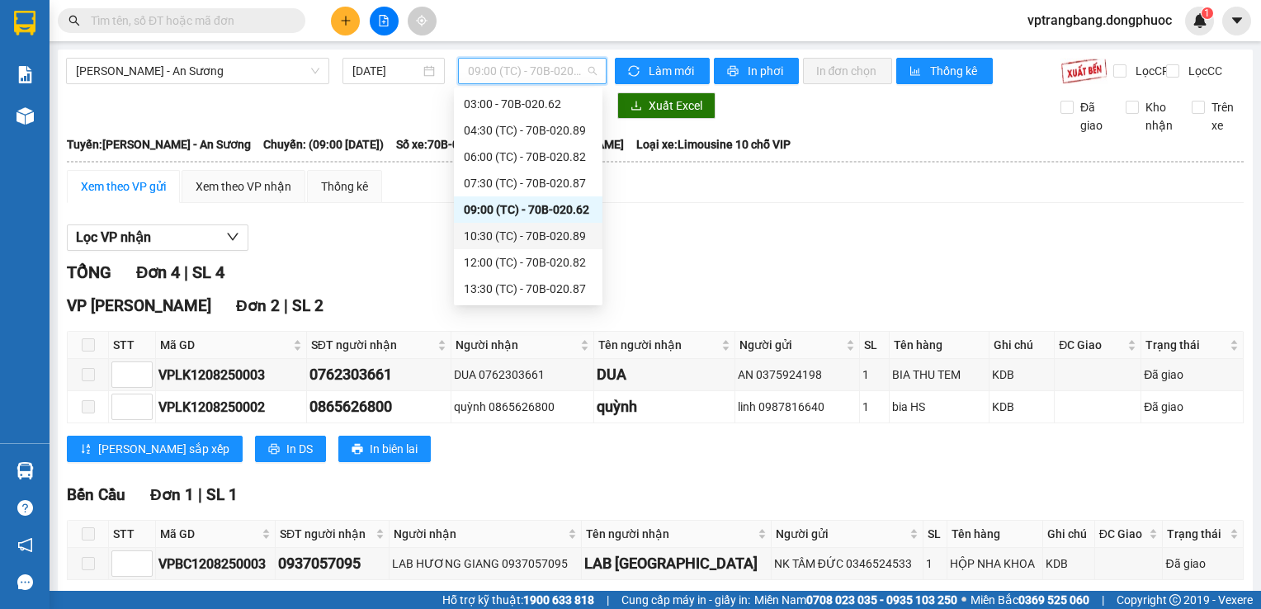
click at [535, 233] on div "10:30 (TC) - 70B-020.89" at bounding box center [528, 236] width 129 height 18
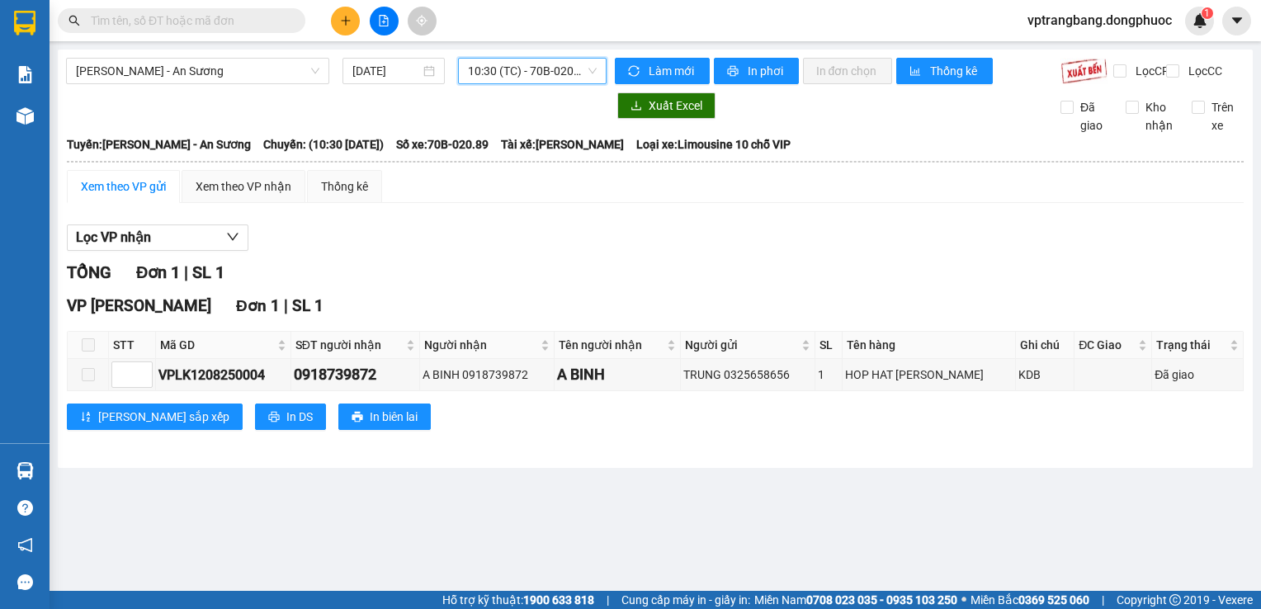
click at [530, 74] on span "10:30 (TC) - 70B-020.89" at bounding box center [532, 71] width 129 height 25
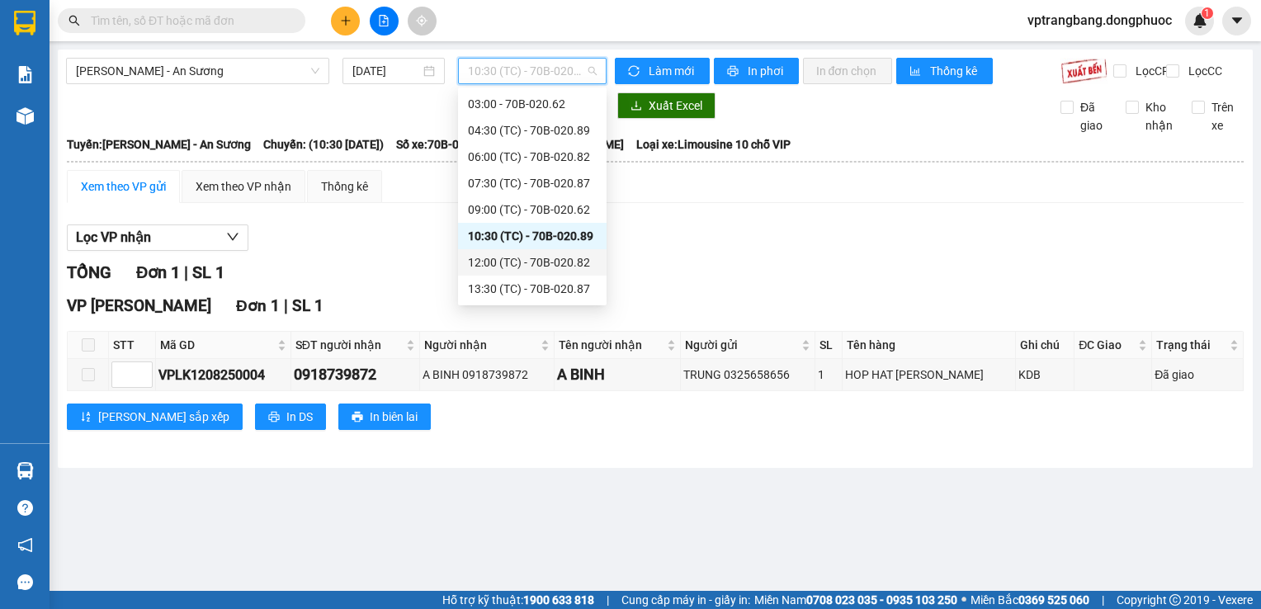
click at [555, 263] on div "12:00 (TC) - 70B-020.82" at bounding box center [532, 262] width 129 height 18
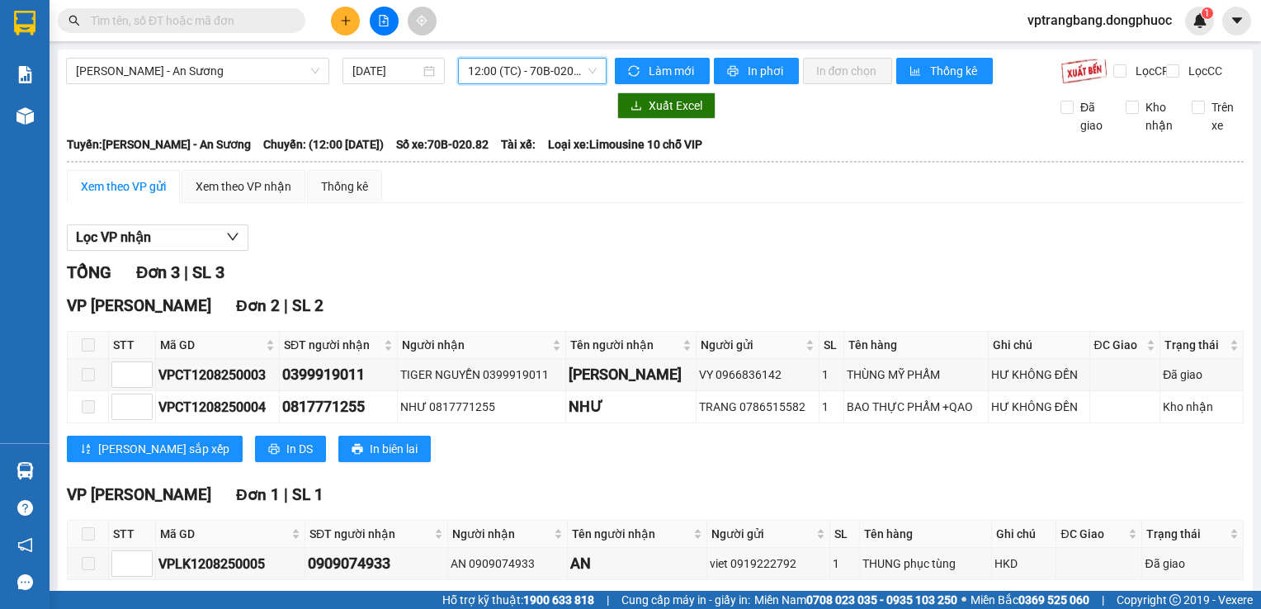
click at [497, 71] on span "12:00 (TC) - 70B-020.82" at bounding box center [532, 71] width 129 height 25
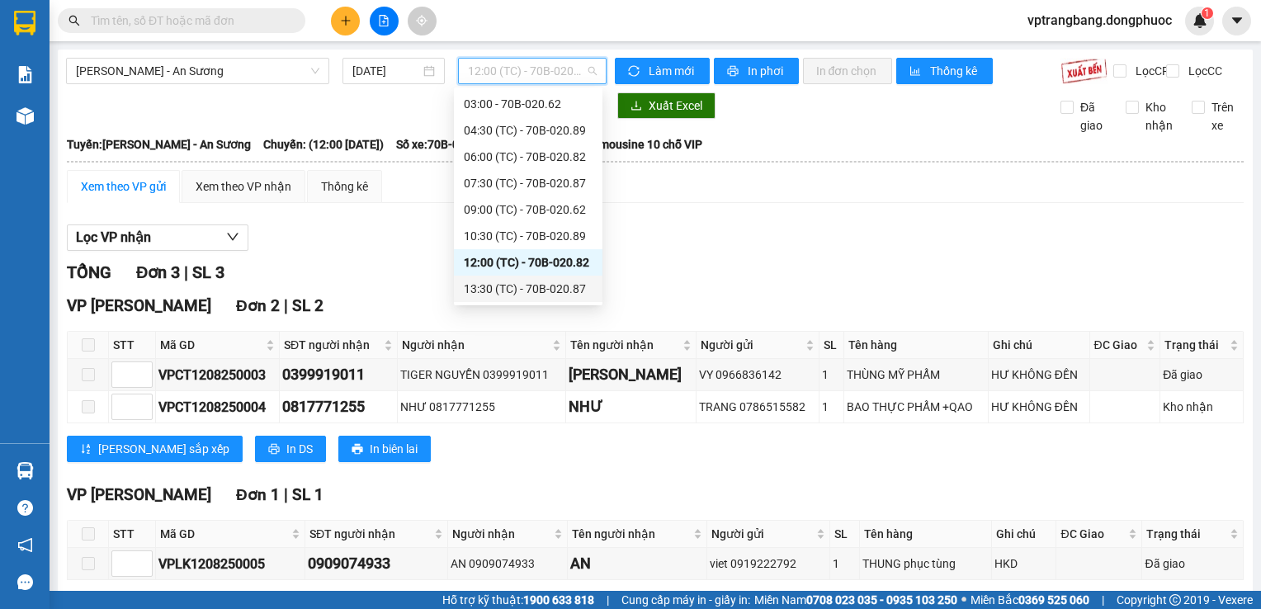
click at [546, 281] on div "13:30 (TC) - 70B-020.87" at bounding box center [528, 289] width 129 height 18
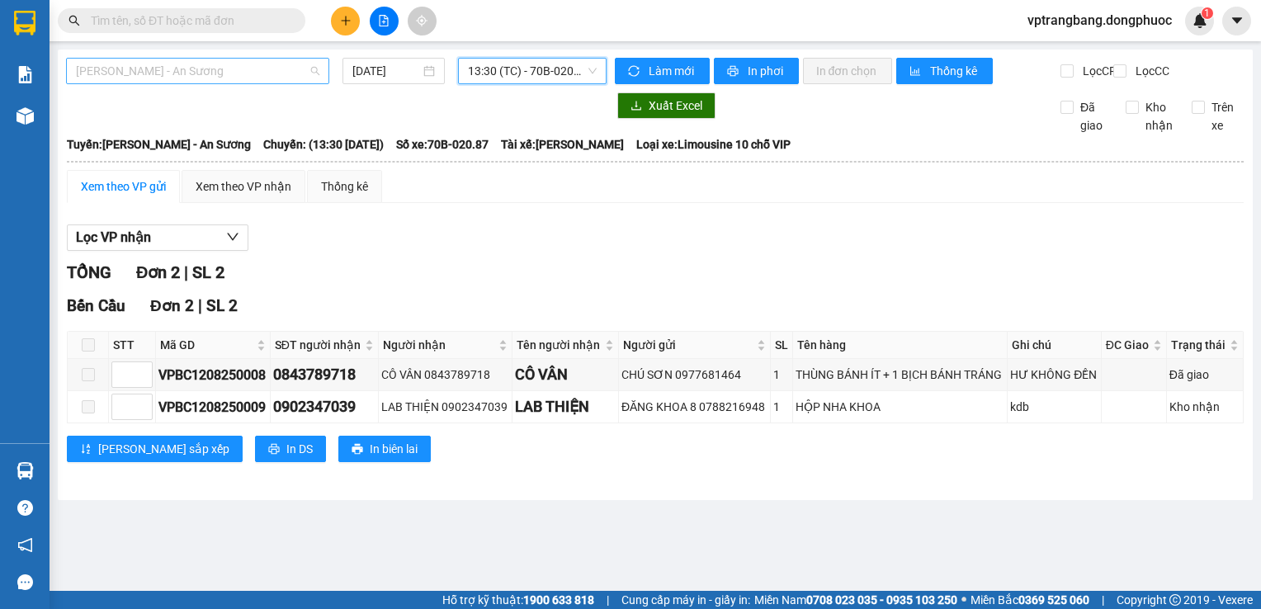
drag, startPoint x: 242, startPoint y: 66, endPoint x: 239, endPoint y: 80, distance: 14.2
click at [241, 67] on span "Châu Thành - An Sương" at bounding box center [197, 71] width 243 height 25
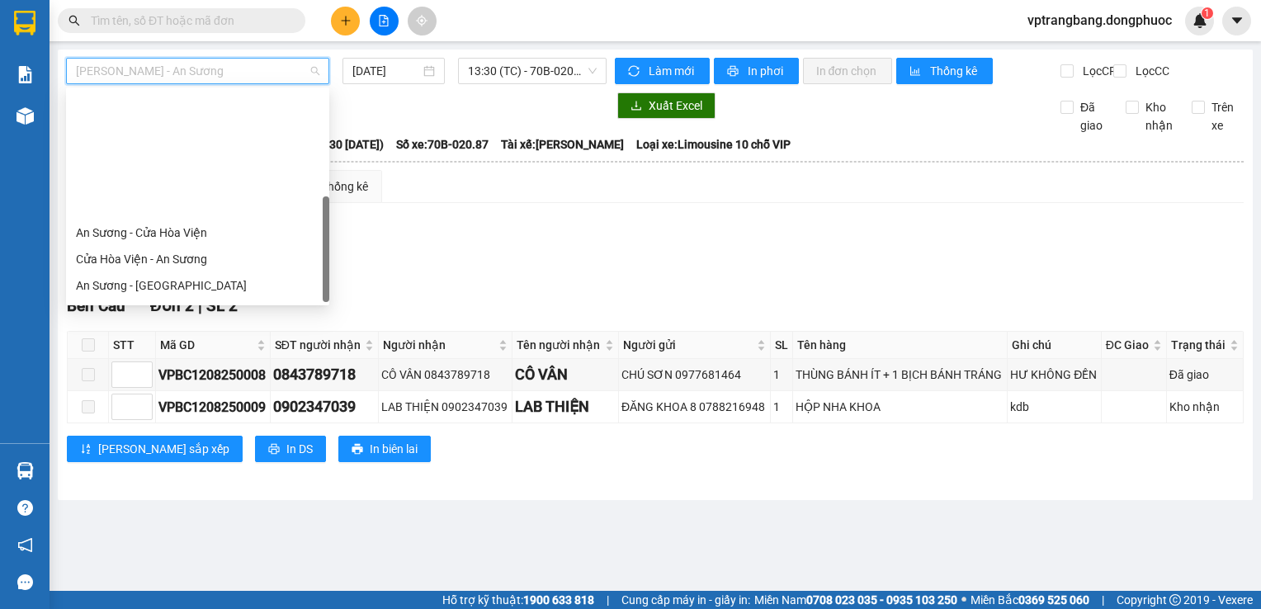
scroll to position [238, 0]
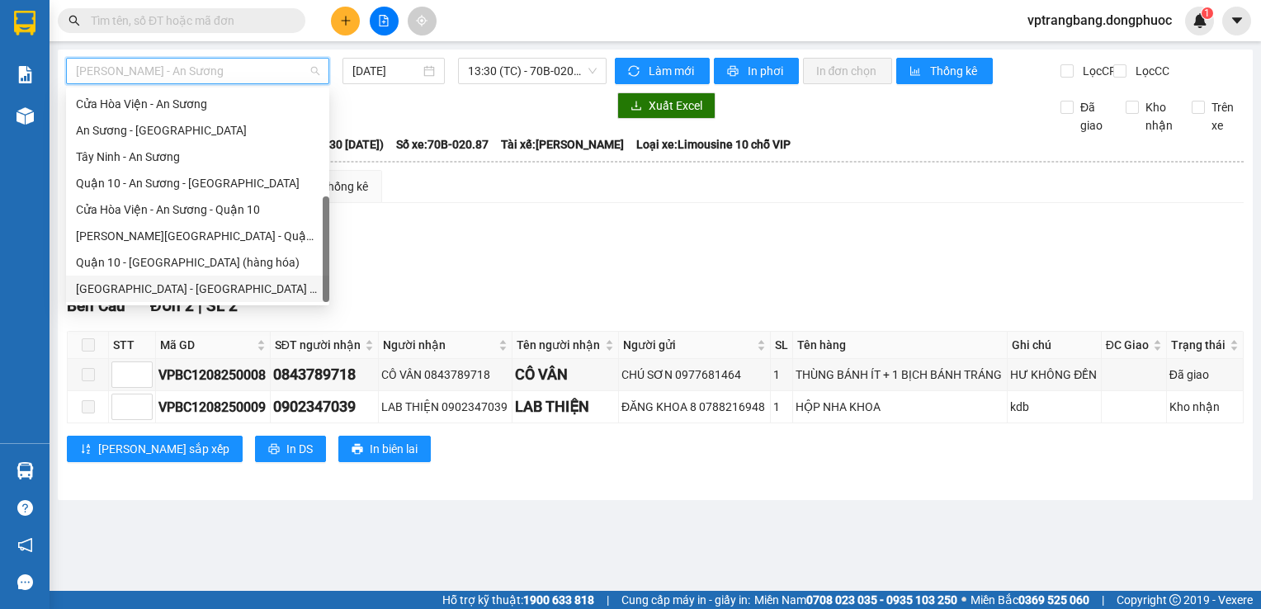
click at [198, 290] on div "Hồ Chí Minh - Tây Ninh (vip)" at bounding box center [197, 289] width 243 height 18
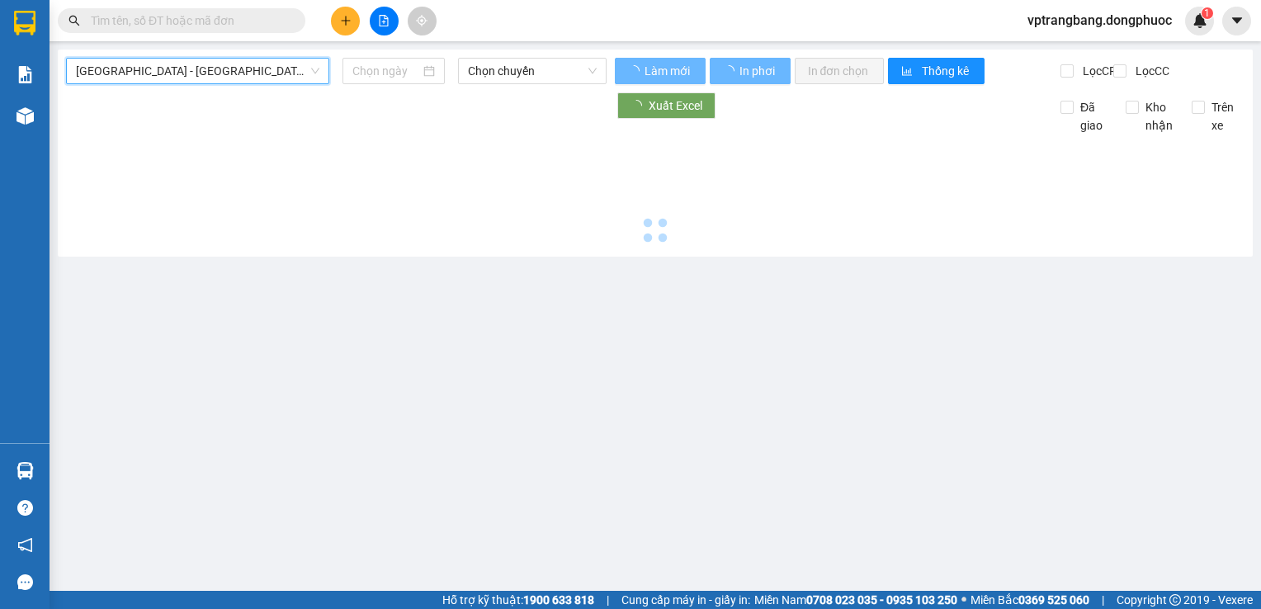
type input "12/08/2025"
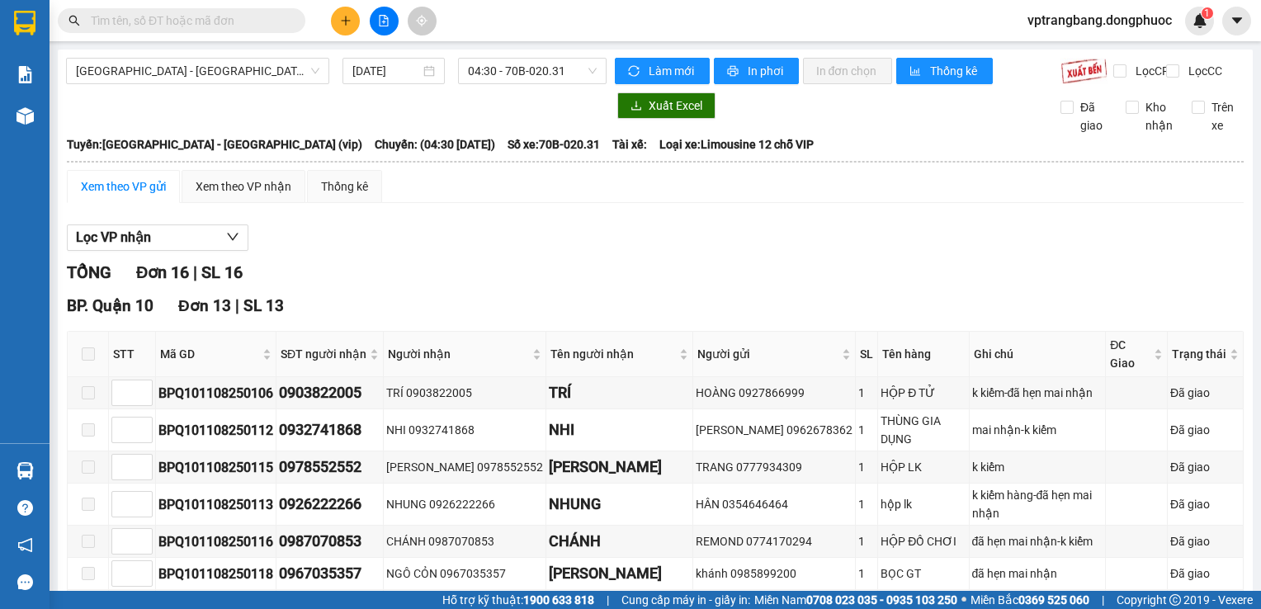
click at [482, 273] on div "TỔNG Đơn 16 | SL 16" at bounding box center [655, 273] width 1177 height 26
